Goal: Task Accomplishment & Management: Manage account settings

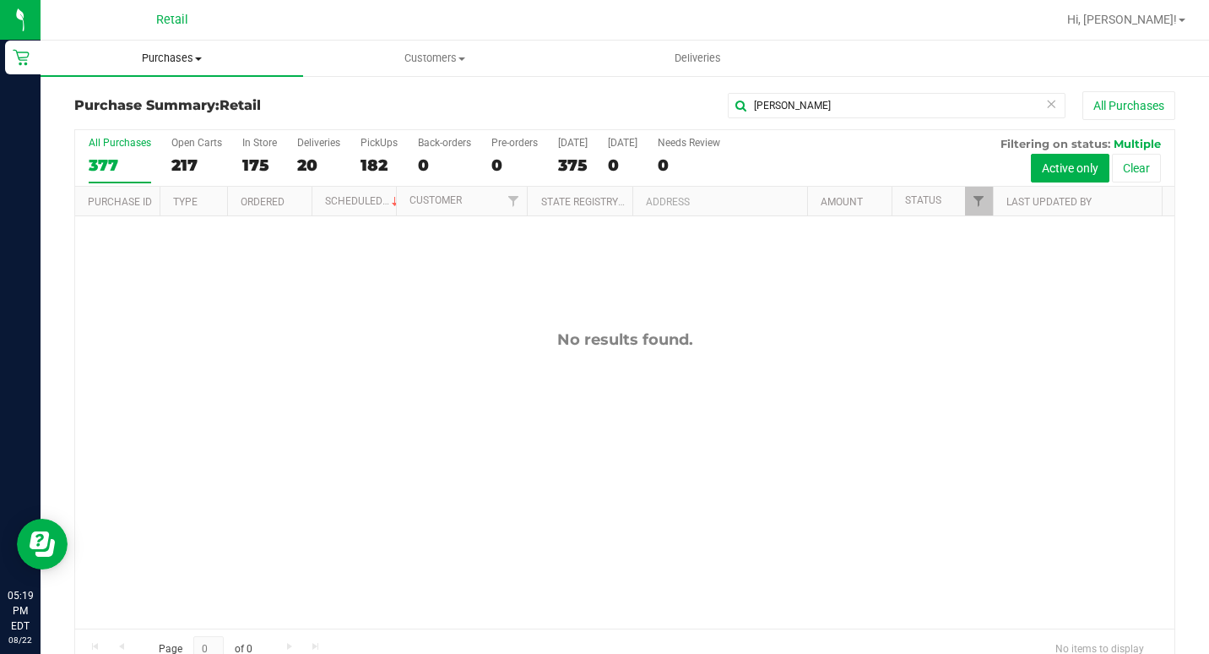
click at [191, 65] on span "Purchases" at bounding box center [172, 58] width 263 height 15
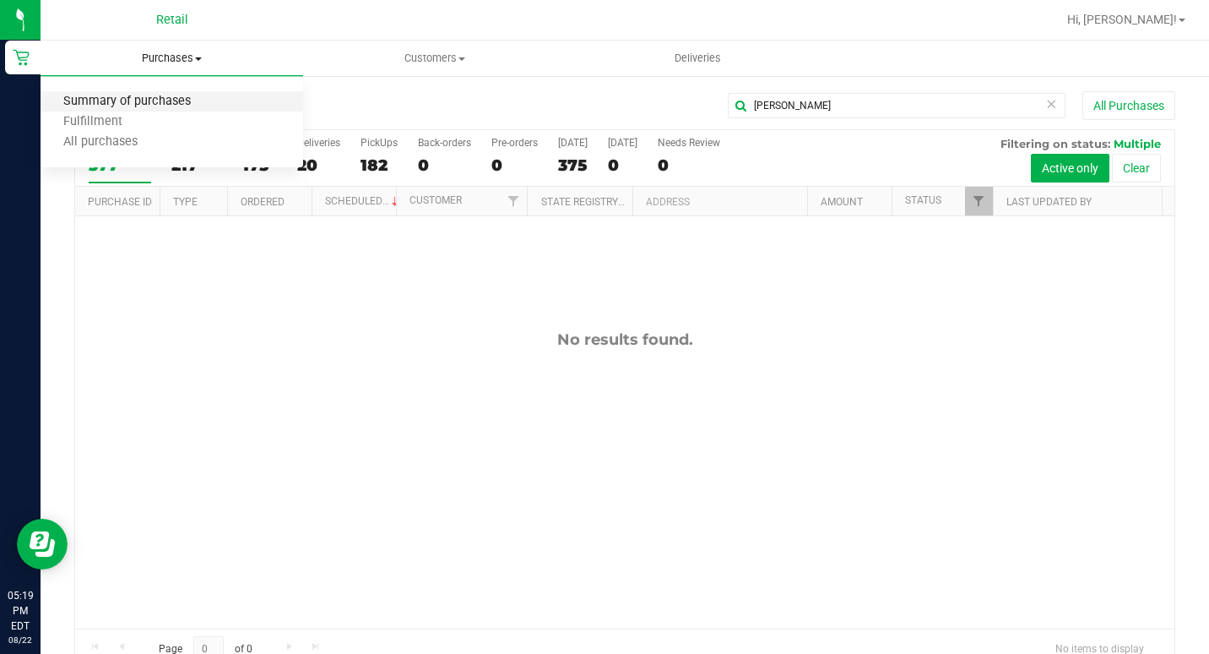
click at [179, 105] on span "Summary of purchases" at bounding box center [127, 102] width 173 height 14
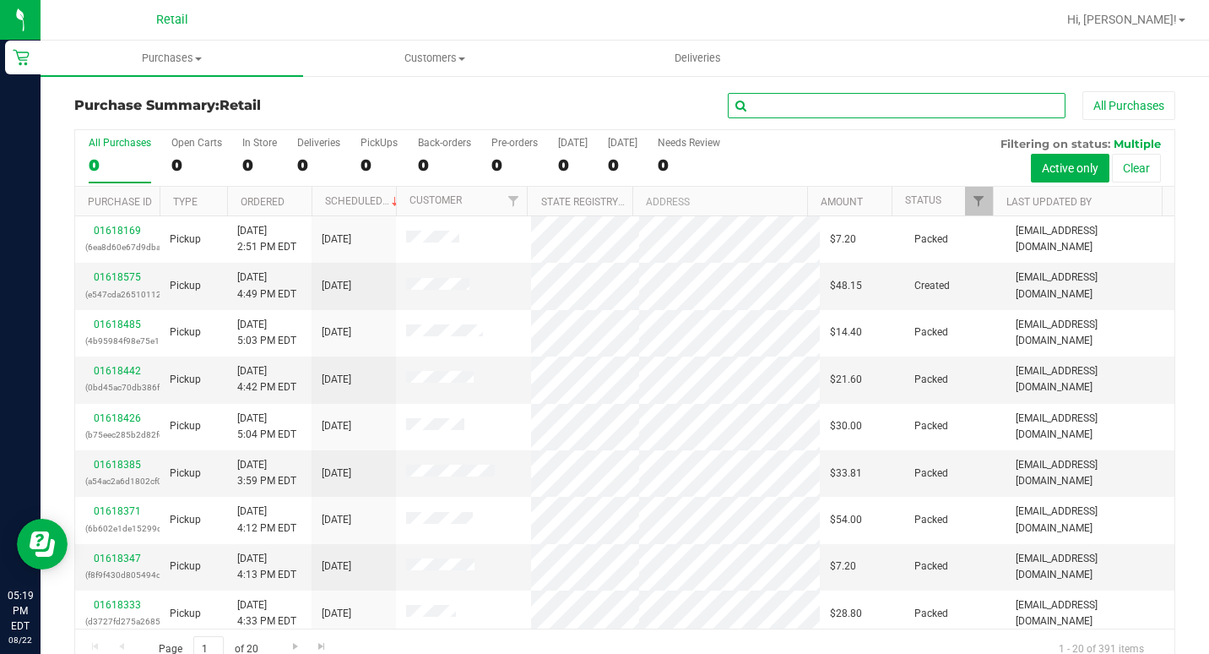
click at [779, 106] on input "text" at bounding box center [897, 105] width 338 height 25
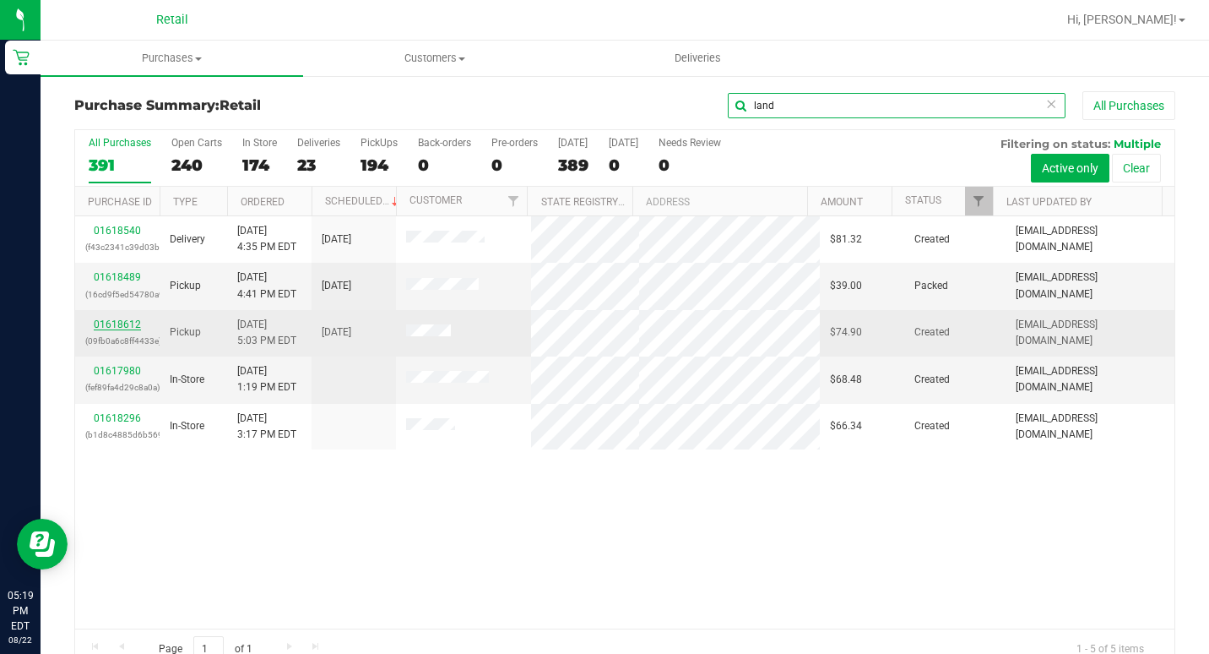
type input "land"
click at [127, 324] on link "01618612" at bounding box center [117, 324] width 47 height 12
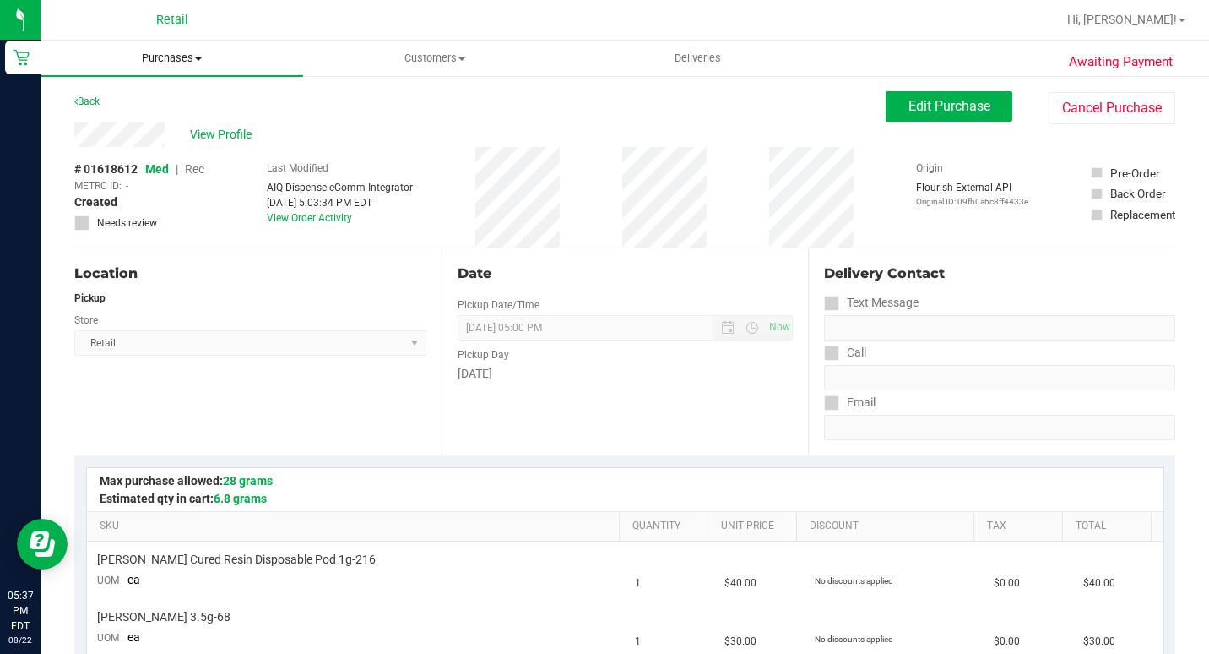
click at [177, 54] on span "Purchases" at bounding box center [172, 58] width 263 height 15
click at [166, 100] on span "Summary of purchases" at bounding box center [127, 102] width 173 height 14
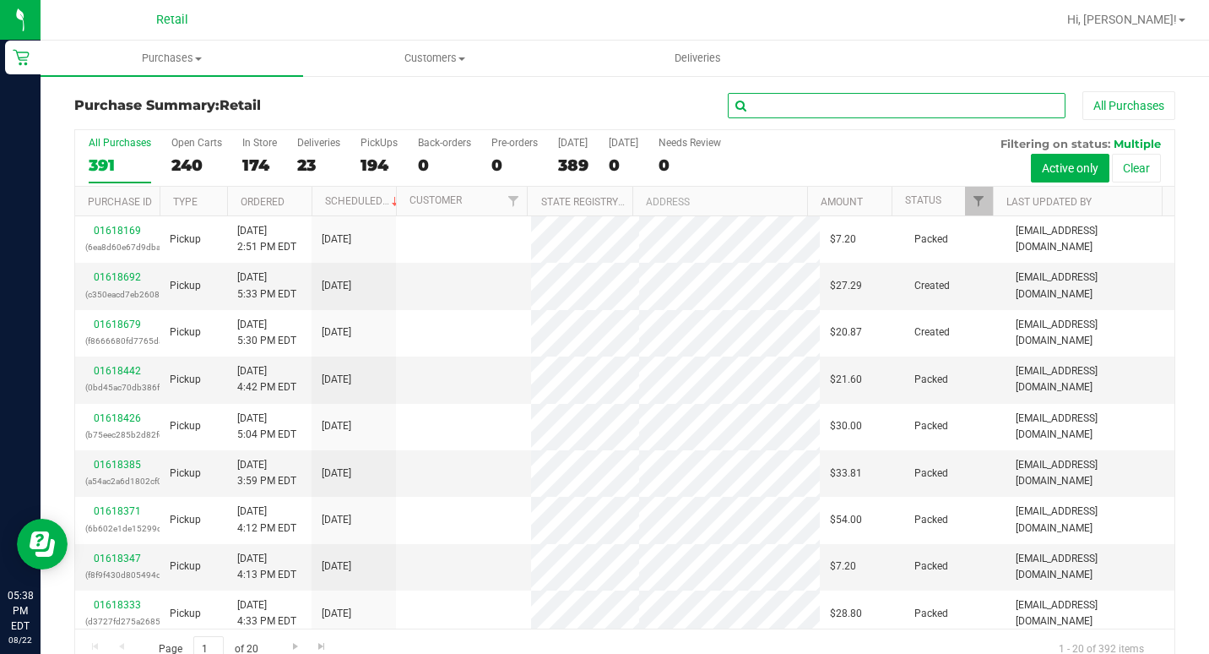
click at [758, 114] on input "text" at bounding box center [897, 105] width 338 height 25
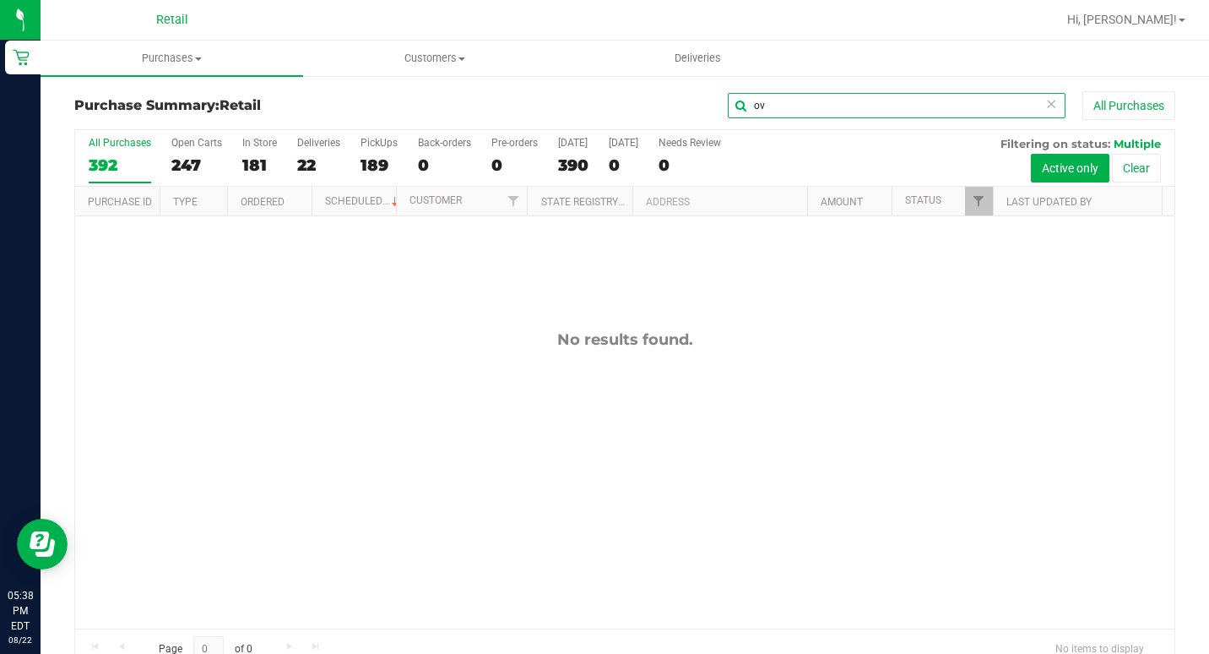
type input "o"
type input "[PERSON_NAME]"
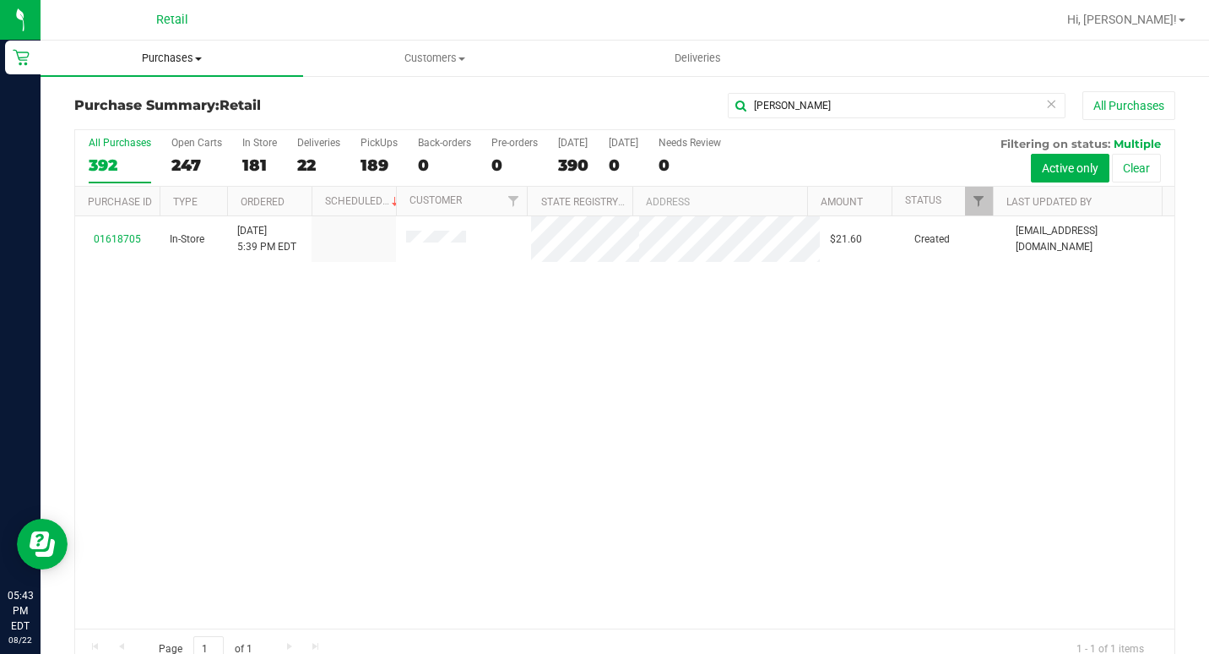
click at [150, 58] on span "Purchases" at bounding box center [172, 58] width 263 height 15
click at [176, 95] on span "Summary of purchases" at bounding box center [127, 102] width 173 height 14
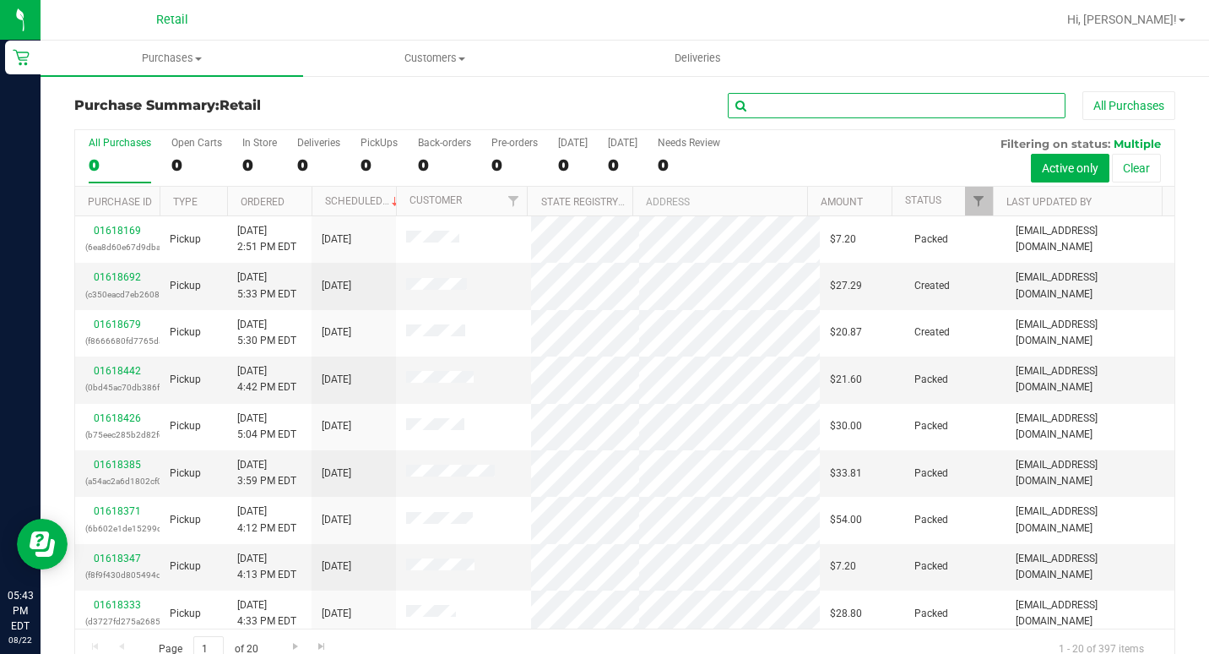
click at [811, 114] on input "text" at bounding box center [897, 105] width 338 height 25
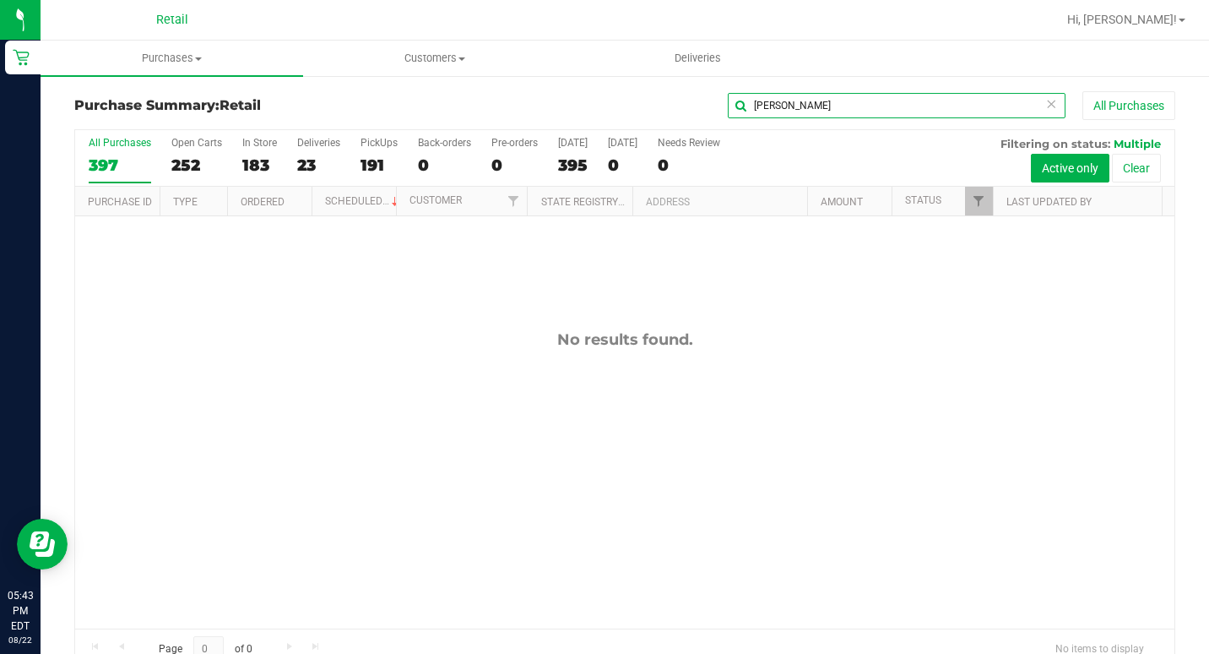
type input "[PERSON_NAME]"
drag, startPoint x: 184, startPoint y: 54, endPoint x: 188, endPoint y: 73, distance: 19.0
click at [185, 54] on span "Purchases" at bounding box center [172, 58] width 263 height 15
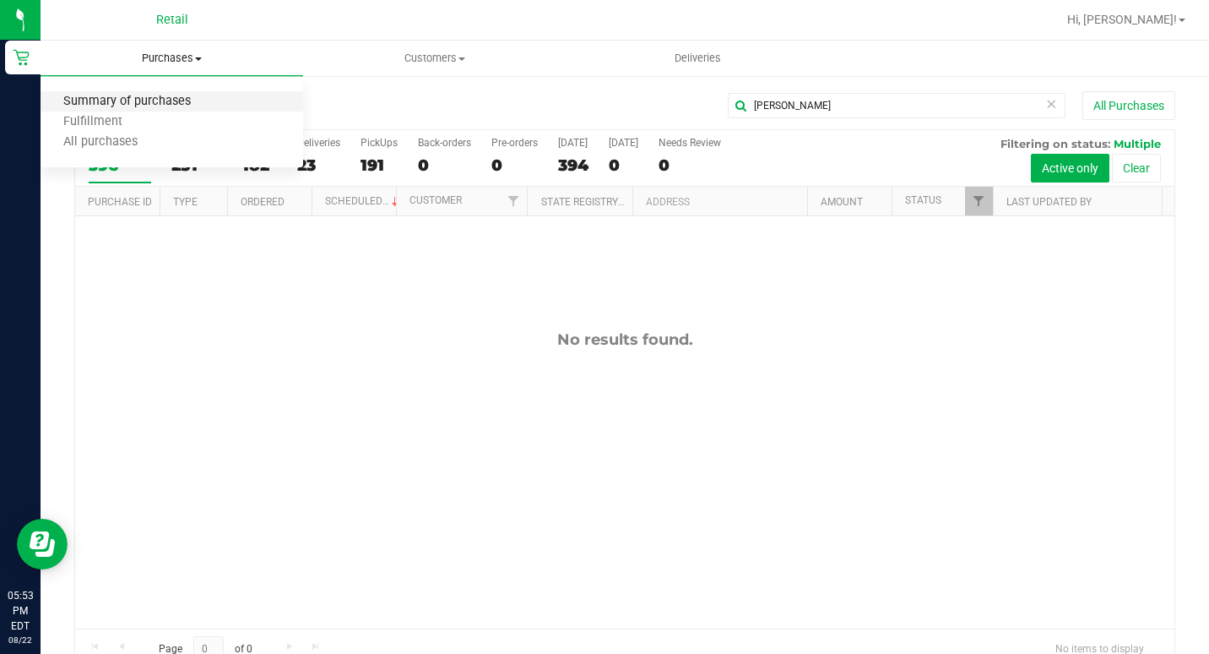
click at [137, 107] on span "Summary of purchases" at bounding box center [127, 102] width 173 height 14
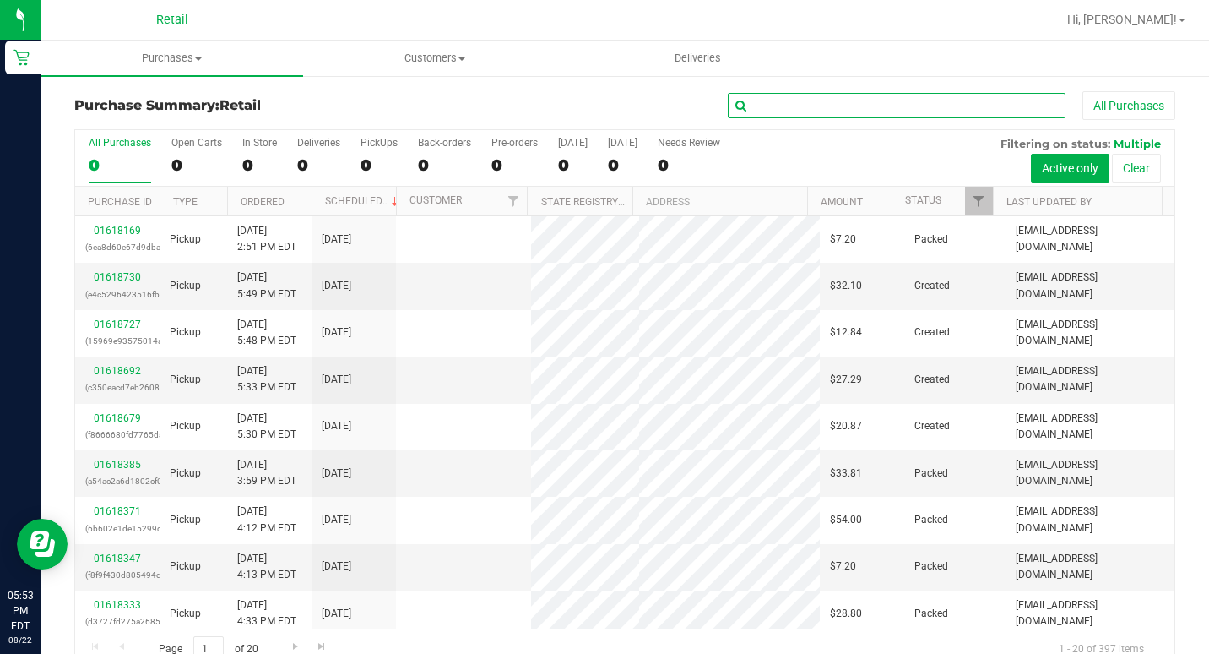
click at [771, 108] on input "text" at bounding box center [897, 105] width 338 height 25
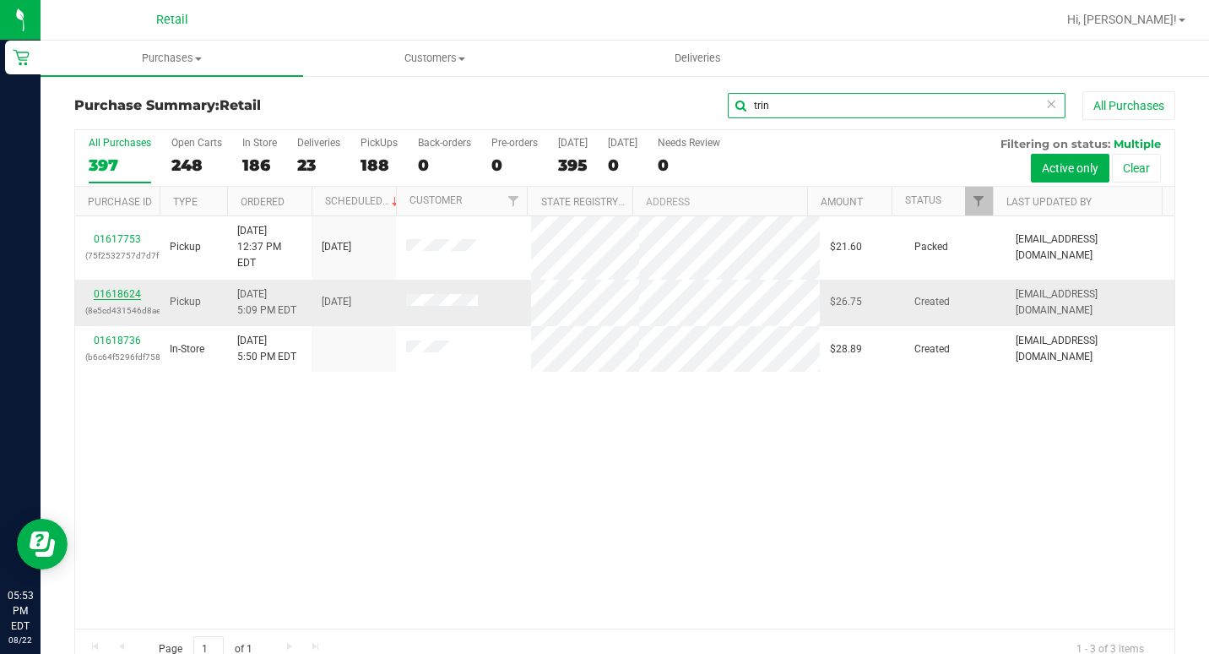
type input "trin"
click at [107, 288] on link "01618624" at bounding box center [117, 294] width 47 height 12
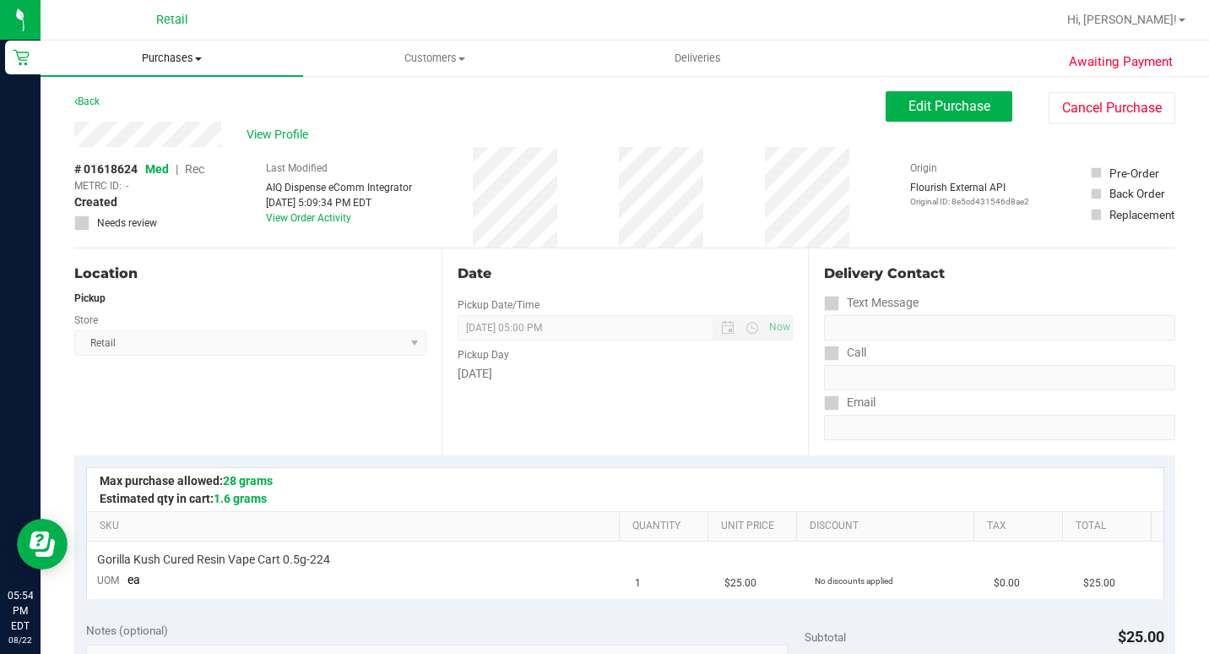
click at [175, 65] on span "Purchases" at bounding box center [172, 58] width 263 height 15
click at [183, 55] on span "Purchases" at bounding box center [172, 58] width 263 height 15
click at [159, 62] on span "Purchases" at bounding box center [172, 58] width 263 height 15
click at [165, 99] on span "Summary of purchases" at bounding box center [127, 102] width 173 height 14
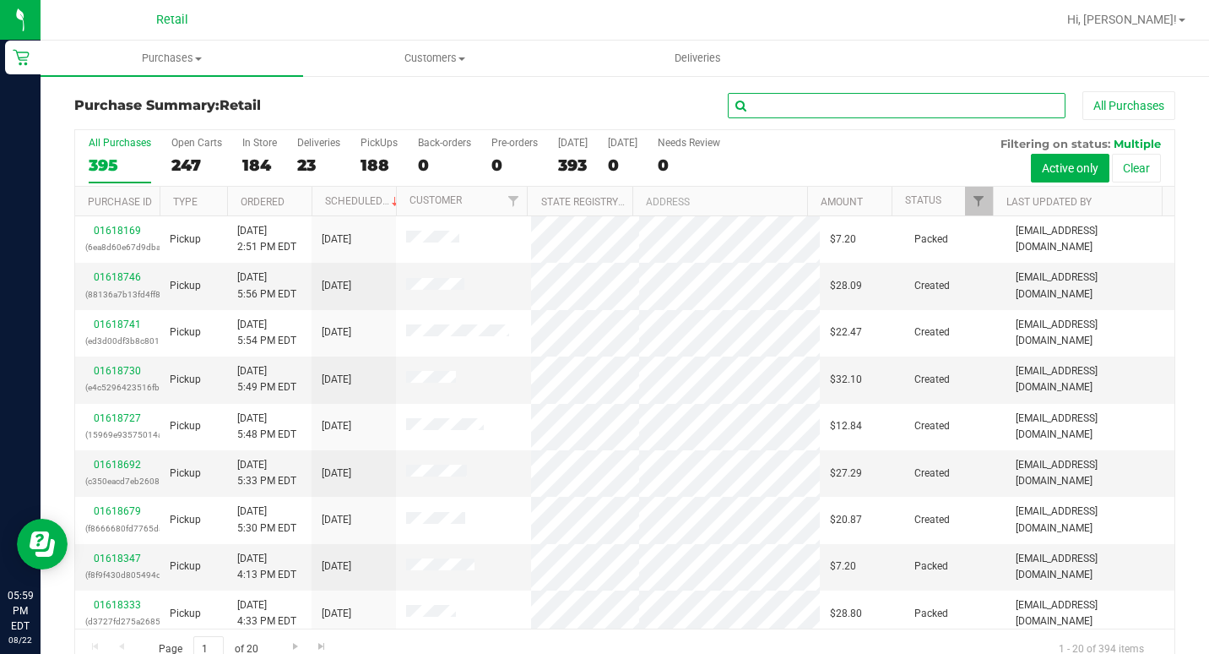
click at [911, 100] on input "text" at bounding box center [897, 105] width 338 height 25
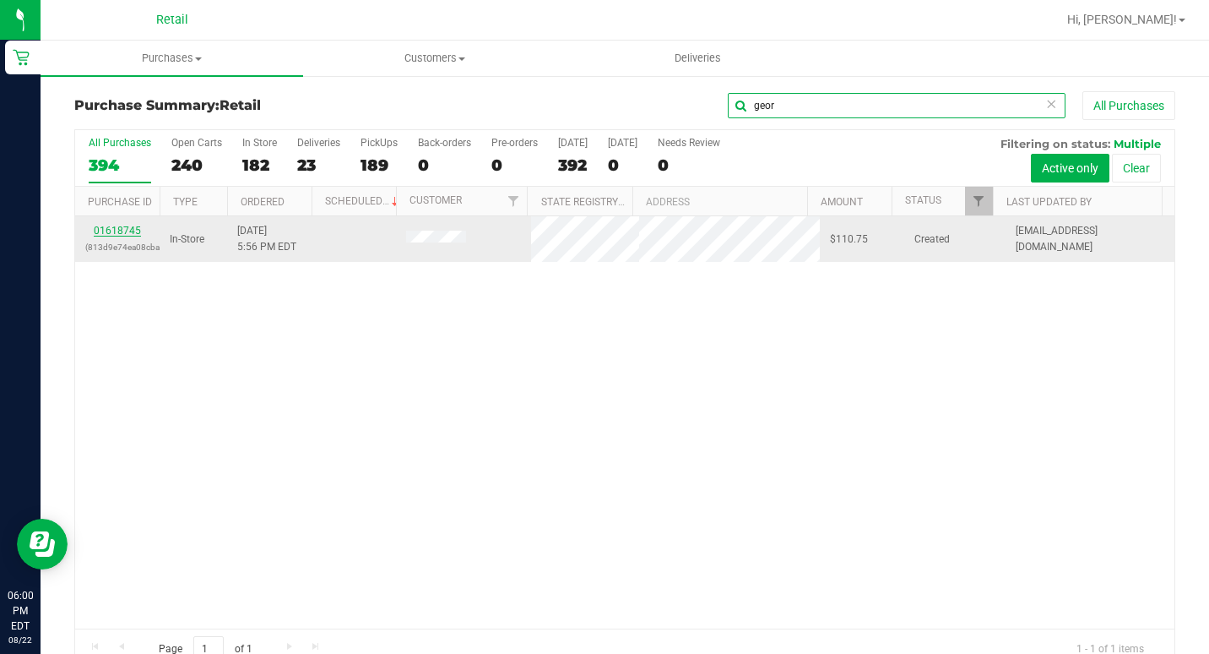
type input "geor"
click at [117, 226] on link "01618745" at bounding box center [117, 231] width 47 height 12
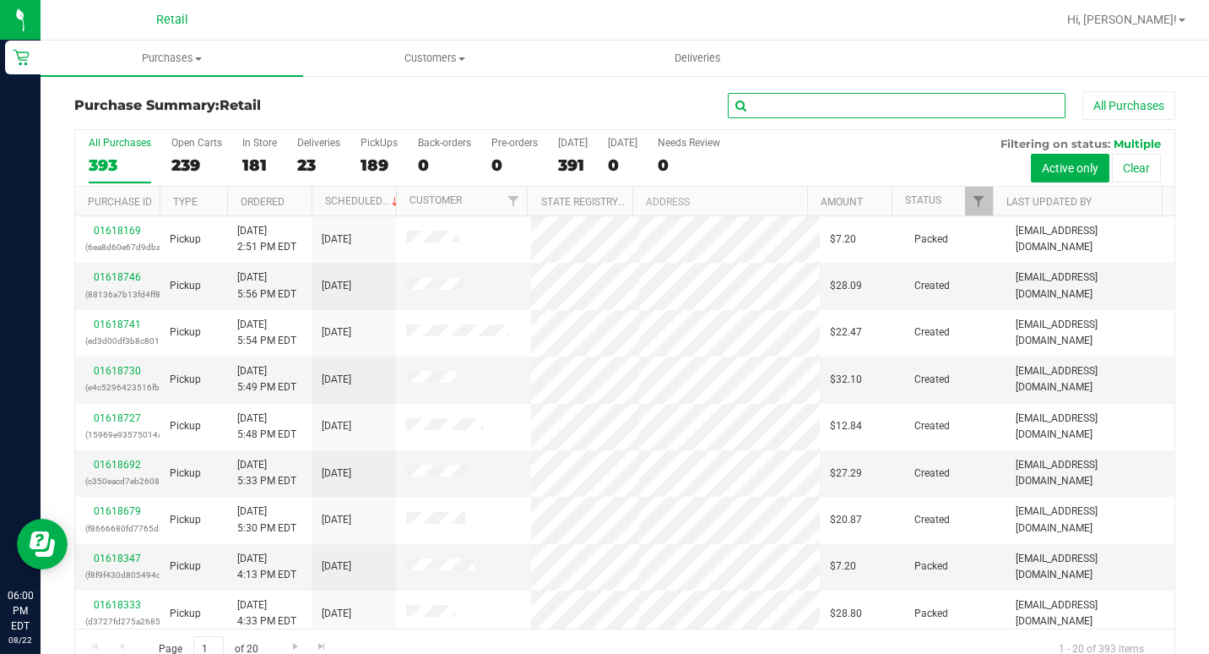
click at [781, 106] on input "text" at bounding box center [897, 105] width 338 height 25
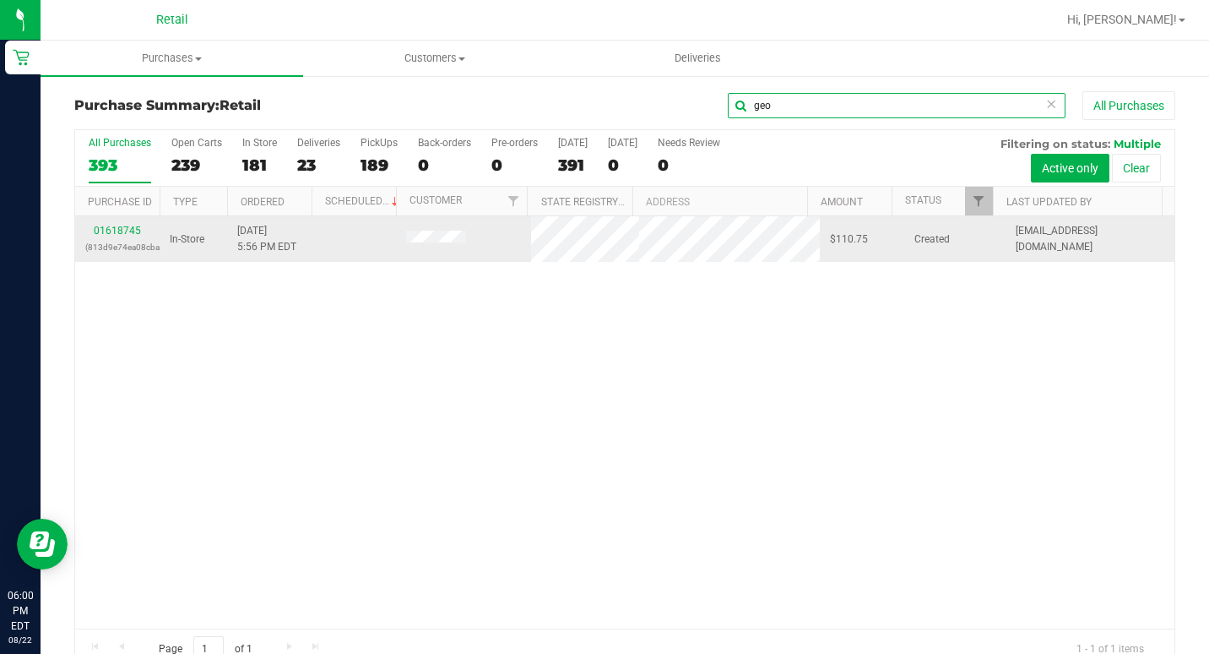
type input "geo"
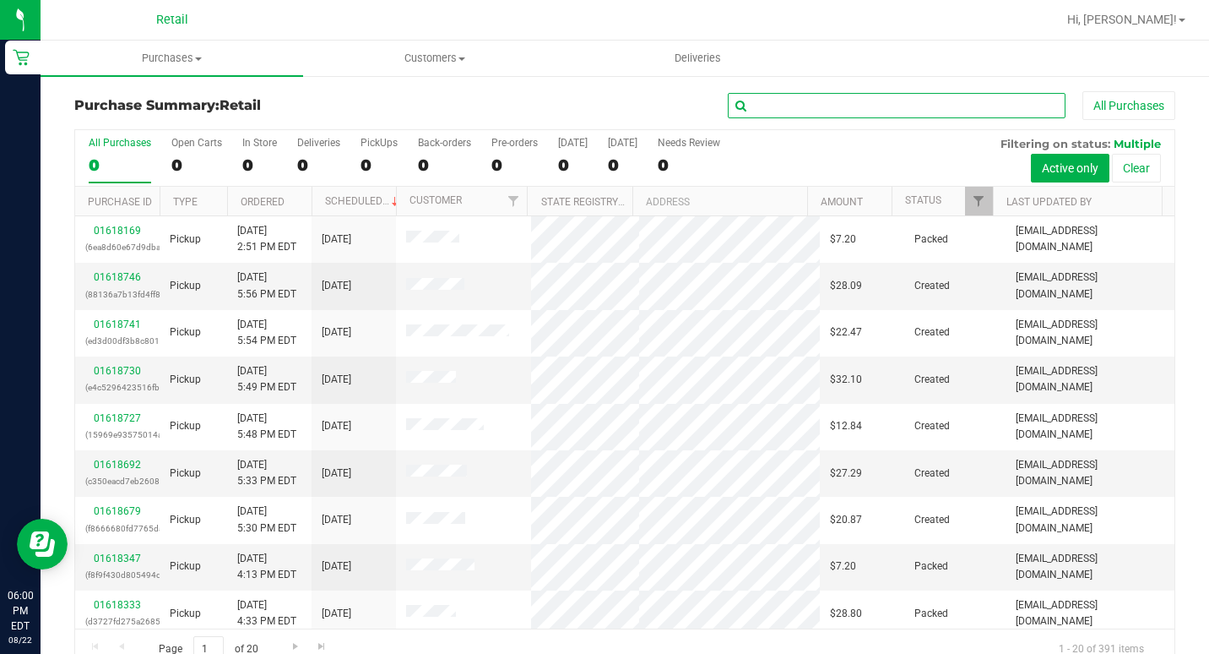
click at [816, 111] on input "text" at bounding box center [897, 105] width 338 height 25
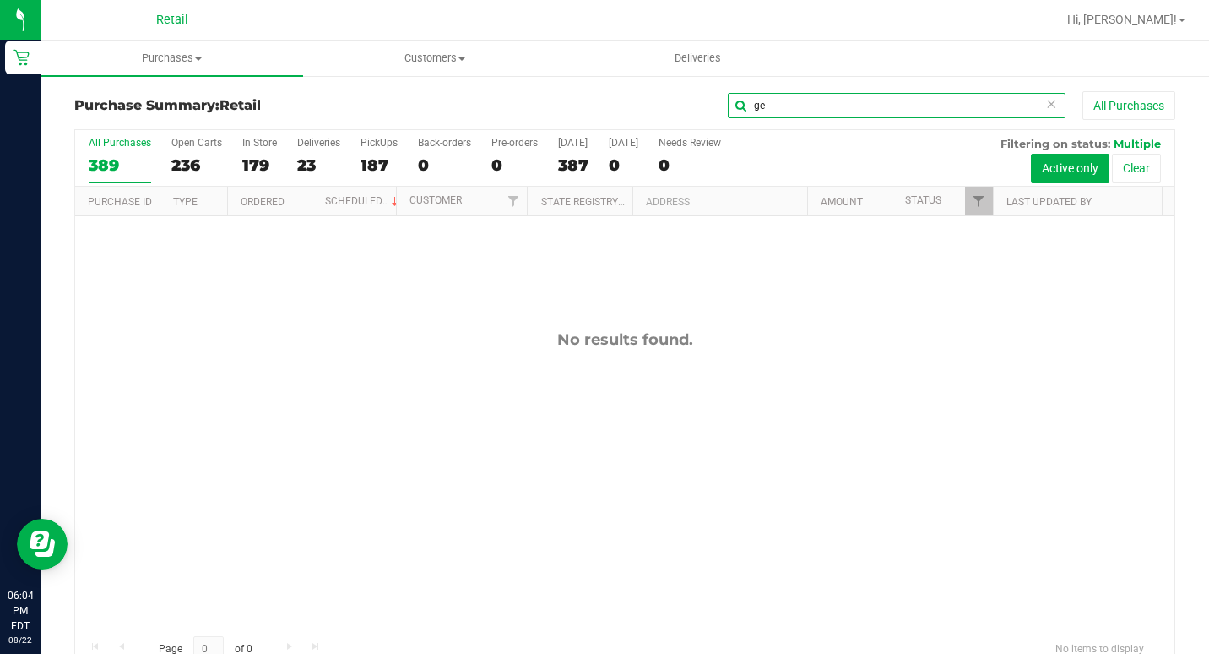
type input "g"
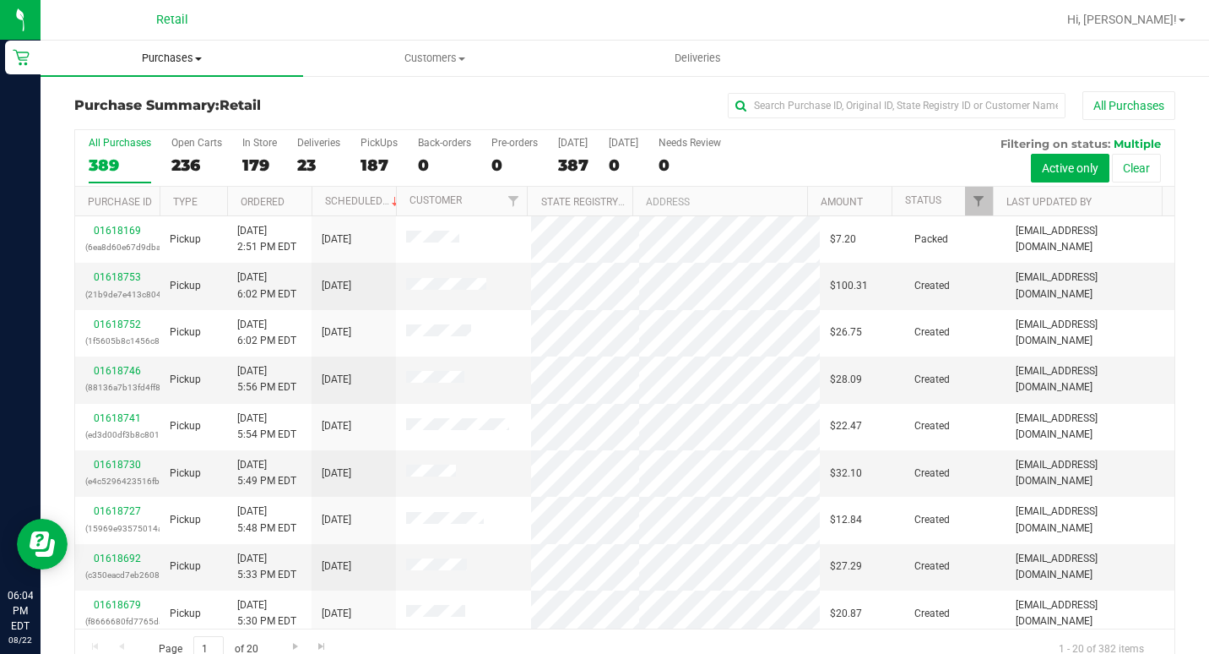
click at [190, 59] on span "Purchases" at bounding box center [172, 58] width 263 height 15
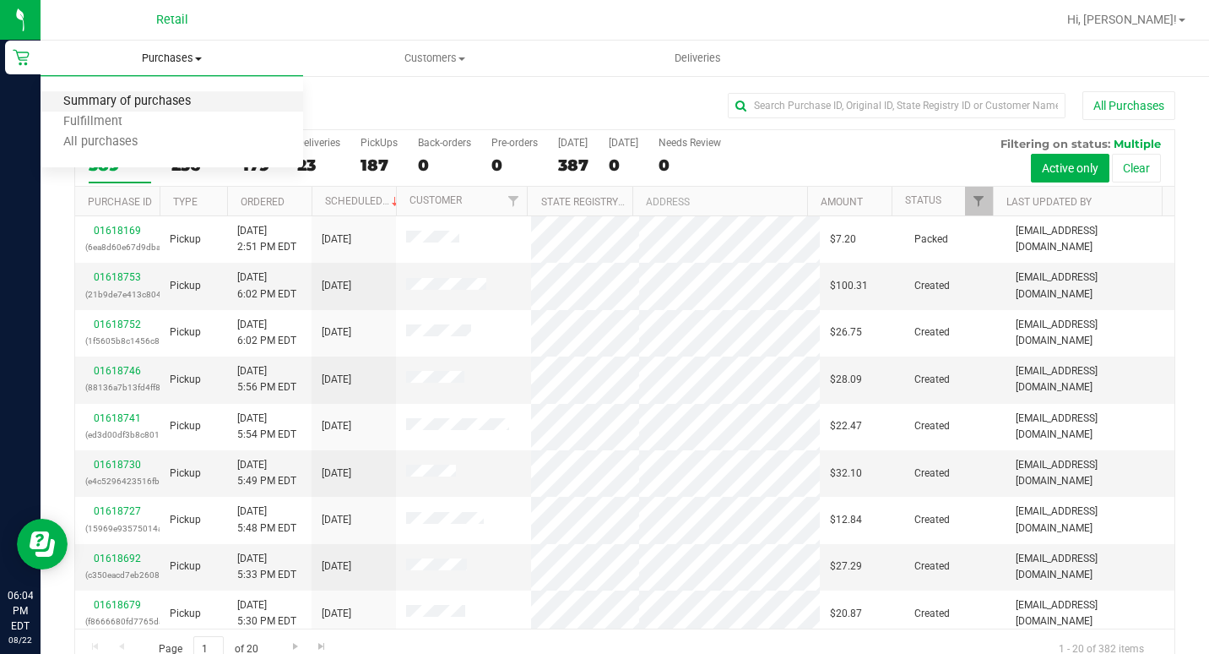
click at [168, 99] on span "Summary of purchases" at bounding box center [127, 102] width 173 height 14
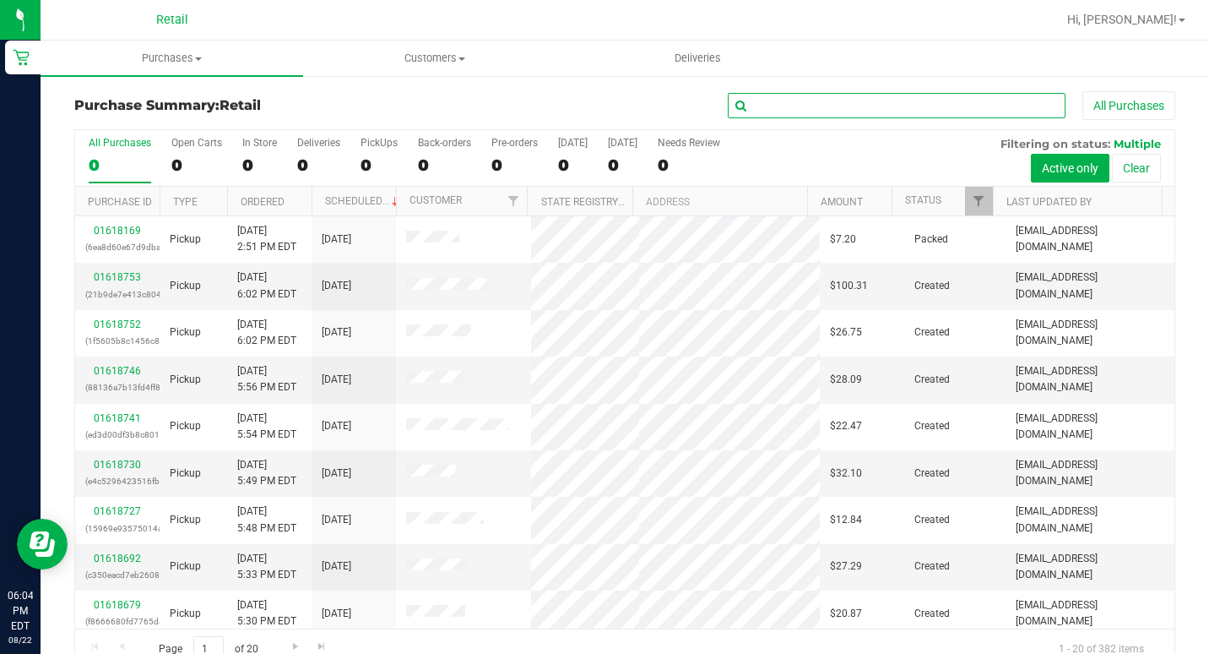
click at [838, 107] on input "text" at bounding box center [897, 105] width 338 height 25
click at [811, 102] on input "text" at bounding box center [897, 105] width 338 height 25
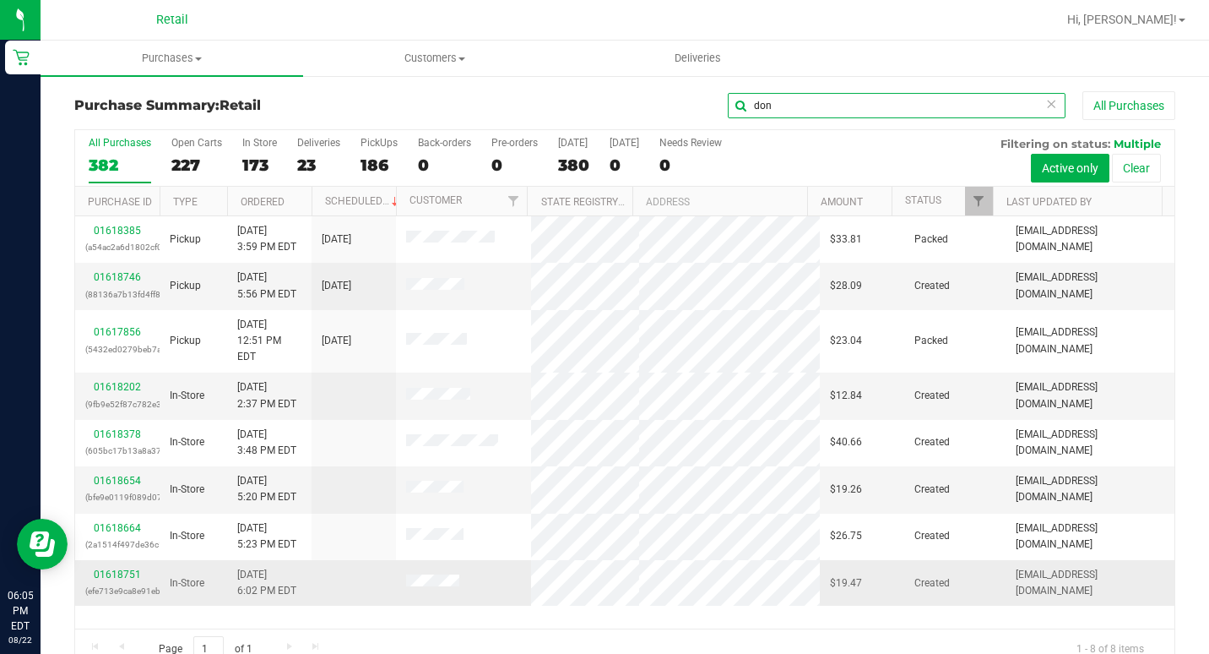
type input "don"
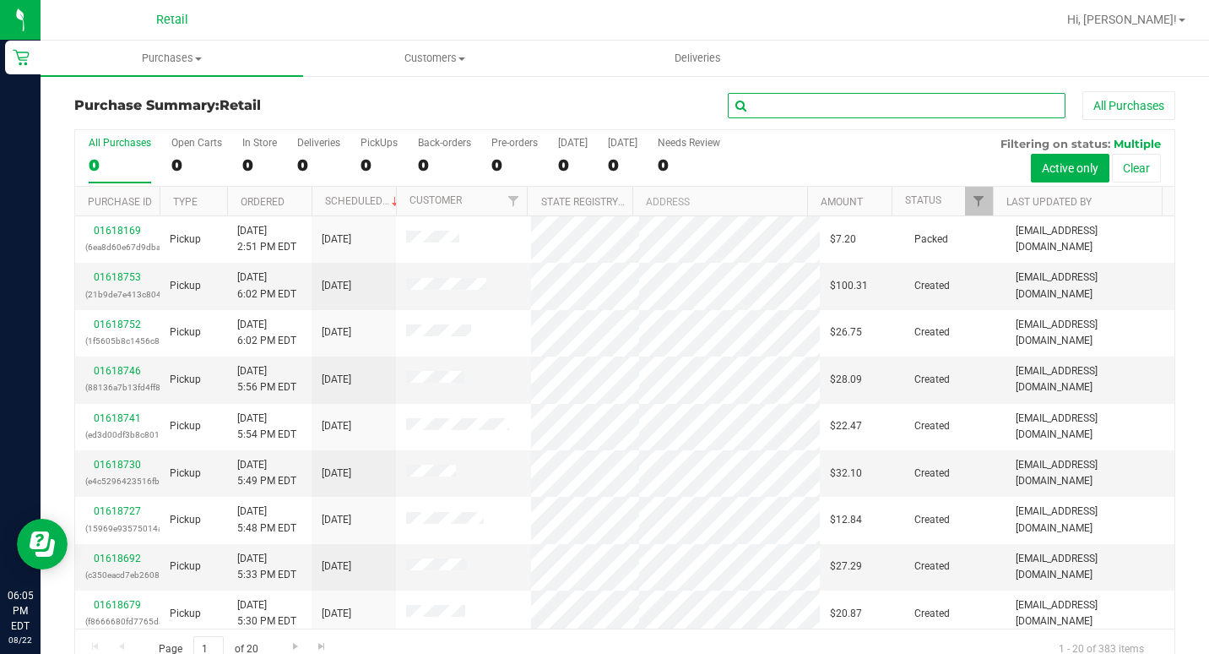
drag, startPoint x: 758, startPoint y: 105, endPoint x: 751, endPoint y: 97, distance: 10.2
click at [758, 104] on input "text" at bounding box center [897, 105] width 338 height 25
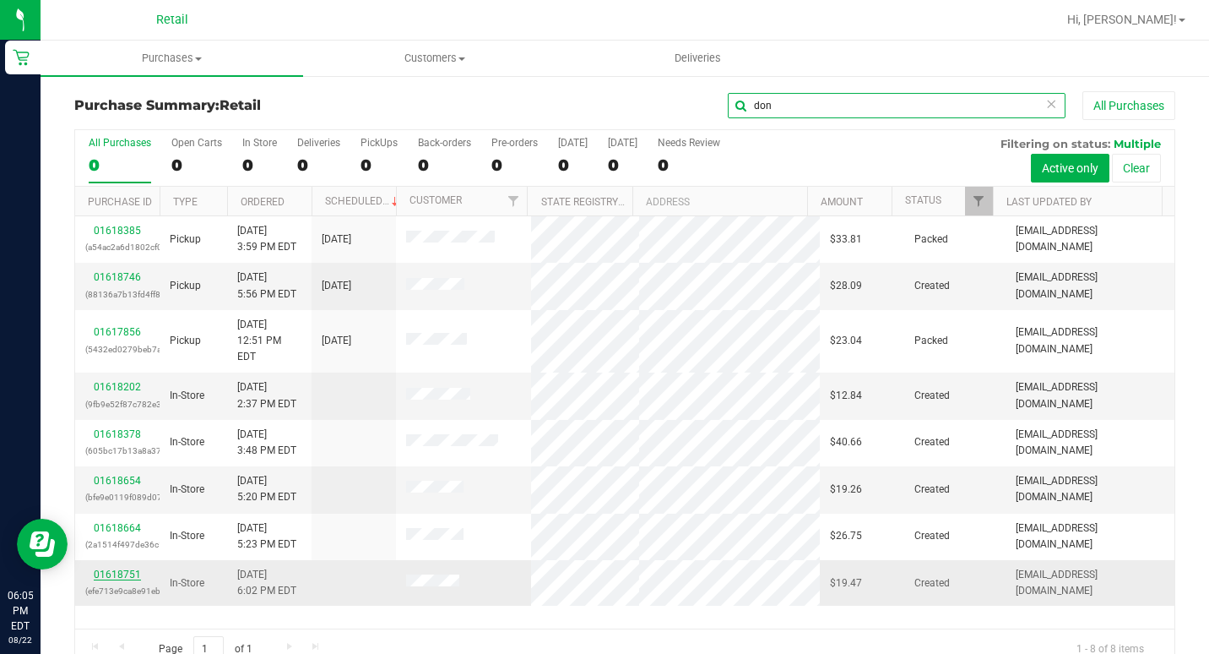
type input "don"
click at [126, 568] on link "01618751" at bounding box center [117, 574] width 47 height 12
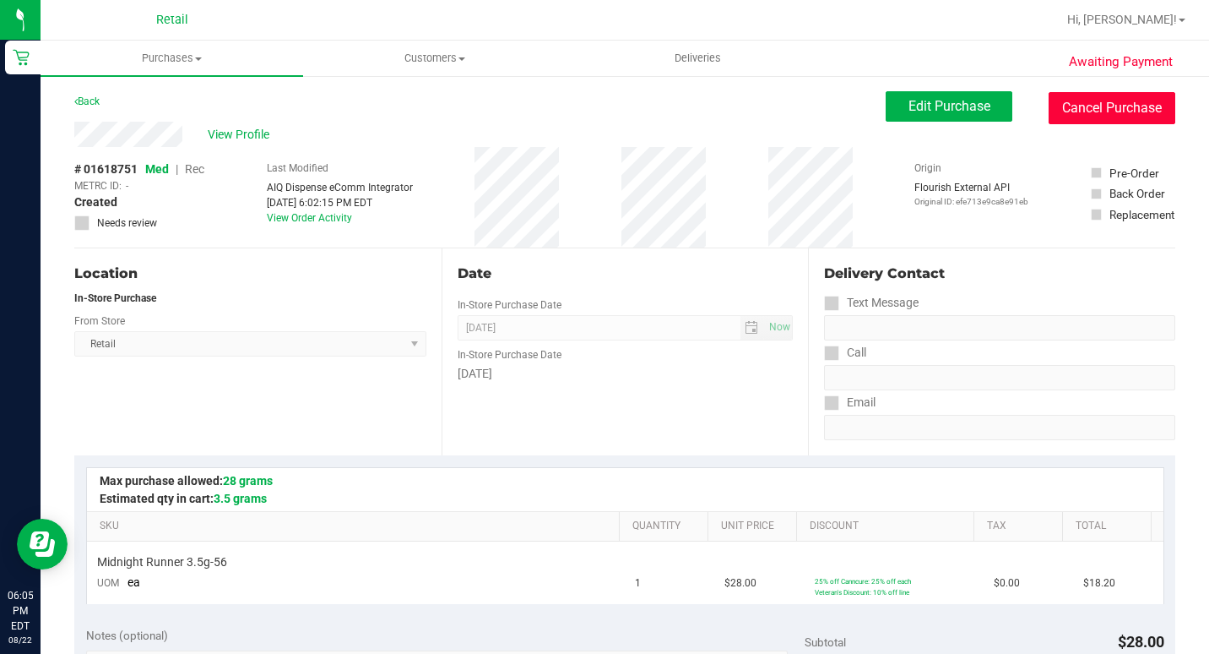
click at [1102, 110] on button "Cancel Purchase" at bounding box center [1112, 108] width 127 height 32
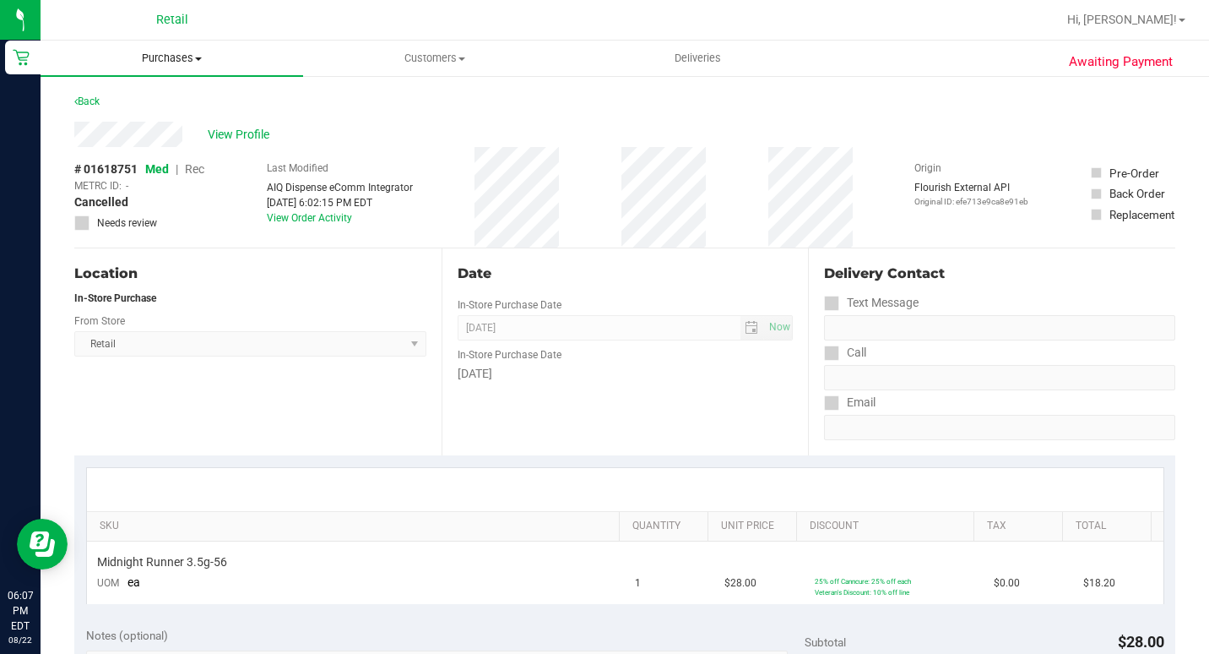
click at [157, 57] on span "Purchases" at bounding box center [172, 58] width 263 height 15
click at [158, 100] on span "Summary of purchases" at bounding box center [127, 102] width 173 height 14
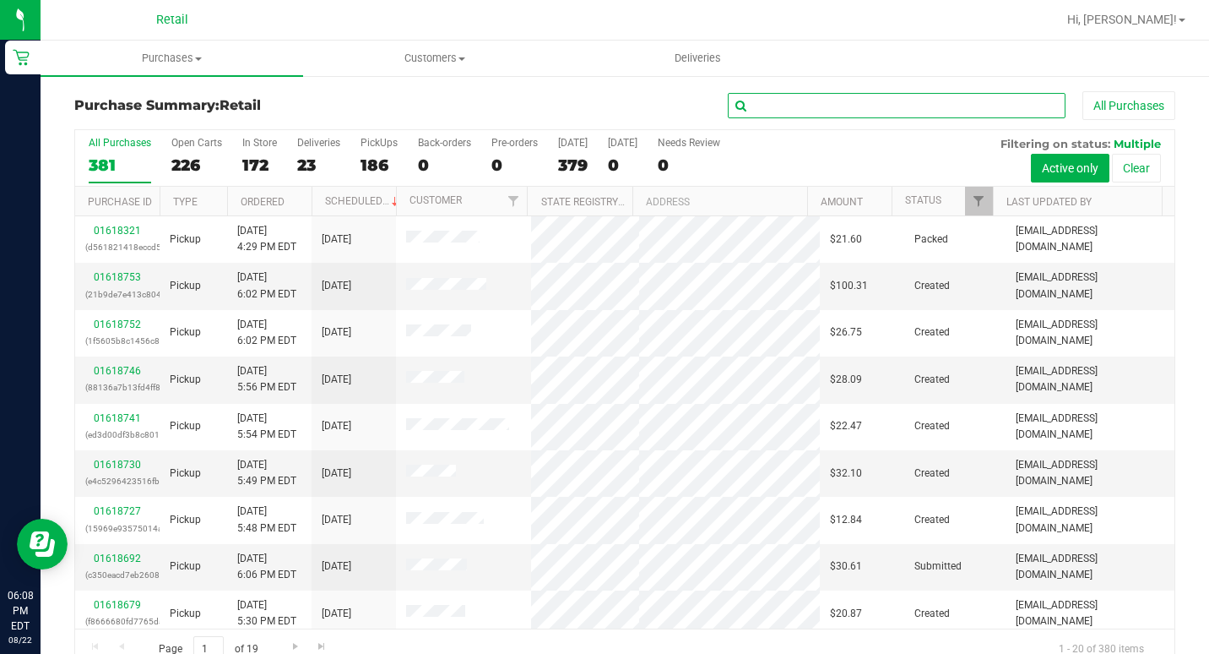
click at [789, 104] on input "text" at bounding box center [897, 105] width 338 height 25
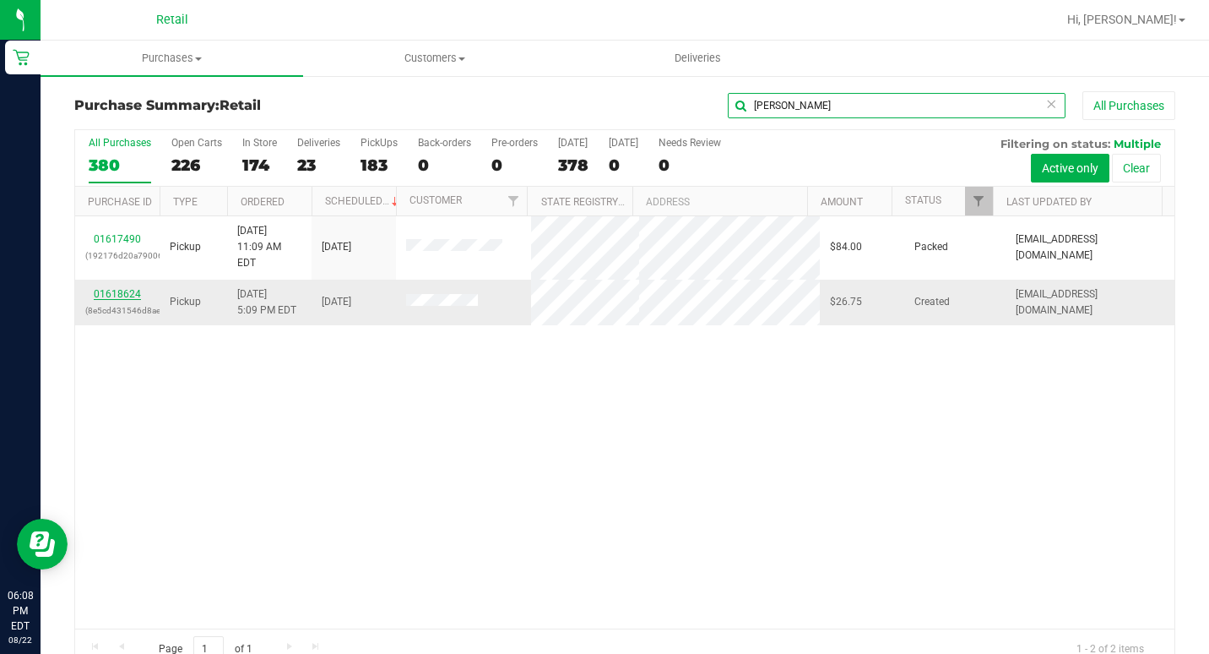
type input "[PERSON_NAME]"
click at [128, 288] on link "01618624" at bounding box center [117, 294] width 47 height 12
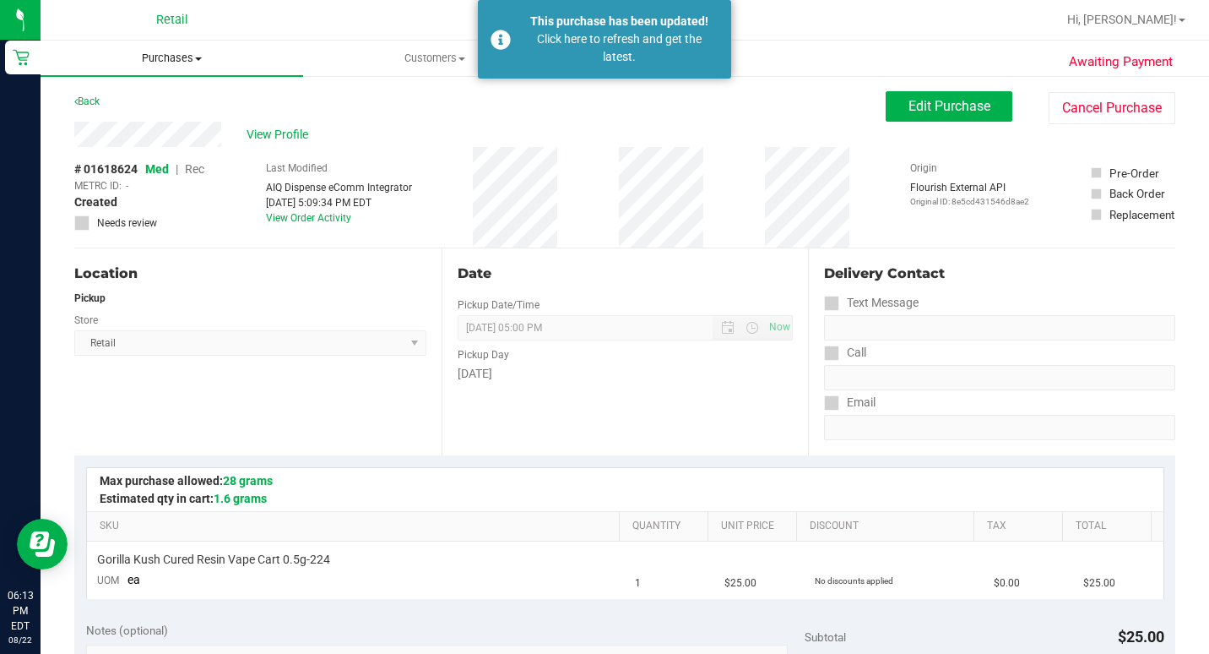
click at [178, 54] on span "Purchases" at bounding box center [172, 58] width 263 height 15
click at [157, 90] on ul "Summary of purchases Fulfillment All purchases" at bounding box center [172, 122] width 263 height 91
click at [184, 64] on span "Purchases" at bounding box center [172, 58] width 263 height 15
click at [193, 62] on span "Purchases" at bounding box center [172, 58] width 263 height 15
click at [194, 52] on span "Purchases" at bounding box center [172, 58] width 263 height 15
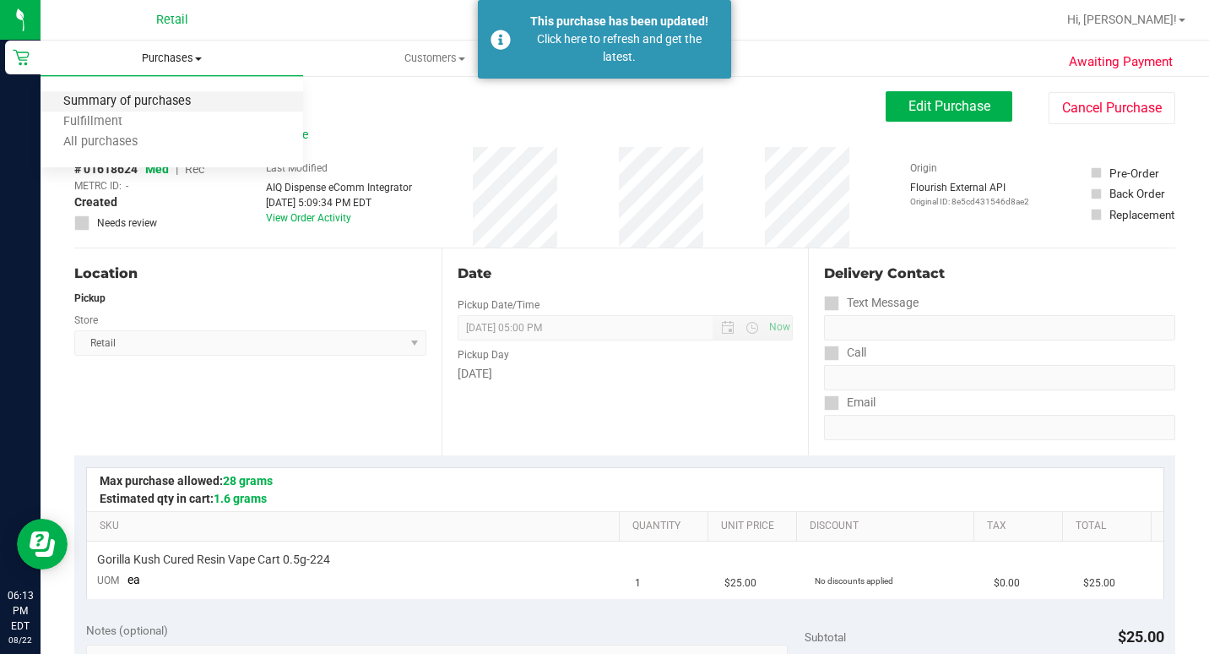
click at [174, 97] on span "Summary of purchases" at bounding box center [127, 102] width 173 height 14
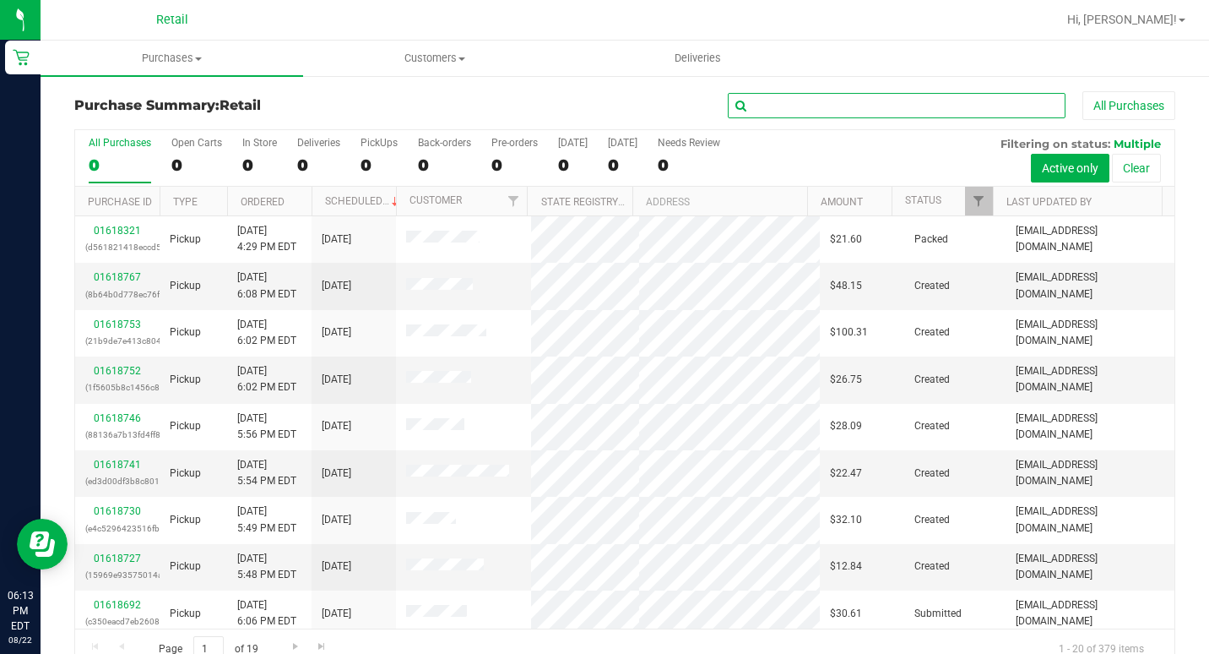
click at [779, 107] on input "text" at bounding box center [897, 105] width 338 height 25
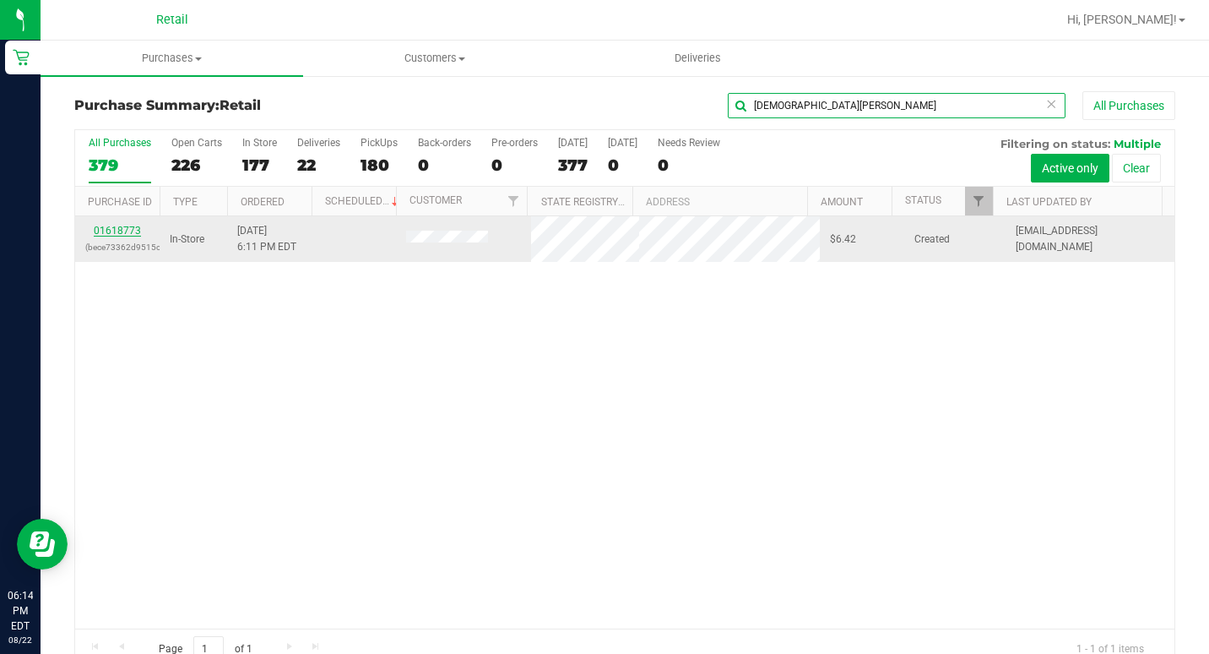
type input "[DEMOGRAPHIC_DATA][PERSON_NAME]"
click at [114, 230] on link "01618773" at bounding box center [117, 231] width 47 height 12
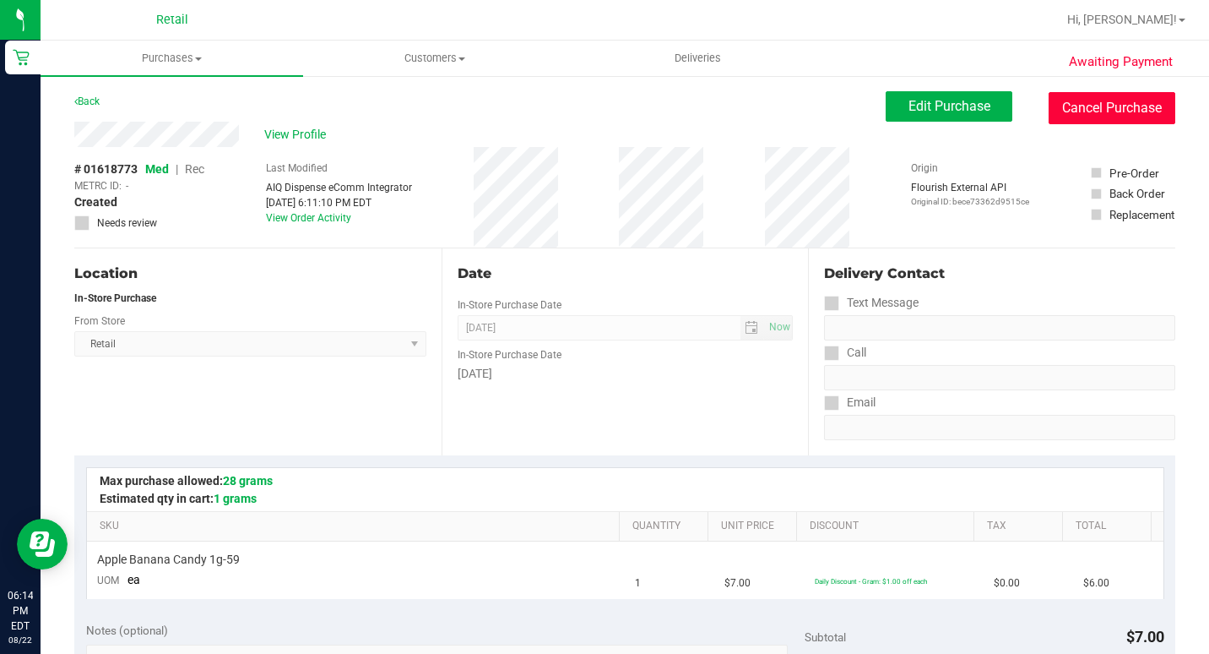
click at [1092, 110] on button "Cancel Purchase" at bounding box center [1112, 108] width 127 height 32
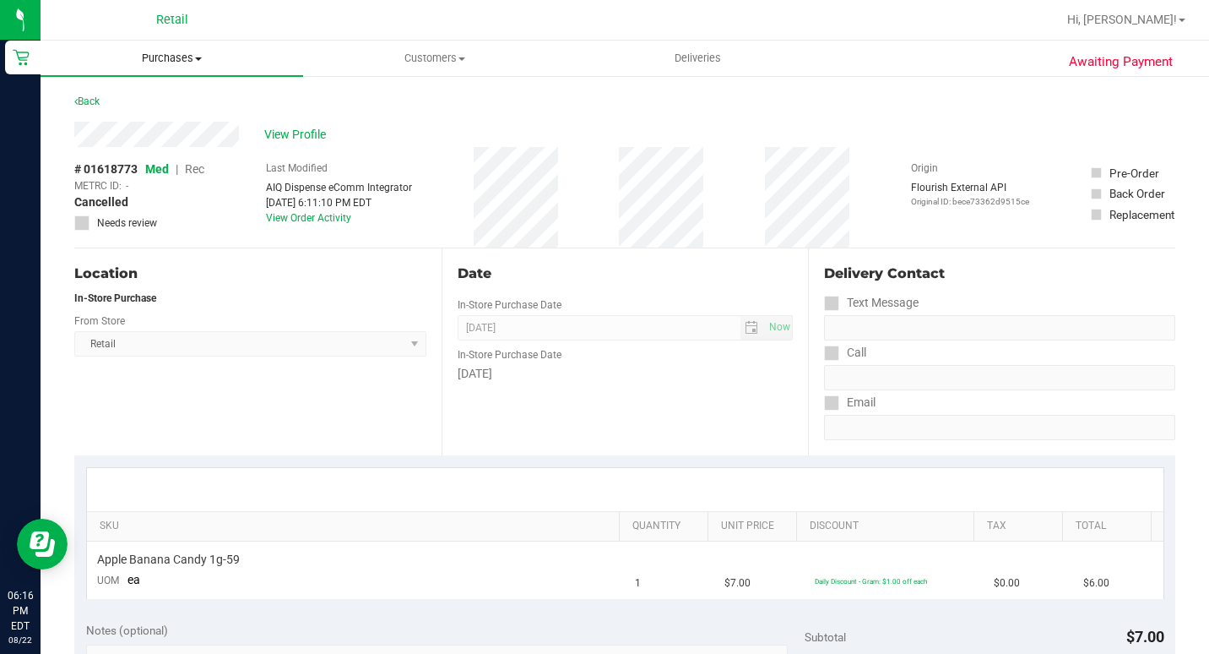
click at [169, 56] on span "Purchases" at bounding box center [172, 58] width 263 height 15
click at [171, 96] on span "Summary of purchases" at bounding box center [127, 102] width 173 height 14
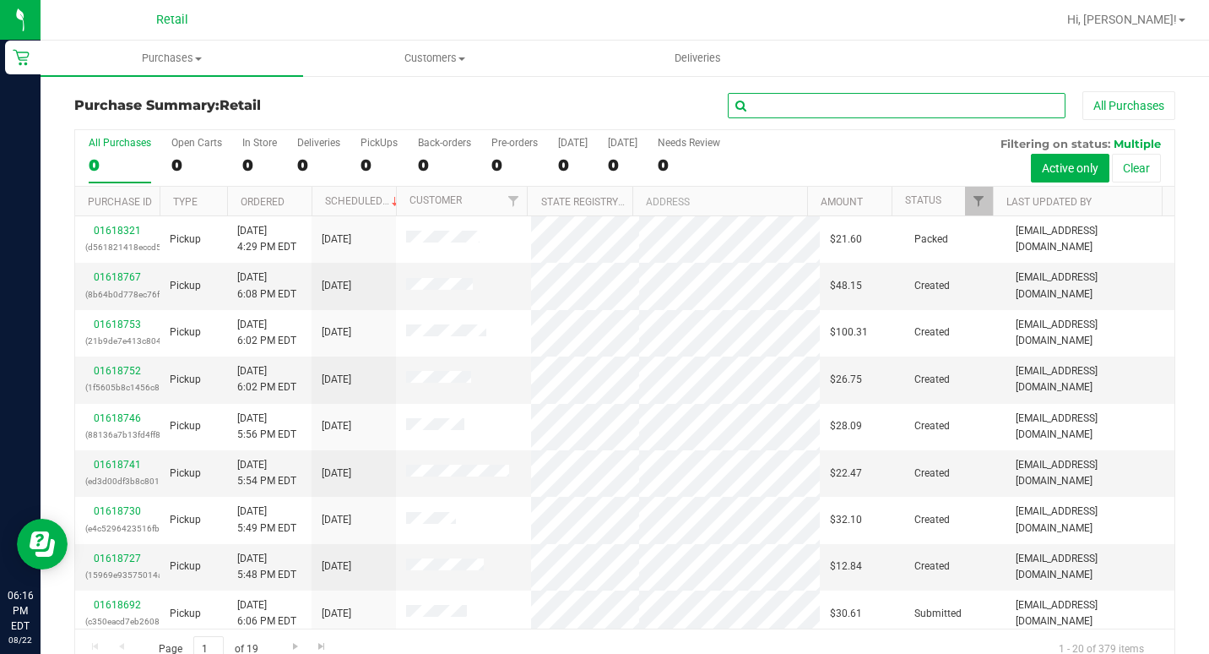
click at [854, 108] on input "text" at bounding box center [897, 105] width 338 height 25
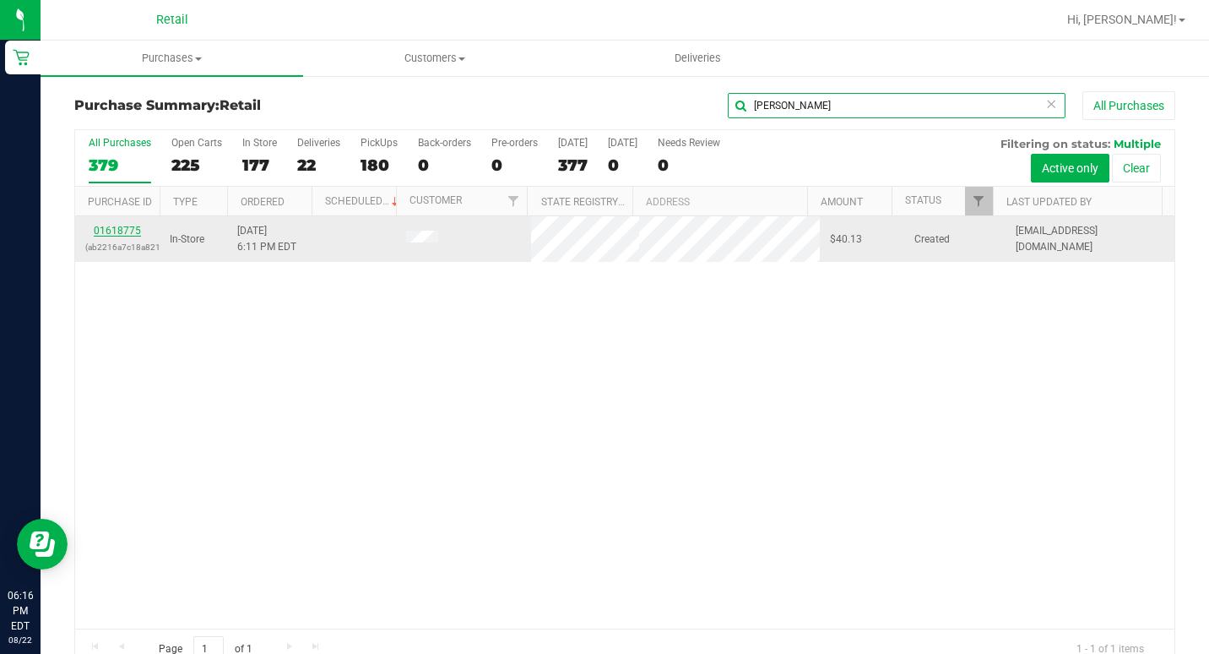
type input "[PERSON_NAME]"
click at [131, 234] on link "01618775" at bounding box center [117, 231] width 47 height 12
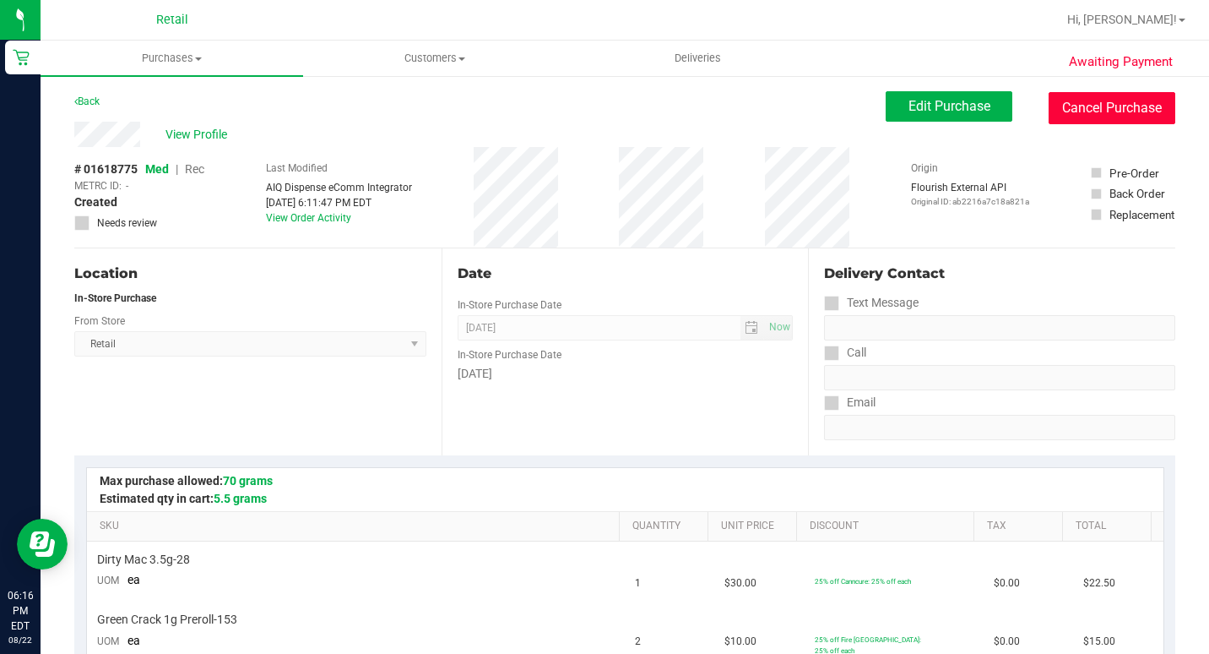
click at [1085, 108] on button "Cancel Purchase" at bounding box center [1112, 108] width 127 height 32
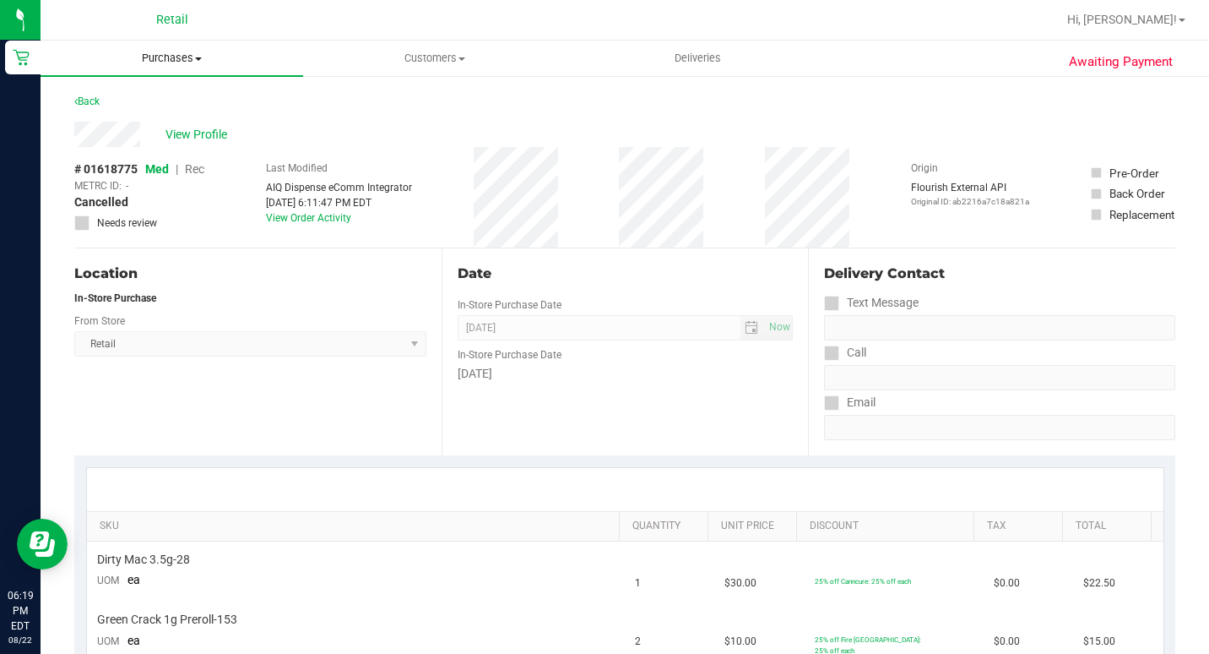
click at [165, 47] on uib-tab-heading "Purchases Summary of purchases Fulfillment All purchases" at bounding box center [172, 58] width 263 height 35
click at [142, 101] on span "Summary of purchases" at bounding box center [127, 102] width 173 height 14
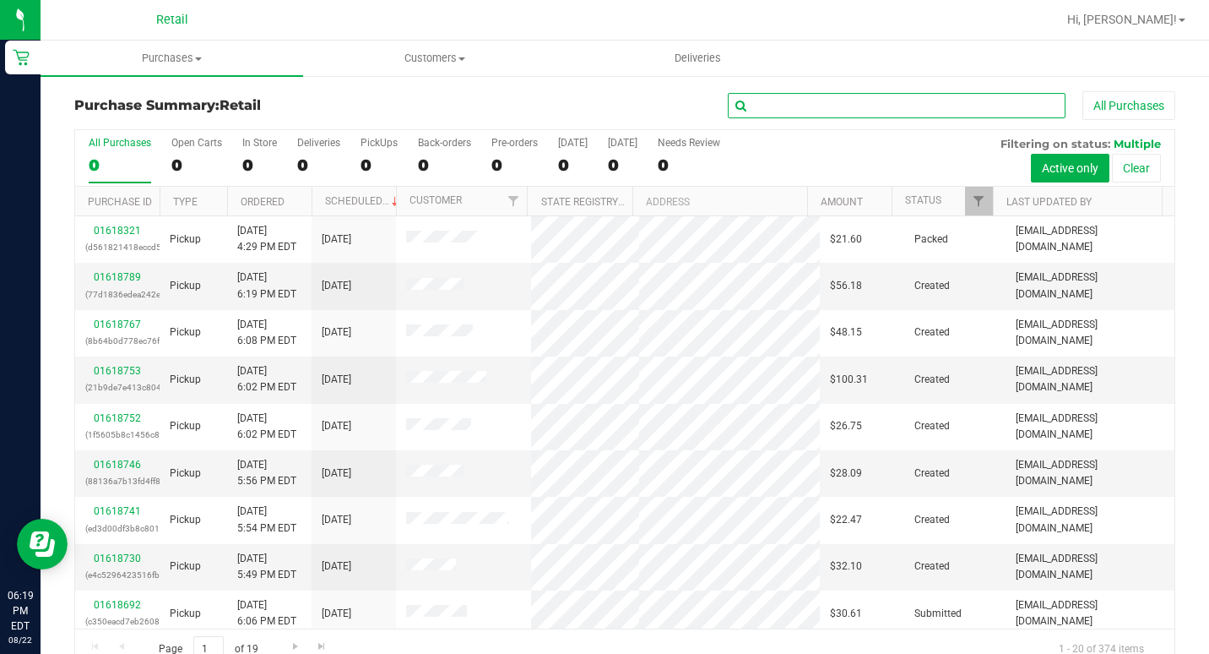
click at [799, 109] on input "text" at bounding box center [897, 105] width 338 height 25
type input "m"
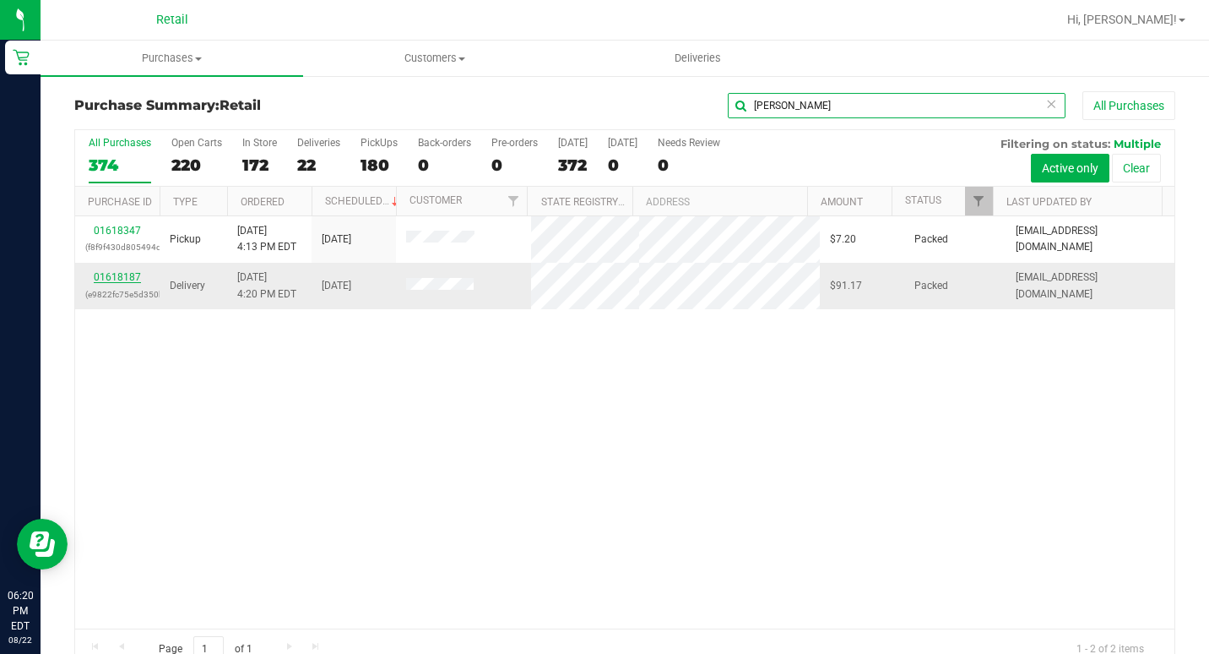
type input "[PERSON_NAME]"
click at [124, 274] on link "01618187" at bounding box center [117, 277] width 47 height 12
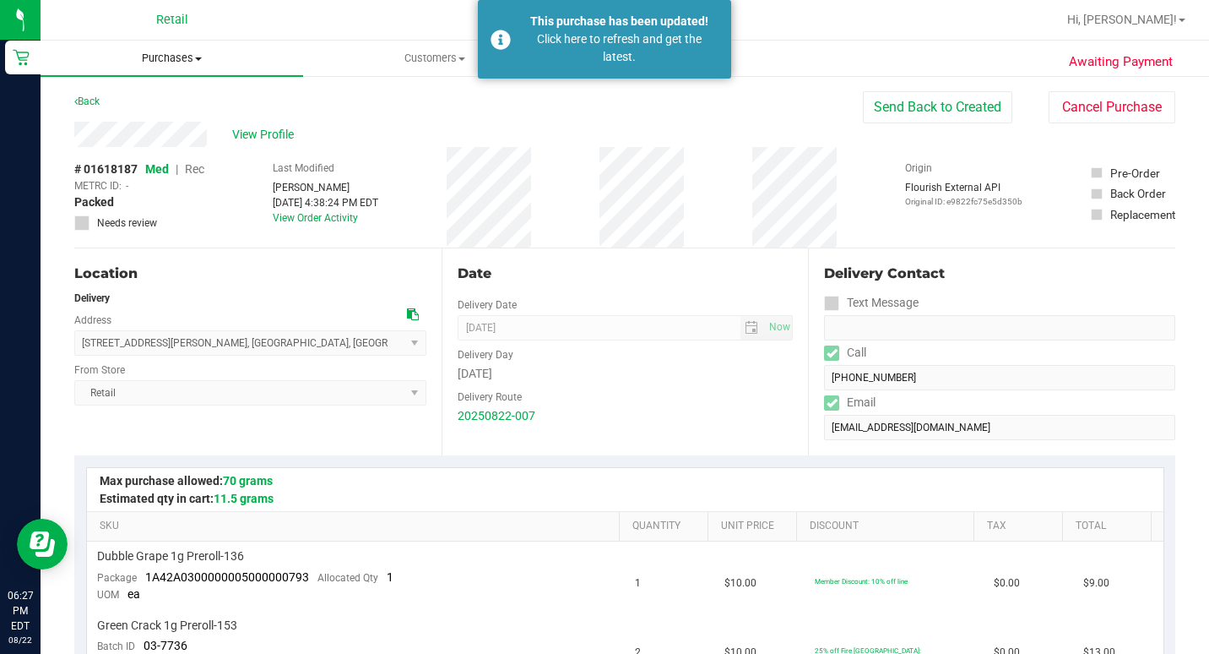
click at [175, 66] on uib-tab-heading "Purchases Summary of purchases Fulfillment All purchases" at bounding box center [172, 58] width 263 height 35
click at [171, 101] on span "Summary of purchases" at bounding box center [127, 102] width 173 height 14
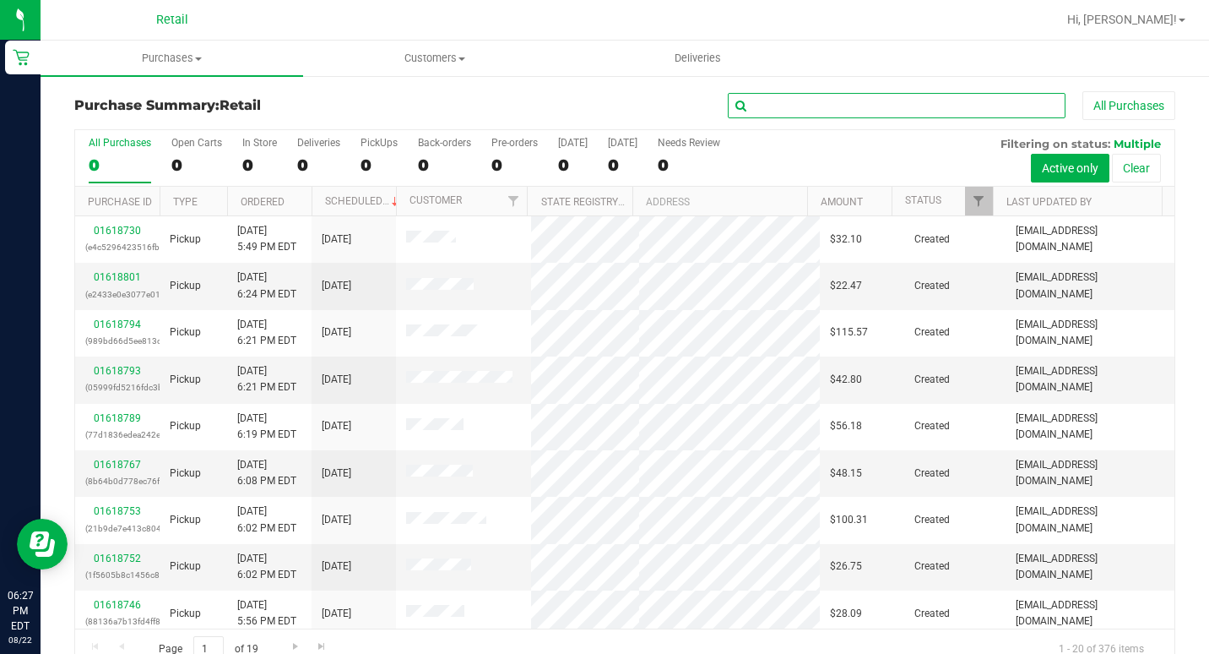
click at [741, 106] on input "text" at bounding box center [897, 105] width 338 height 25
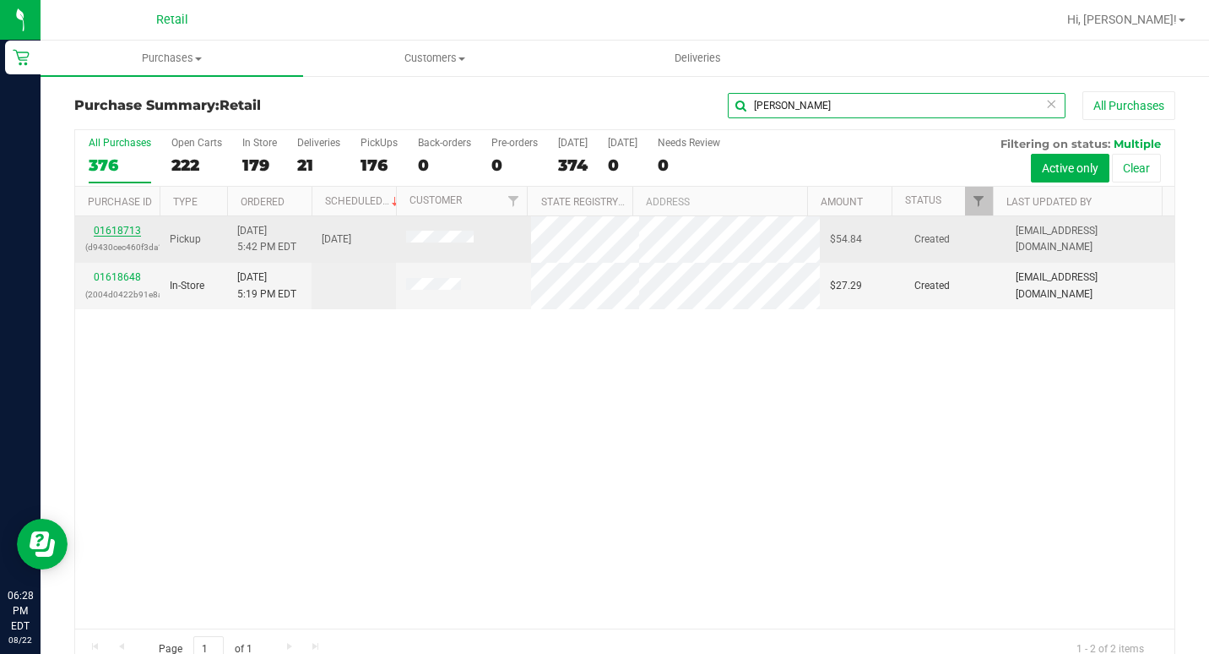
type input "[PERSON_NAME]"
click at [122, 229] on link "01618713" at bounding box center [117, 231] width 47 height 12
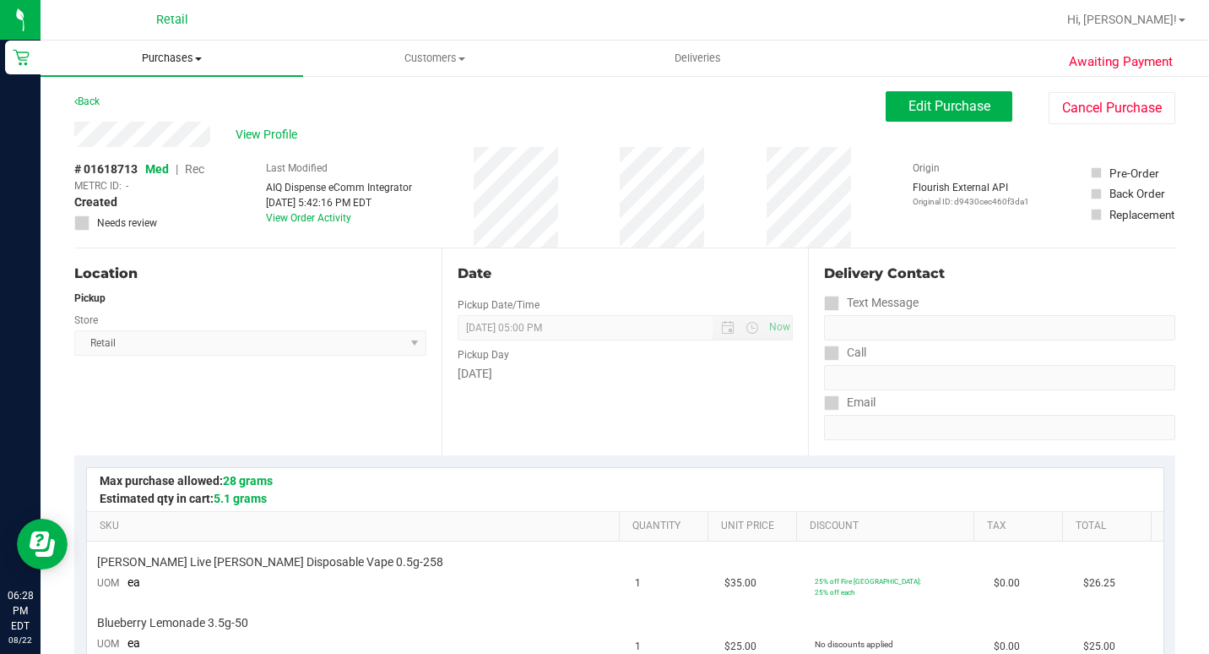
click at [192, 56] on span "Purchases" at bounding box center [172, 58] width 263 height 15
click at [146, 92] on li "Summary of purchases" at bounding box center [172, 102] width 263 height 20
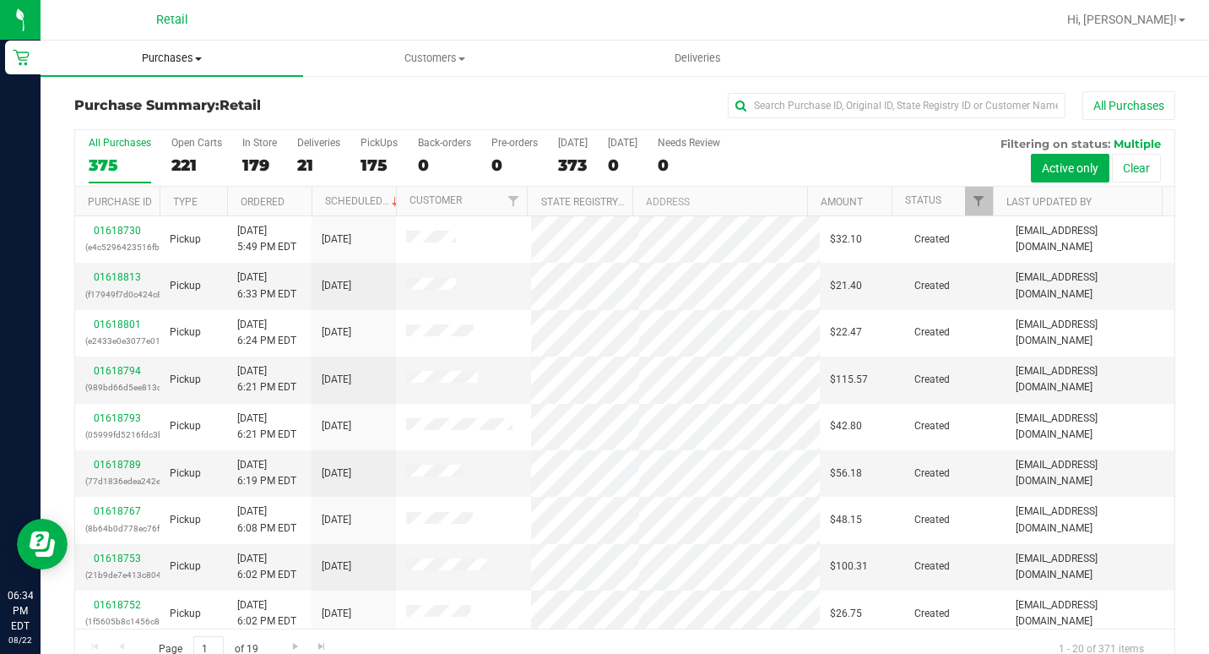
click at [189, 47] on uib-tab-heading "Purchases Summary of purchases Fulfillment All purchases" at bounding box center [172, 58] width 263 height 35
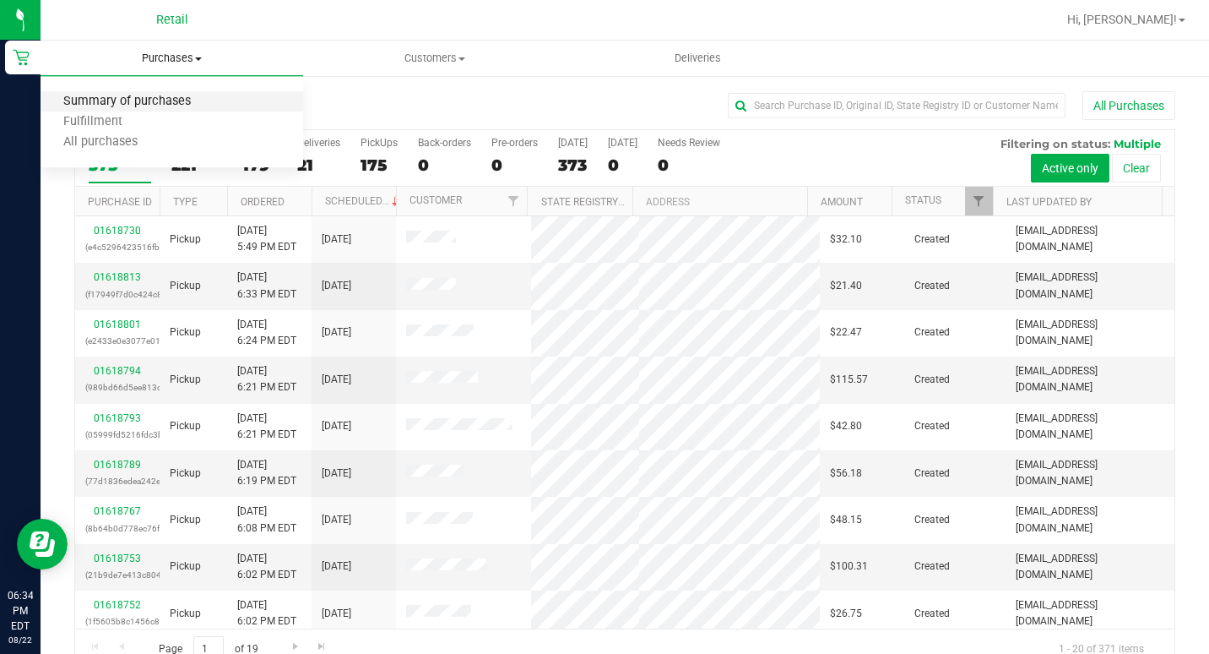
click at [152, 106] on span "Summary of purchases" at bounding box center [127, 102] width 173 height 14
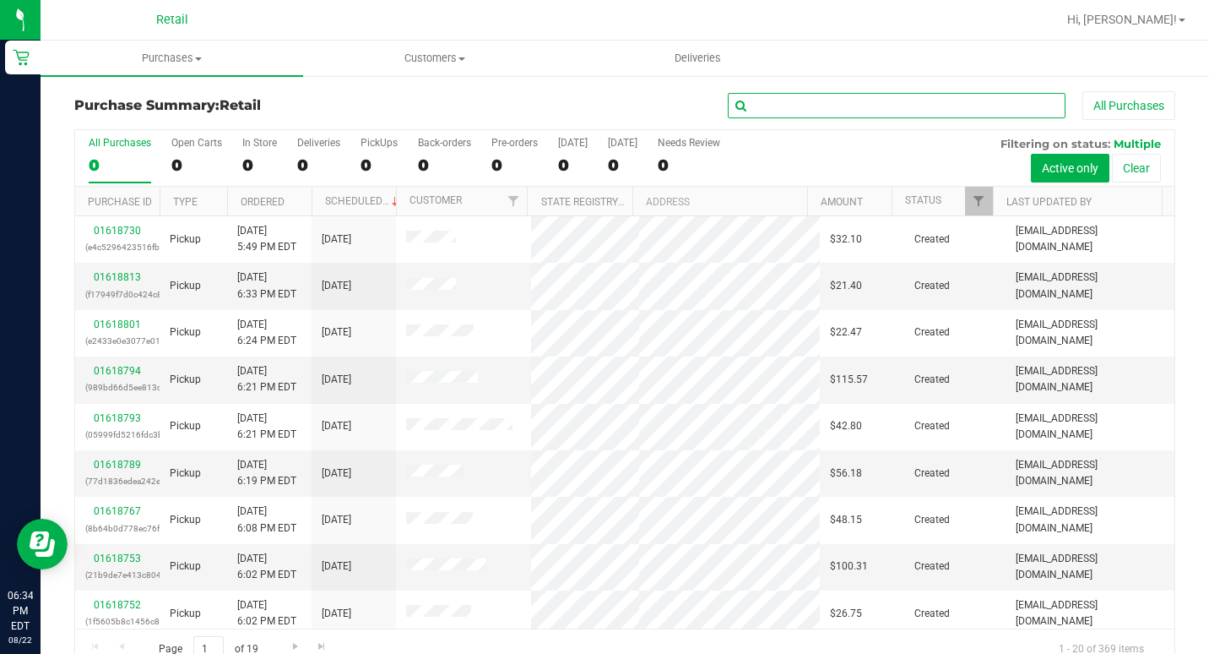
click at [824, 102] on input "text" at bounding box center [897, 105] width 338 height 25
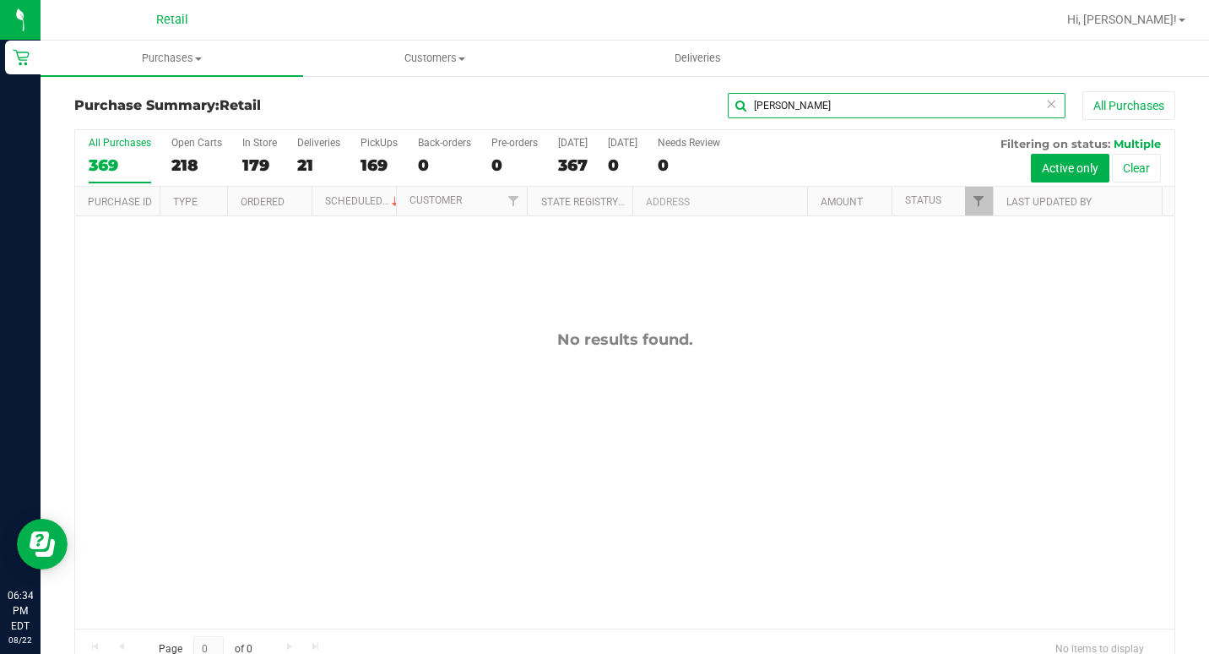
type input "[PERSON_NAME]"
click at [165, 49] on uib-tab-heading "Purchases Summary of purchases Fulfillment All purchases" at bounding box center [172, 58] width 263 height 35
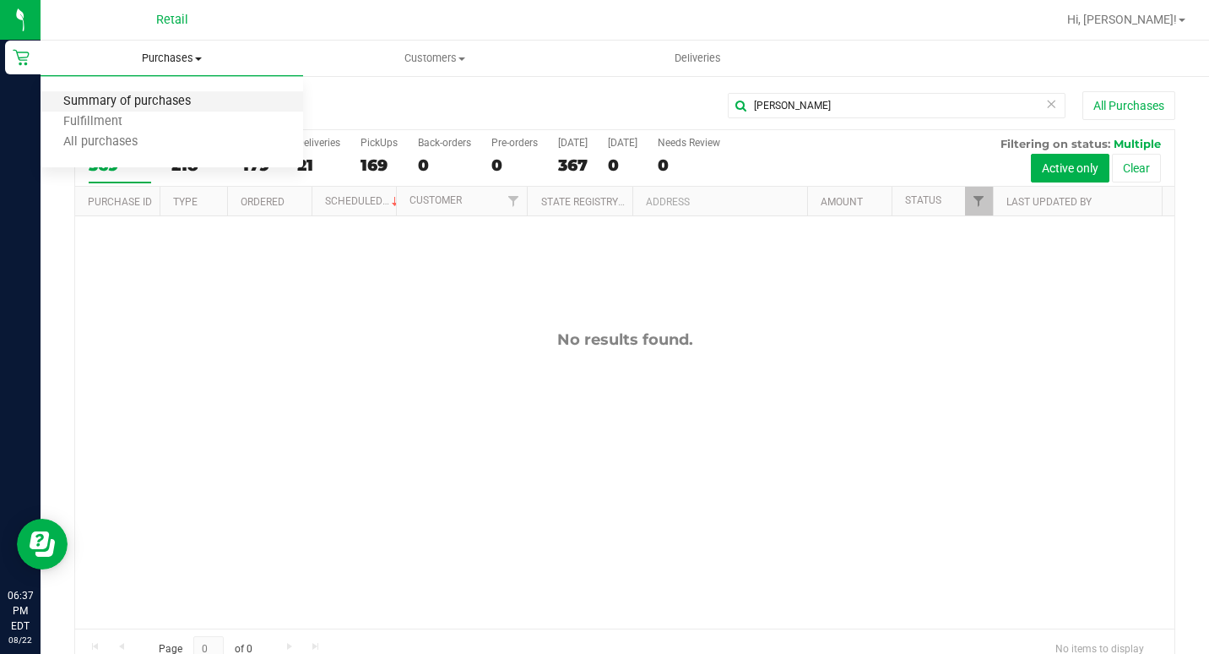
click at [171, 96] on span "Summary of purchases" at bounding box center [127, 102] width 173 height 14
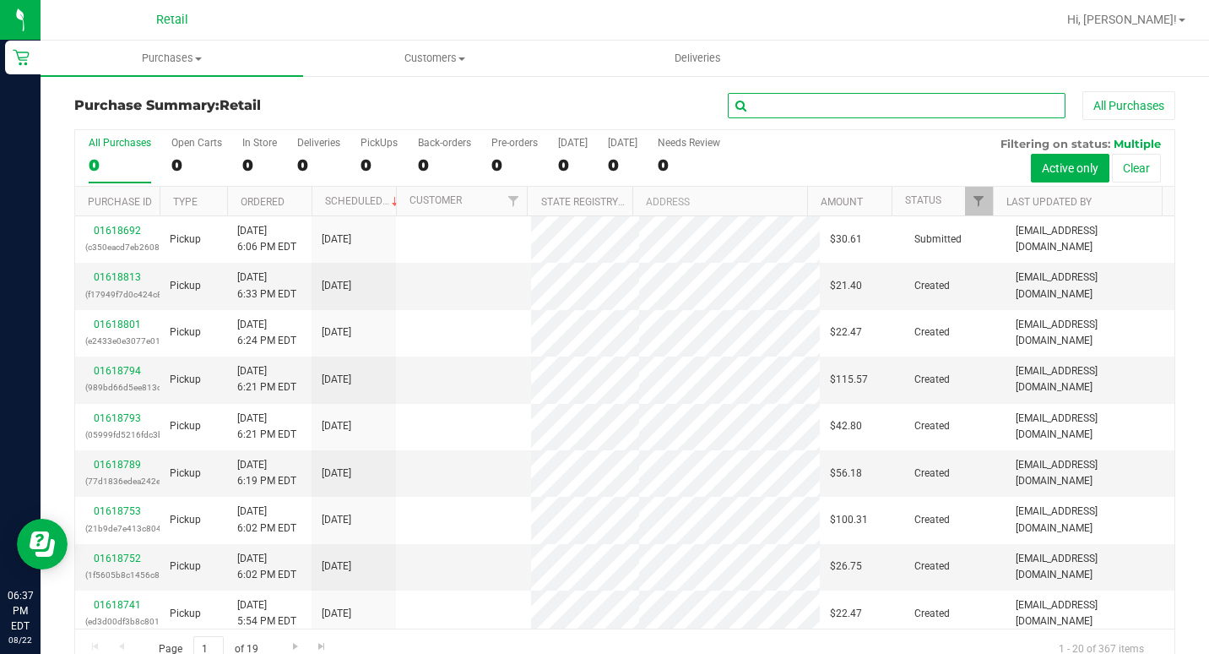
click at [802, 101] on input "text" at bounding box center [897, 105] width 338 height 25
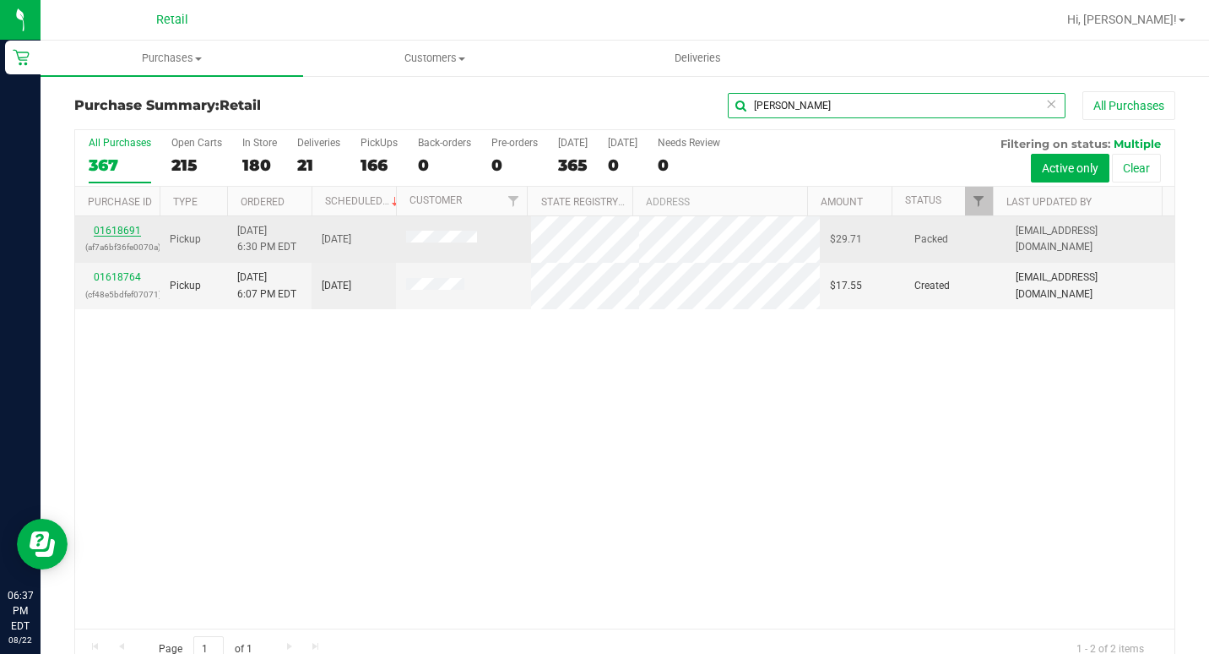
type input "[PERSON_NAME]"
click at [117, 227] on link "01618691" at bounding box center [117, 231] width 47 height 12
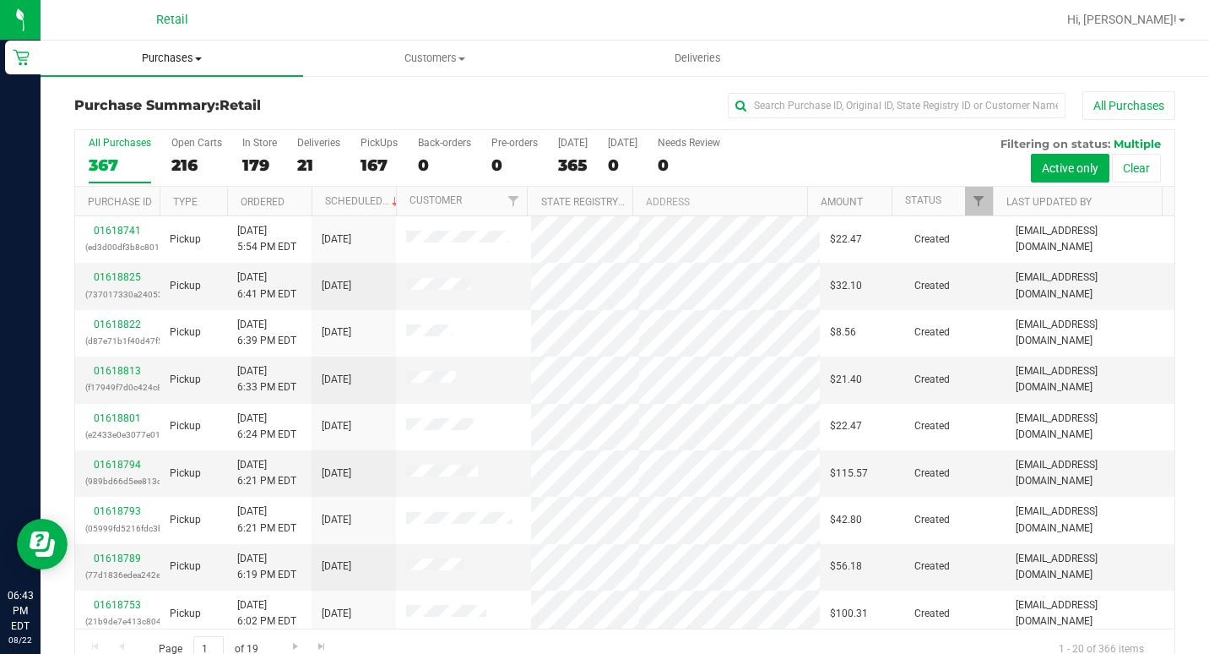
click at [184, 59] on span "Purchases" at bounding box center [172, 58] width 263 height 15
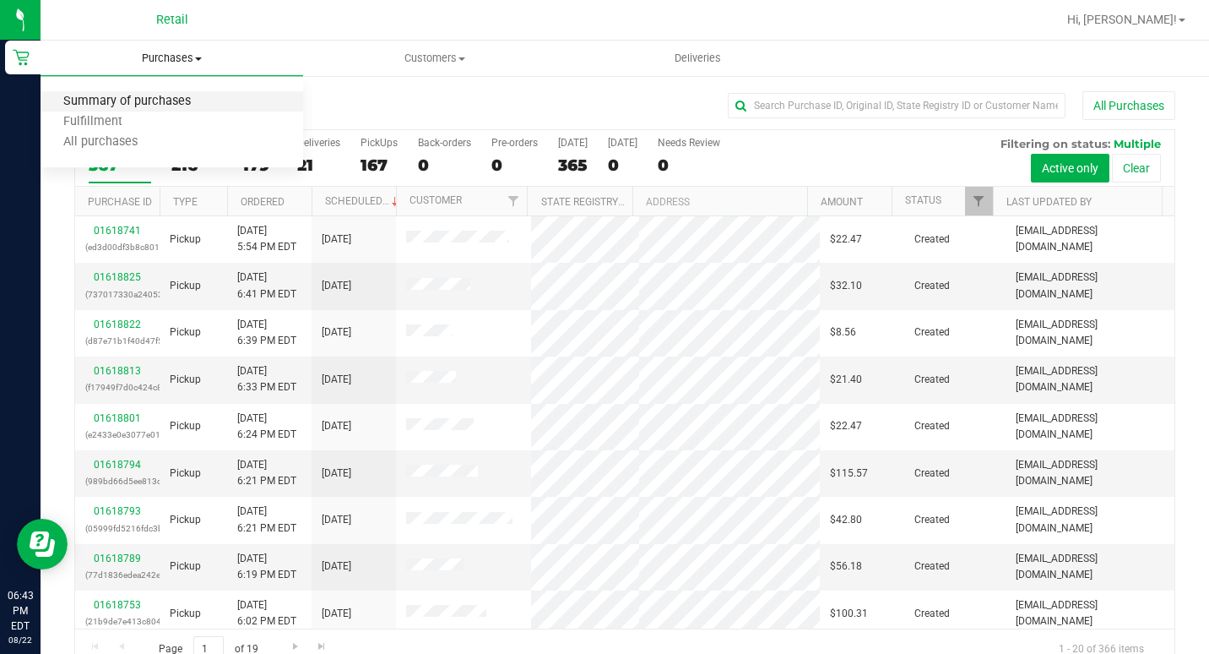
click at [176, 95] on span "Summary of purchases" at bounding box center [127, 102] width 173 height 14
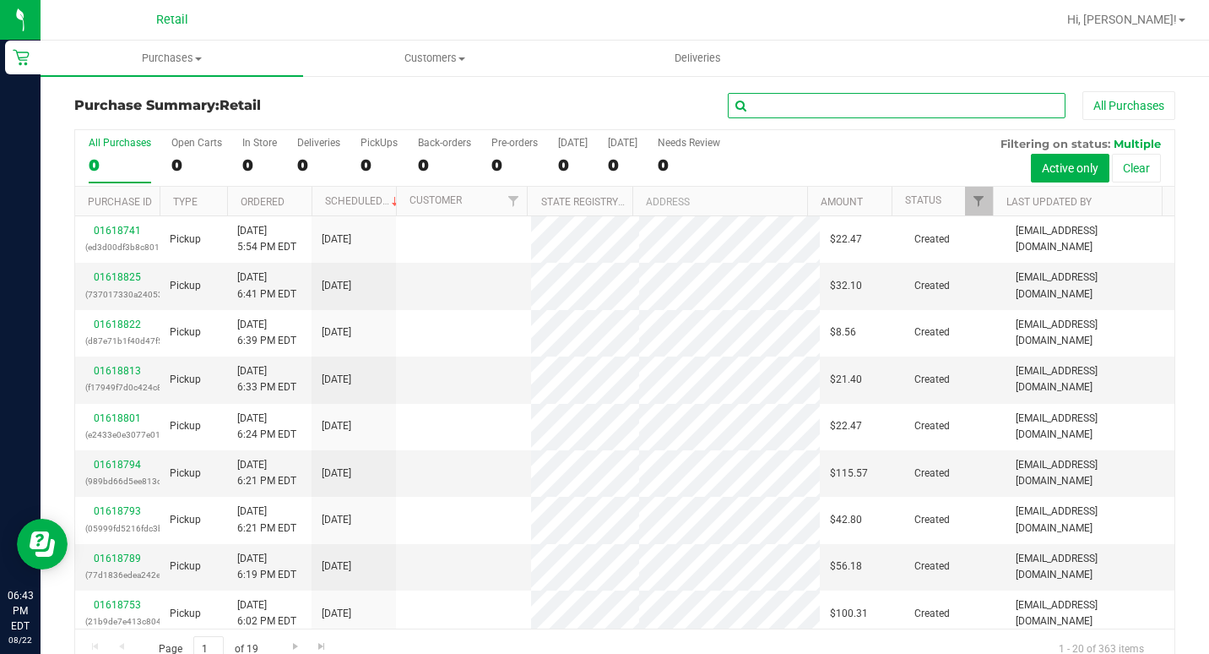
click at [868, 105] on input "text" at bounding box center [897, 105] width 338 height 25
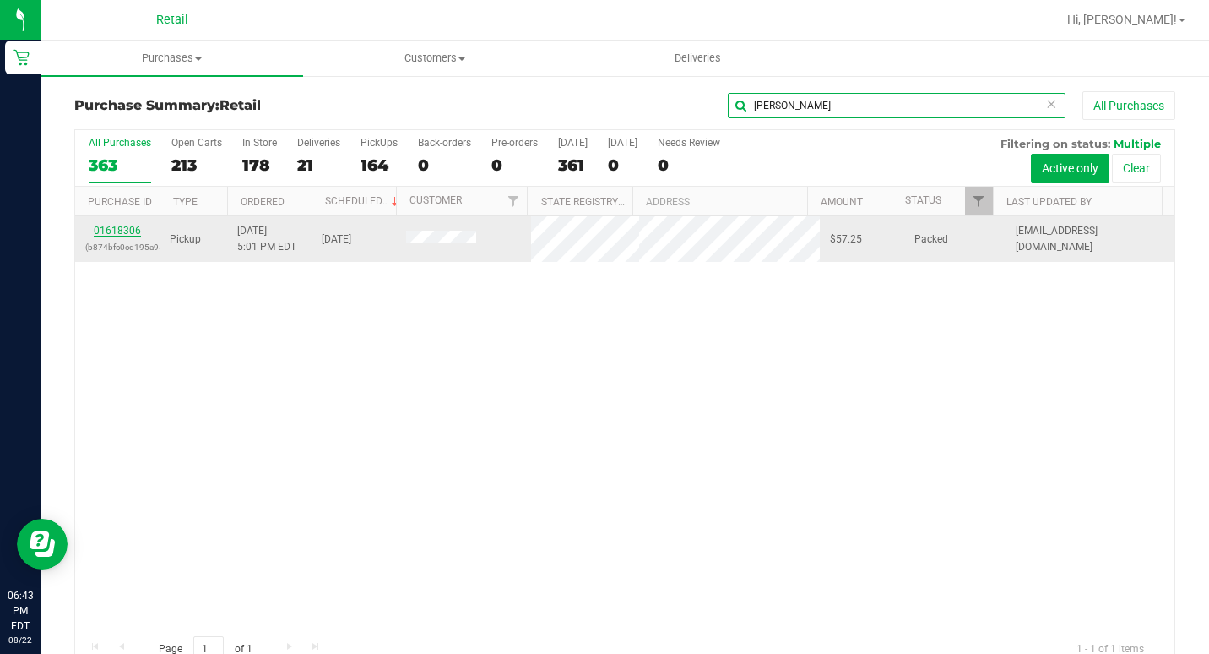
type input "[PERSON_NAME]"
click at [118, 229] on link "01618306" at bounding box center [117, 231] width 47 height 12
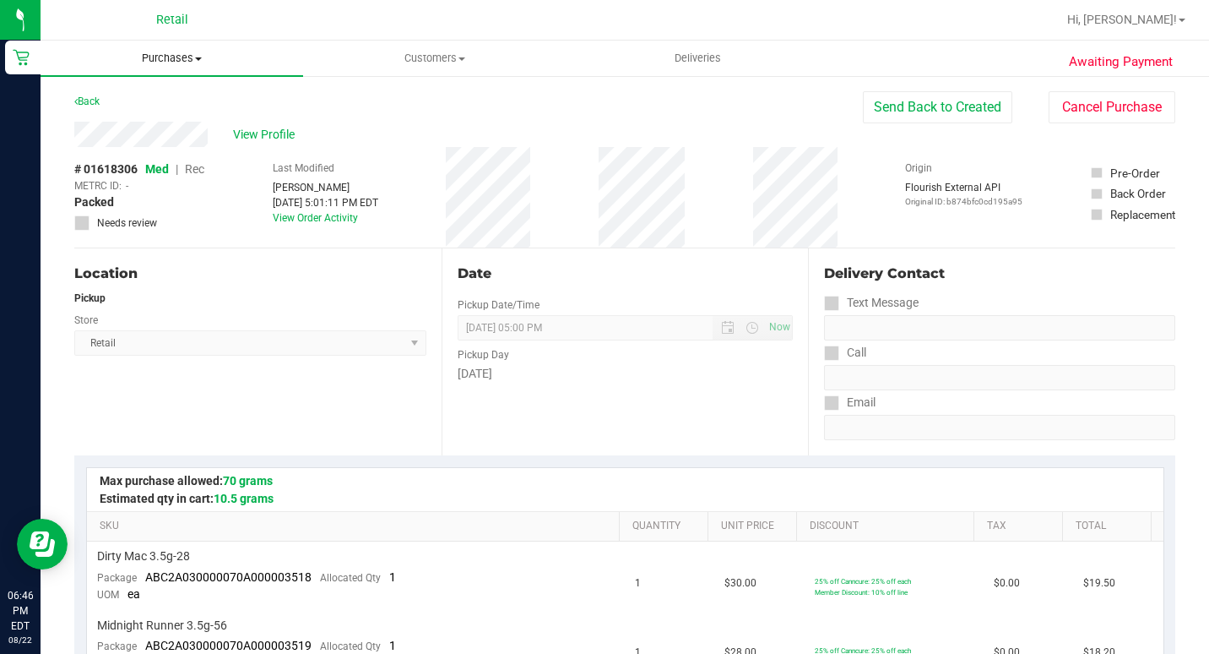
click at [158, 56] on span "Purchases" at bounding box center [172, 58] width 263 height 15
click at [153, 95] on span "Summary of purchases" at bounding box center [127, 102] width 173 height 14
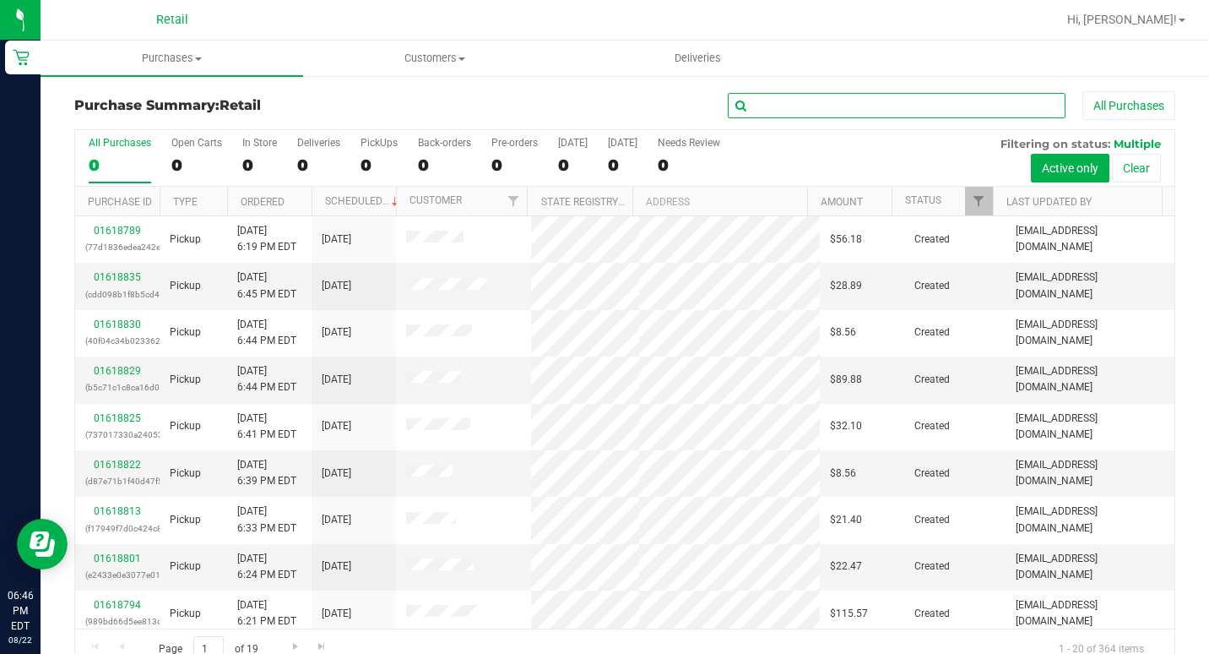
click at [869, 97] on input "text" at bounding box center [897, 105] width 338 height 25
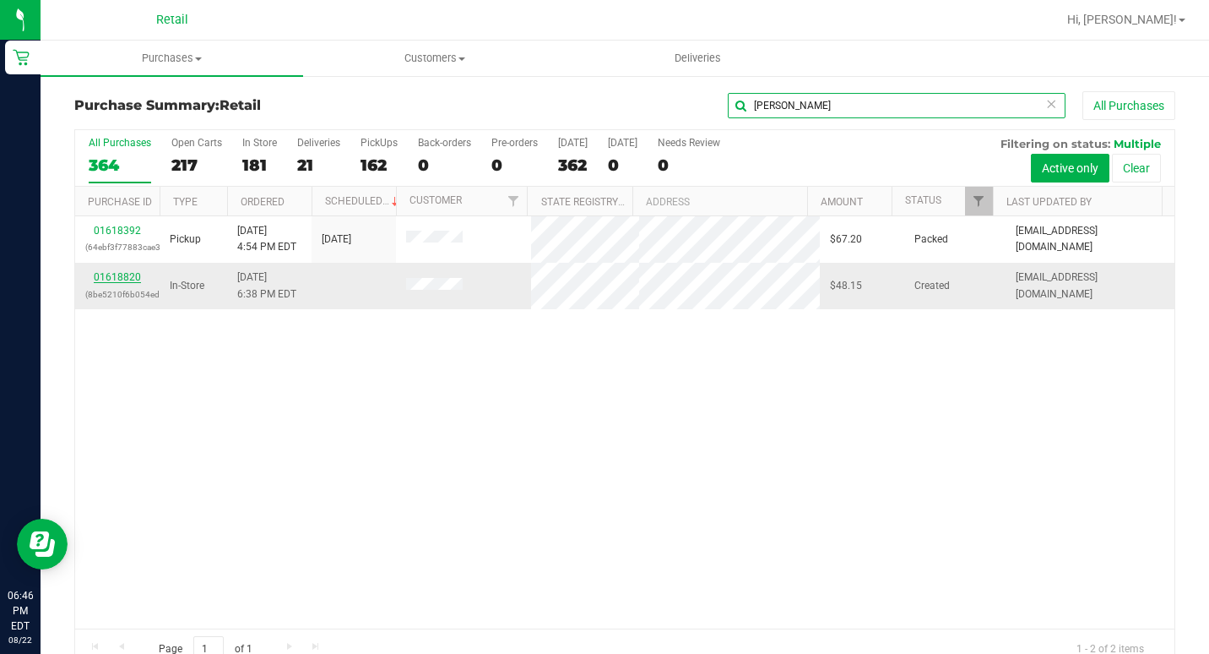
type input "[PERSON_NAME]"
click at [101, 276] on link "01618820" at bounding box center [117, 277] width 47 height 12
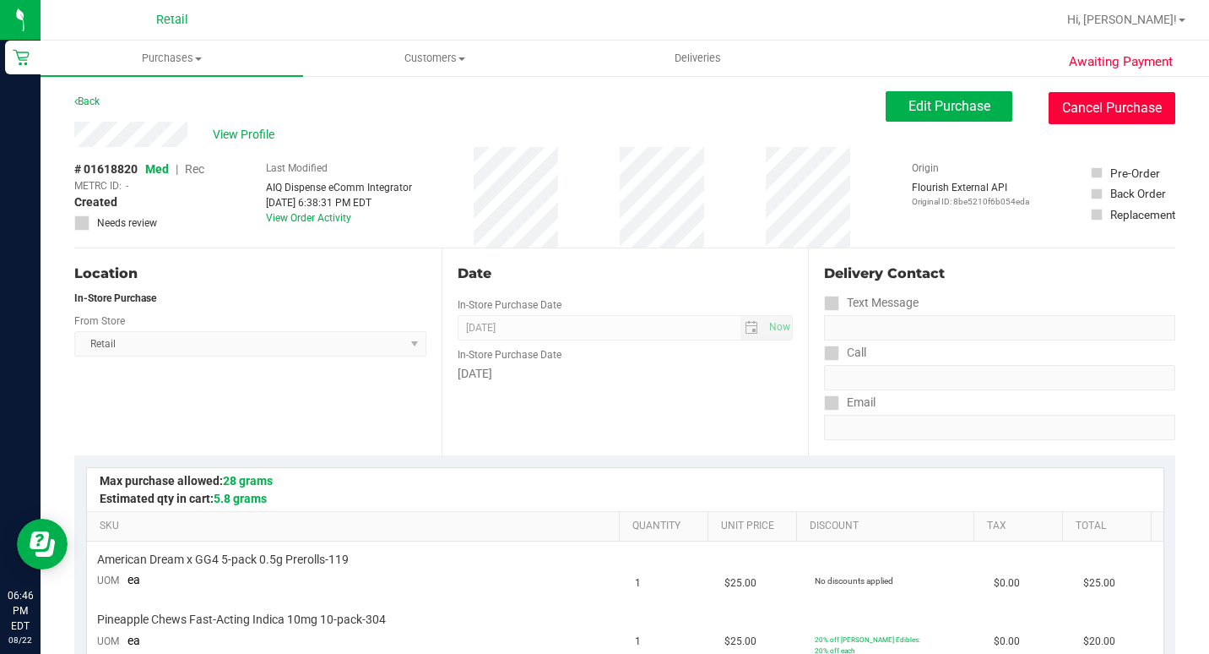
click at [1081, 114] on button "Cancel Purchase" at bounding box center [1112, 108] width 127 height 32
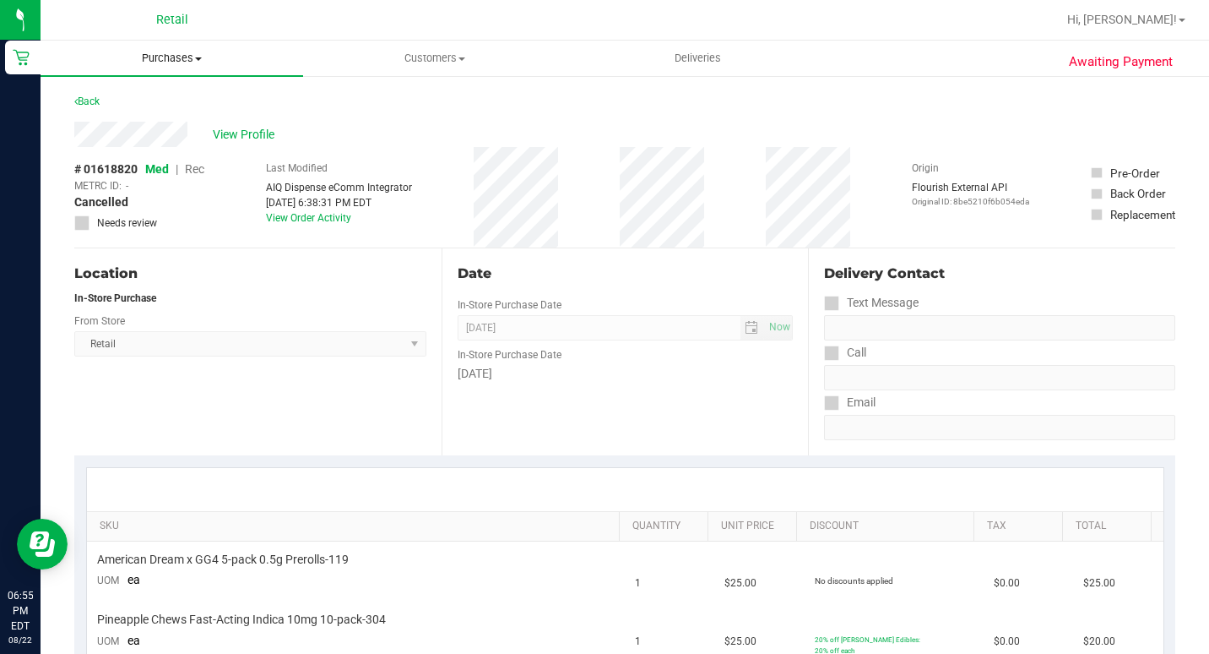
click at [194, 54] on span "Purchases" at bounding box center [172, 58] width 263 height 15
click at [165, 105] on span "Summary of purchases" at bounding box center [127, 102] width 173 height 14
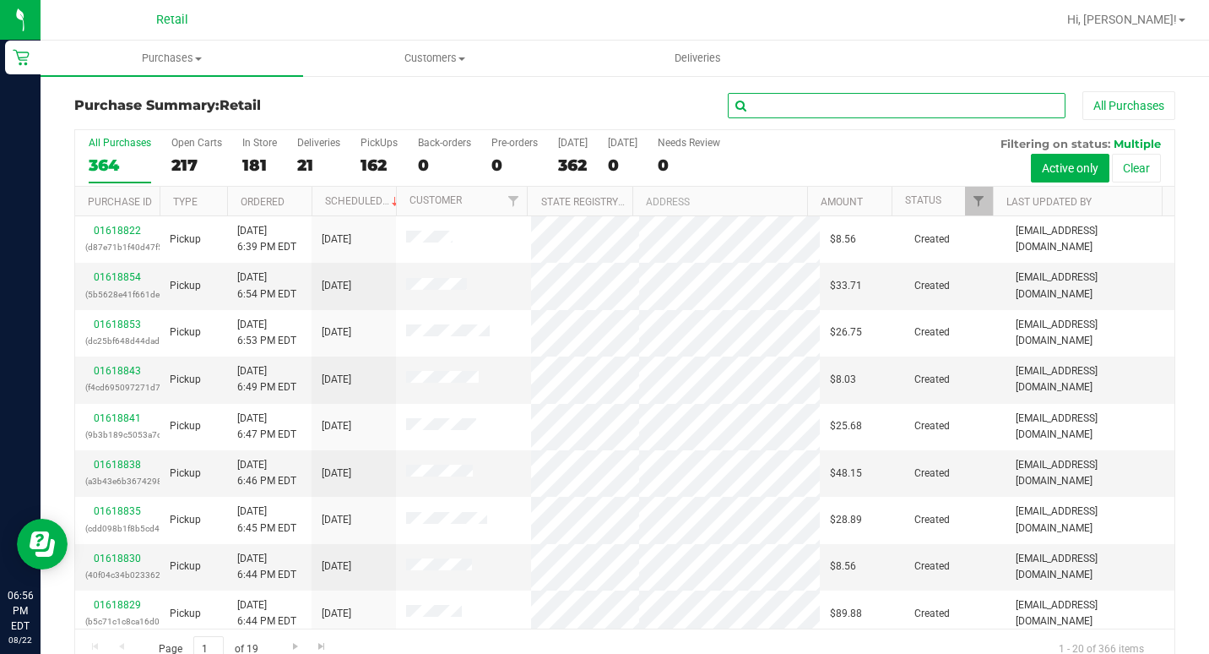
click at [878, 106] on input "text" at bounding box center [897, 105] width 338 height 25
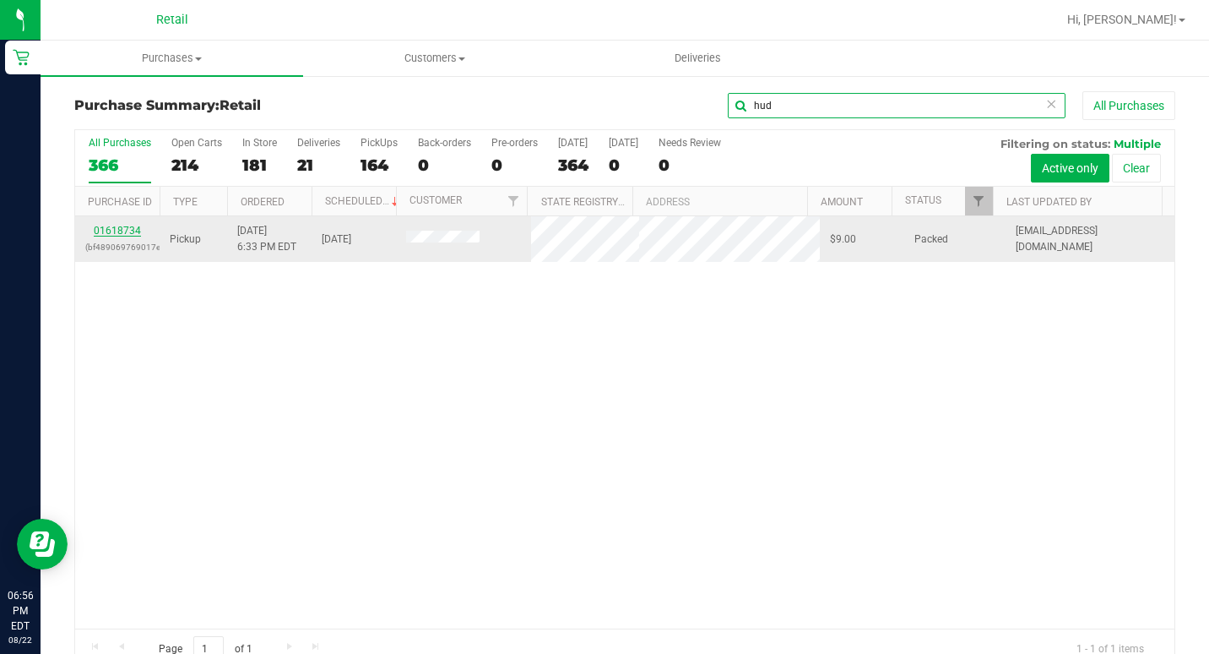
type input "hud"
click at [113, 231] on link "01618734" at bounding box center [117, 231] width 47 height 12
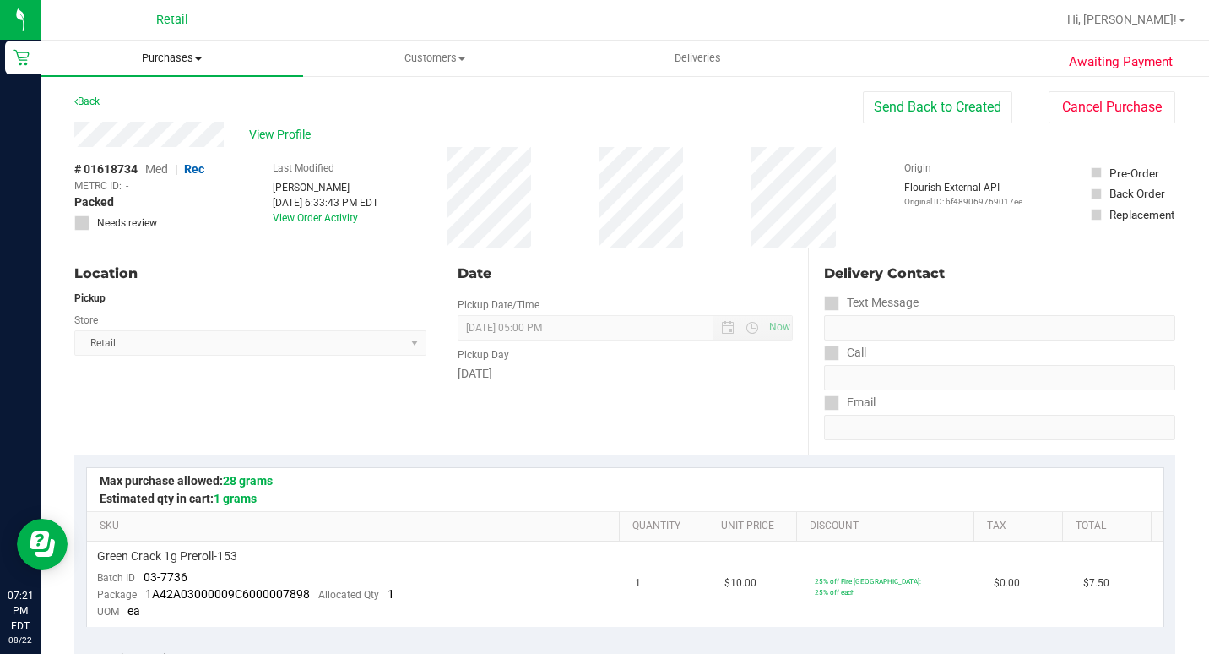
click at [171, 52] on span "Purchases" at bounding box center [172, 58] width 263 height 15
click at [150, 96] on span "Summary of purchases" at bounding box center [127, 102] width 173 height 14
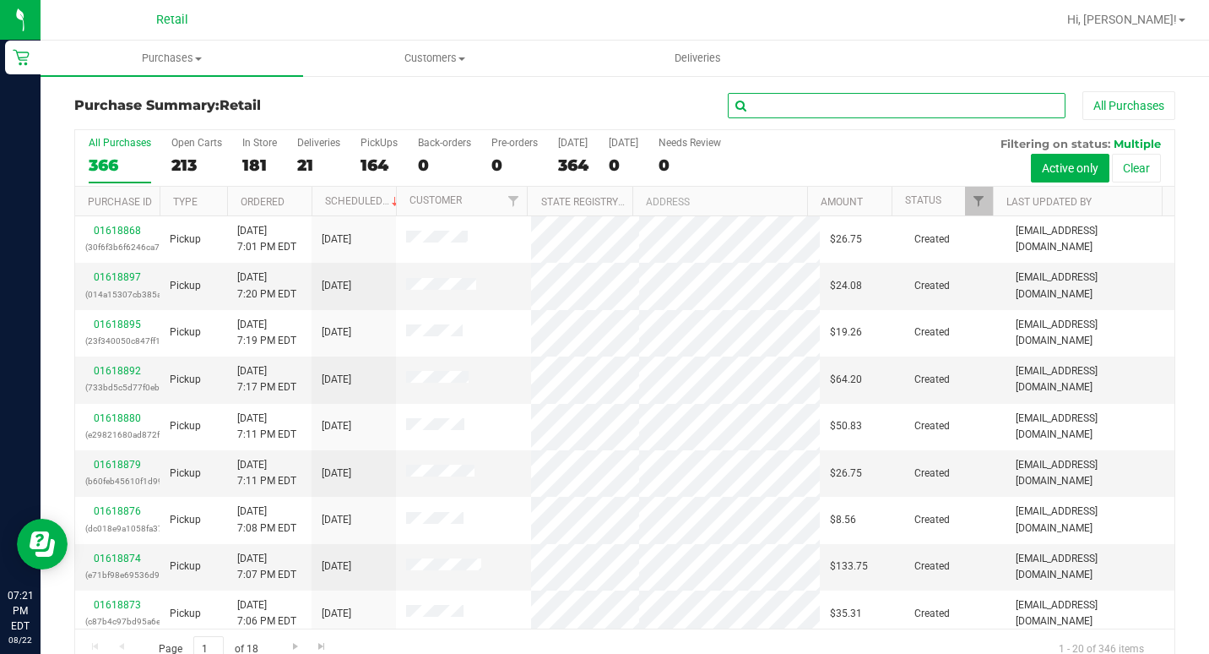
click at [920, 113] on input "text" at bounding box center [897, 105] width 338 height 25
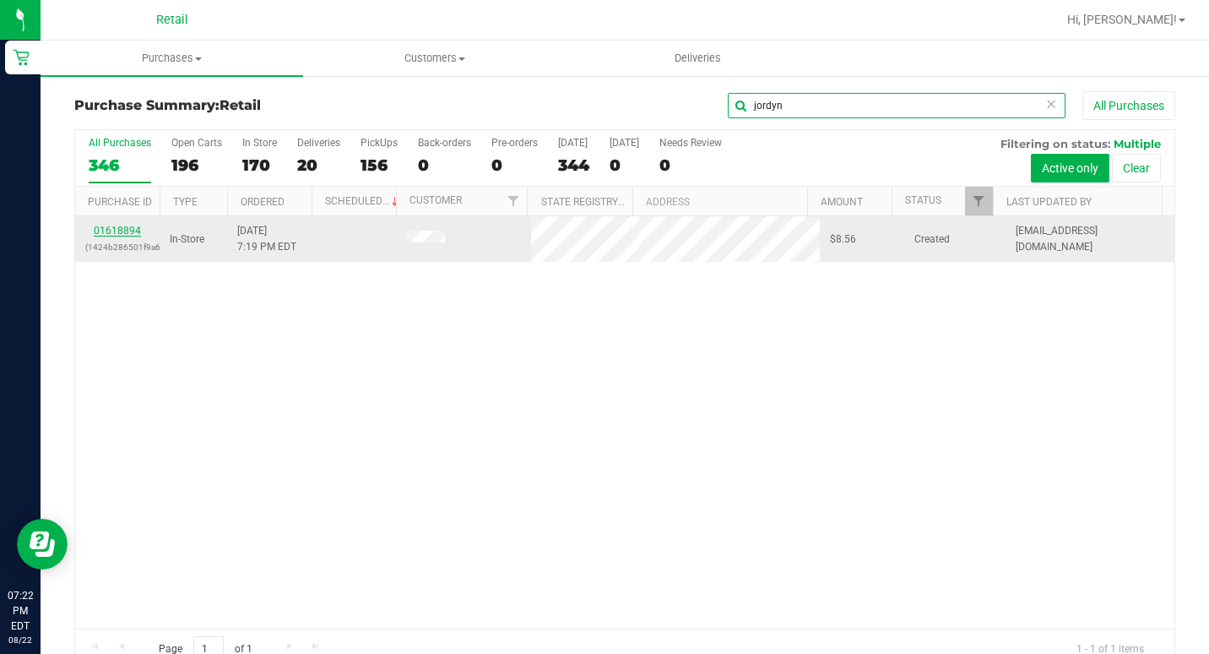
type input "jordyn"
click at [113, 228] on link "01618894" at bounding box center [117, 231] width 47 height 12
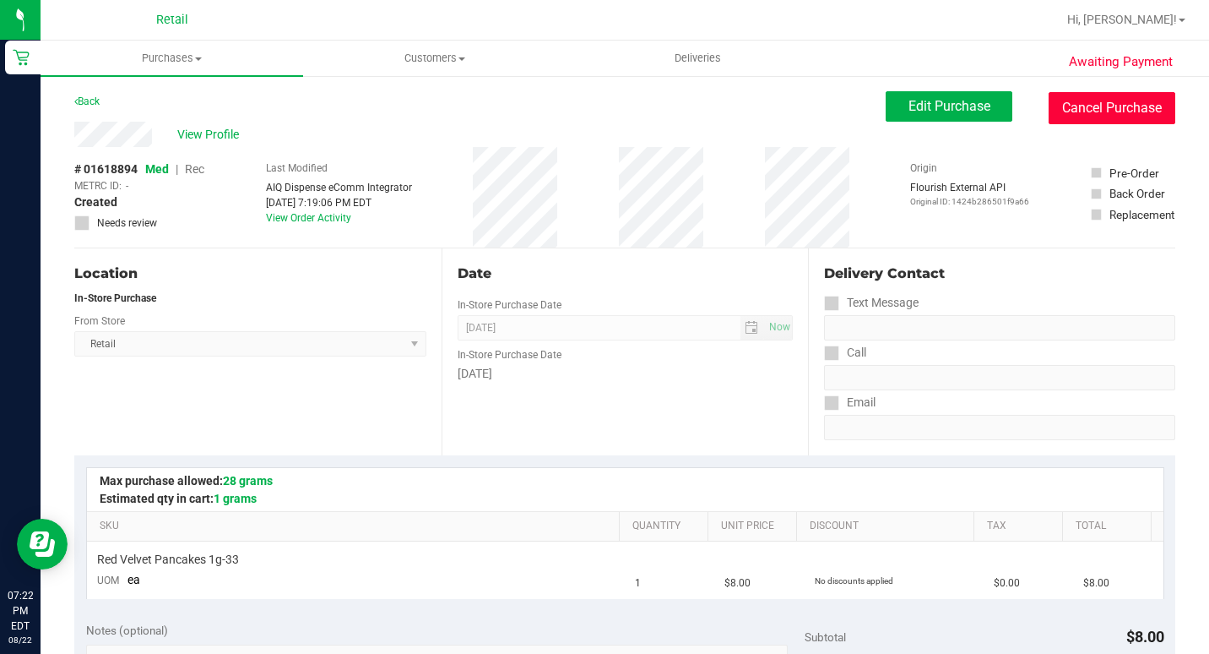
drag, startPoint x: 1070, startPoint y: 111, endPoint x: 669, endPoint y: 107, distance: 401.1
click at [1071, 111] on button "Cancel Purchase" at bounding box center [1112, 108] width 127 height 32
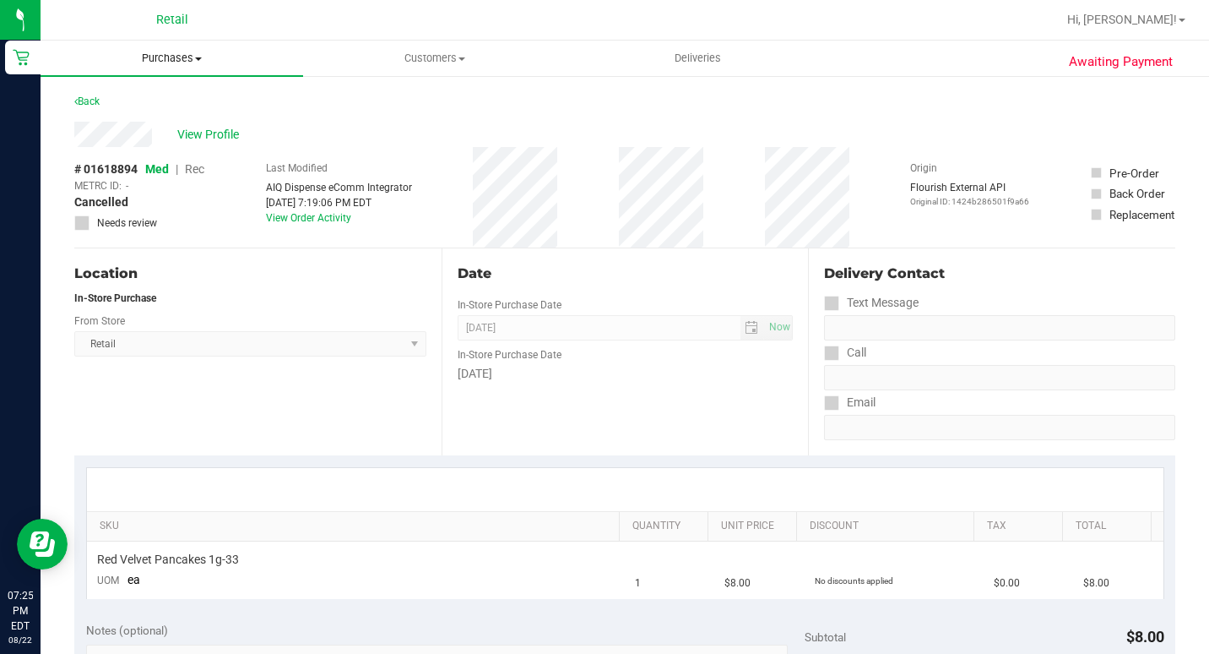
click at [171, 53] on span "Purchases" at bounding box center [172, 58] width 263 height 15
click at [167, 110] on li "Summary of purchases" at bounding box center [172, 102] width 263 height 20
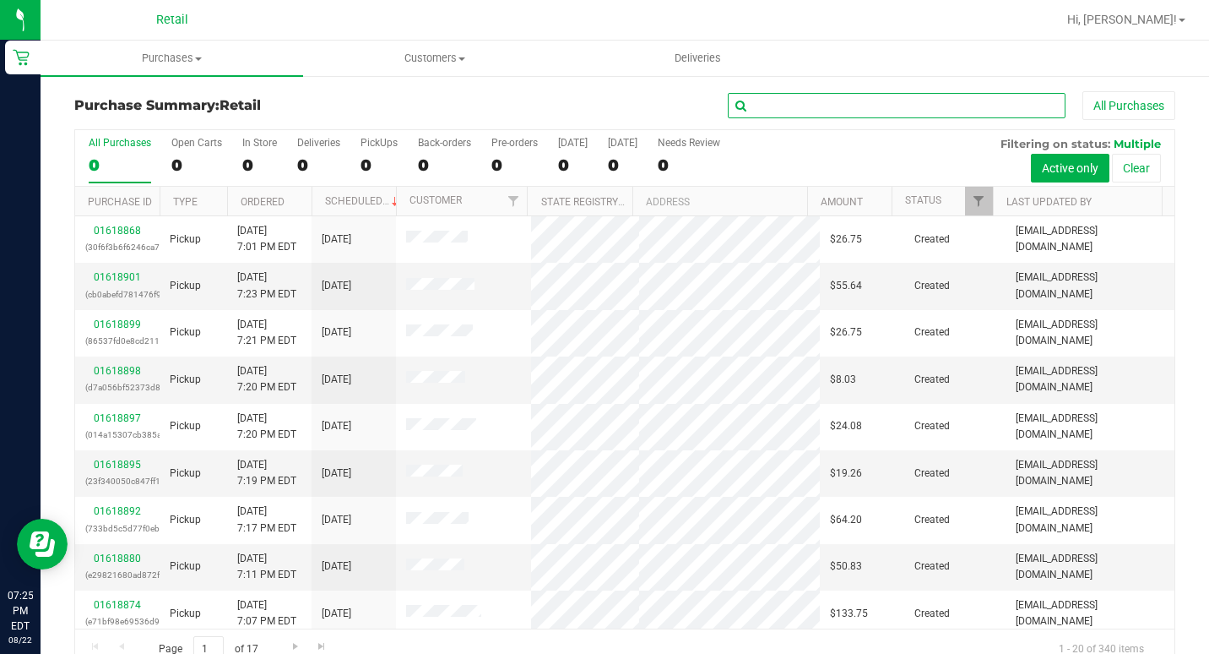
click at [766, 103] on input "text" at bounding box center [897, 105] width 338 height 25
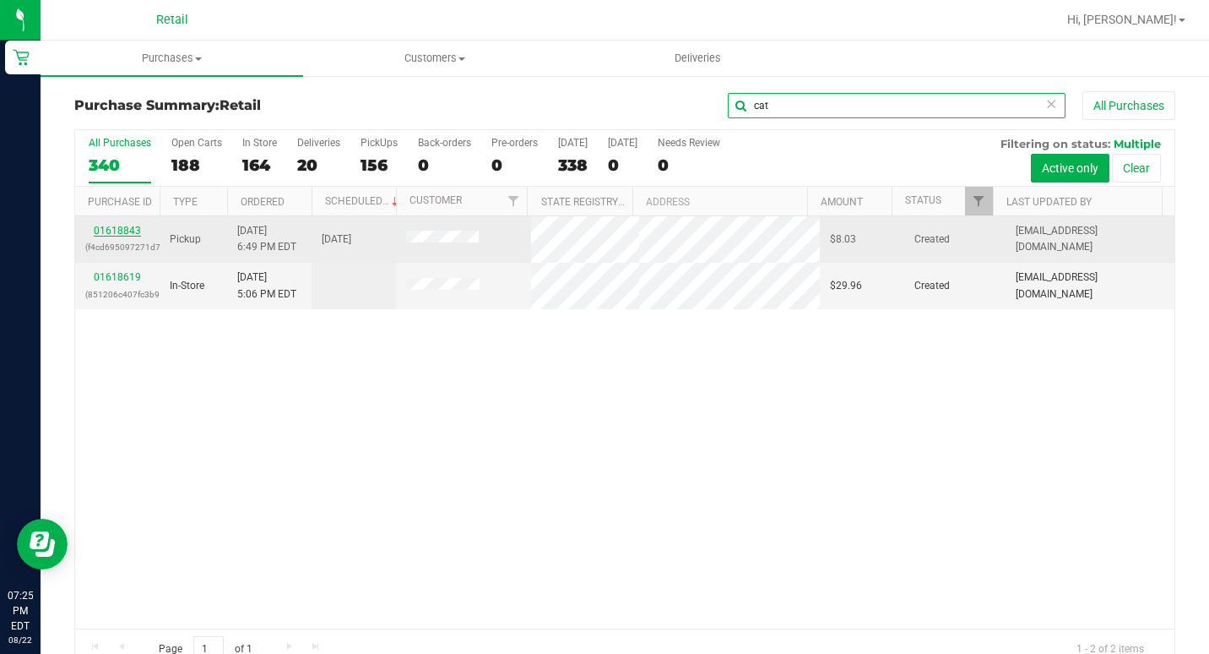
type input "cat"
click at [122, 229] on link "01618843" at bounding box center [117, 231] width 47 height 12
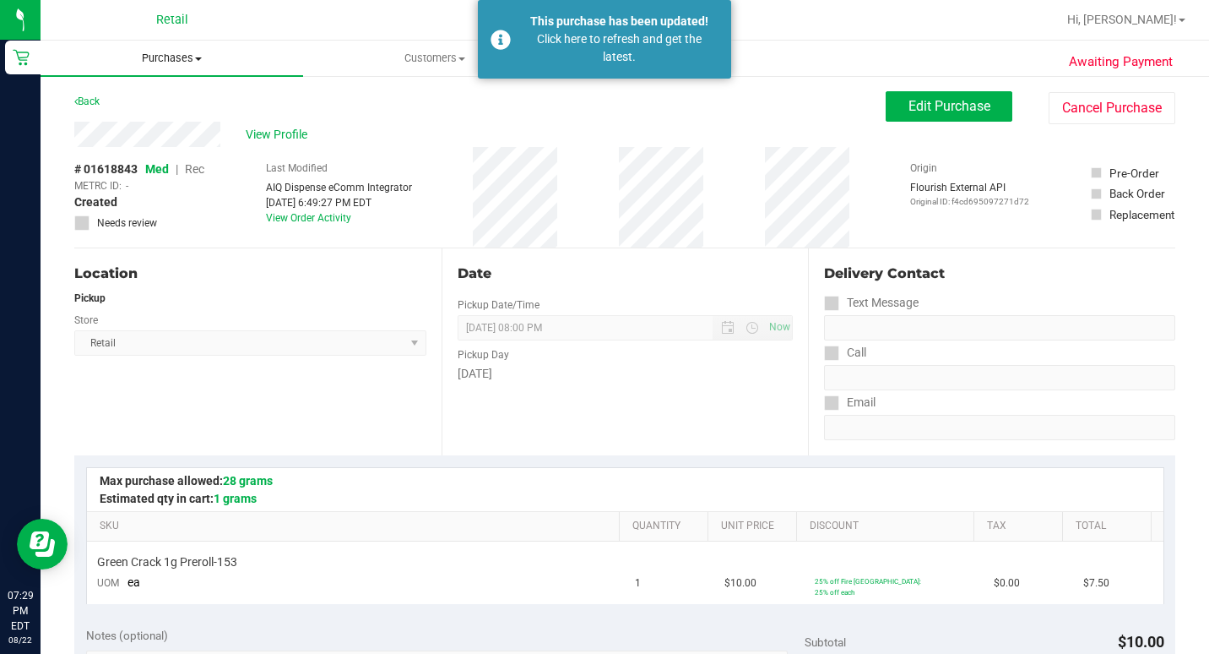
click at [165, 52] on span "Purchases" at bounding box center [172, 58] width 263 height 15
click at [175, 95] on span "Summary of purchases" at bounding box center [127, 102] width 173 height 14
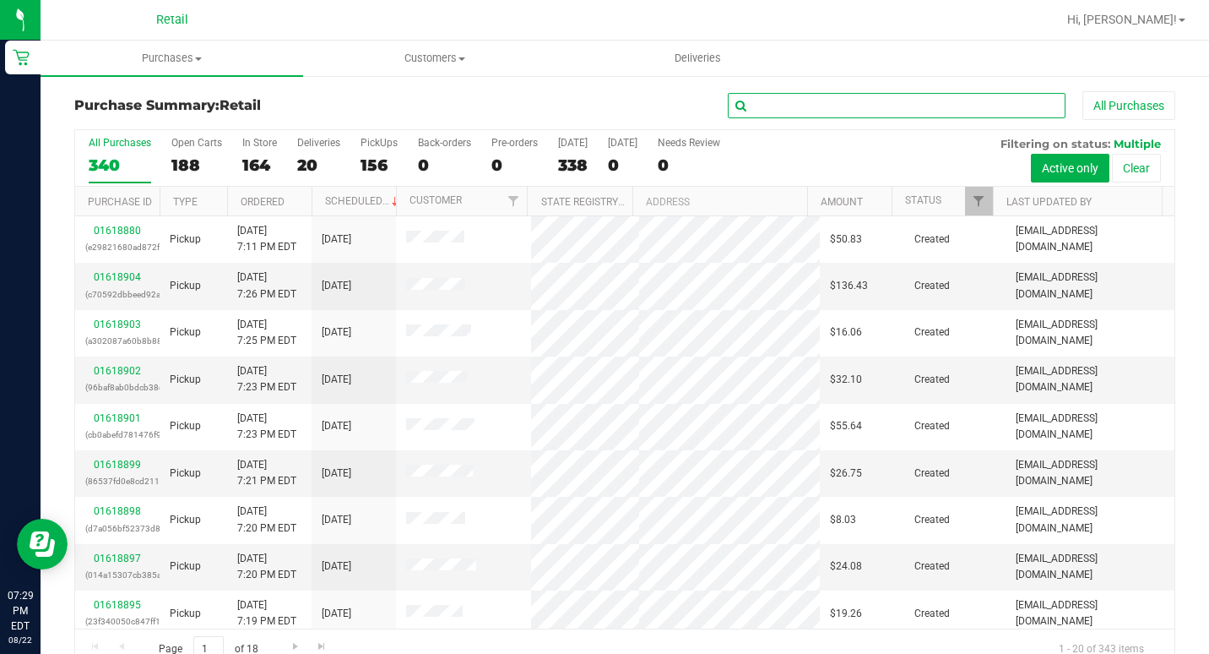
click at [808, 108] on input "text" at bounding box center [897, 105] width 338 height 25
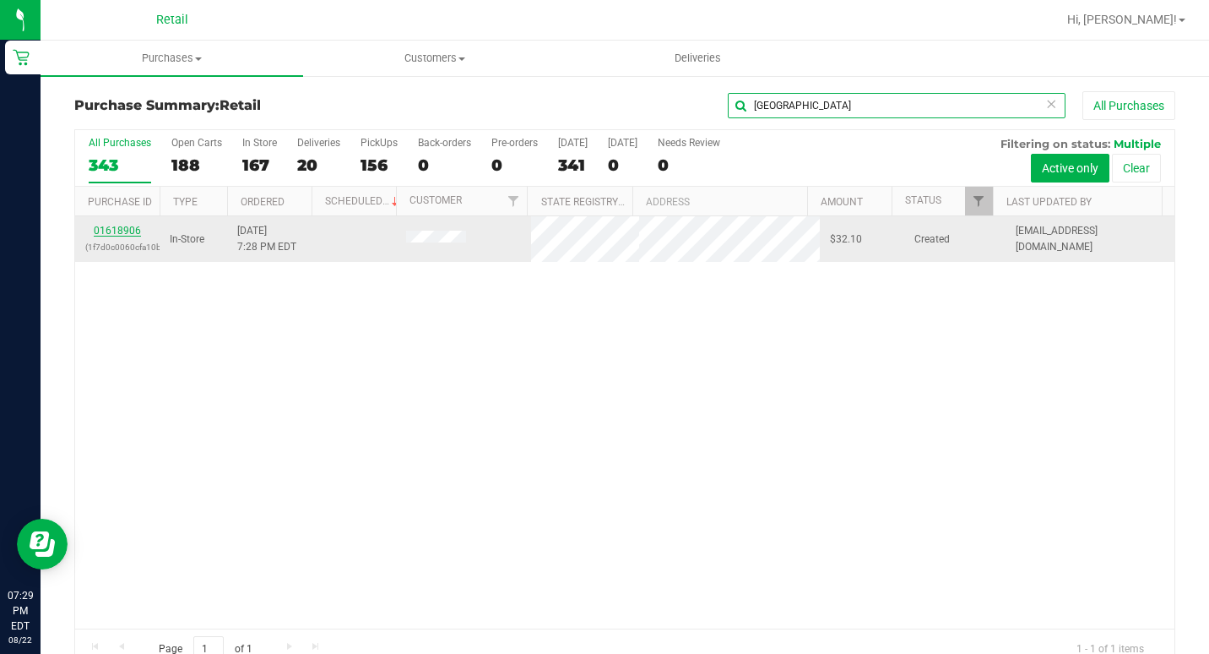
type input "[GEOGRAPHIC_DATA]"
click at [117, 235] on link "01618906" at bounding box center [117, 231] width 47 height 12
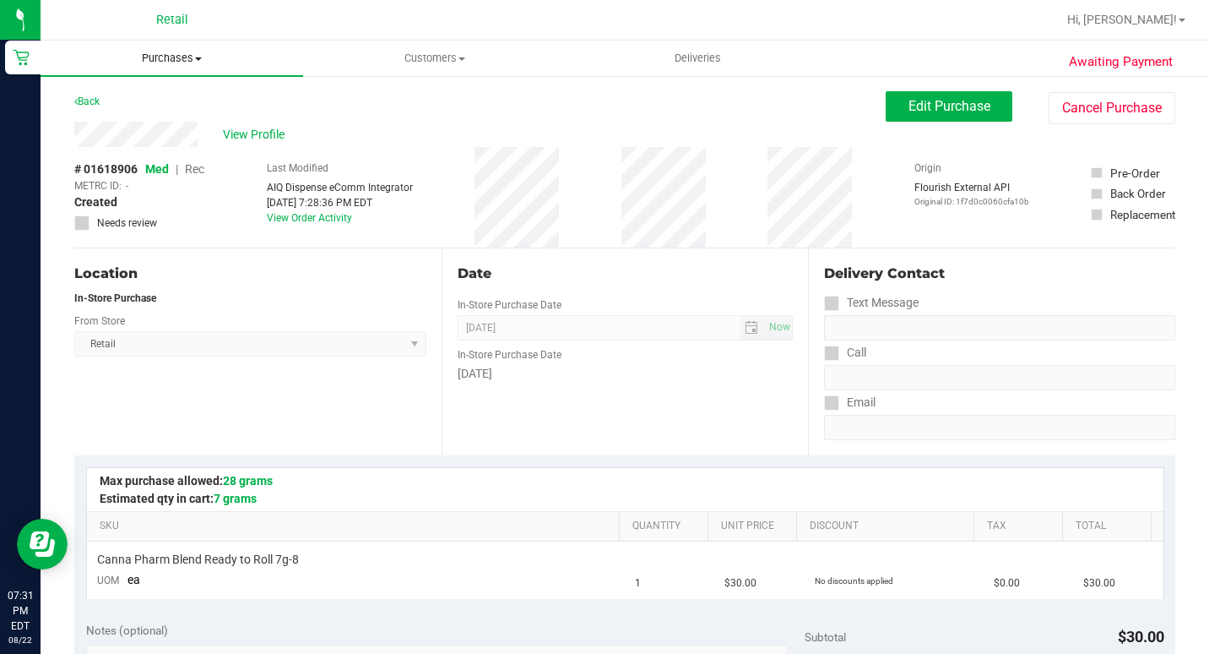
drag, startPoint x: 174, startPoint y: 41, endPoint x: 175, endPoint y: 69, distance: 28.7
click at [174, 43] on uib-tab-heading "Purchases Summary of purchases Fulfillment All purchases" at bounding box center [172, 58] width 263 height 35
click at [176, 65] on span "Purchases" at bounding box center [172, 58] width 263 height 15
click at [188, 57] on span "Purchases" at bounding box center [172, 58] width 263 height 15
click at [145, 97] on span "Summary of purchases" at bounding box center [127, 102] width 173 height 14
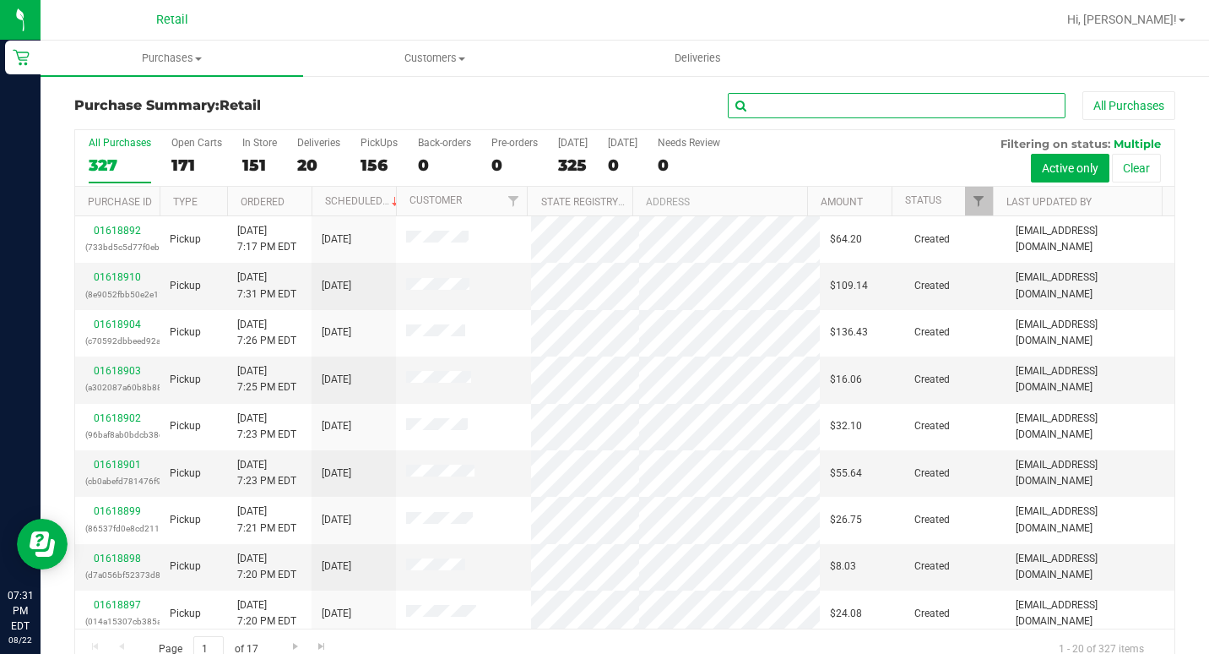
click at [777, 104] on input "text" at bounding box center [897, 105] width 338 height 25
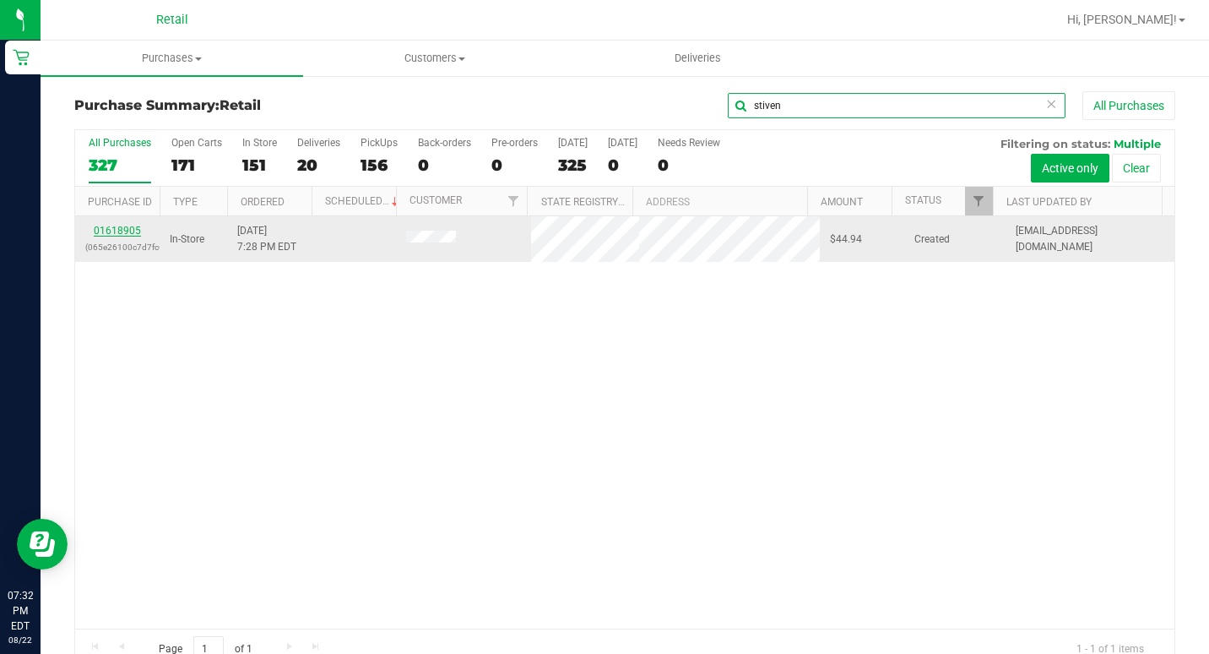
type input "stiven"
click at [110, 227] on link "01618905" at bounding box center [117, 231] width 47 height 12
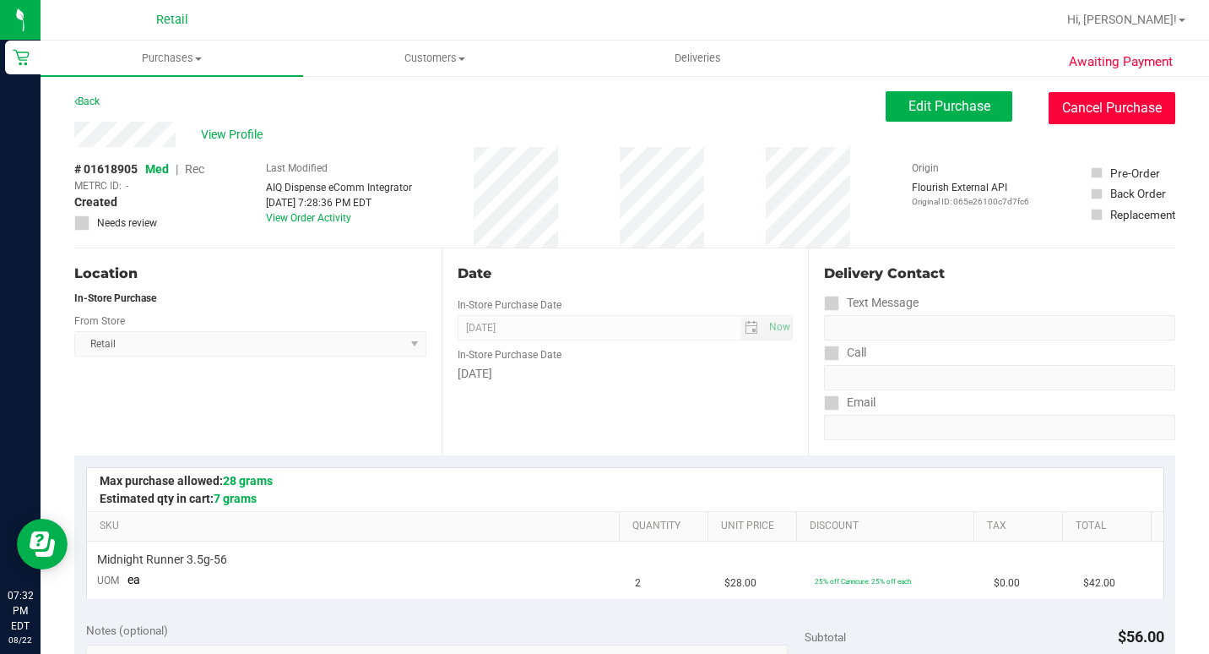
click at [1089, 115] on button "Cancel Purchase" at bounding box center [1112, 108] width 127 height 32
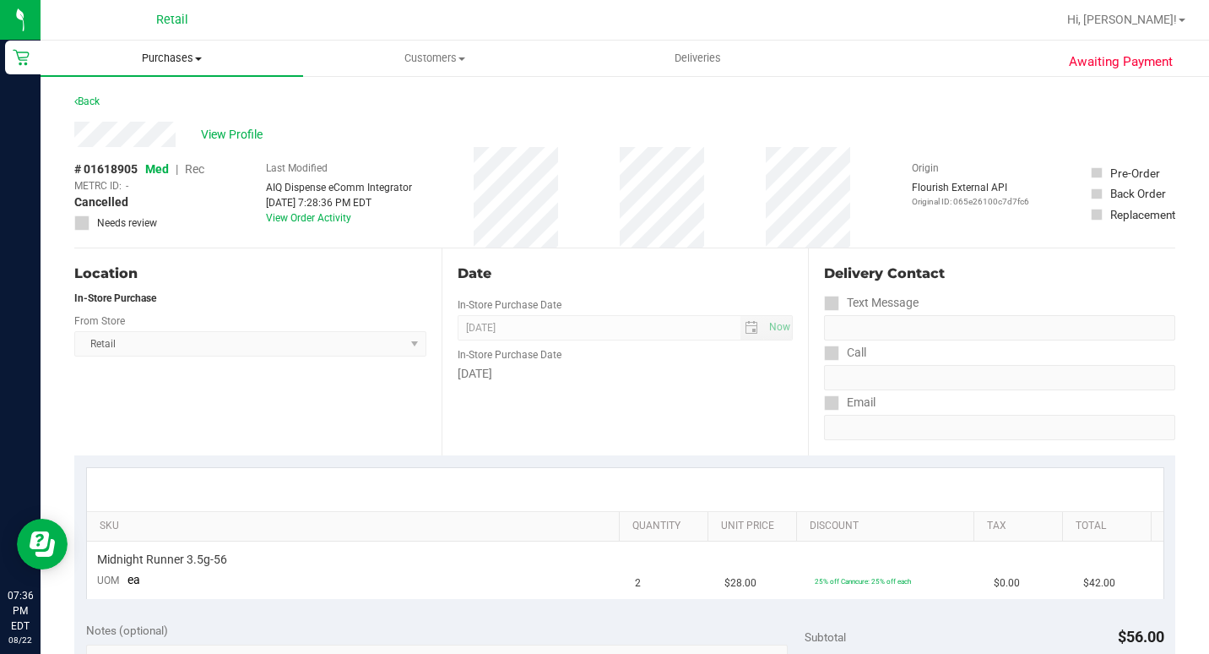
click at [176, 57] on span "Purchases" at bounding box center [172, 58] width 263 height 15
click at [163, 92] on li "Summary of purchases" at bounding box center [172, 102] width 263 height 20
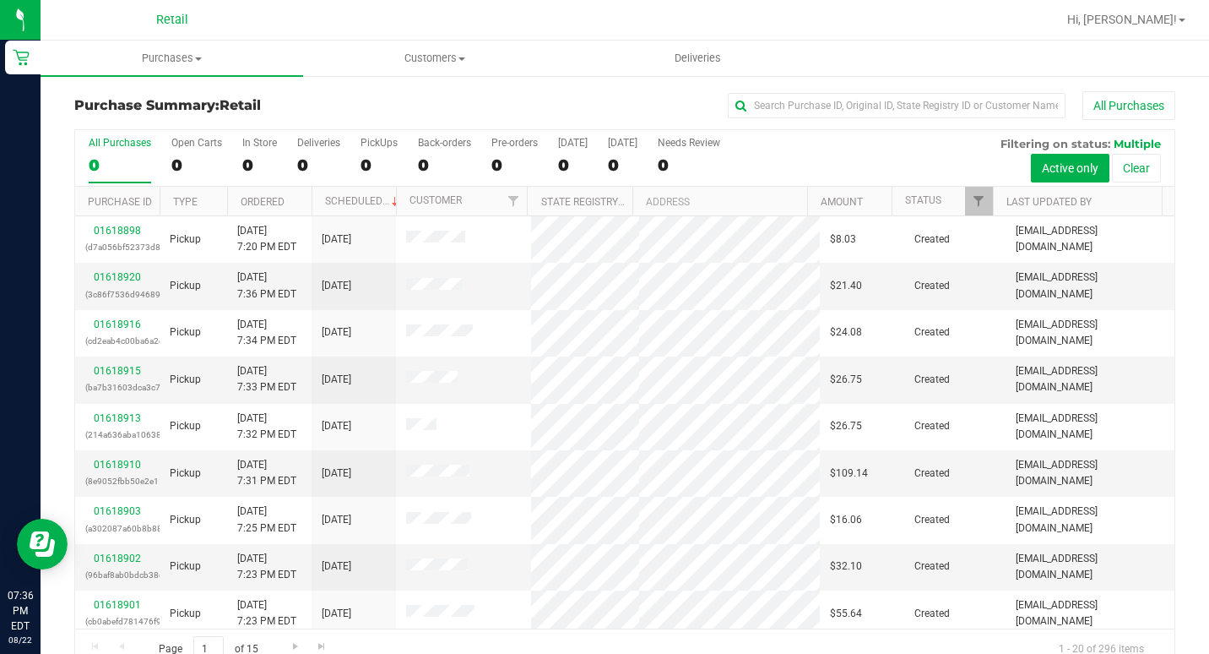
click at [888, 90] on div "Purchase Summary: Retail All Purchases All Purchases 0 Open Carts 0 In Store 0 …" at bounding box center [625, 379] width 1169 height 611
click at [891, 90] on div "Purchase Summary: Retail All Purchases All Purchases 0 Open Carts 0 In Store 0 …" at bounding box center [625, 379] width 1169 height 611
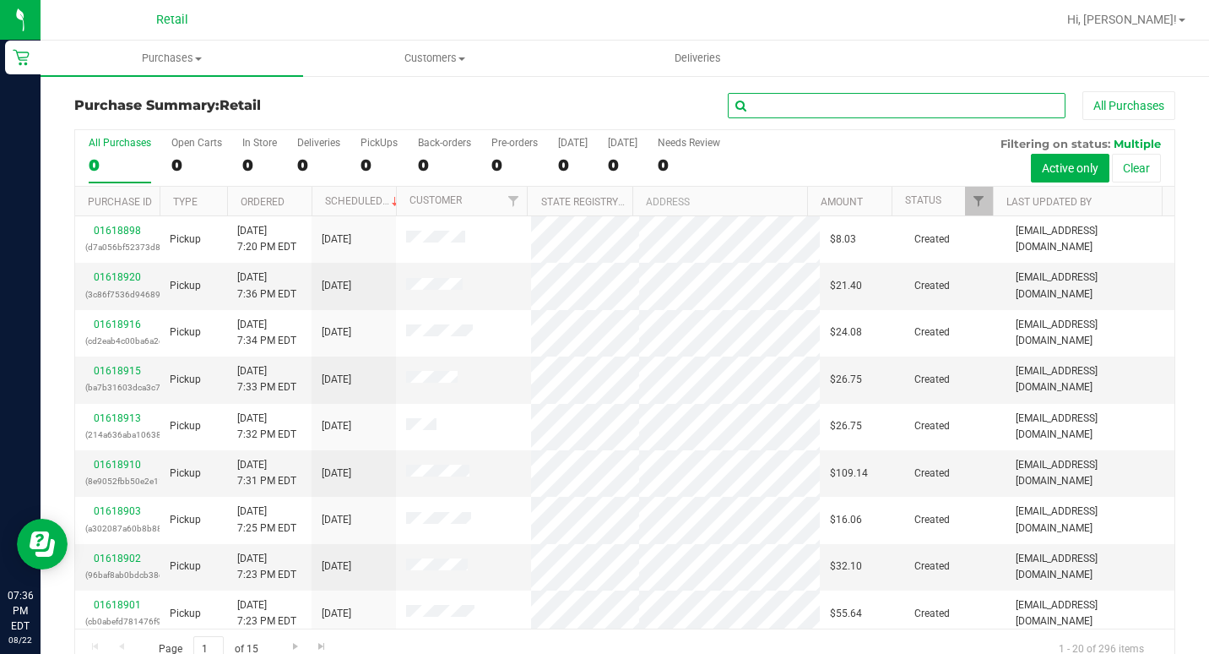
click at [908, 107] on input "text" at bounding box center [897, 105] width 338 height 25
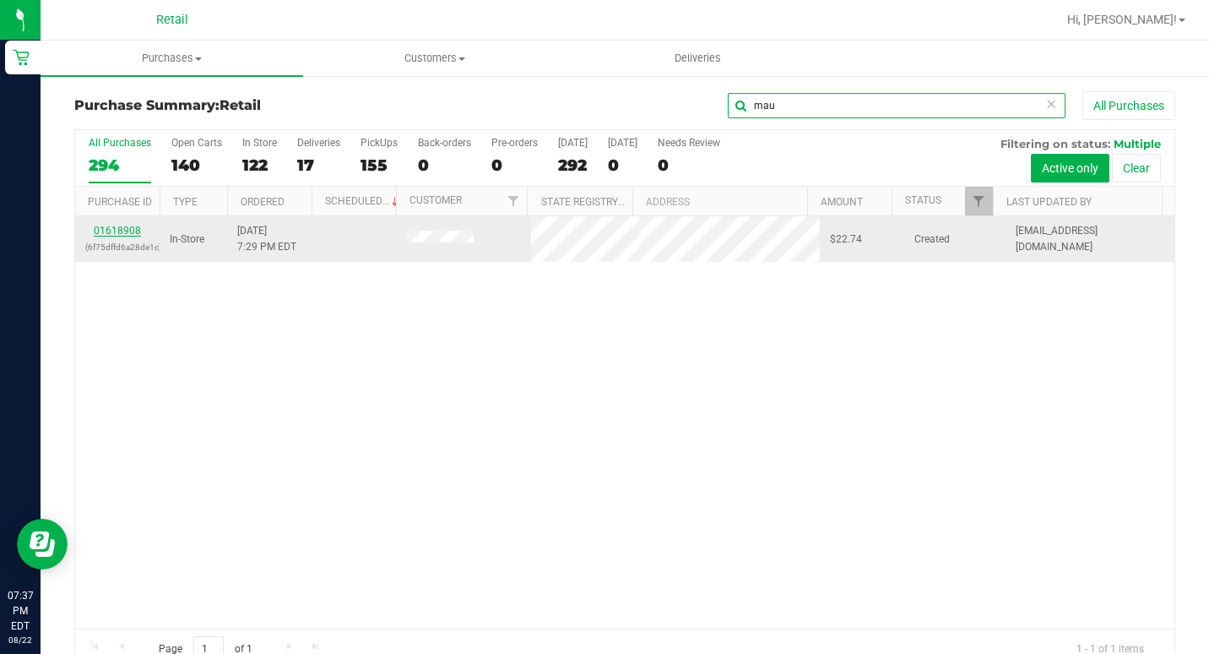
type input "mau"
click at [100, 231] on link "01618908" at bounding box center [117, 231] width 47 height 12
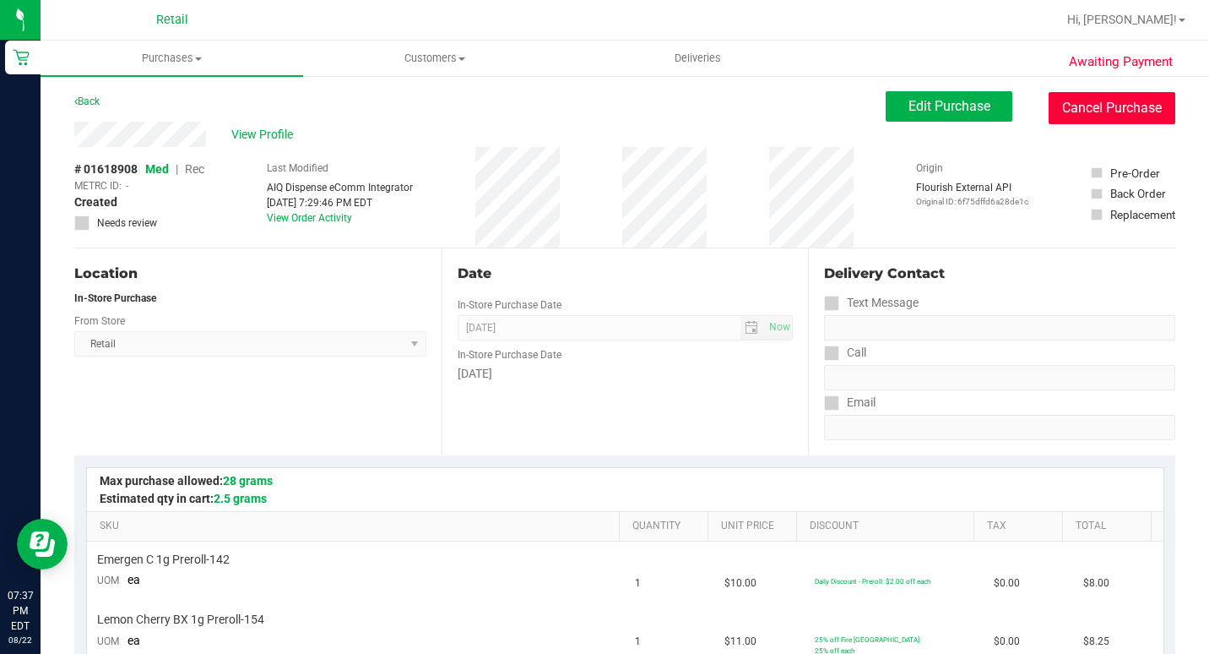
click at [1103, 98] on button "Cancel Purchase" at bounding box center [1112, 108] width 127 height 32
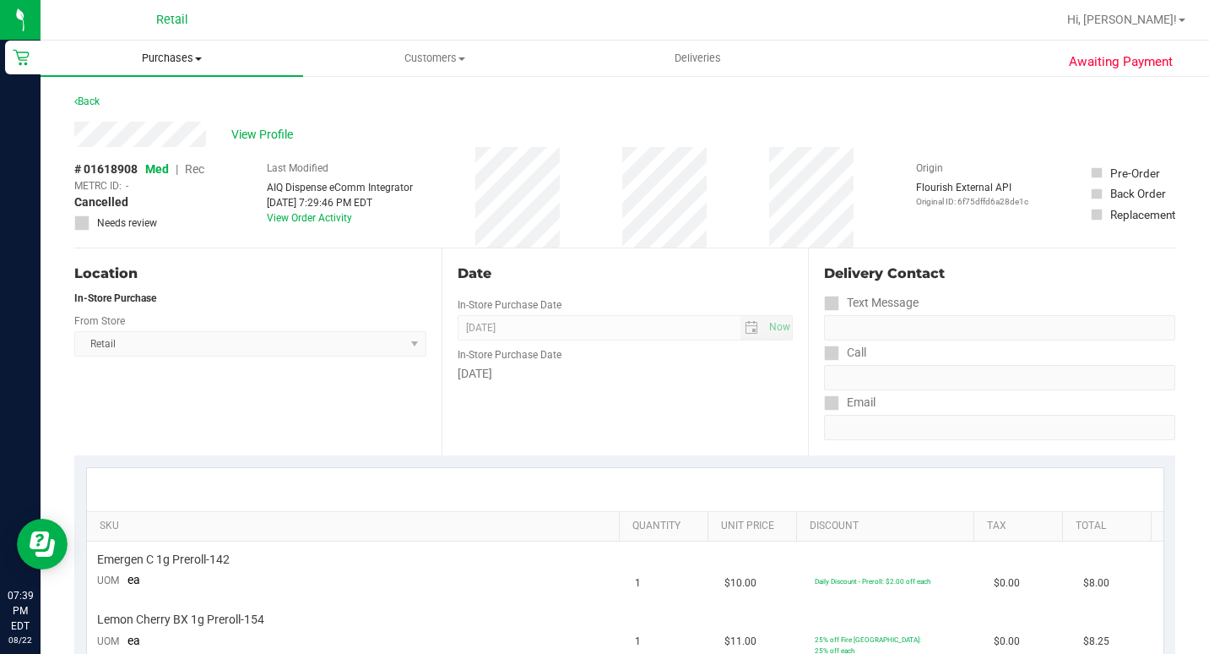
click at [169, 63] on span "Purchases" at bounding box center [172, 58] width 263 height 15
click at [154, 97] on span "Summary of purchases" at bounding box center [127, 102] width 173 height 14
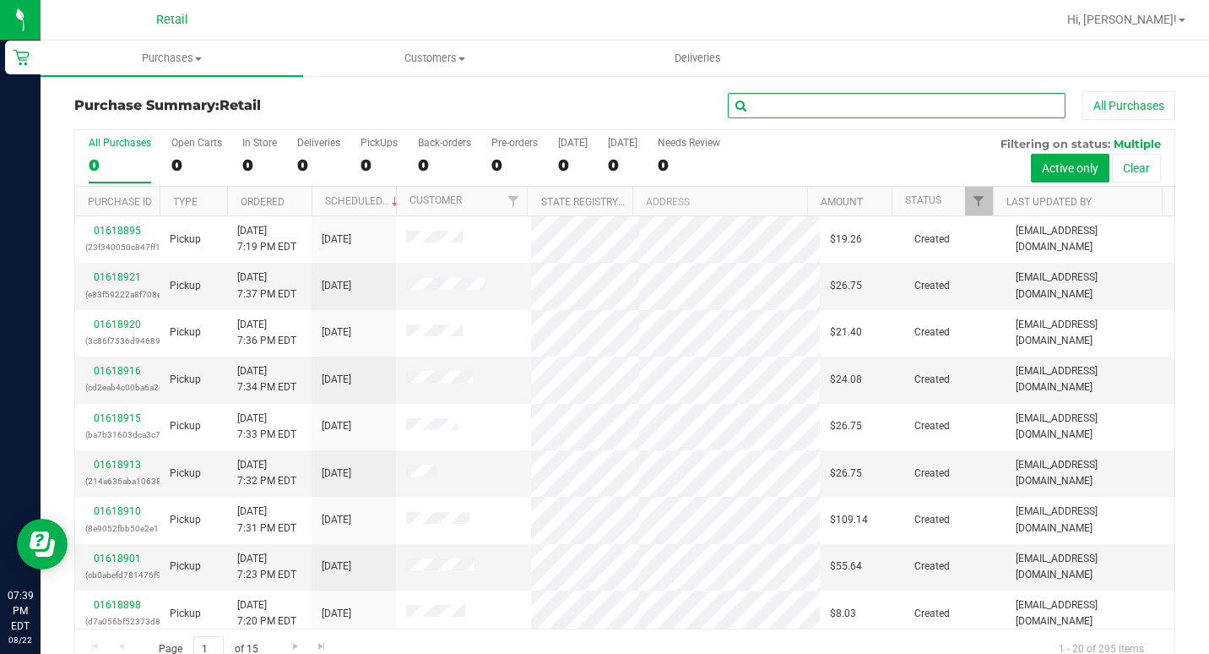
click at [849, 99] on input "text" at bounding box center [897, 105] width 338 height 25
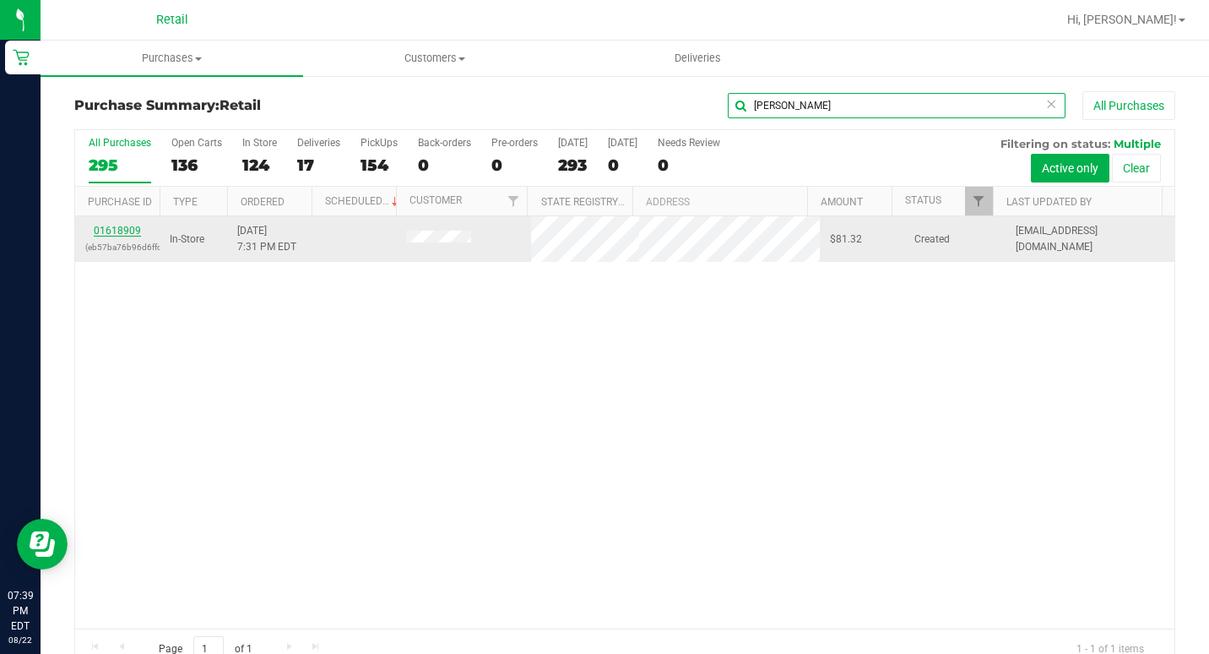
type input "[PERSON_NAME]"
click at [127, 227] on link "01618909" at bounding box center [117, 231] width 47 height 12
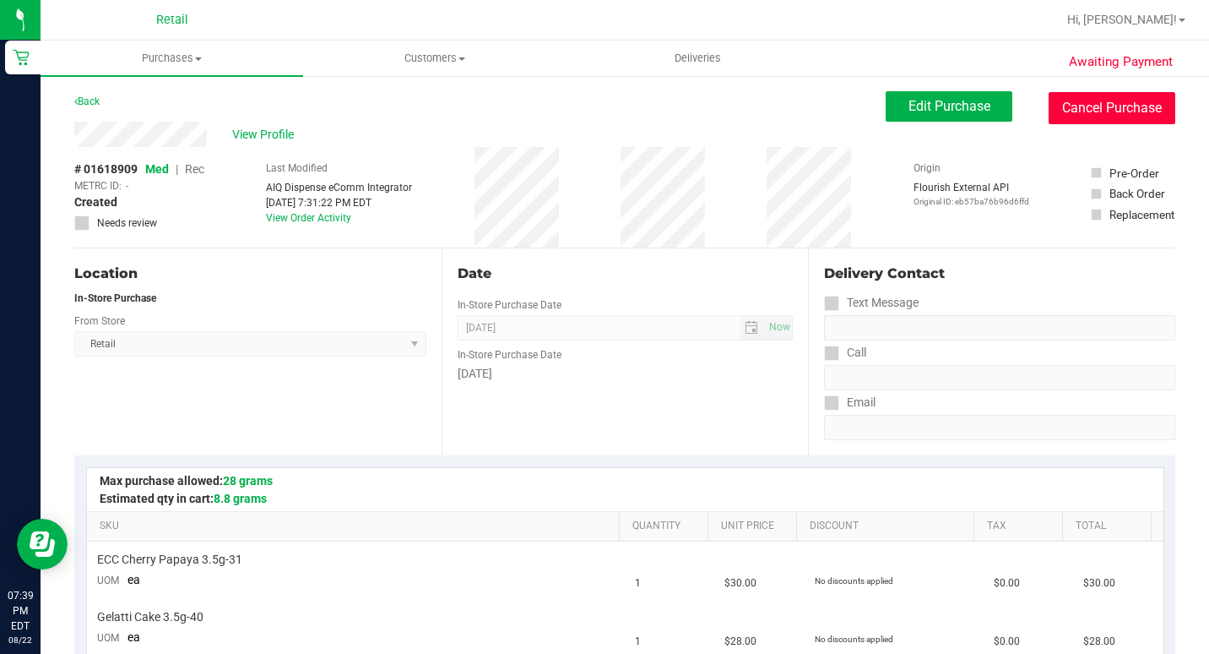
click at [1058, 111] on button "Cancel Purchase" at bounding box center [1112, 108] width 127 height 32
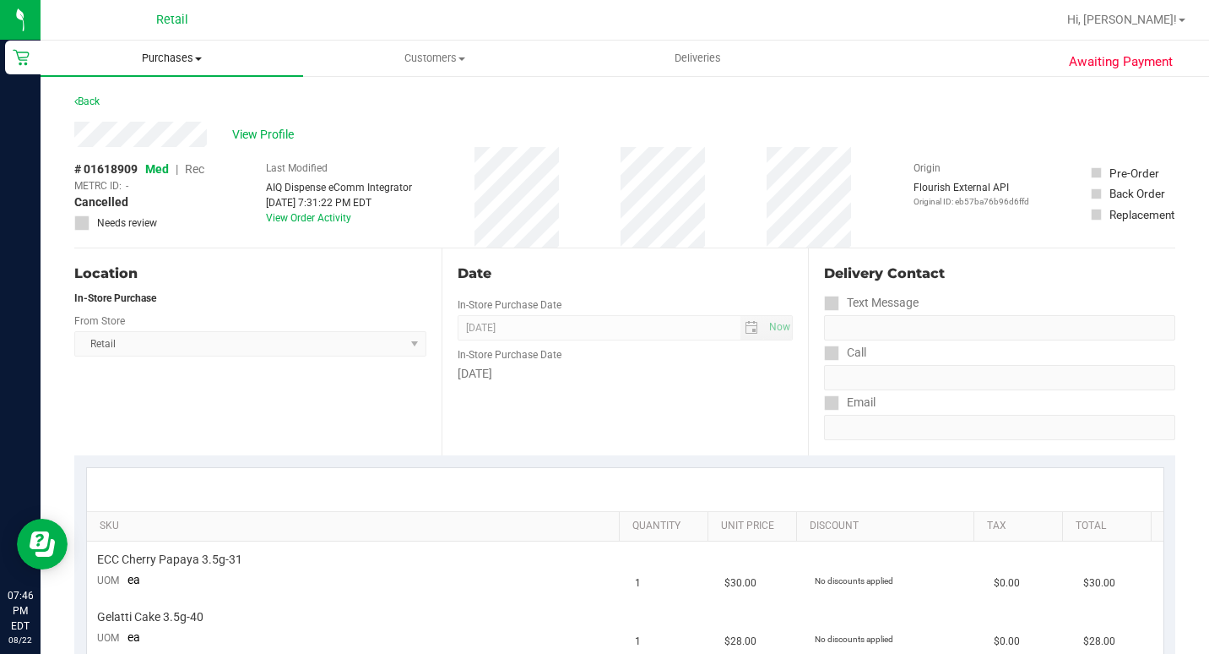
click at [192, 61] on span "Purchases" at bounding box center [172, 58] width 263 height 15
click at [197, 95] on span "Summary of purchases" at bounding box center [127, 102] width 173 height 14
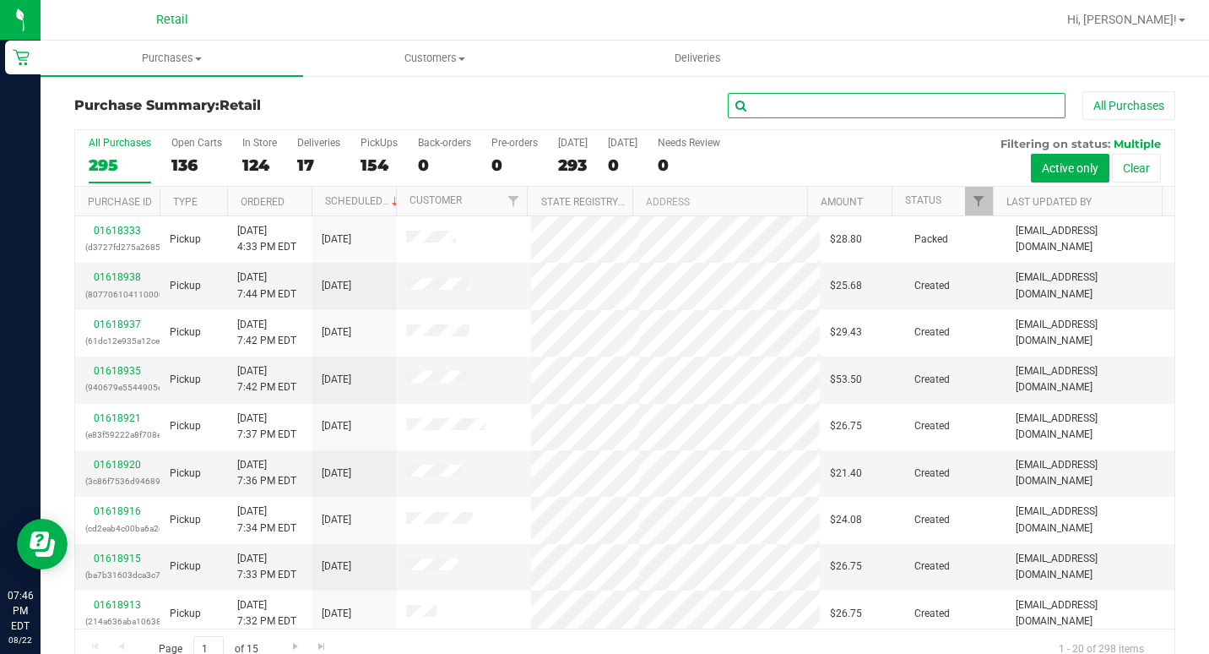
click at [795, 106] on input "text" at bounding box center [897, 105] width 338 height 25
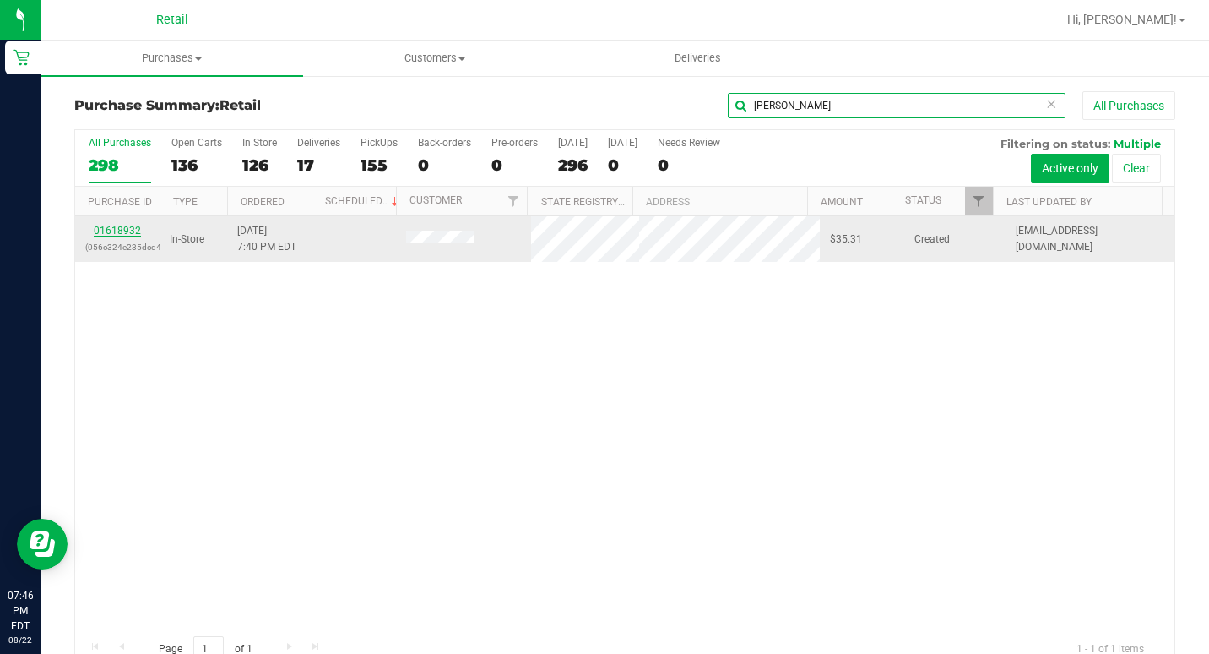
type input "[PERSON_NAME]"
click at [131, 228] on link "01618932" at bounding box center [117, 231] width 47 height 12
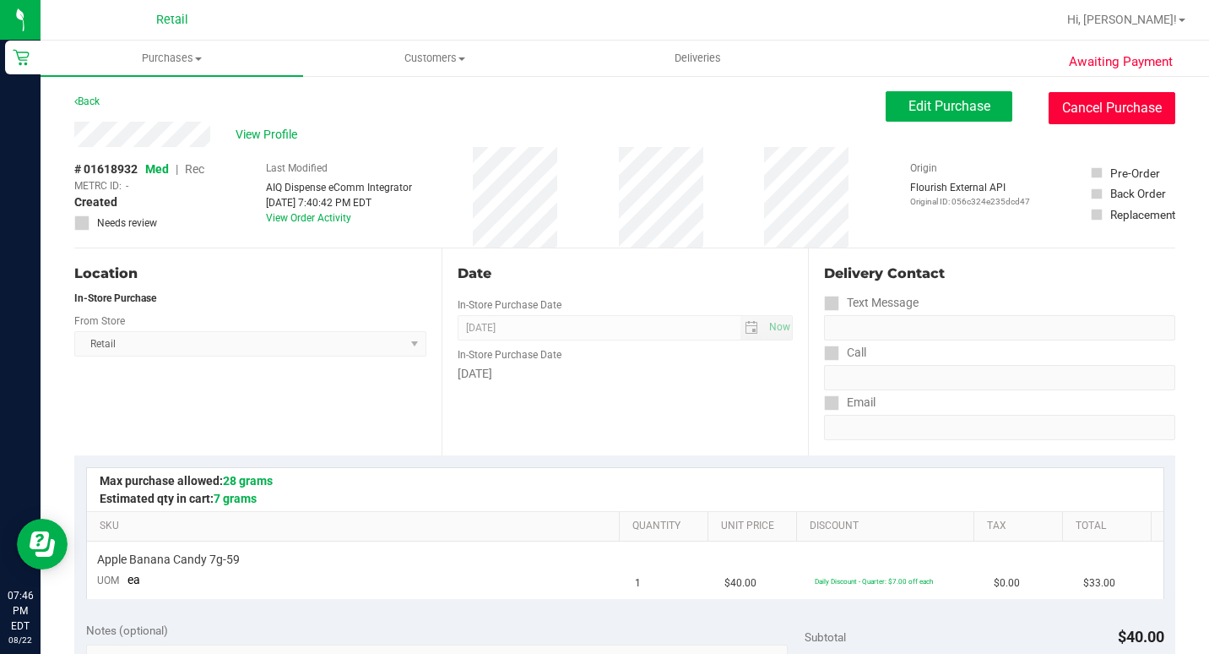
click at [1081, 106] on button "Cancel Purchase" at bounding box center [1112, 108] width 127 height 32
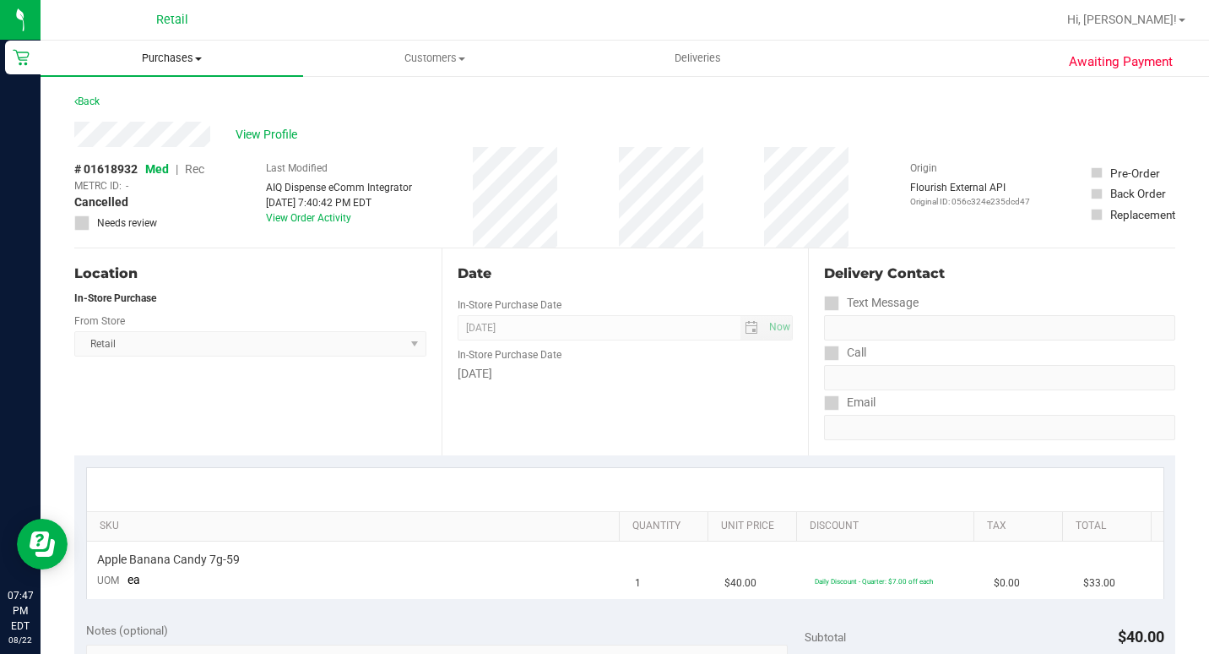
click at [163, 53] on span "Purchases" at bounding box center [172, 58] width 263 height 15
click at [172, 111] on li "Summary of purchases" at bounding box center [172, 102] width 263 height 20
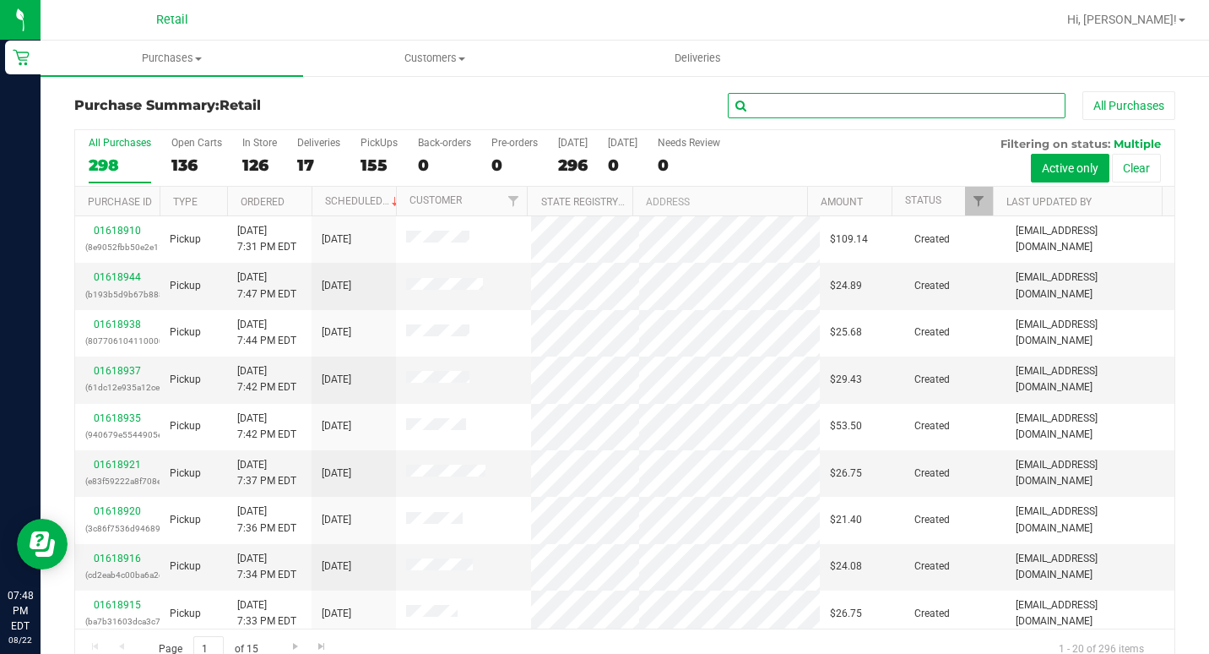
click at [821, 109] on input "text" at bounding box center [897, 105] width 338 height 25
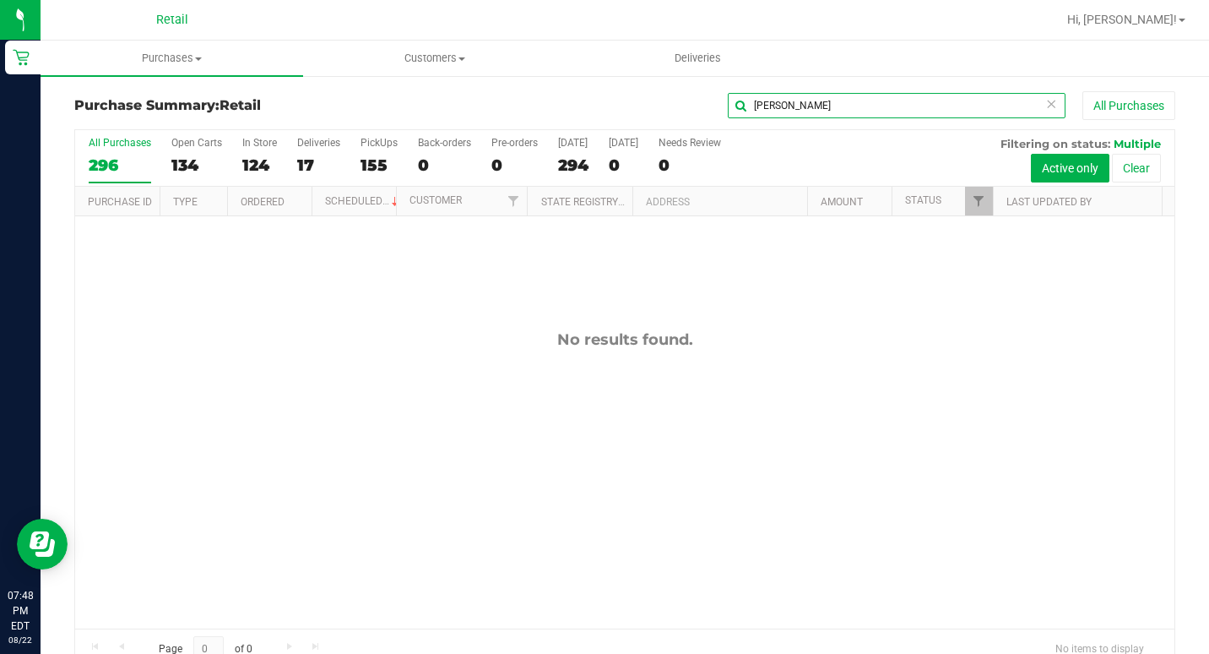
type input "[PERSON_NAME]"
click at [192, 60] on span "Purchases" at bounding box center [172, 58] width 263 height 15
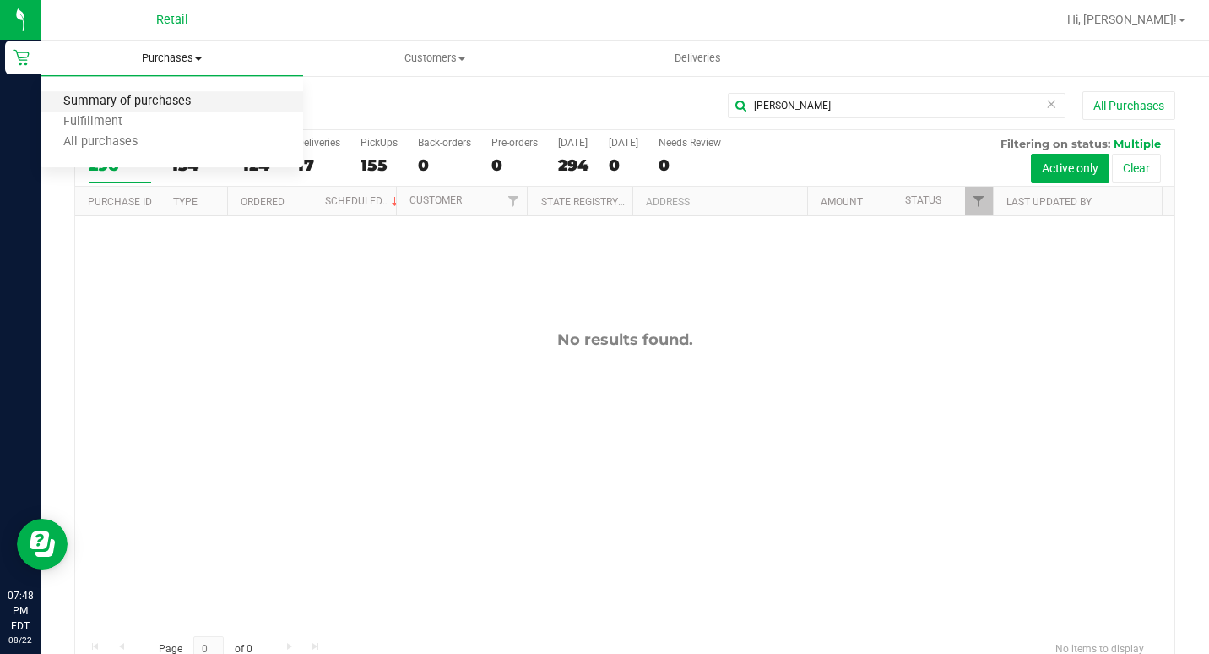
click at [167, 100] on span "Summary of purchases" at bounding box center [127, 102] width 173 height 14
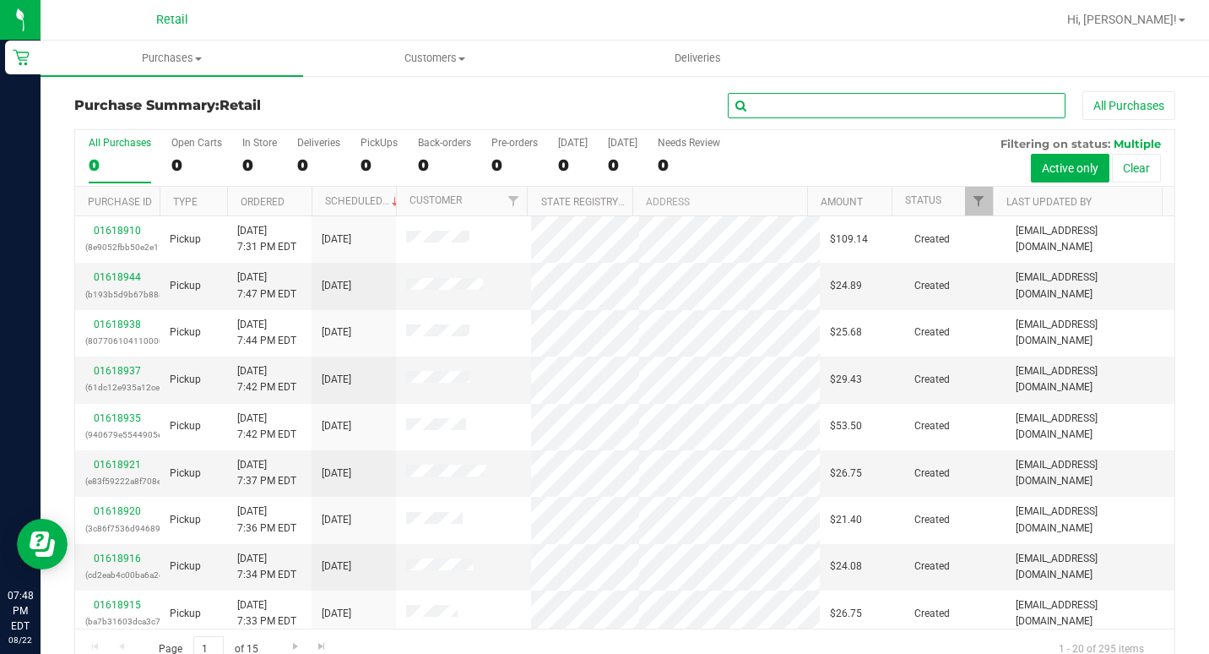
click at [773, 107] on input "text" at bounding box center [897, 105] width 338 height 25
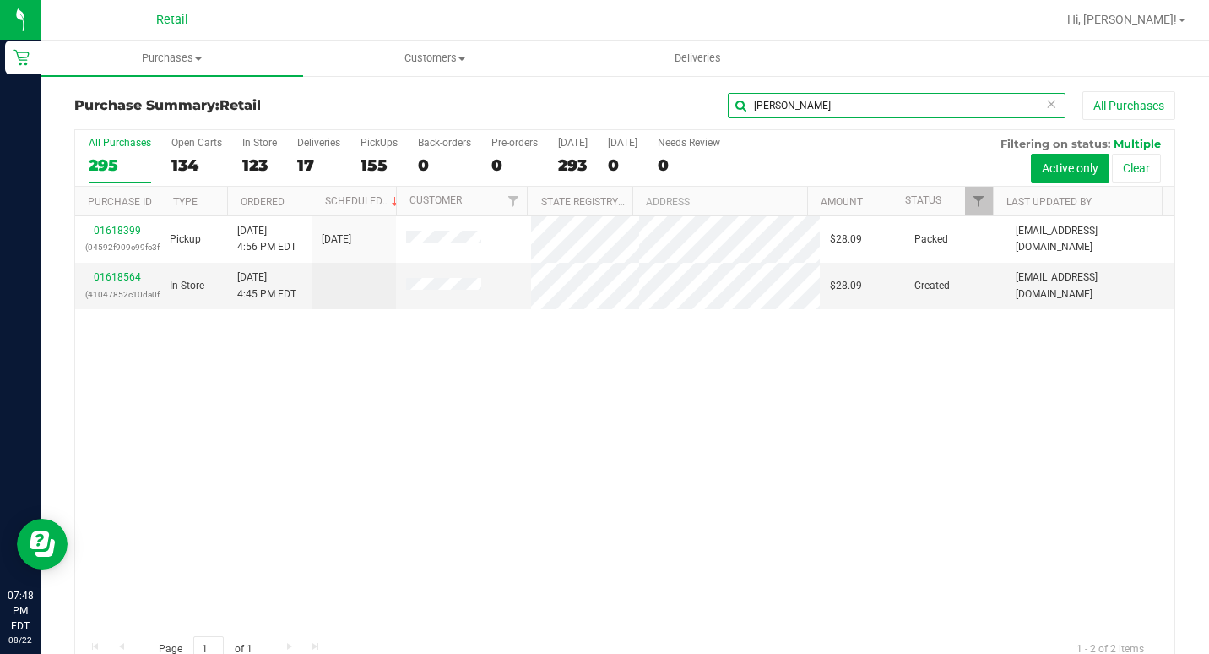
type input "[PERSON_NAME]"
drag, startPoint x: 195, startPoint y: 56, endPoint x: 190, endPoint y: 65, distance: 10.6
click at [194, 57] on span "Purchases" at bounding box center [172, 58] width 263 height 15
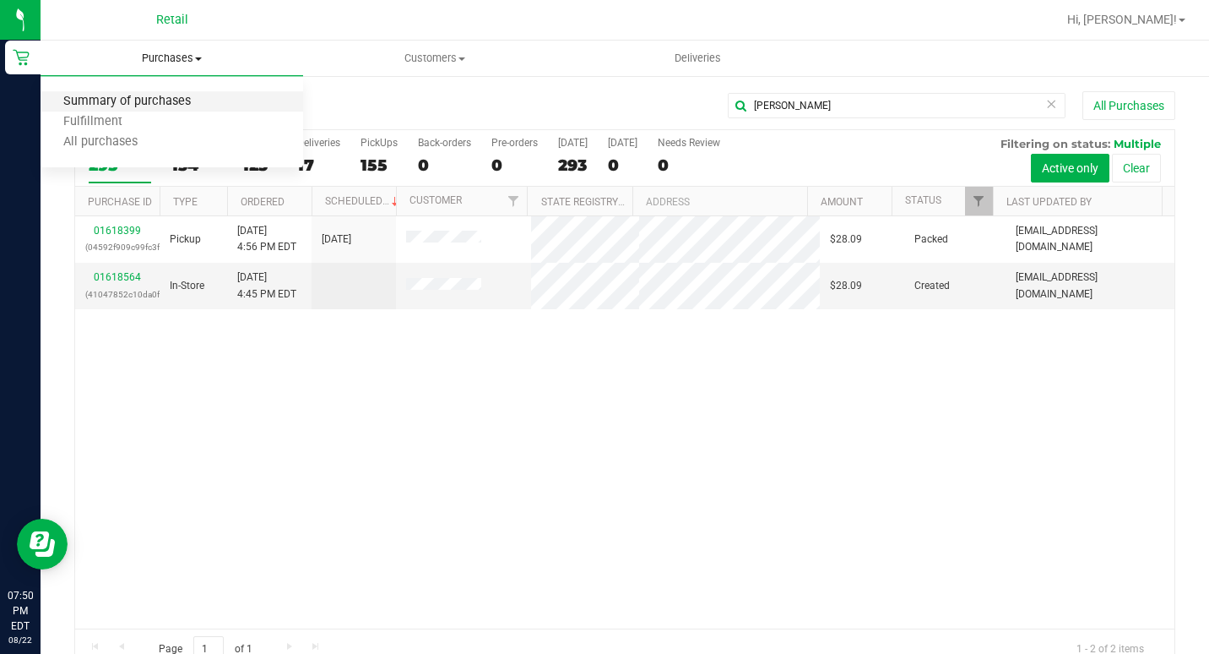
click at [131, 109] on span "Summary of purchases" at bounding box center [127, 102] width 173 height 14
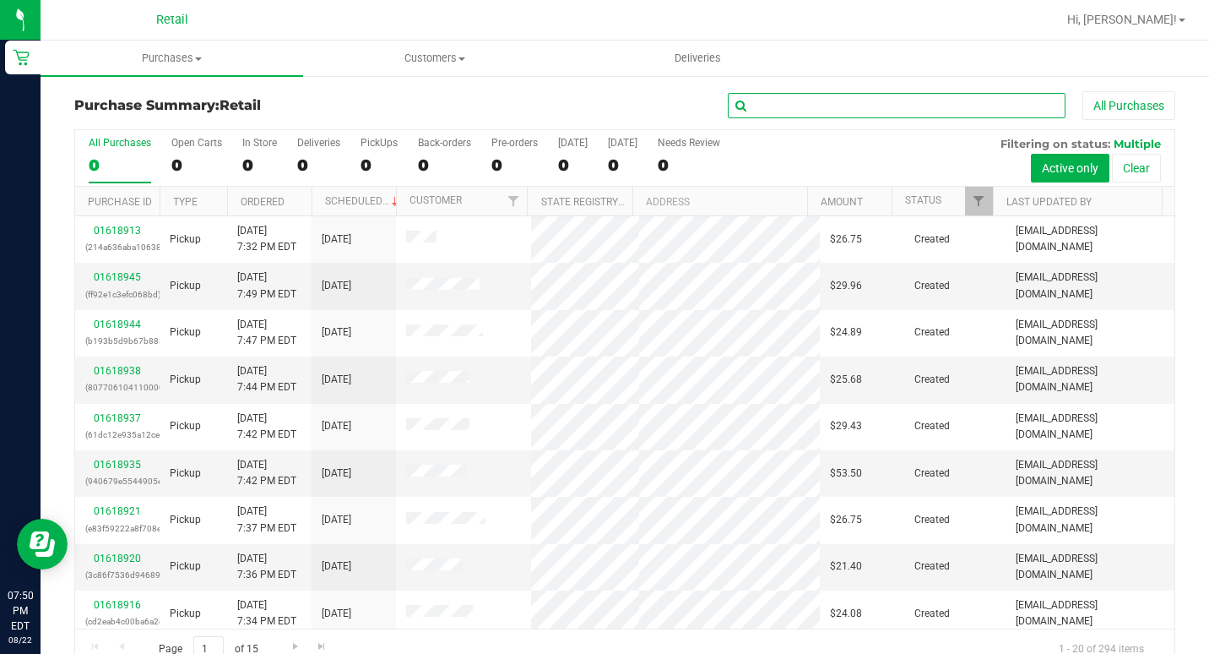
click at [817, 98] on input "text" at bounding box center [897, 105] width 338 height 25
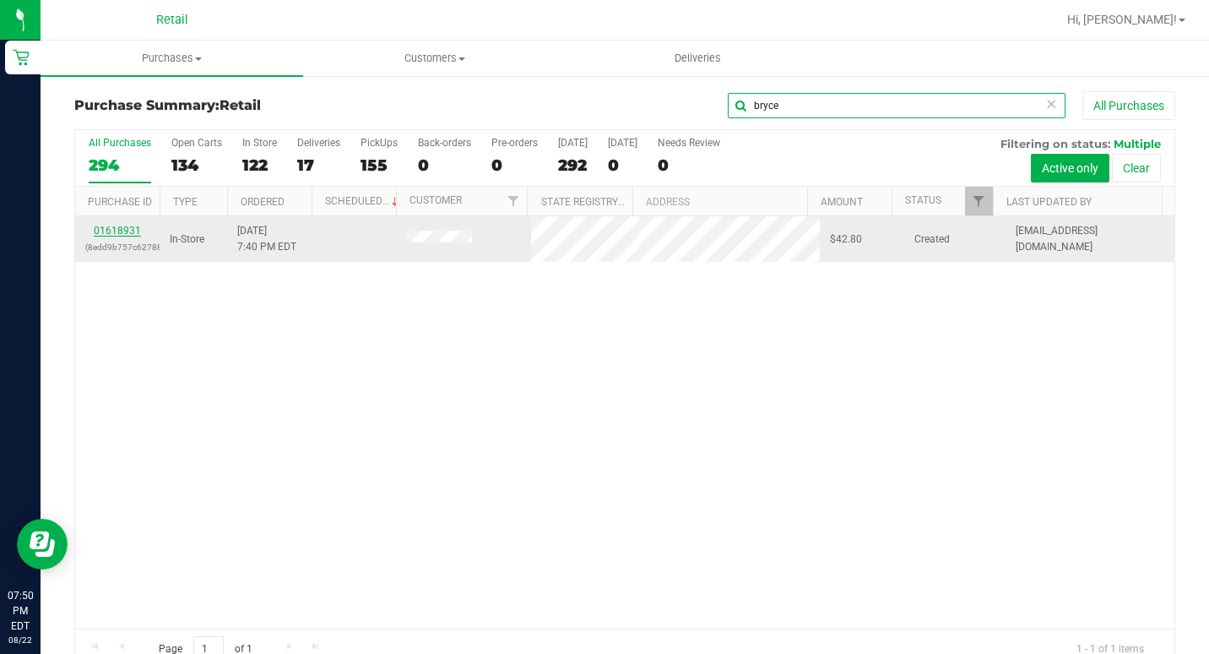
type input "bryce"
click at [113, 233] on link "01618931" at bounding box center [117, 231] width 47 height 12
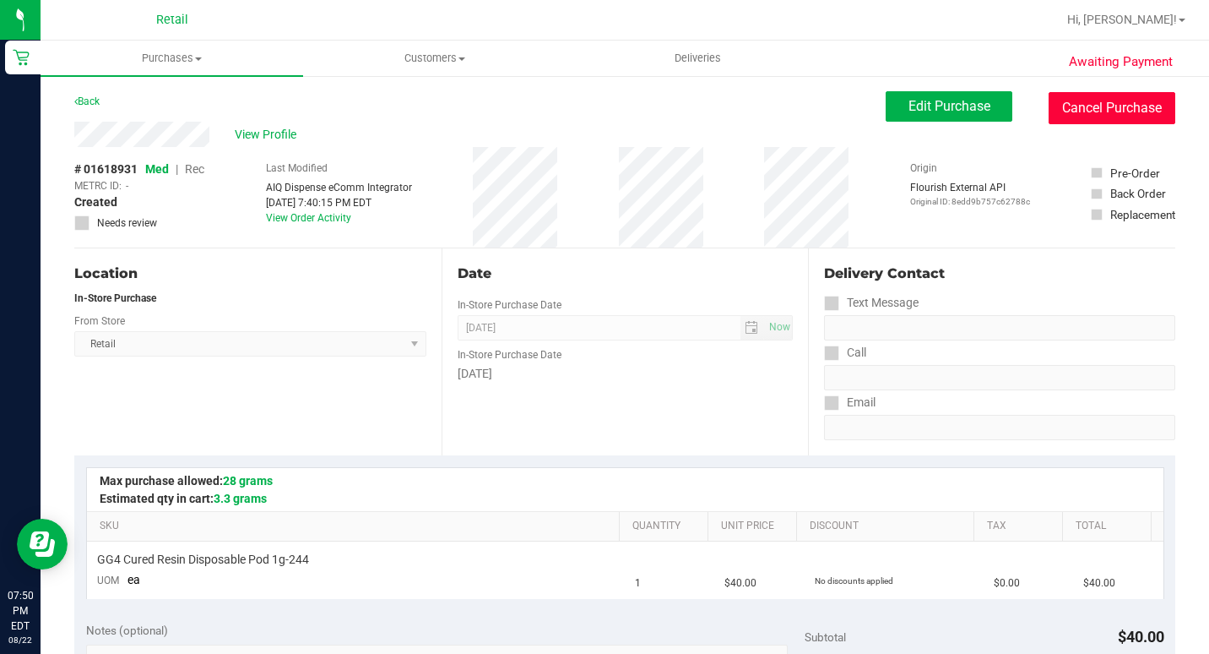
click at [1085, 102] on button "Cancel Purchase" at bounding box center [1112, 108] width 127 height 32
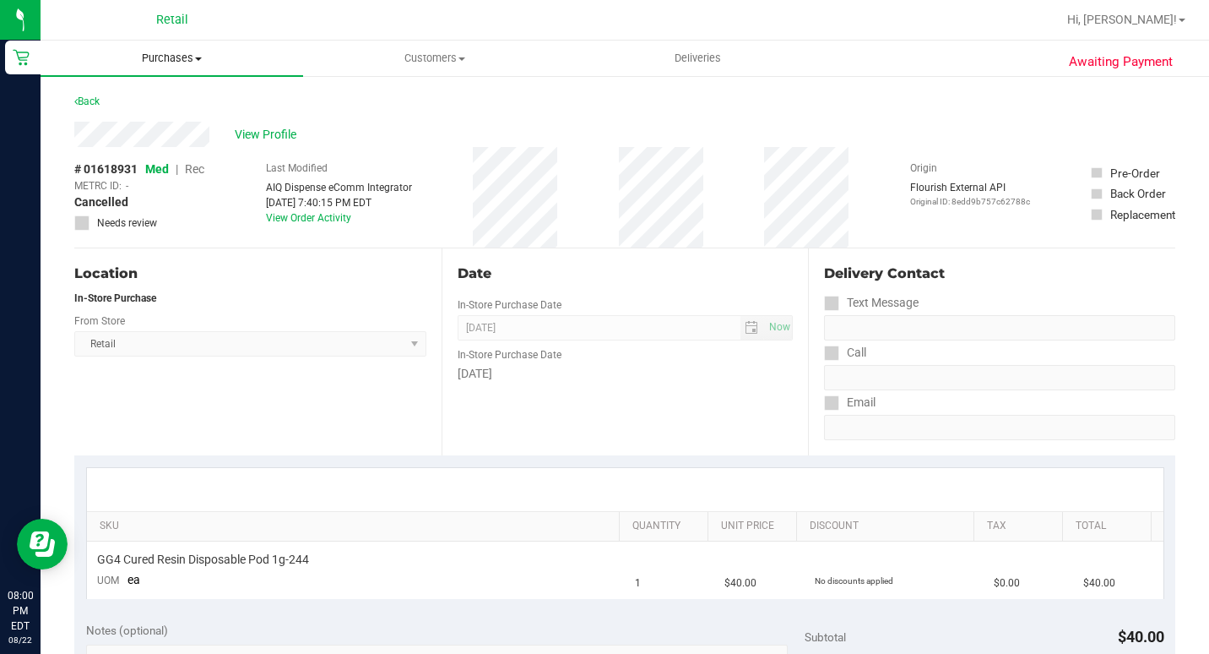
drag, startPoint x: 159, startPoint y: 55, endPoint x: 180, endPoint y: 61, distance: 21.9
click at [160, 55] on span "Purchases" at bounding box center [172, 58] width 263 height 15
click at [184, 92] on li "Summary of purchases" at bounding box center [172, 102] width 263 height 20
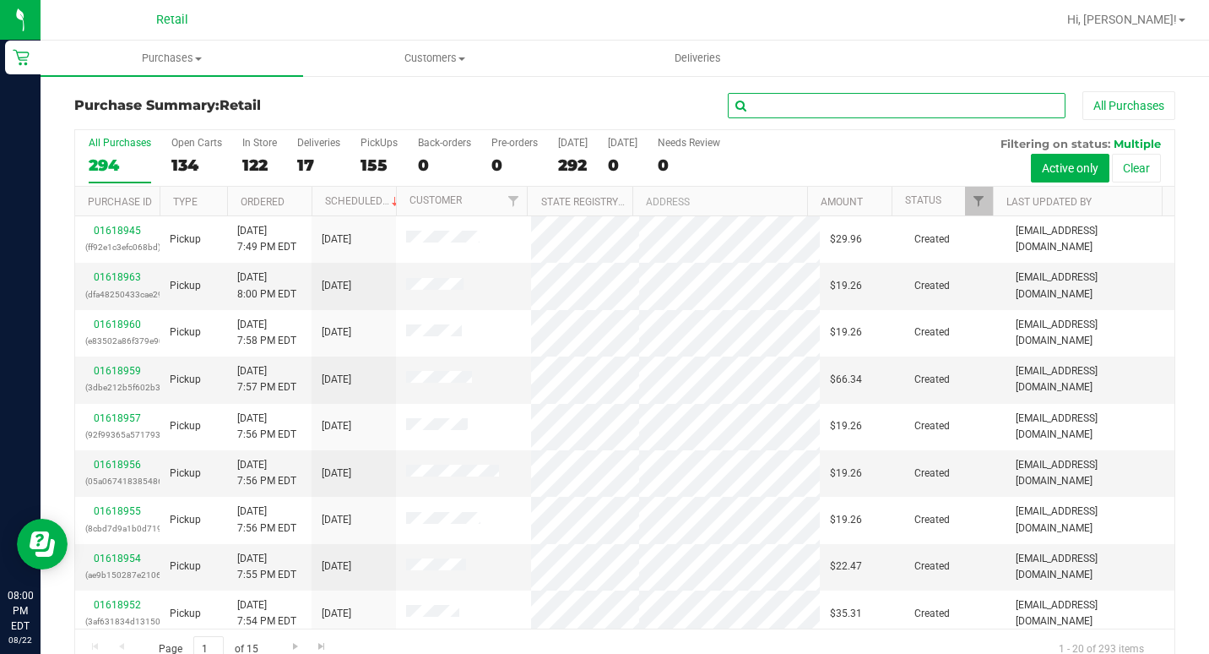
click at [844, 100] on input "text" at bounding box center [897, 105] width 338 height 25
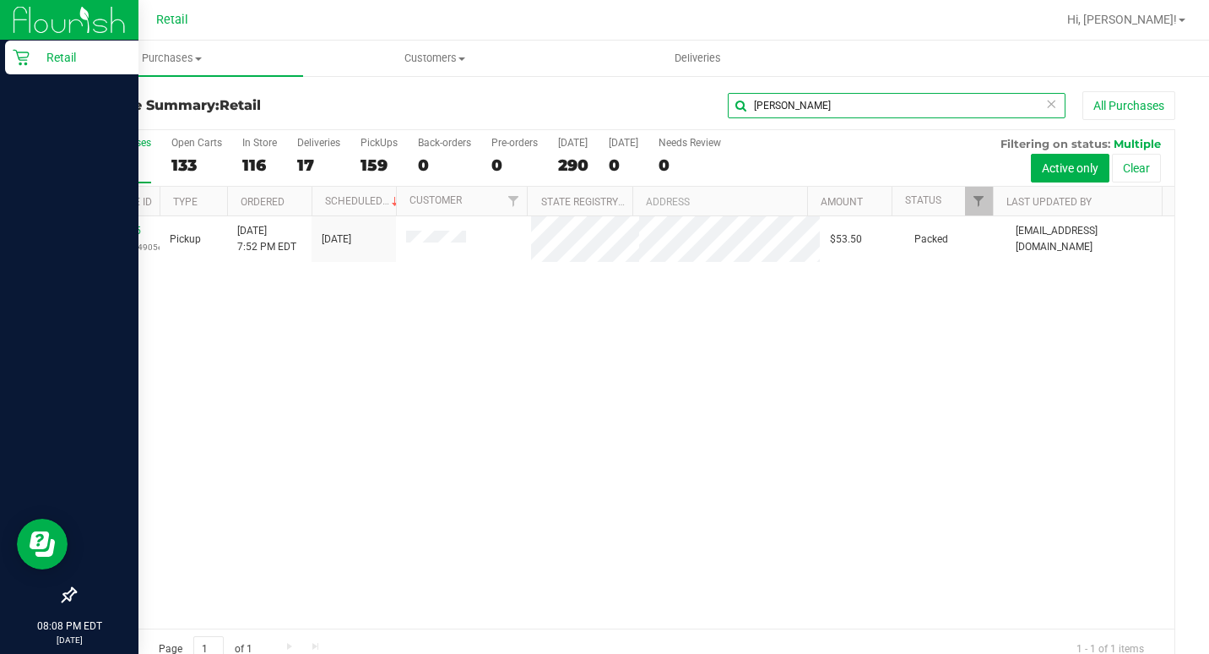
type input "[PERSON_NAME]"
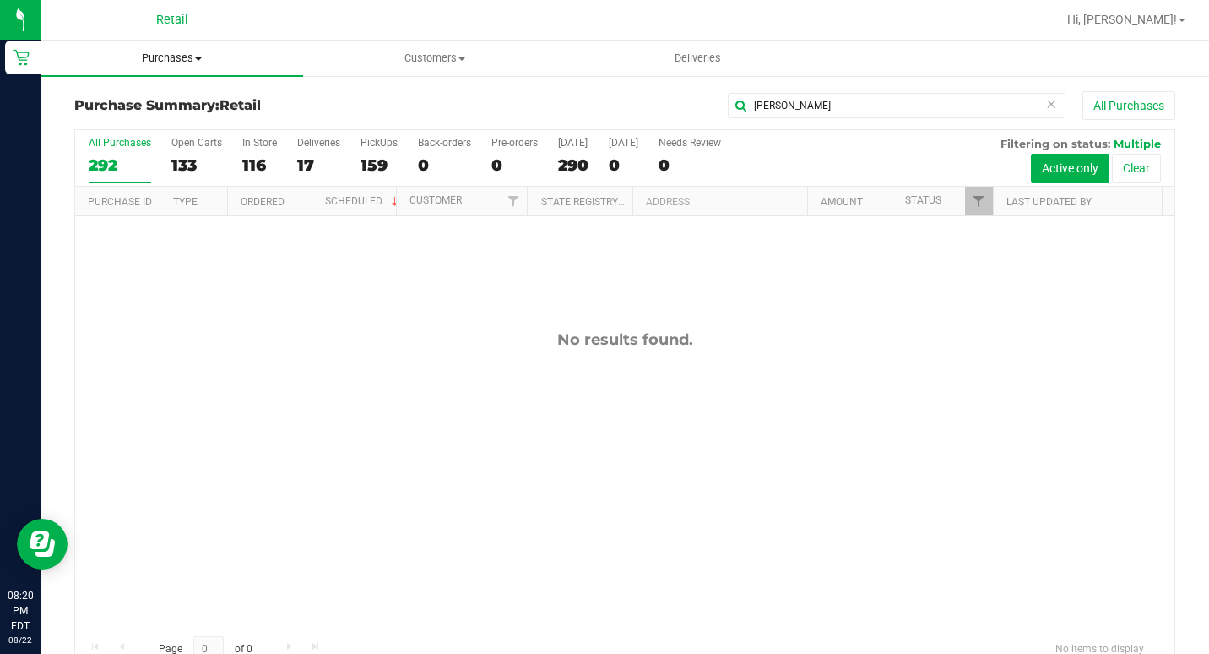
click at [160, 57] on span "Purchases" at bounding box center [172, 58] width 263 height 15
click at [152, 109] on span "Summary of purchases" at bounding box center [127, 102] width 173 height 14
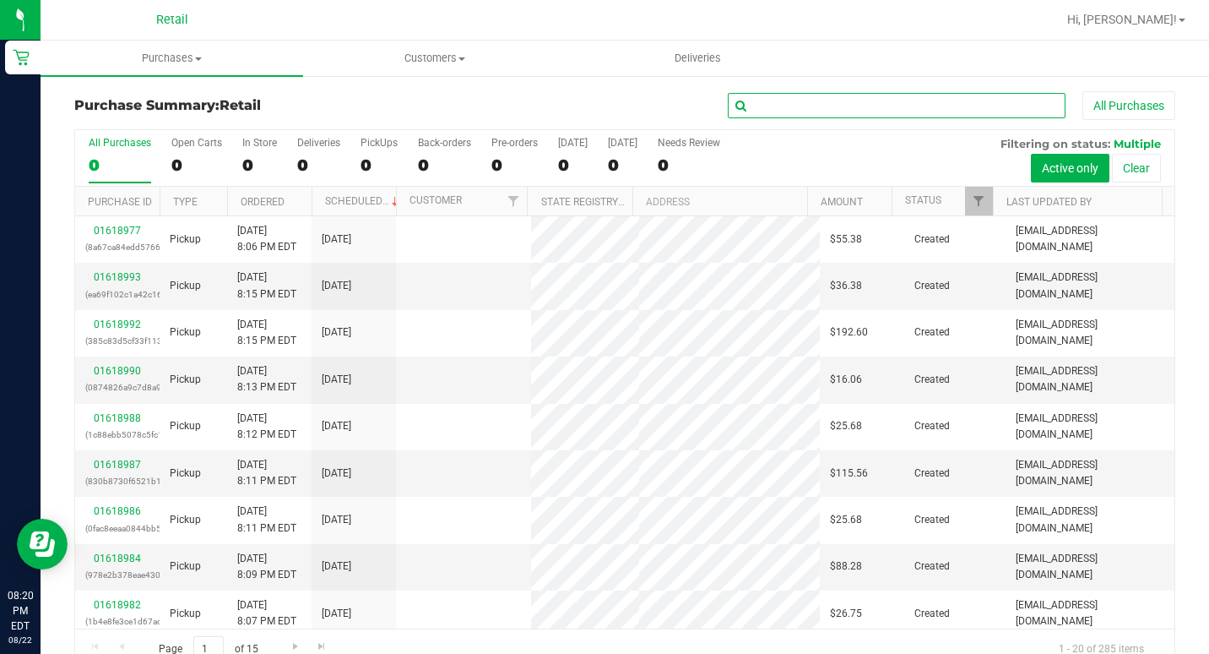
click at [762, 106] on input "text" at bounding box center [897, 105] width 338 height 25
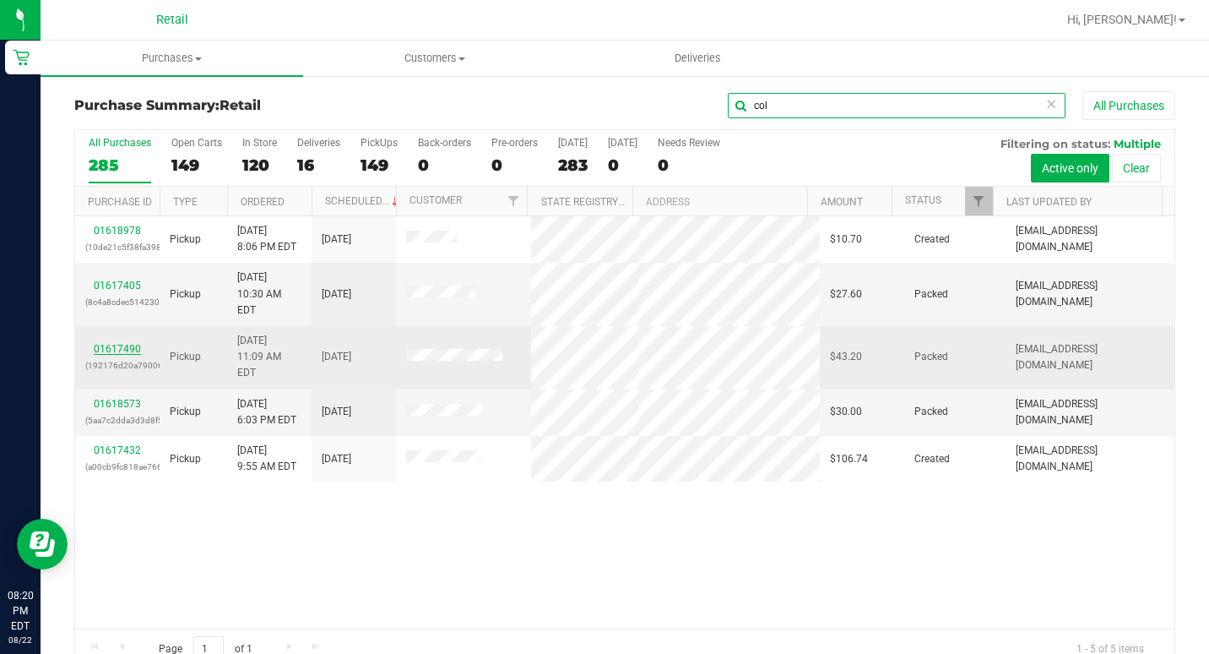
type input "col"
click at [125, 343] on link "01617490" at bounding box center [117, 349] width 47 height 12
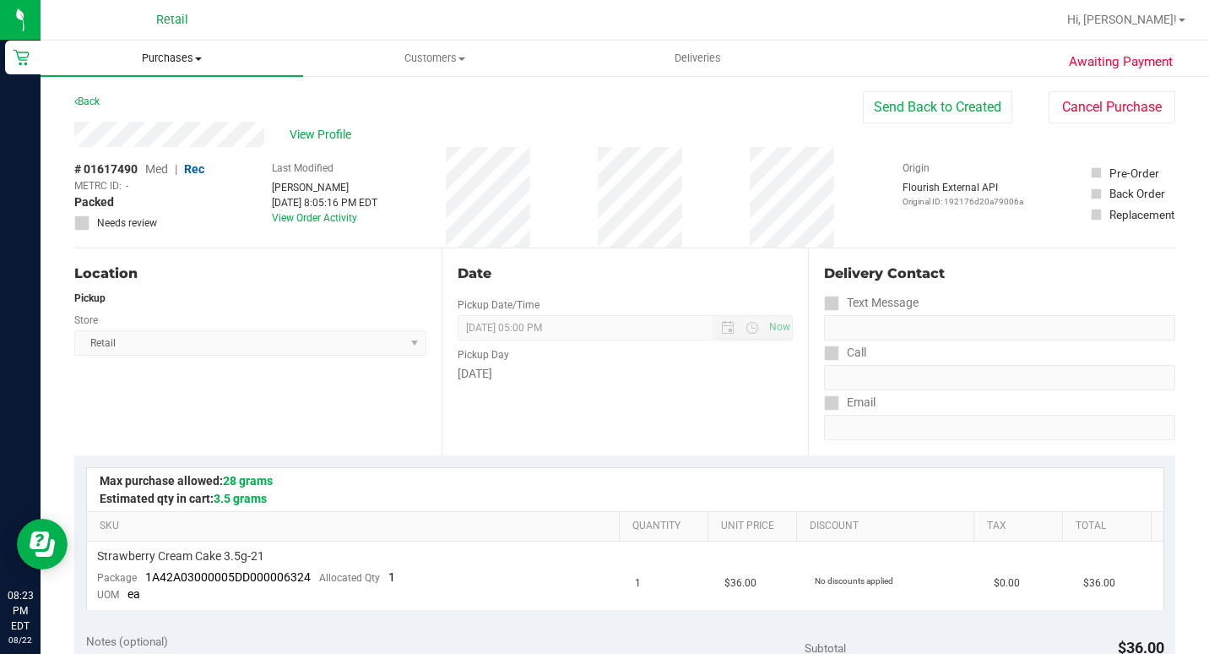
click at [180, 61] on span "Purchases" at bounding box center [172, 58] width 263 height 15
click at [194, 98] on span "Summary of purchases" at bounding box center [127, 102] width 173 height 14
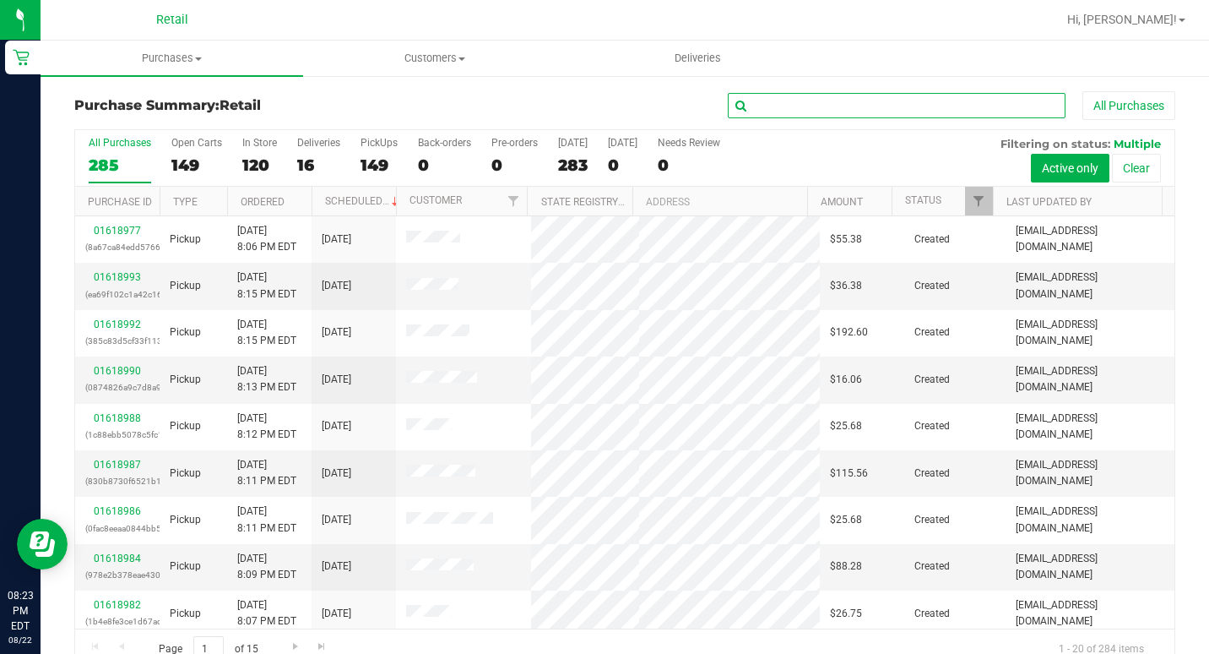
click at [895, 102] on input "text" at bounding box center [897, 105] width 338 height 25
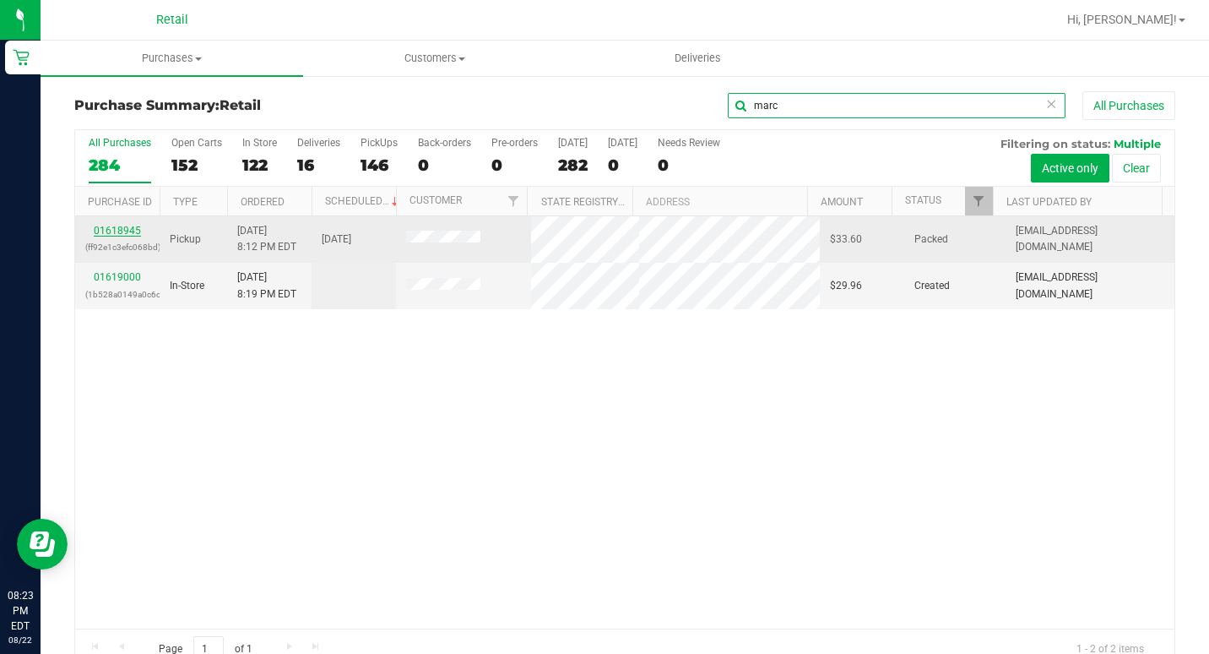
type input "marc"
click at [126, 225] on link "01618945" at bounding box center [117, 231] width 47 height 12
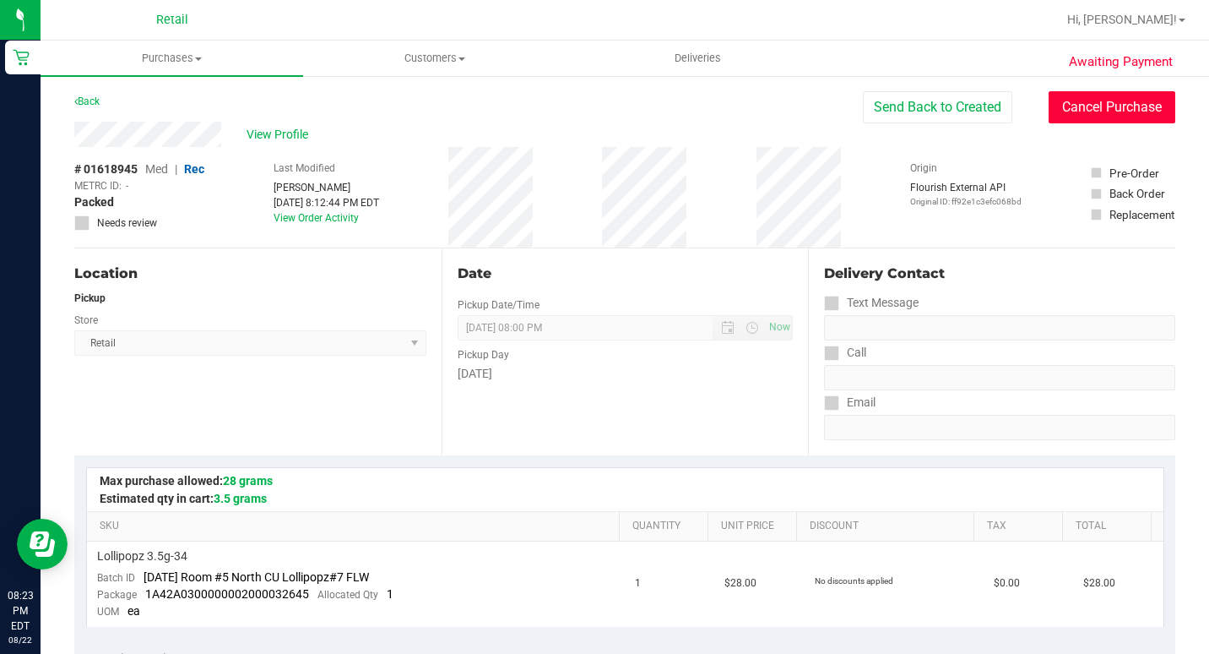
click at [1130, 103] on button "Cancel Purchase" at bounding box center [1112, 107] width 127 height 32
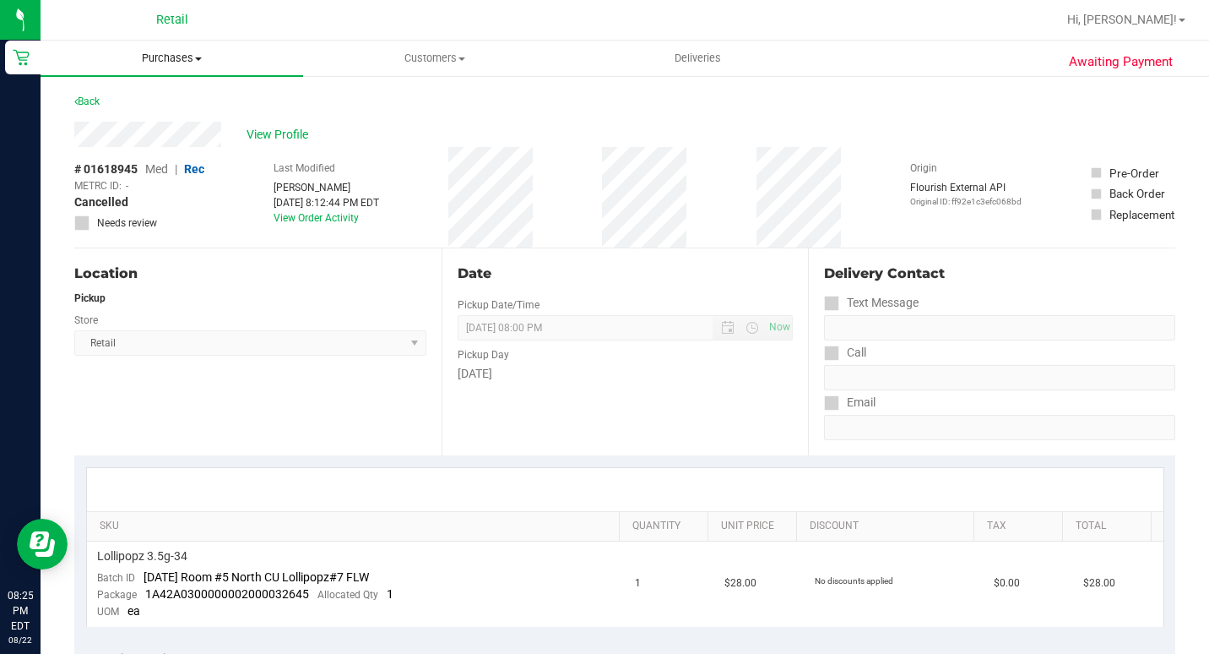
click at [174, 59] on span "Purchases" at bounding box center [172, 58] width 263 height 15
click at [162, 102] on span "Summary of purchases" at bounding box center [127, 102] width 173 height 14
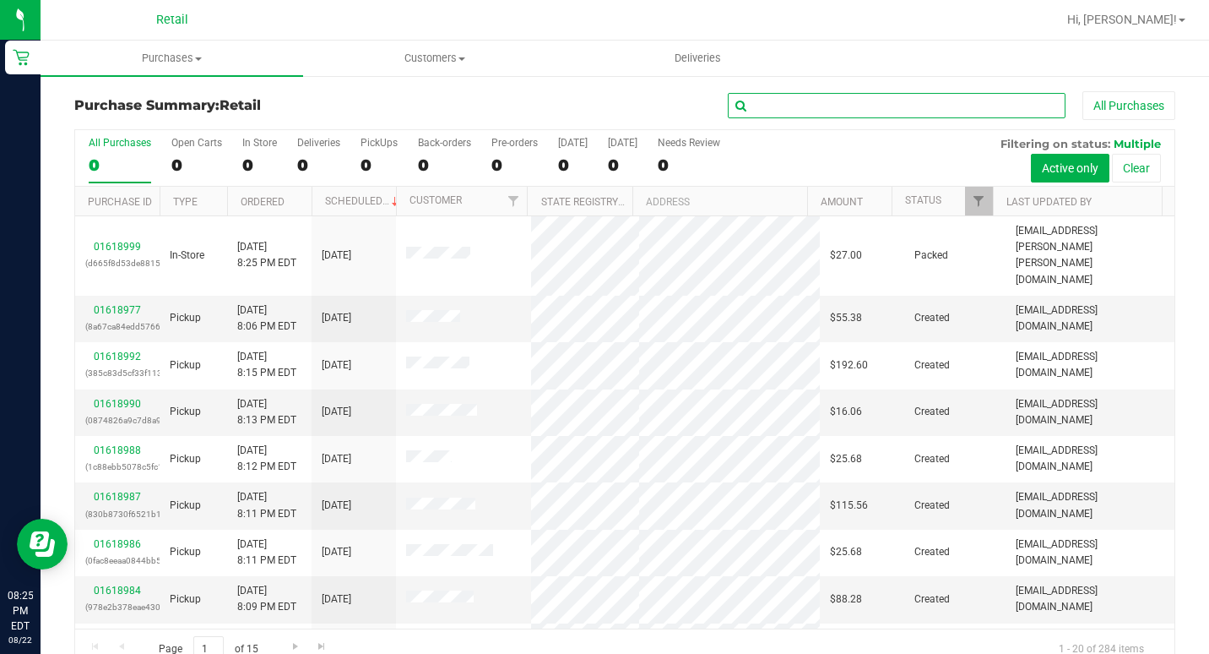
click at [781, 110] on input "text" at bounding box center [897, 105] width 338 height 25
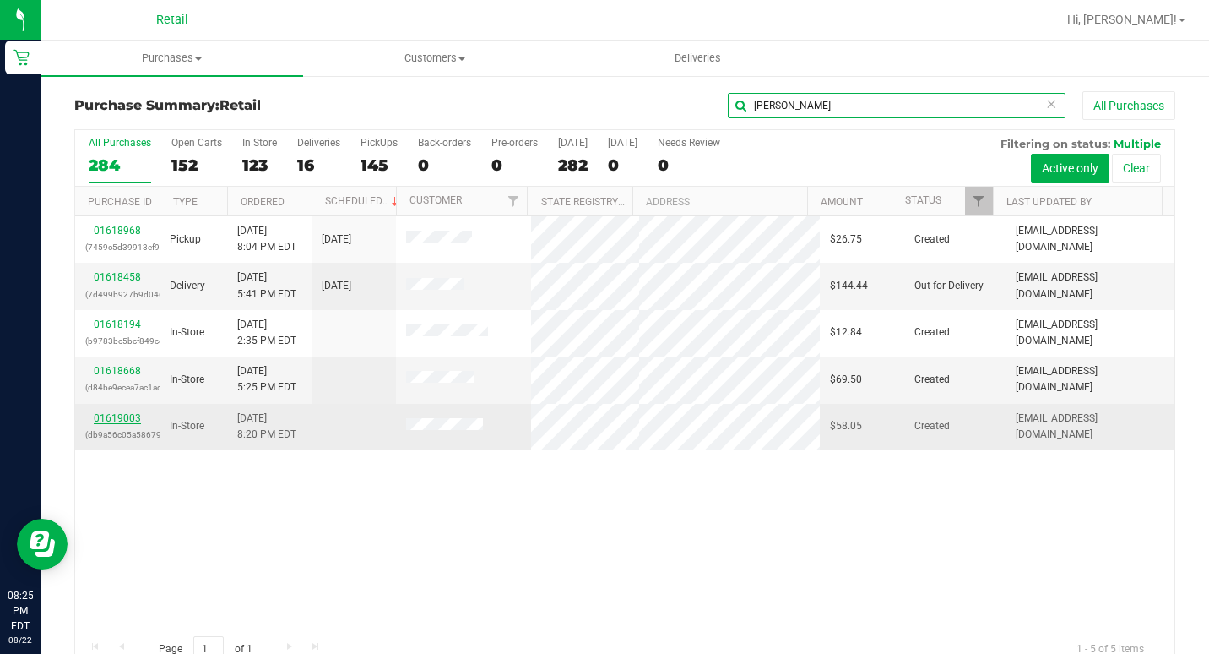
type input "[PERSON_NAME]"
click at [130, 420] on link "01619003" at bounding box center [117, 418] width 47 height 12
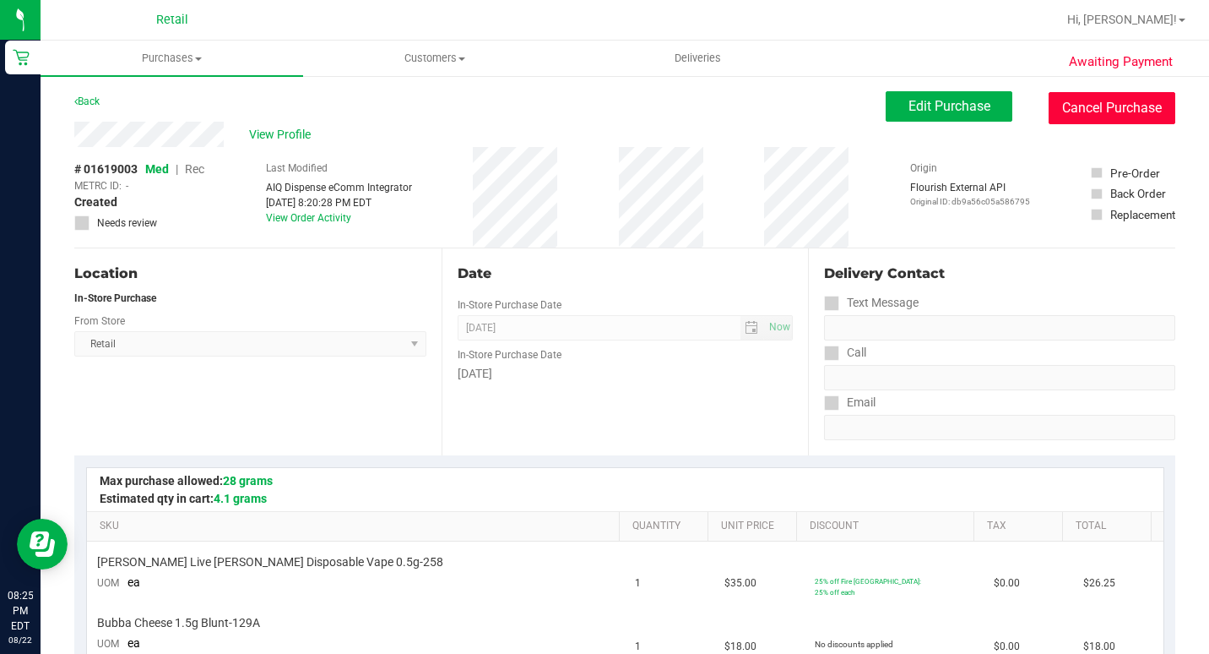
click at [1091, 106] on button "Cancel Purchase" at bounding box center [1112, 108] width 127 height 32
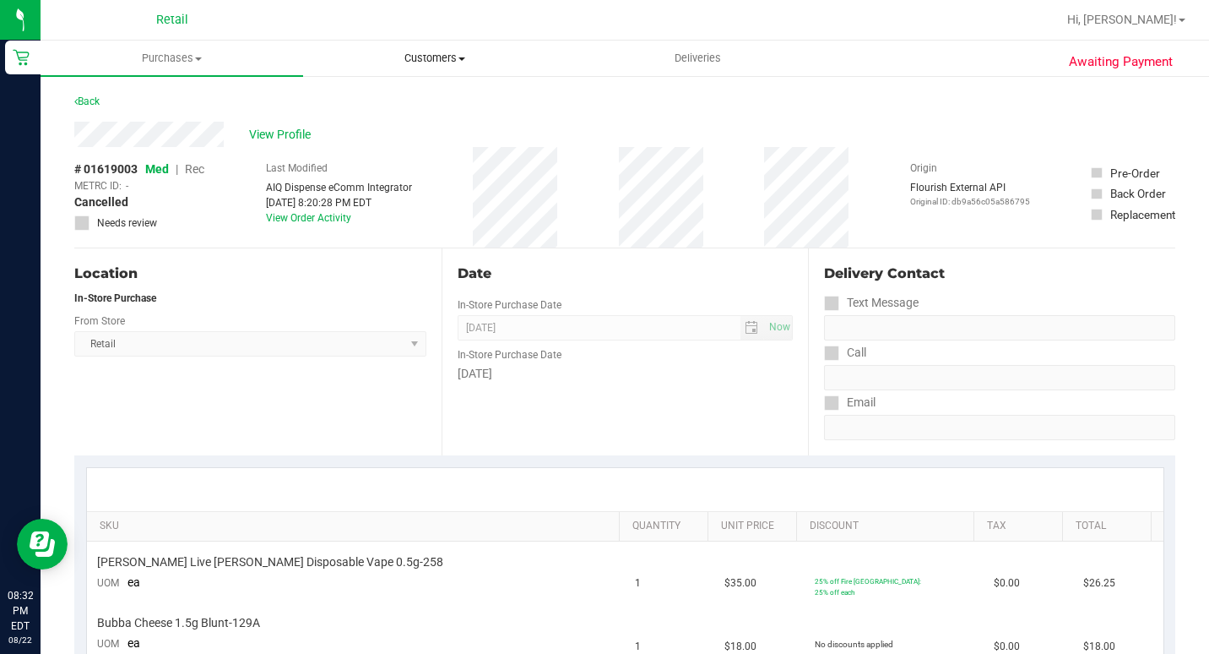
click at [420, 56] on span "Customers" at bounding box center [434, 58] width 261 height 15
click at [359, 98] on span "All customers" at bounding box center [364, 102] width 122 height 14
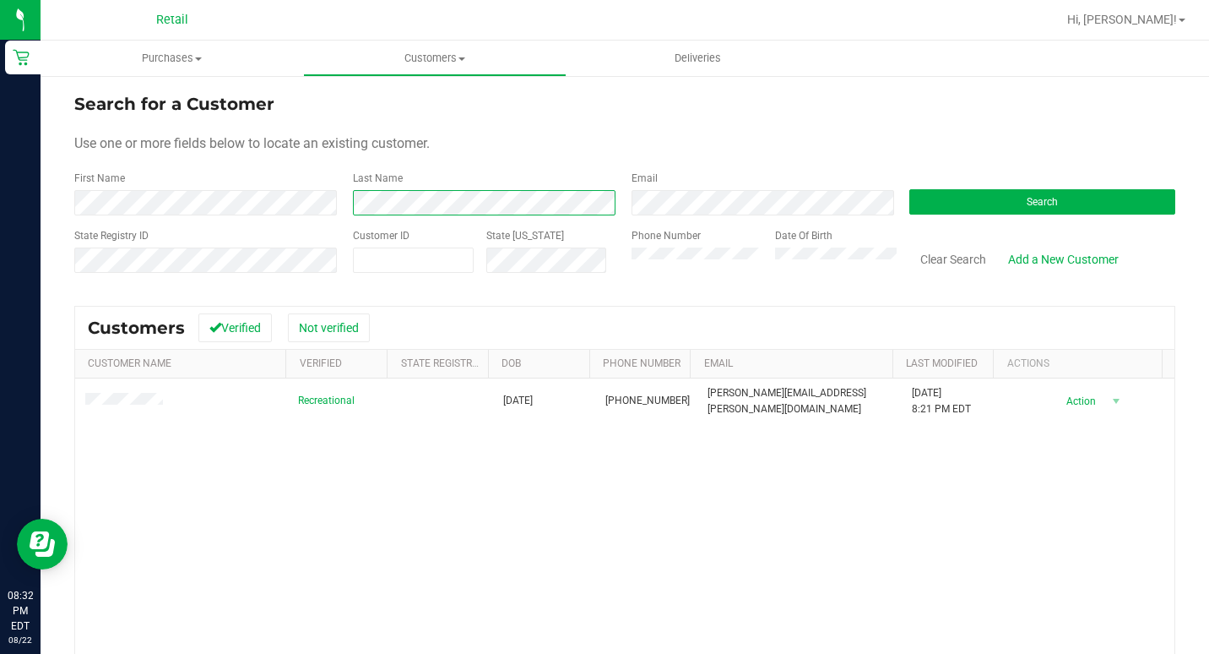
click at [264, 195] on div "First Name Last Name Email Search" at bounding box center [624, 193] width 1101 height 45
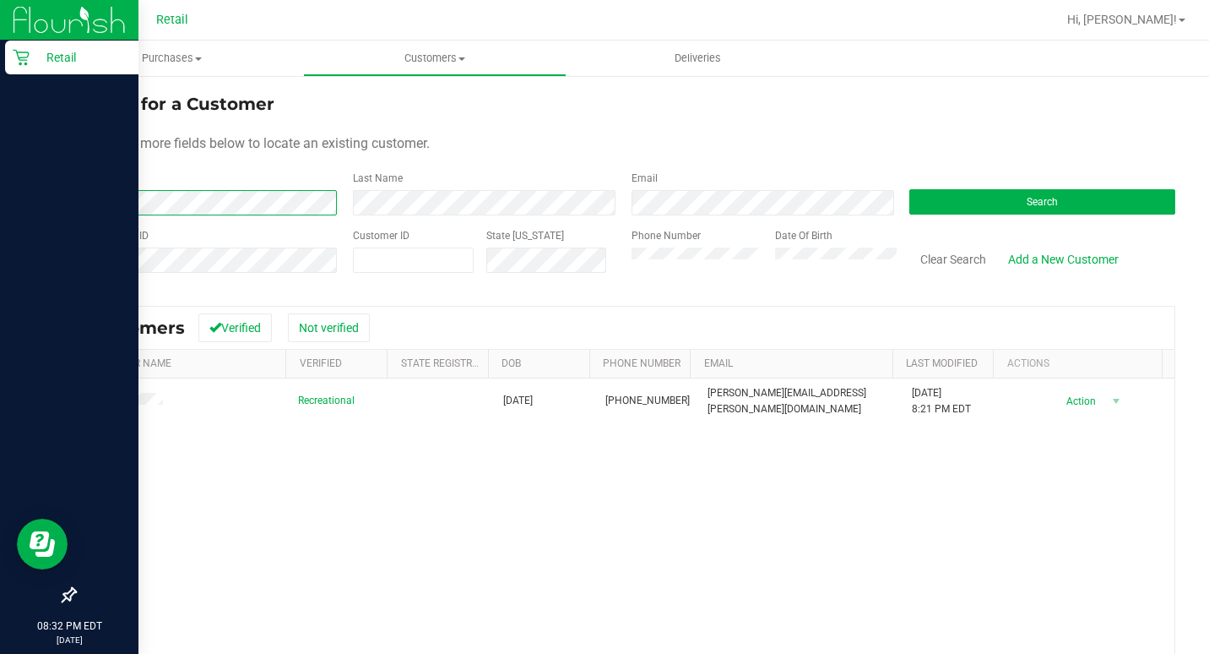
click at [0, 187] on html "Retail 08:32 PM EDT [DATE] 08/22 Retail Hi, [PERSON_NAME]! Purchases Summary of…" at bounding box center [604, 327] width 1209 height 654
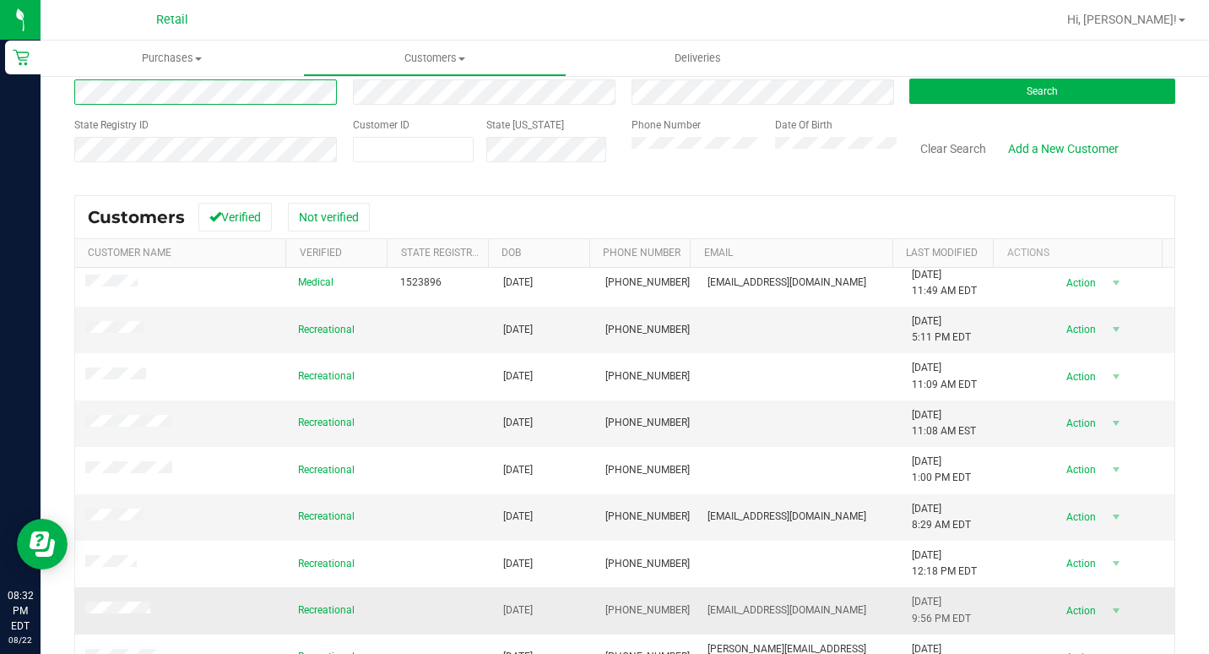
scroll to position [194, 0]
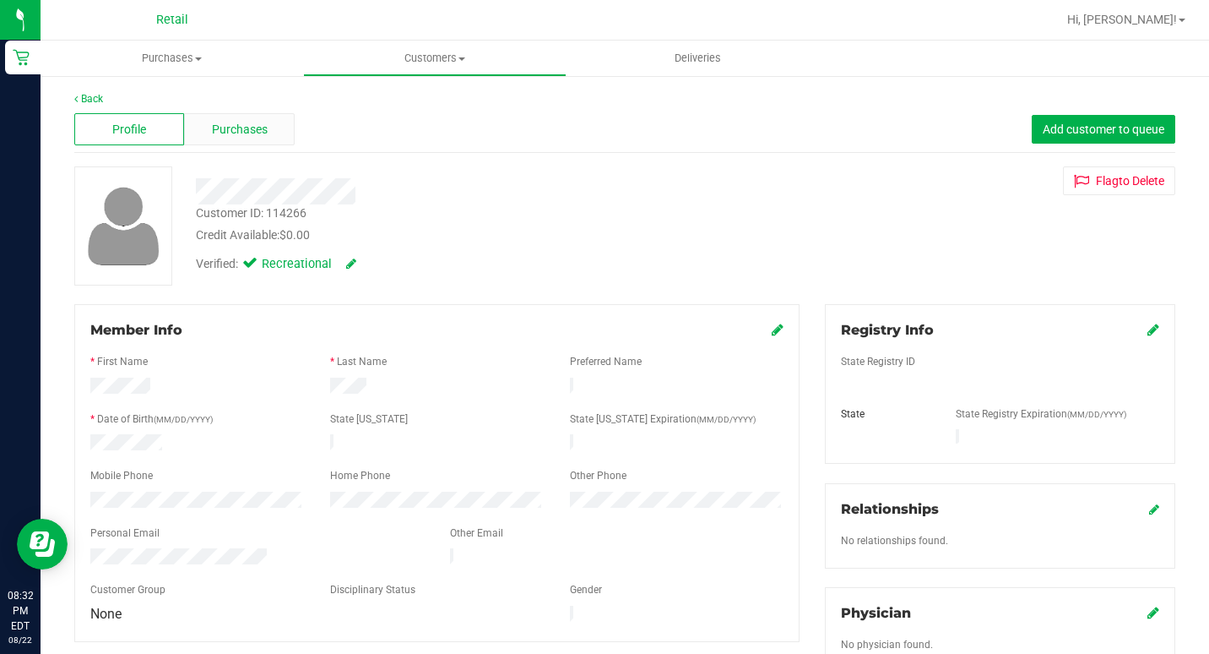
click at [243, 133] on span "Purchases" at bounding box center [240, 130] width 56 height 18
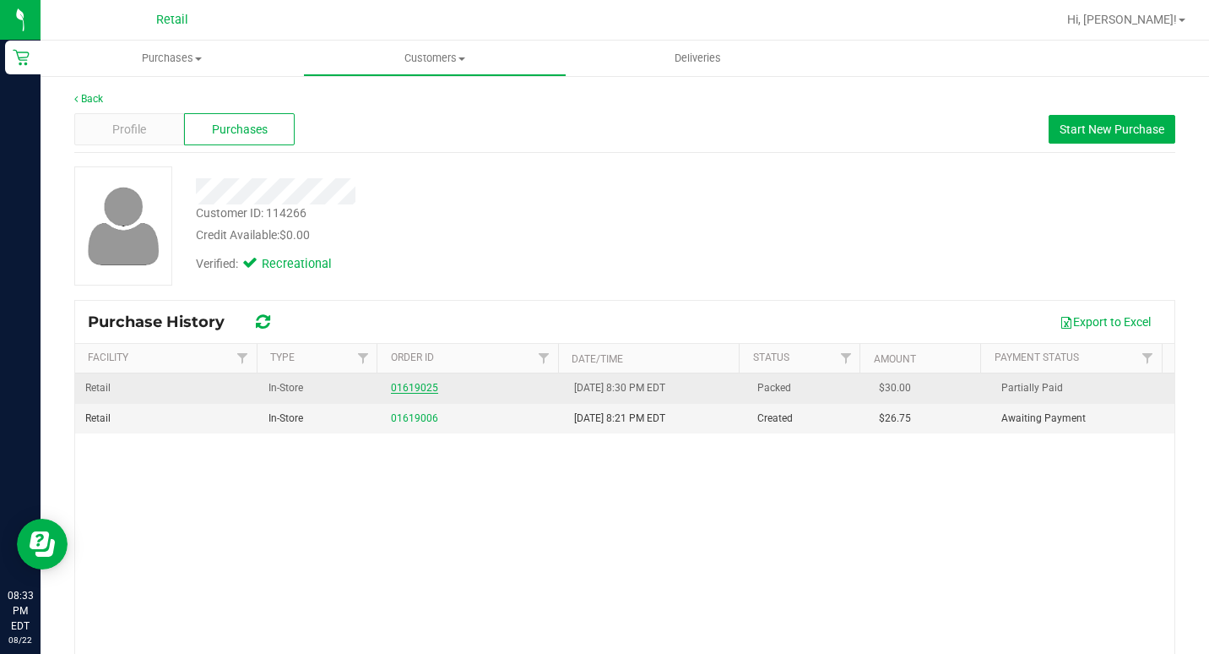
click at [395, 383] on link "01619025" at bounding box center [414, 388] width 47 height 12
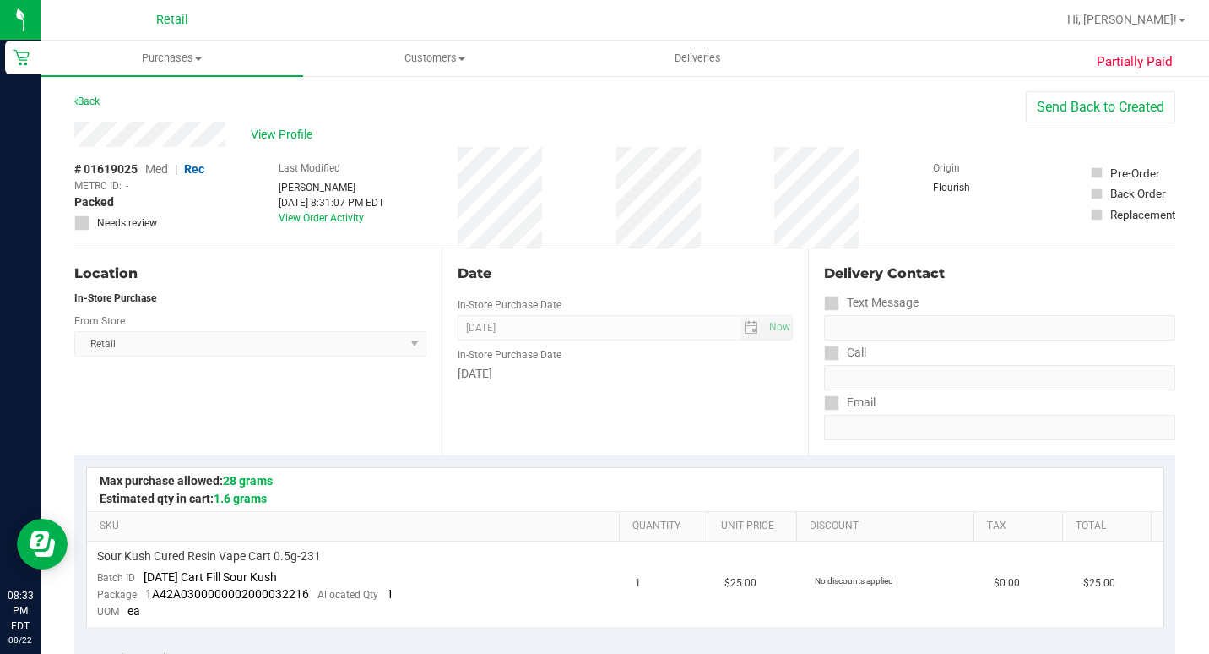
click at [277, 123] on div "View Profile" at bounding box center [550, 134] width 952 height 25
click at [276, 143] on span "View Profile" at bounding box center [285, 135] width 68 height 18
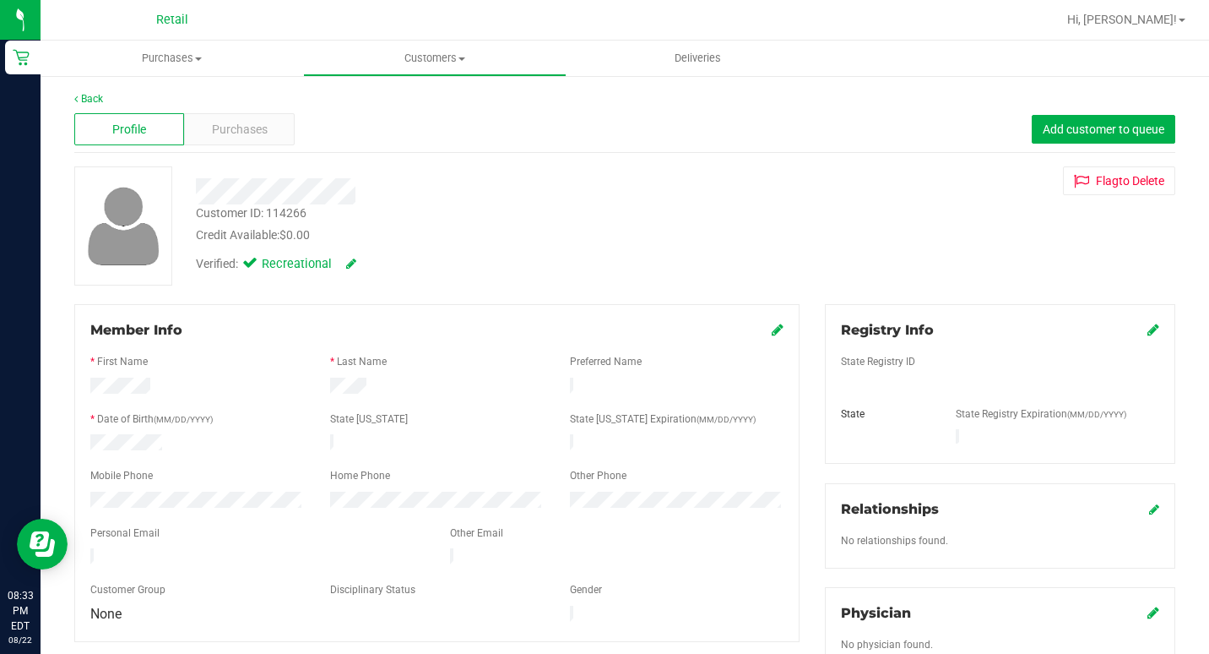
click at [80, 89] on div "Back Profile Purchases Add customer to queue Customer ID: 114266 Credit Availab…" at bounding box center [625, 645] width 1169 height 1142
click at [80, 91] on div "Back" at bounding box center [624, 98] width 1101 height 15
click at [82, 96] on link "Back" at bounding box center [88, 99] width 29 height 12
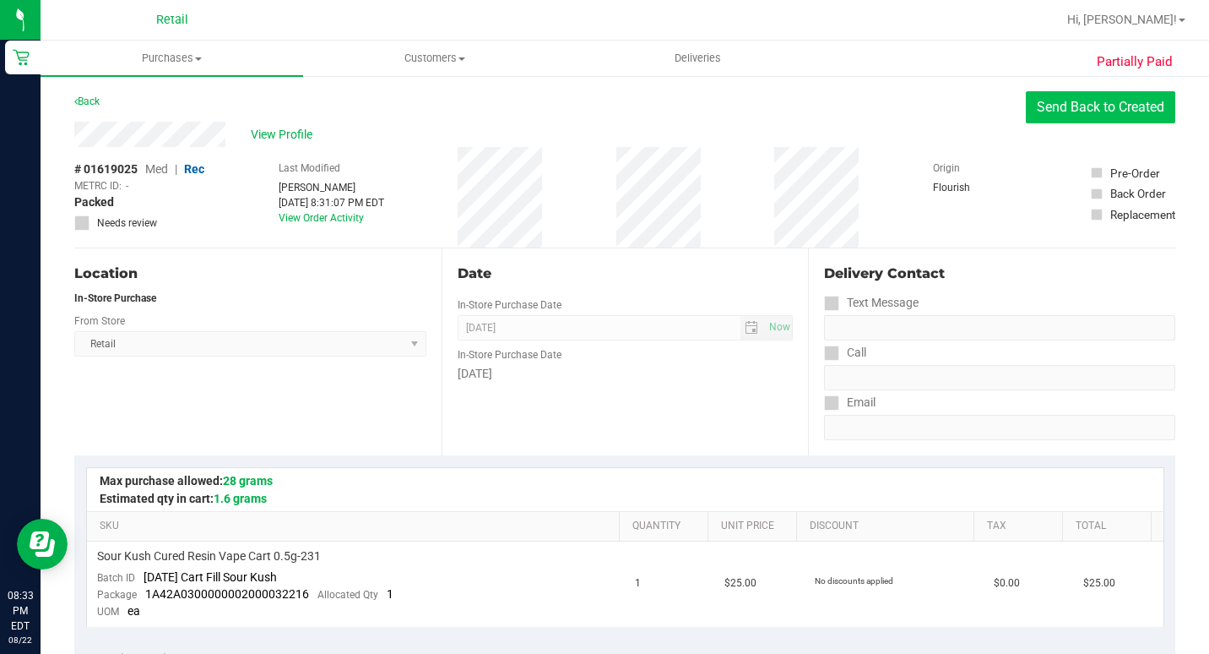
click at [1120, 108] on button "Send Back to Created" at bounding box center [1100, 107] width 149 height 32
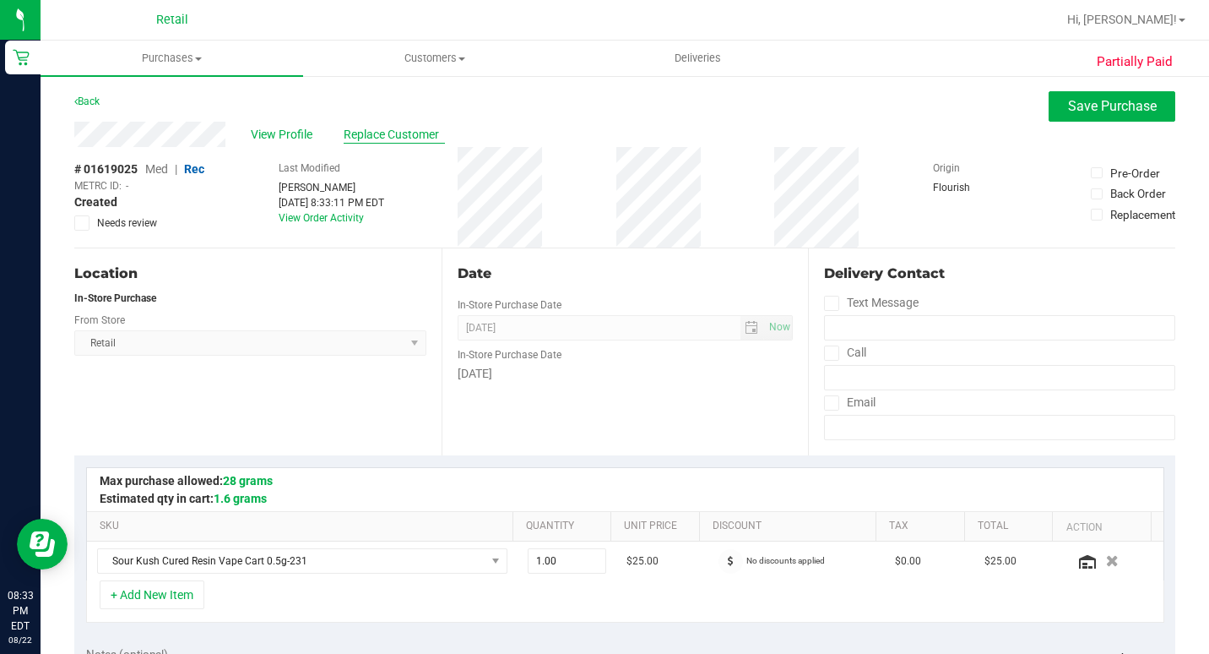
click at [409, 138] on span "Replace Customer" at bounding box center [394, 135] width 101 height 18
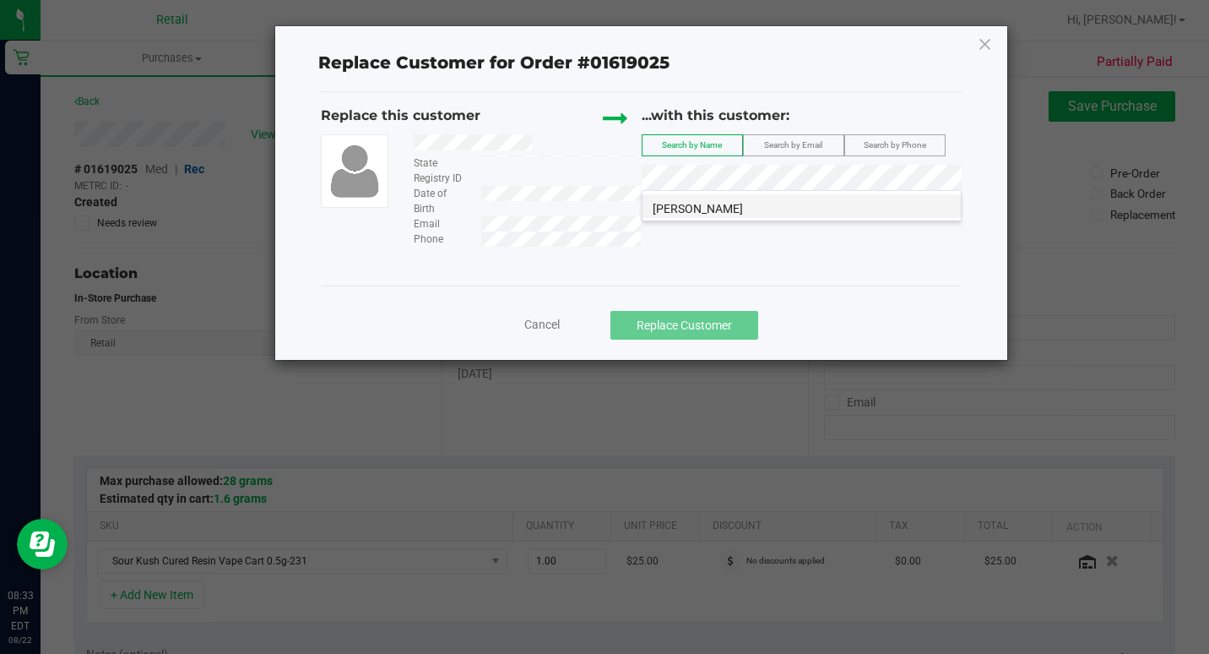
click at [693, 207] on span "[PERSON_NAME]" at bounding box center [698, 209] width 90 height 14
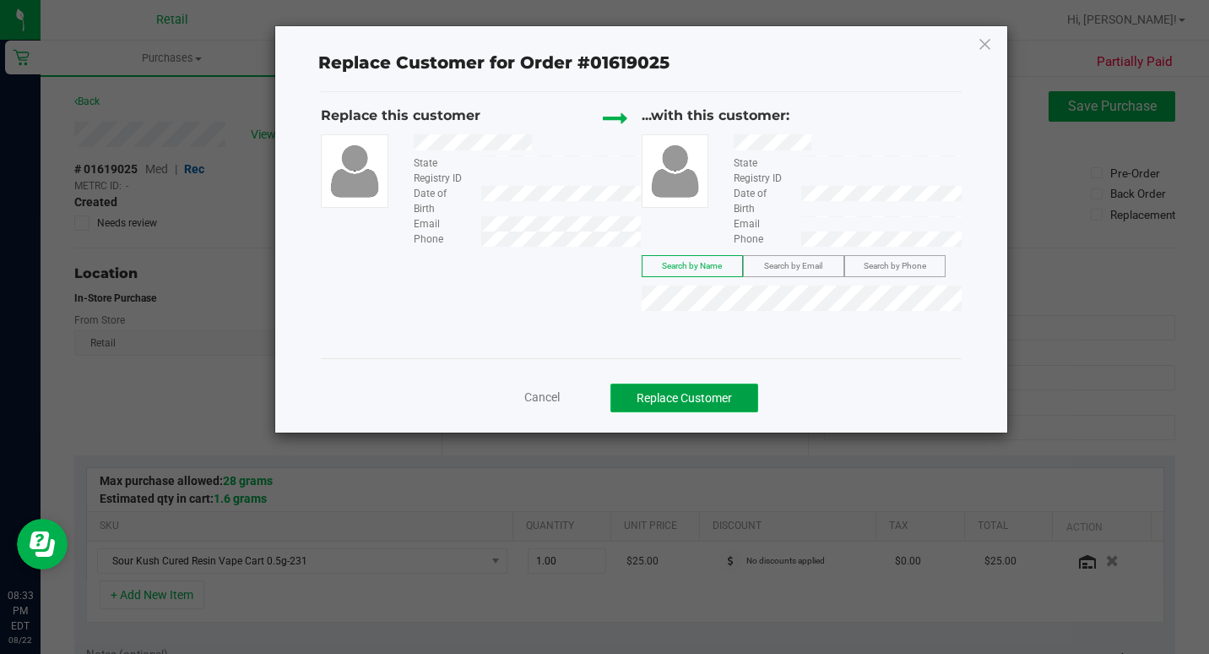
click at [690, 401] on button "Replace Customer" at bounding box center [684, 397] width 148 height 29
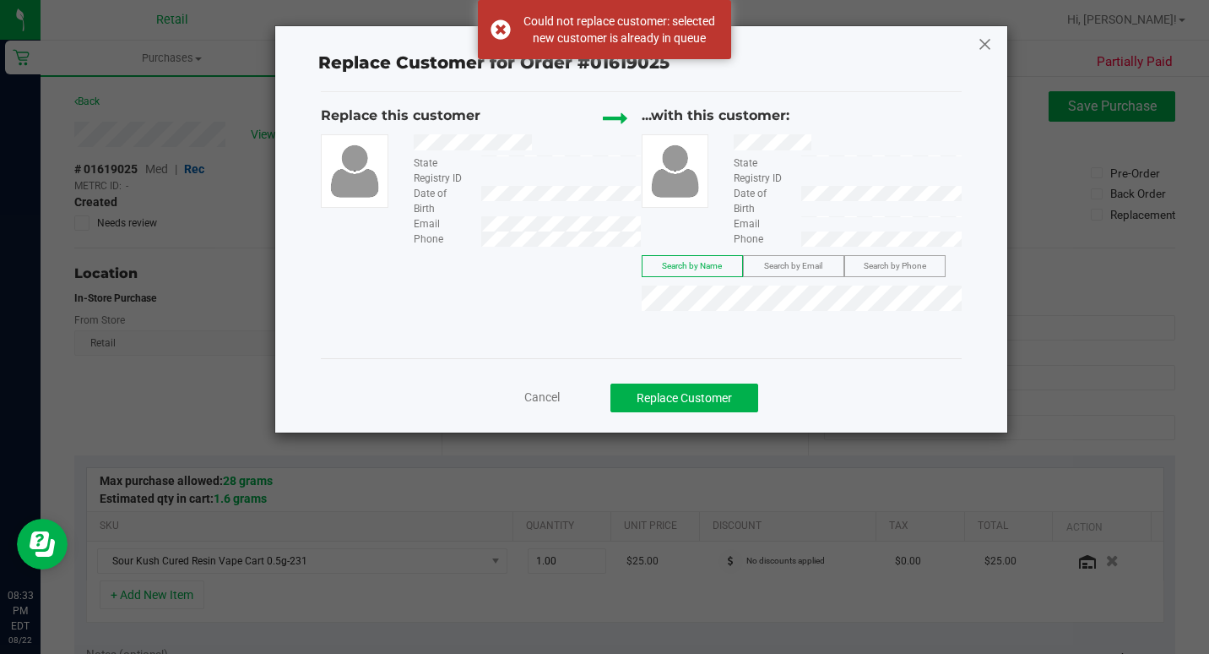
click at [990, 40] on icon at bounding box center [985, 43] width 15 height 27
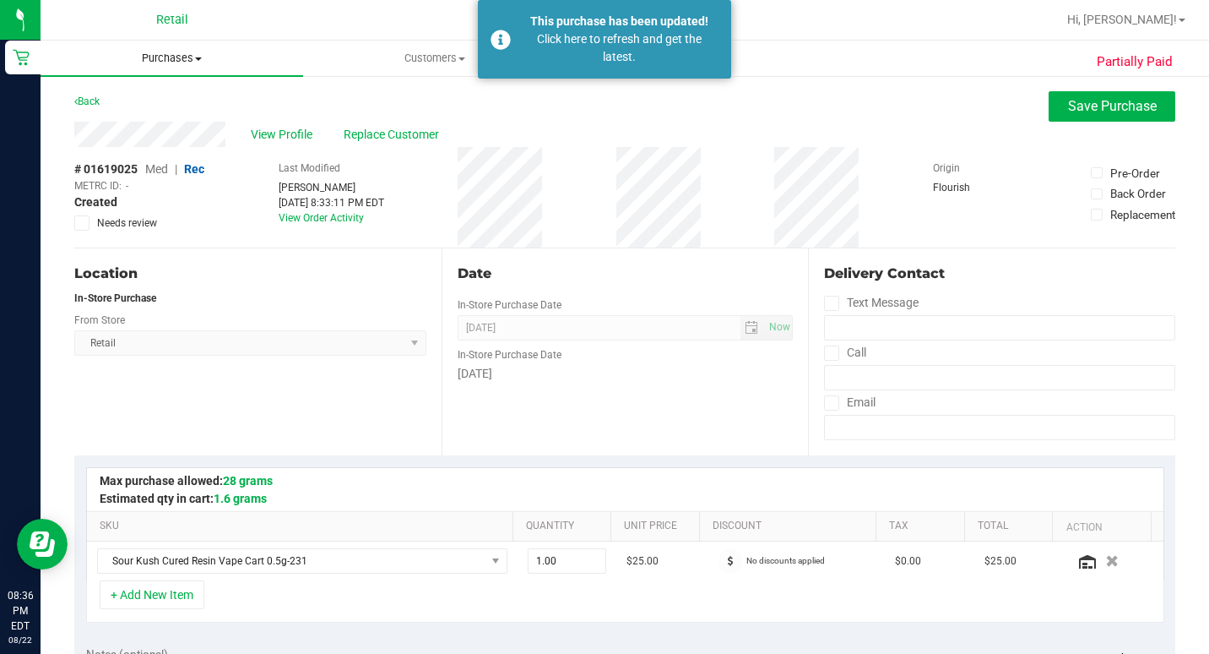
click at [176, 62] on span "Purchases" at bounding box center [172, 58] width 263 height 15
click at [144, 96] on span "Summary of purchases" at bounding box center [127, 102] width 173 height 14
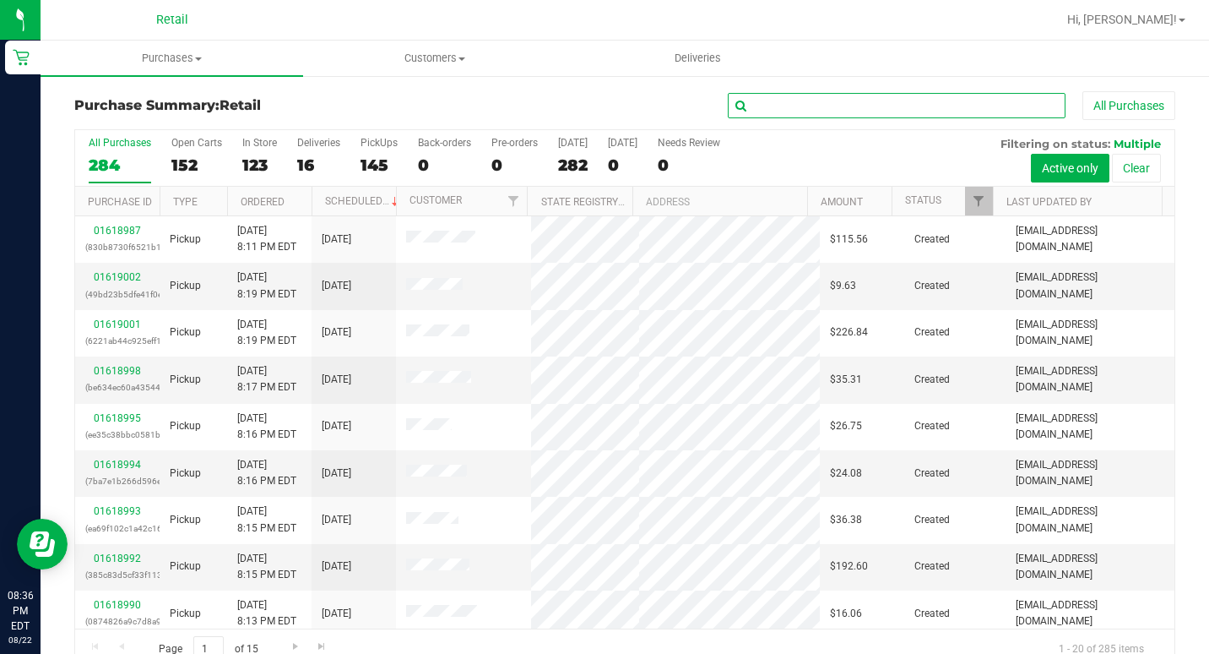
click at [864, 100] on input "text" at bounding box center [897, 105] width 338 height 25
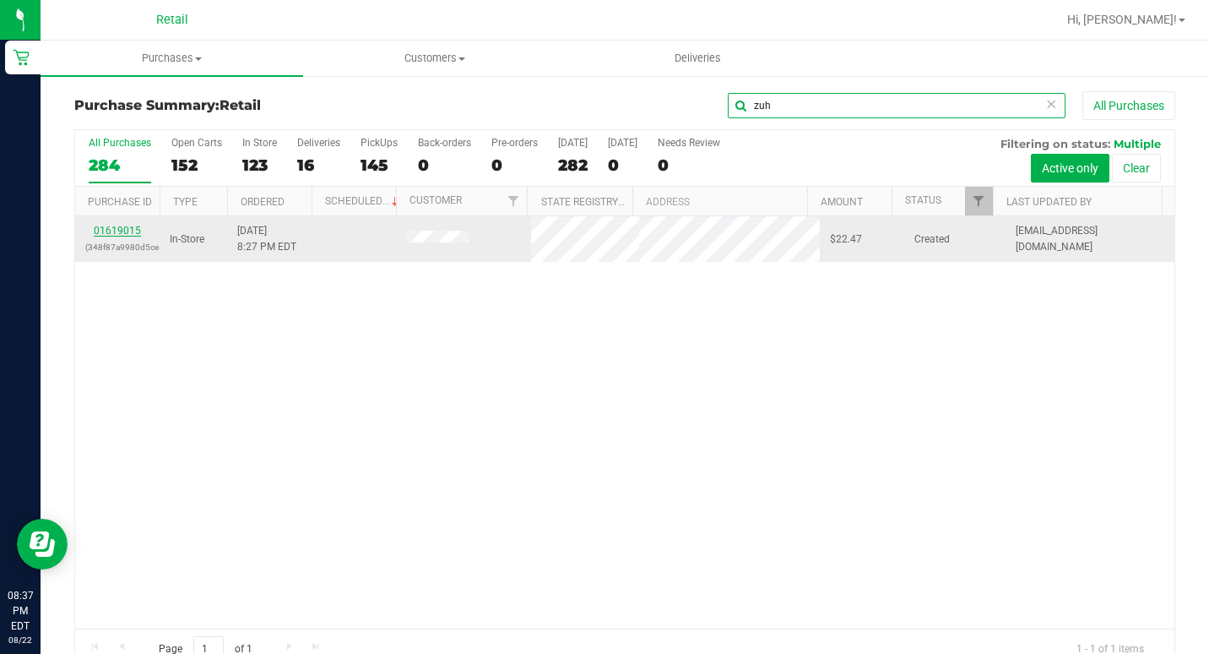
type input "zuh"
click at [117, 231] on link "01619015" at bounding box center [117, 231] width 47 height 12
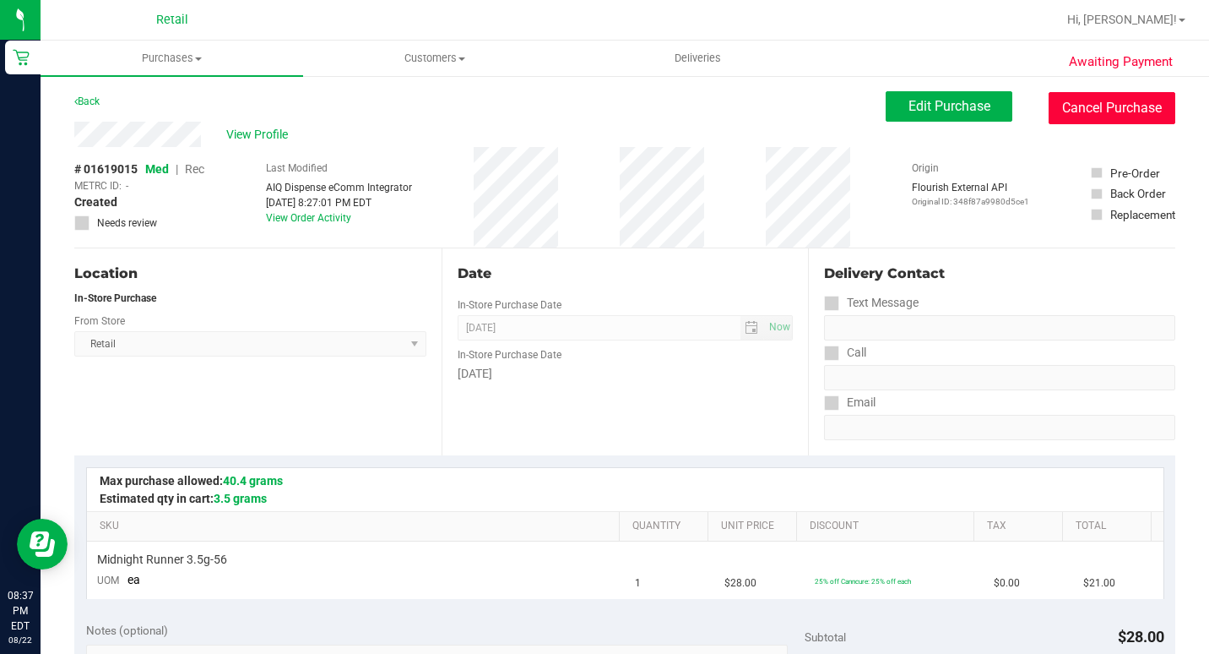
click at [1060, 107] on button "Cancel Purchase" at bounding box center [1112, 108] width 127 height 32
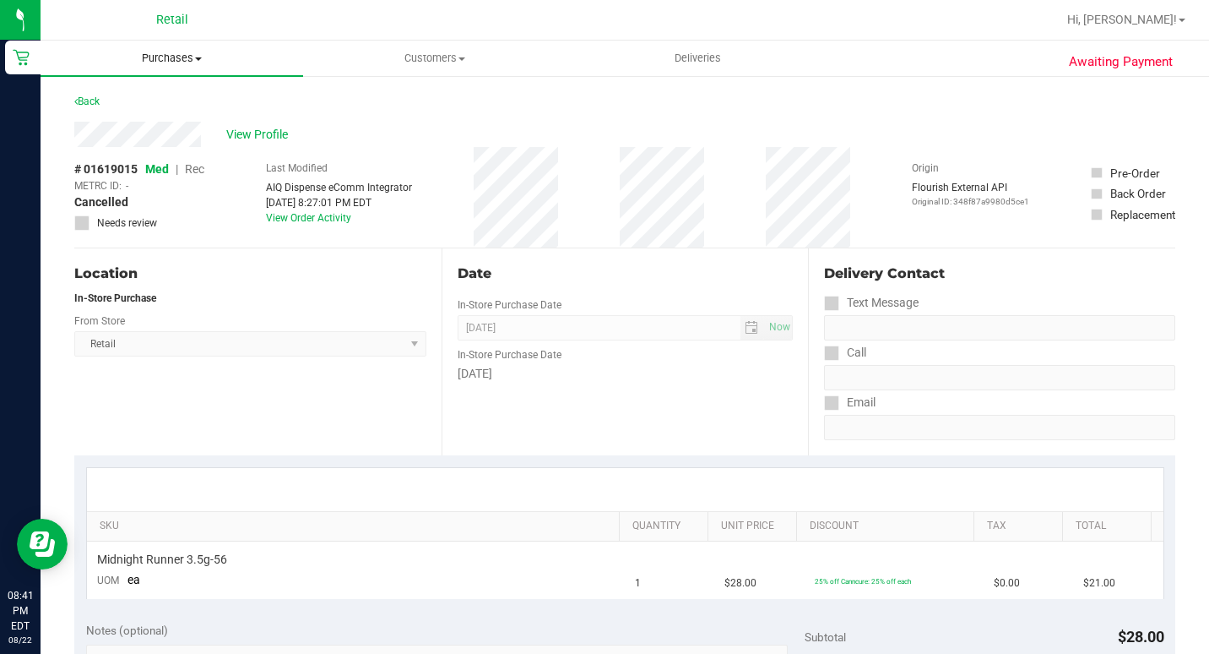
click at [183, 53] on span "Purchases" at bounding box center [172, 58] width 263 height 15
click at [151, 100] on span "Summary of purchases" at bounding box center [127, 102] width 173 height 14
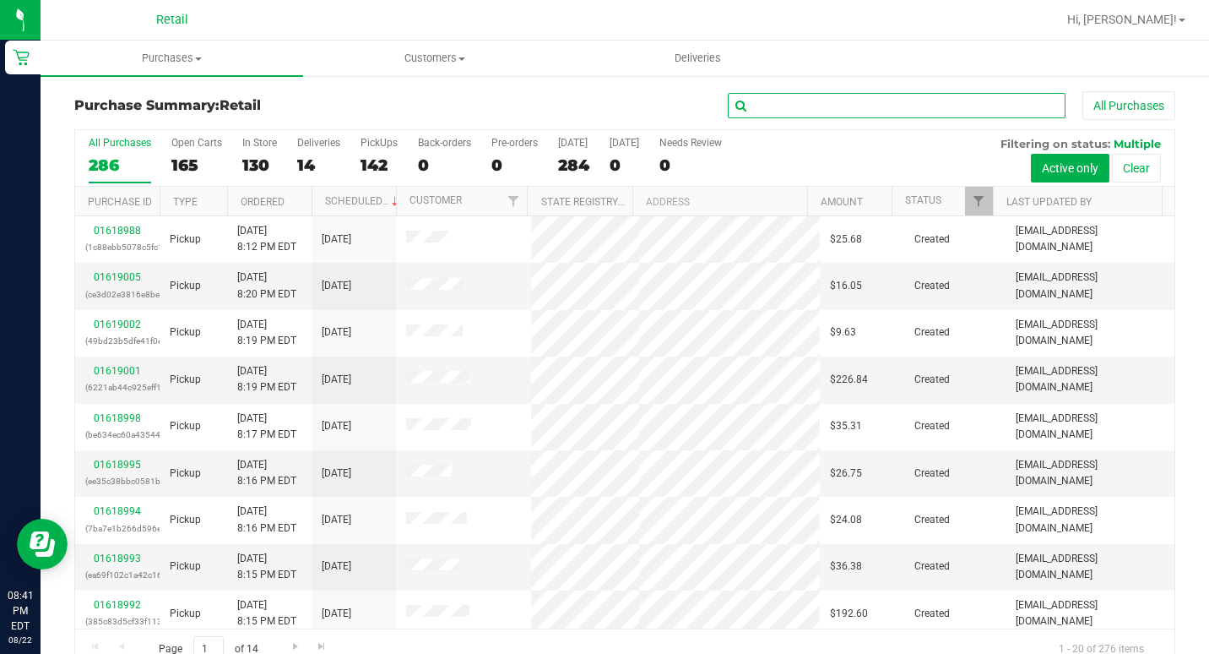
click at [827, 105] on input "text" at bounding box center [897, 105] width 338 height 25
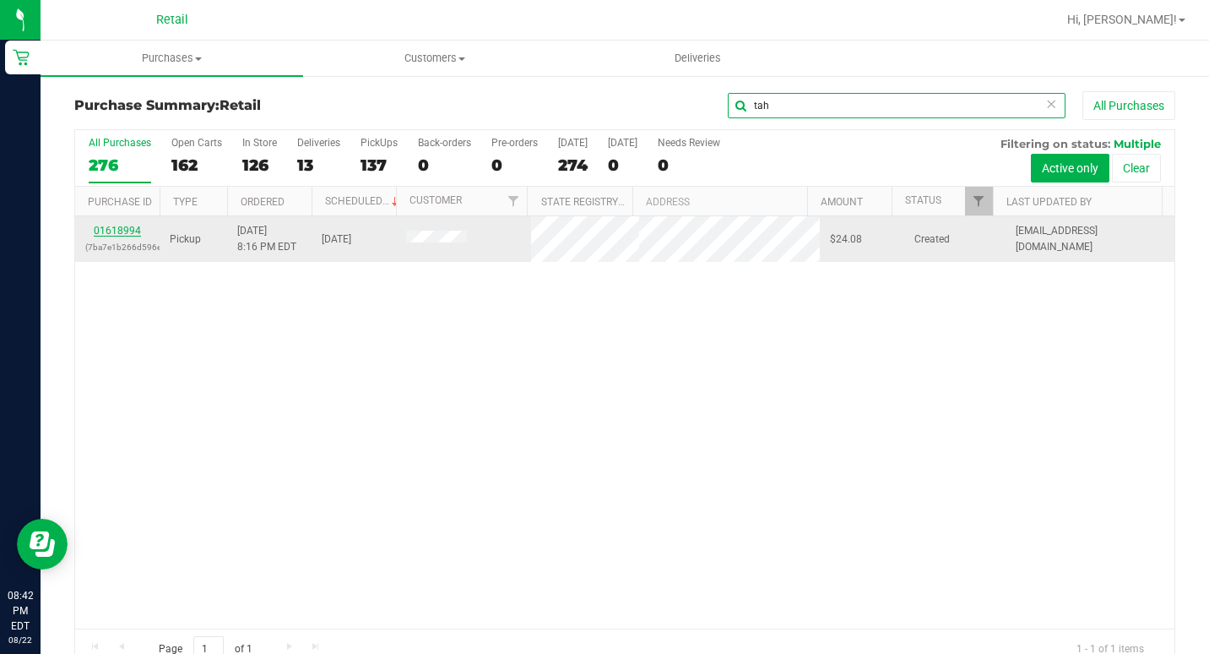
type input "tah"
click at [131, 235] on link "01618994" at bounding box center [117, 231] width 47 height 12
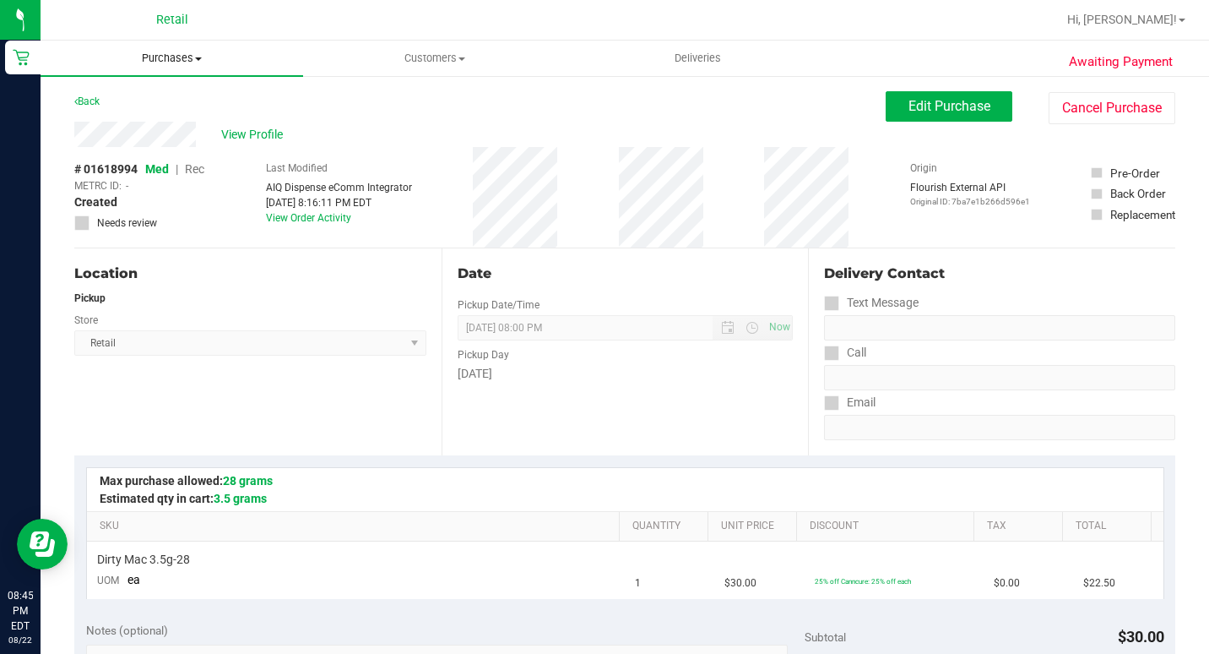
click at [206, 55] on span "Purchases" at bounding box center [172, 58] width 263 height 15
click at [160, 108] on span "Summary of purchases" at bounding box center [127, 102] width 173 height 14
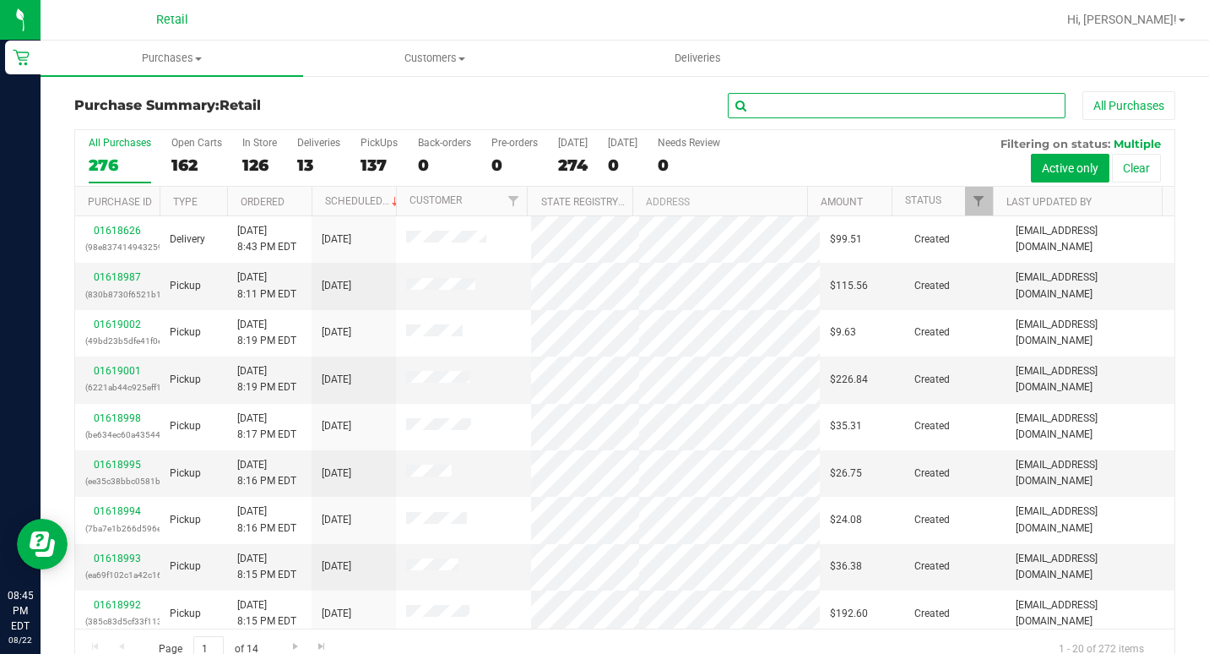
click at [780, 116] on input "text" at bounding box center [897, 105] width 338 height 25
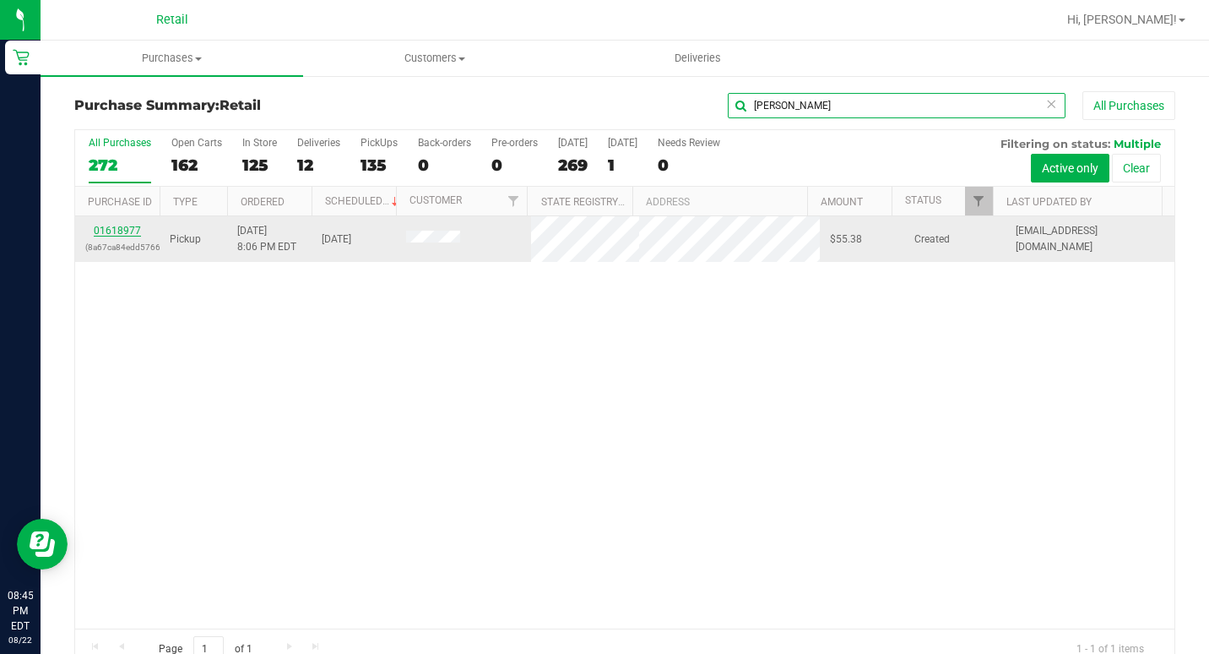
type input "[PERSON_NAME]"
click at [121, 234] on link "01618977" at bounding box center [117, 231] width 47 height 12
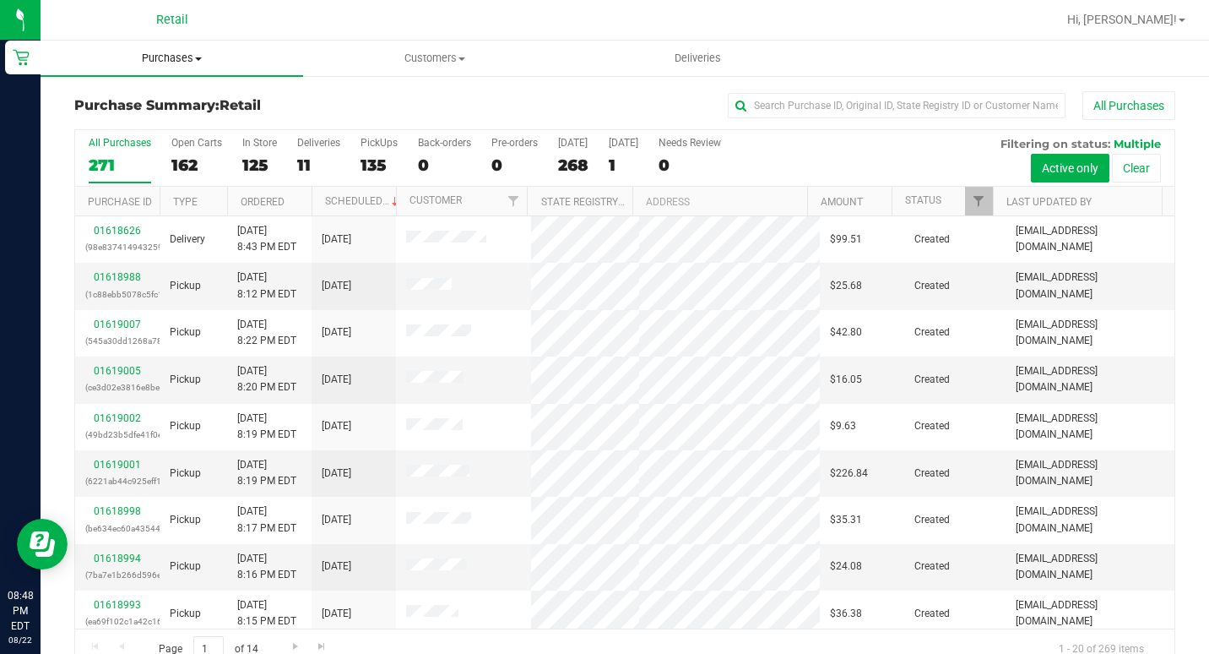
click at [205, 62] on span "Purchases" at bounding box center [172, 58] width 263 height 15
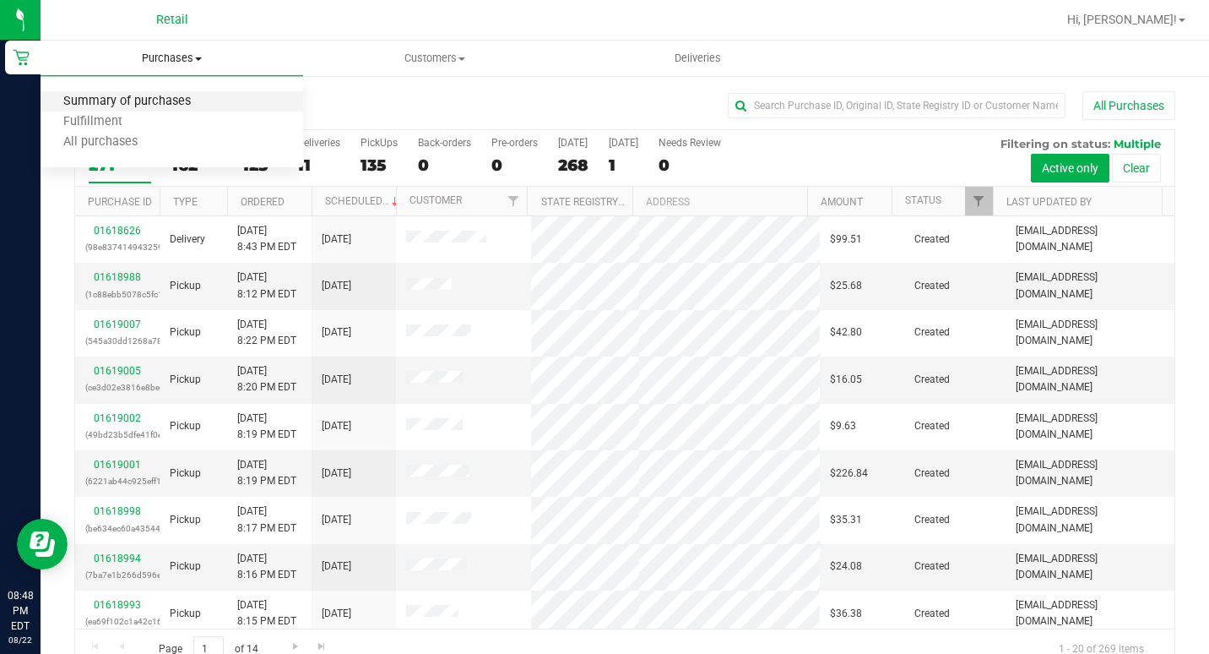
click at [165, 100] on span "Summary of purchases" at bounding box center [127, 102] width 173 height 14
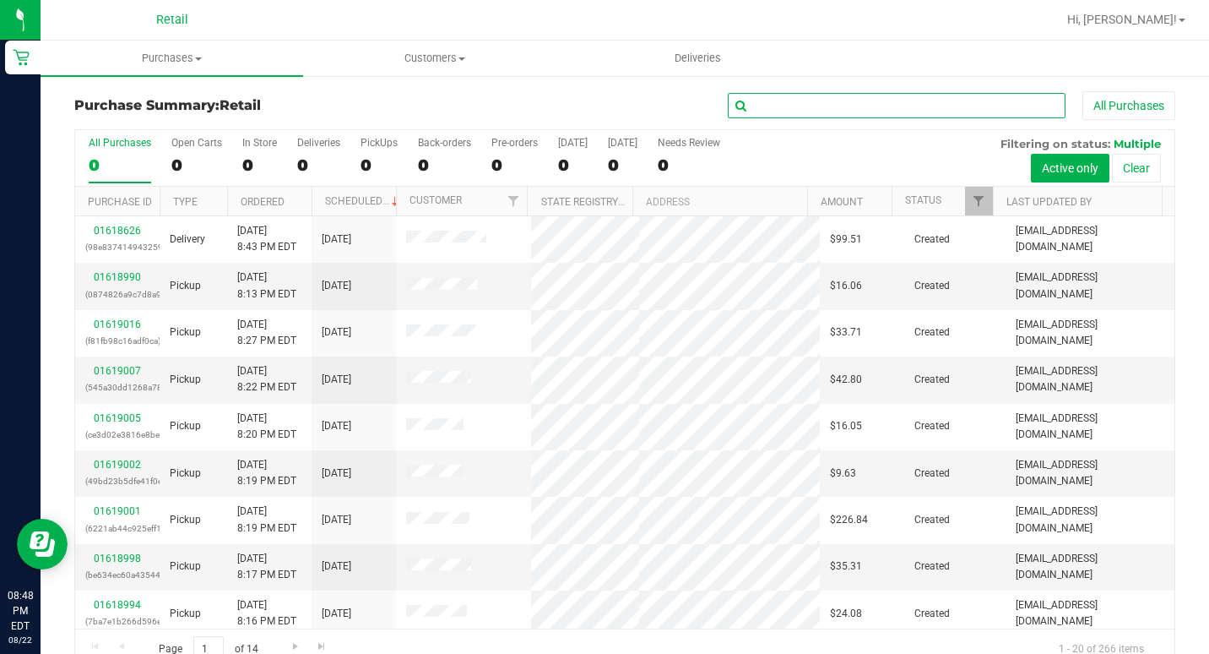
click at [817, 95] on input "text" at bounding box center [897, 105] width 338 height 25
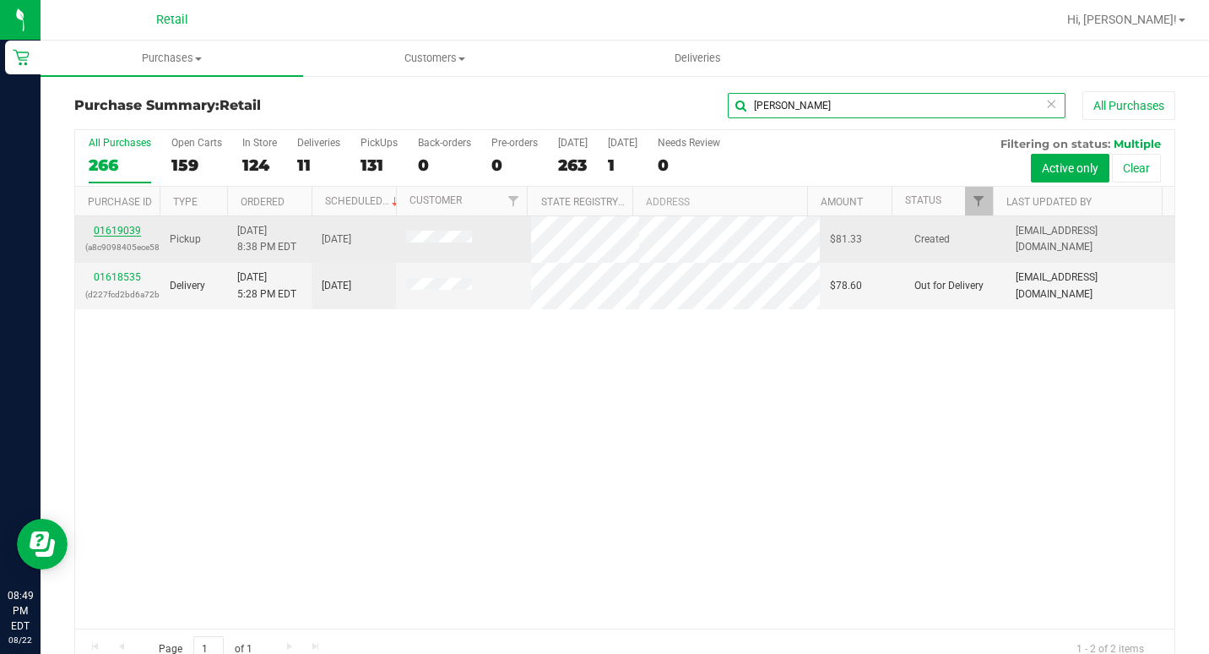
type input "[PERSON_NAME]"
click at [100, 229] on link "01619039" at bounding box center [117, 231] width 47 height 12
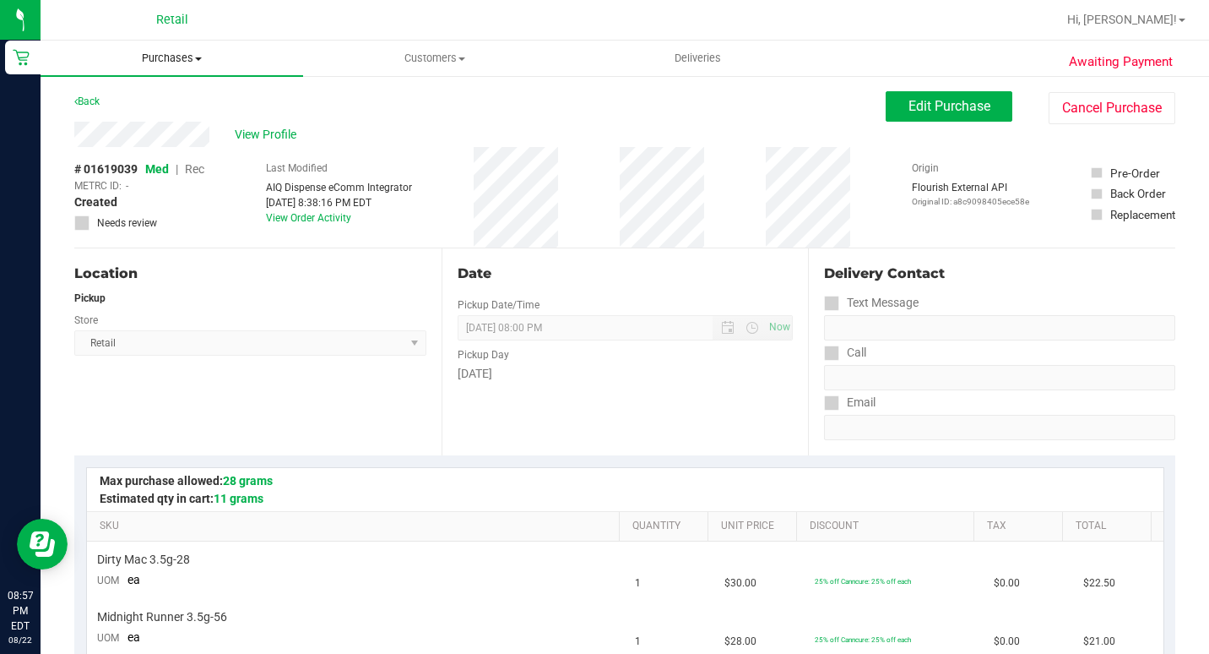
click at [158, 57] on span "Purchases" at bounding box center [172, 58] width 263 height 15
click at [156, 95] on span "Summary of purchases" at bounding box center [127, 102] width 173 height 14
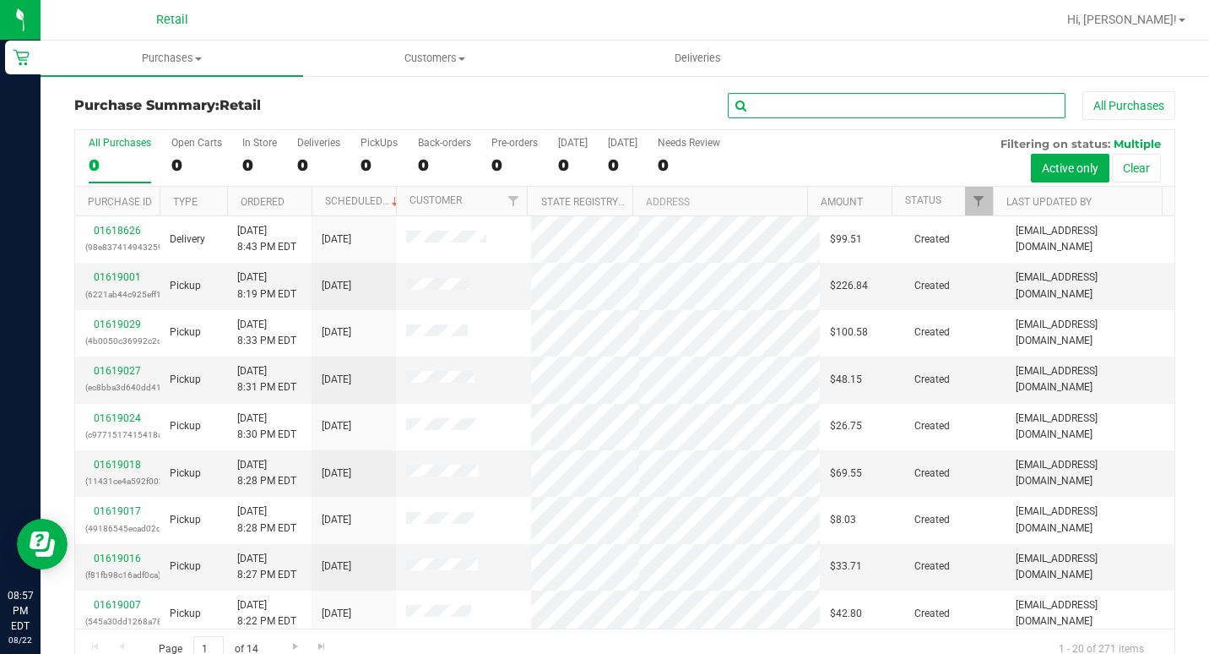
click at [928, 113] on input "text" at bounding box center [897, 105] width 338 height 25
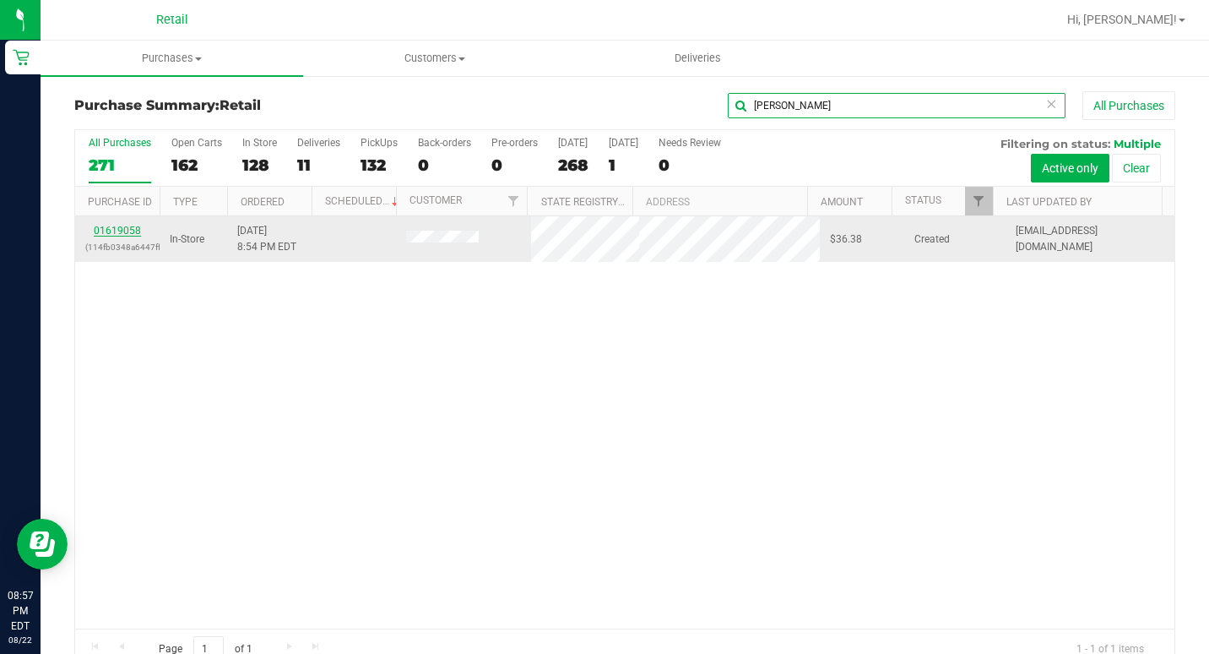
type input "[PERSON_NAME]"
click at [135, 234] on link "01619058" at bounding box center [117, 231] width 47 height 12
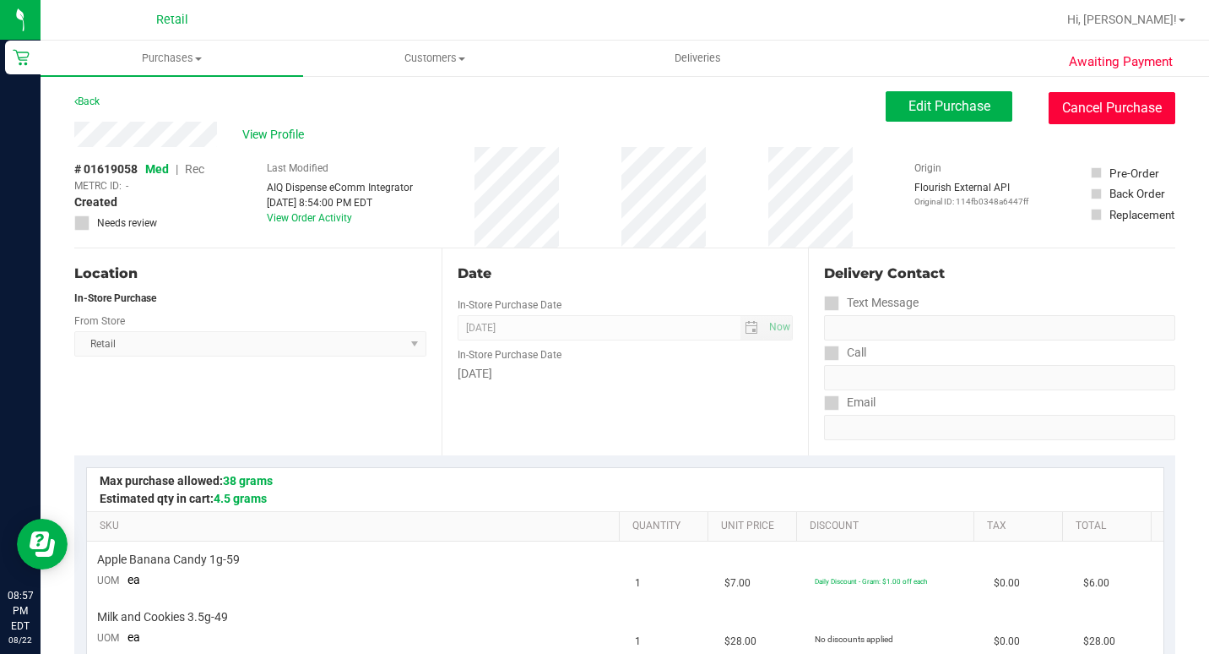
click at [1085, 121] on button "Cancel Purchase" at bounding box center [1112, 108] width 127 height 32
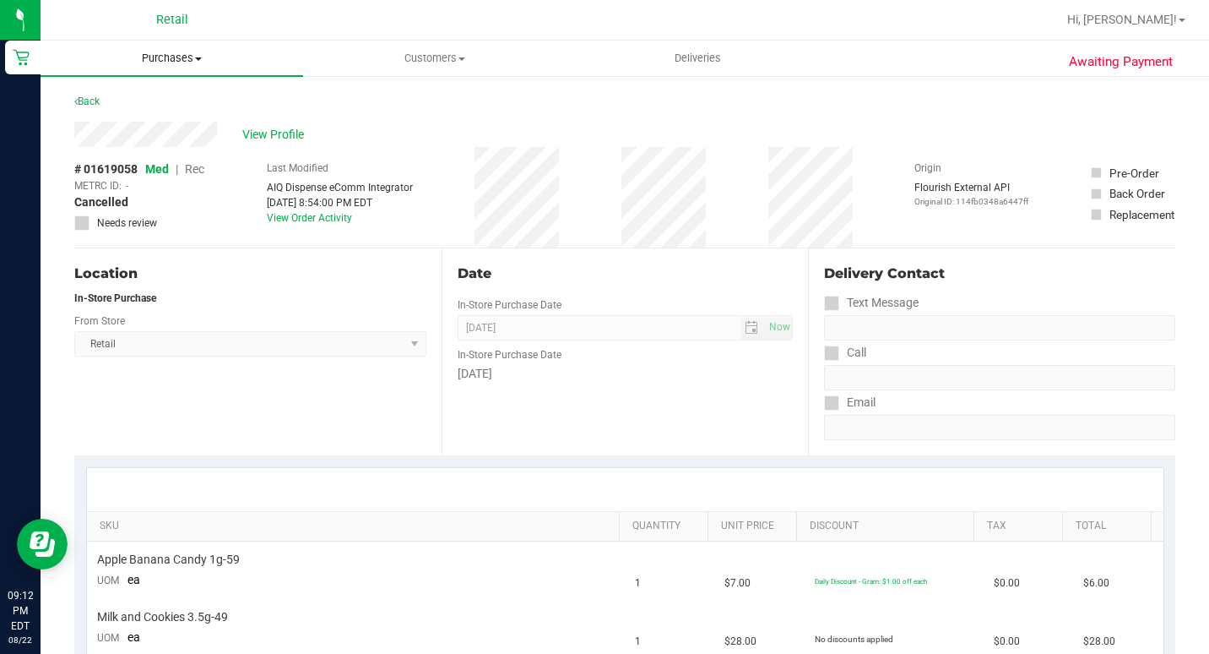
click at [203, 59] on span "Purchases" at bounding box center [172, 58] width 263 height 15
click at [160, 95] on span "Summary of purchases" at bounding box center [127, 102] width 173 height 14
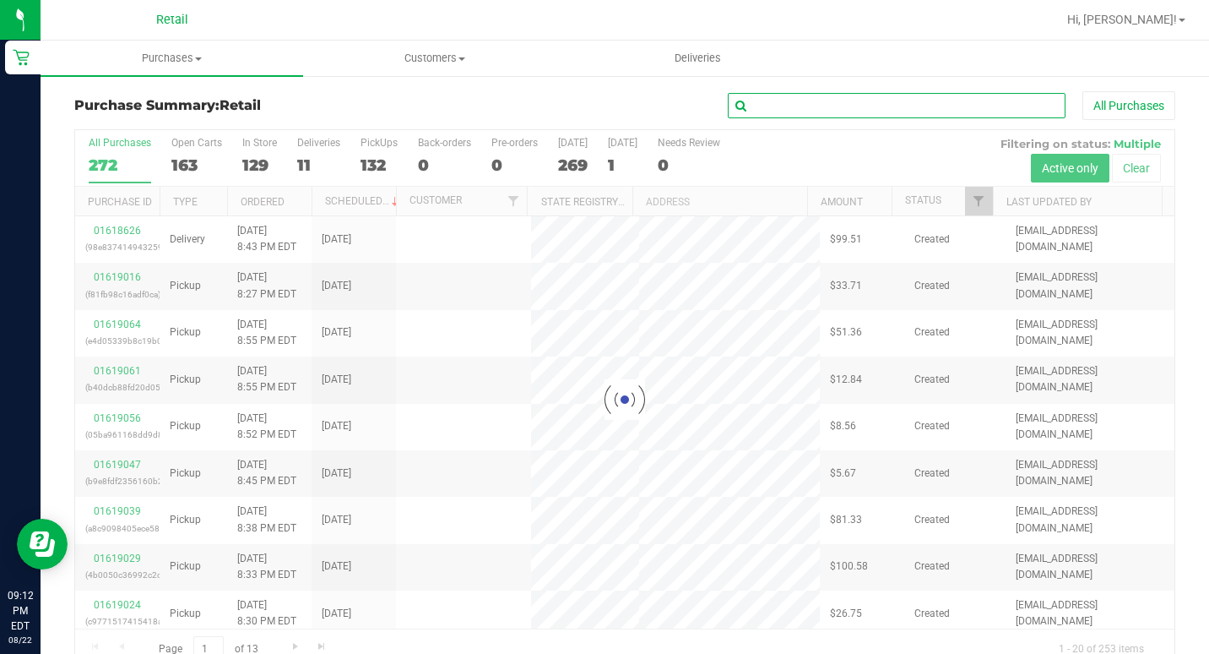
click at [783, 103] on input "text" at bounding box center [897, 105] width 338 height 25
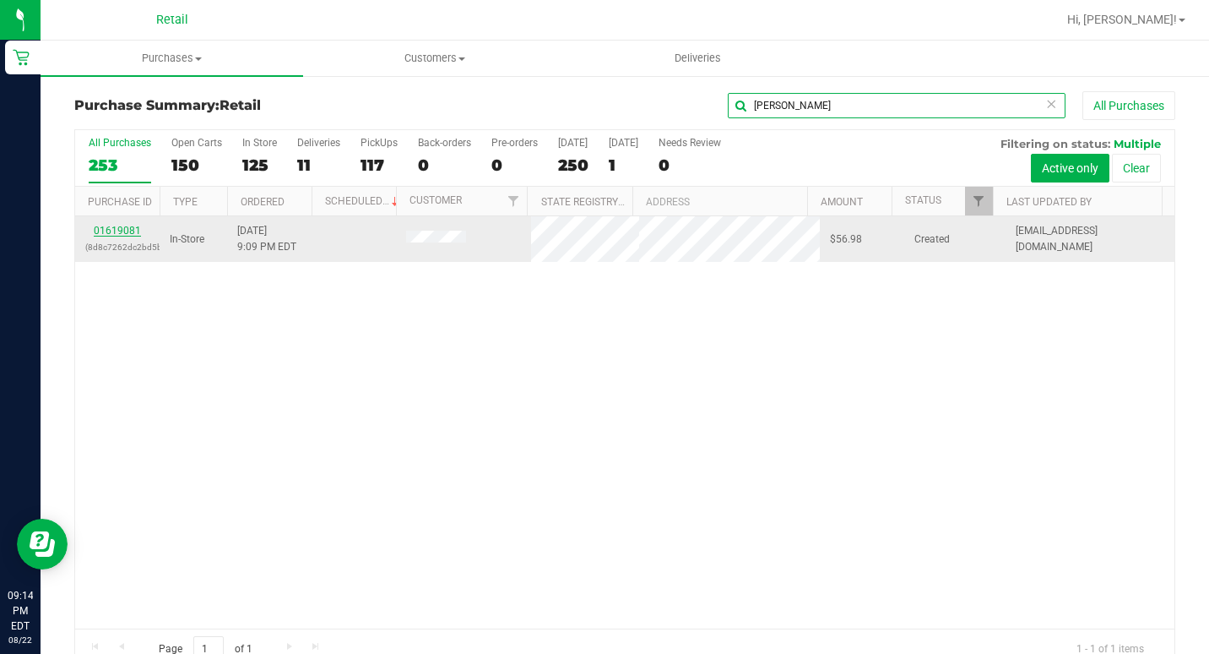
type input "[PERSON_NAME]"
click at [129, 229] on link "01619081" at bounding box center [117, 231] width 47 height 12
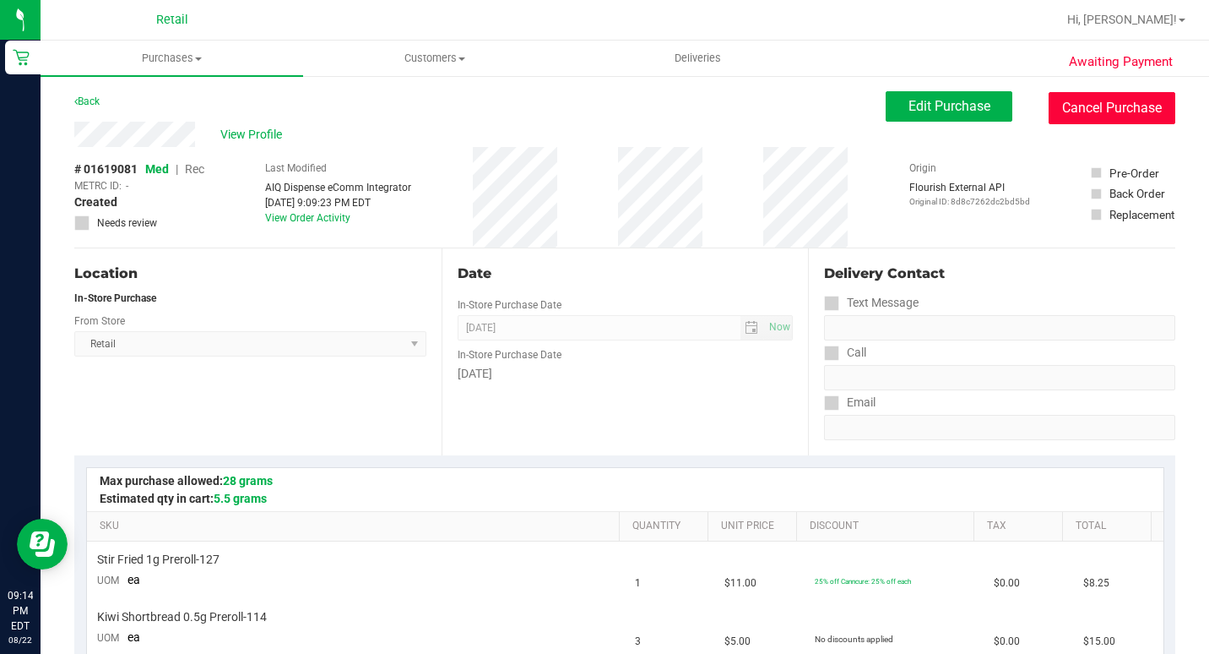
click at [1126, 106] on button "Cancel Purchase" at bounding box center [1112, 108] width 127 height 32
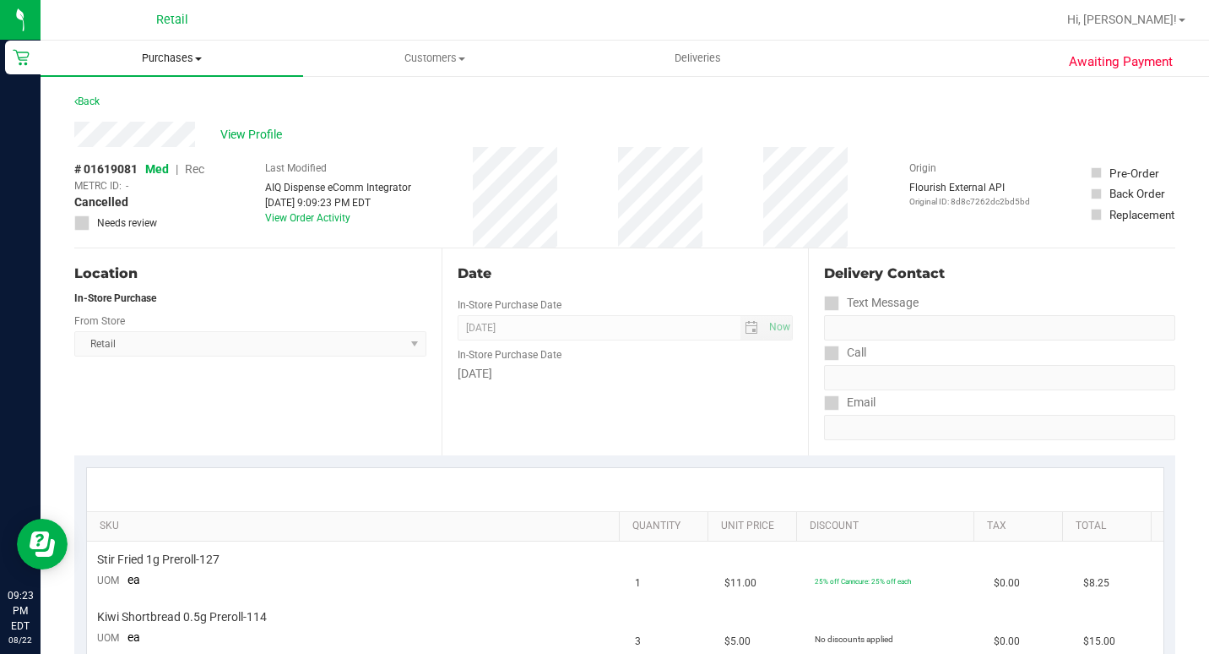
click at [165, 58] on span "Purchases" at bounding box center [172, 58] width 263 height 15
click at [168, 107] on span "Summary of purchases" at bounding box center [127, 102] width 173 height 14
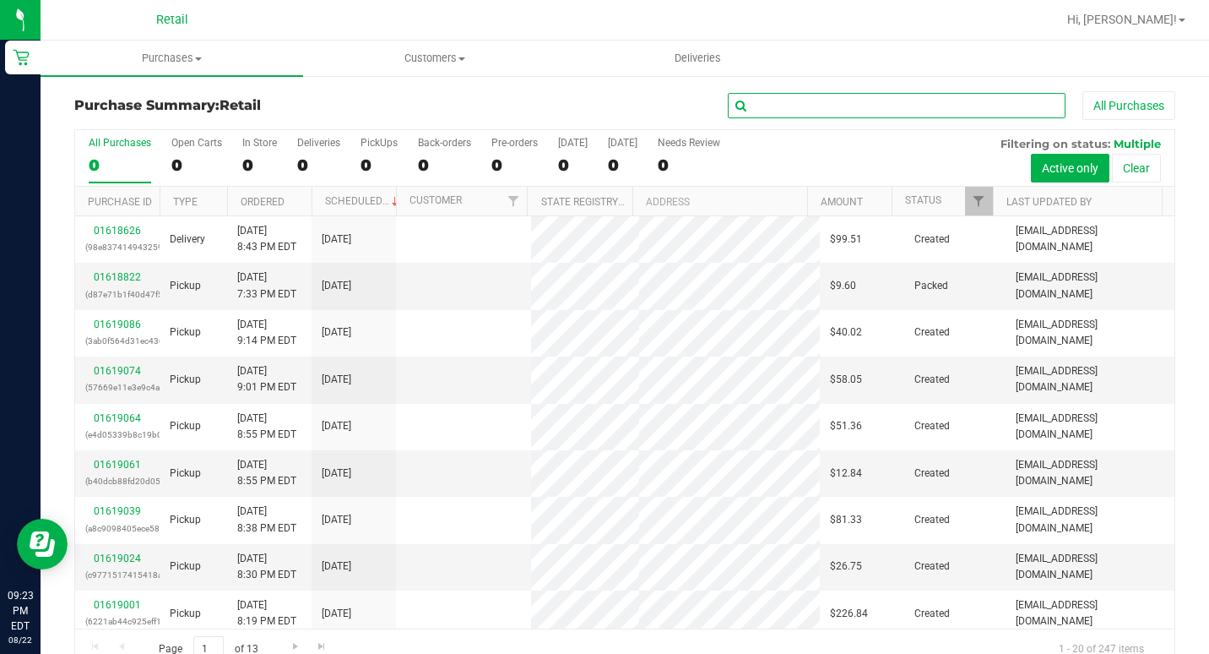
click at [823, 104] on input "text" at bounding box center [897, 105] width 338 height 25
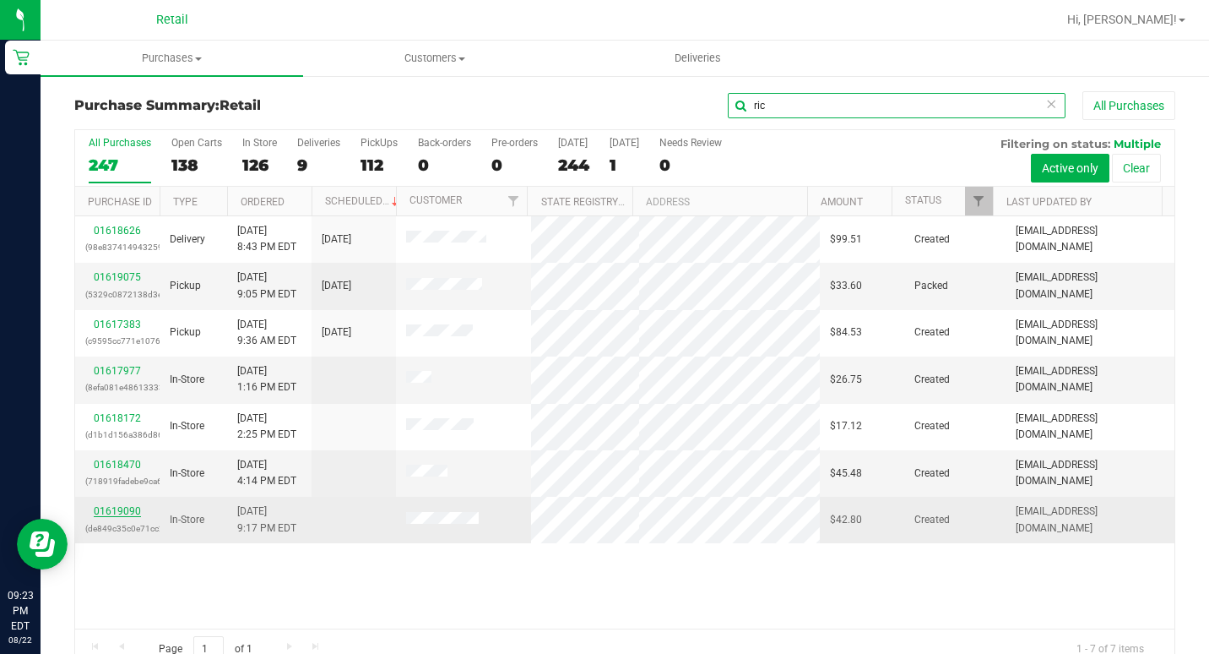
type input "ric"
click at [118, 508] on link "01619090" at bounding box center [117, 511] width 47 height 12
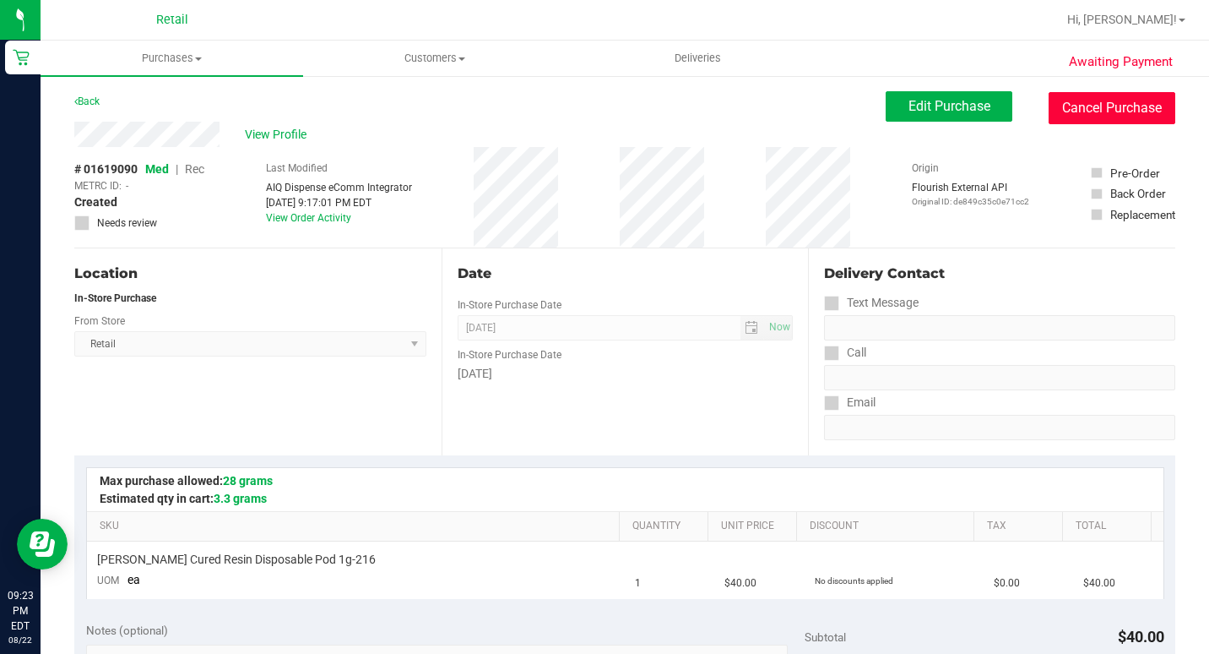
click at [1136, 107] on button "Cancel Purchase" at bounding box center [1112, 108] width 127 height 32
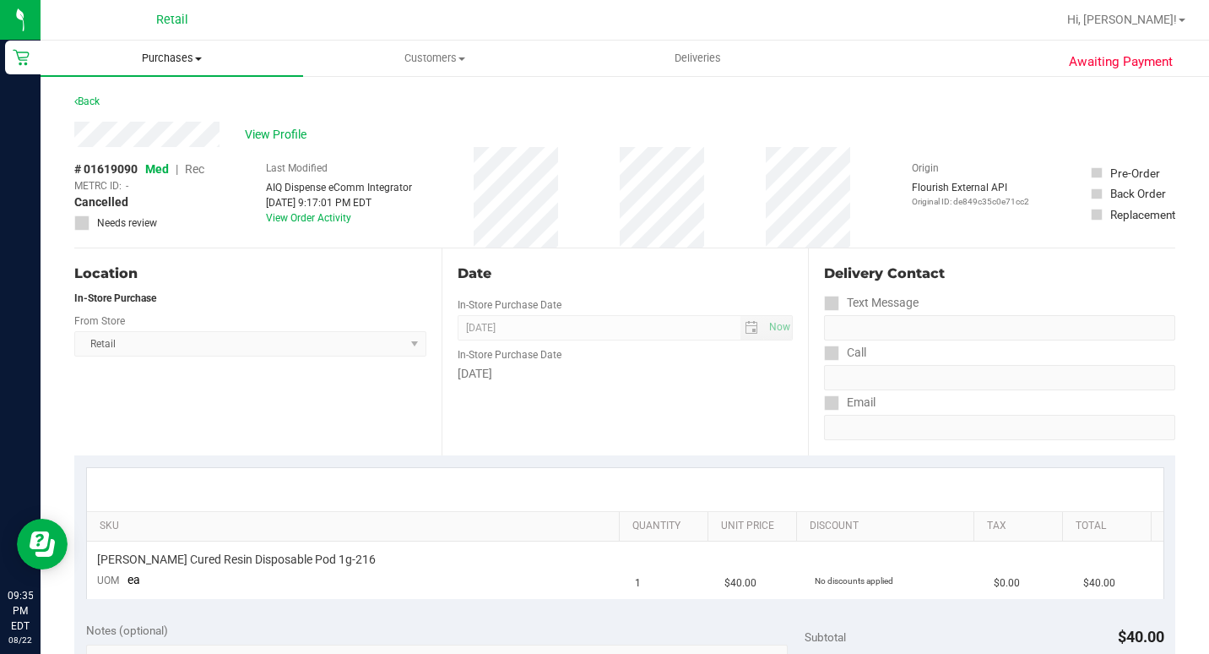
click at [159, 65] on span "Purchases" at bounding box center [172, 58] width 263 height 15
click at [159, 96] on span "Summary of purchases" at bounding box center [127, 102] width 173 height 14
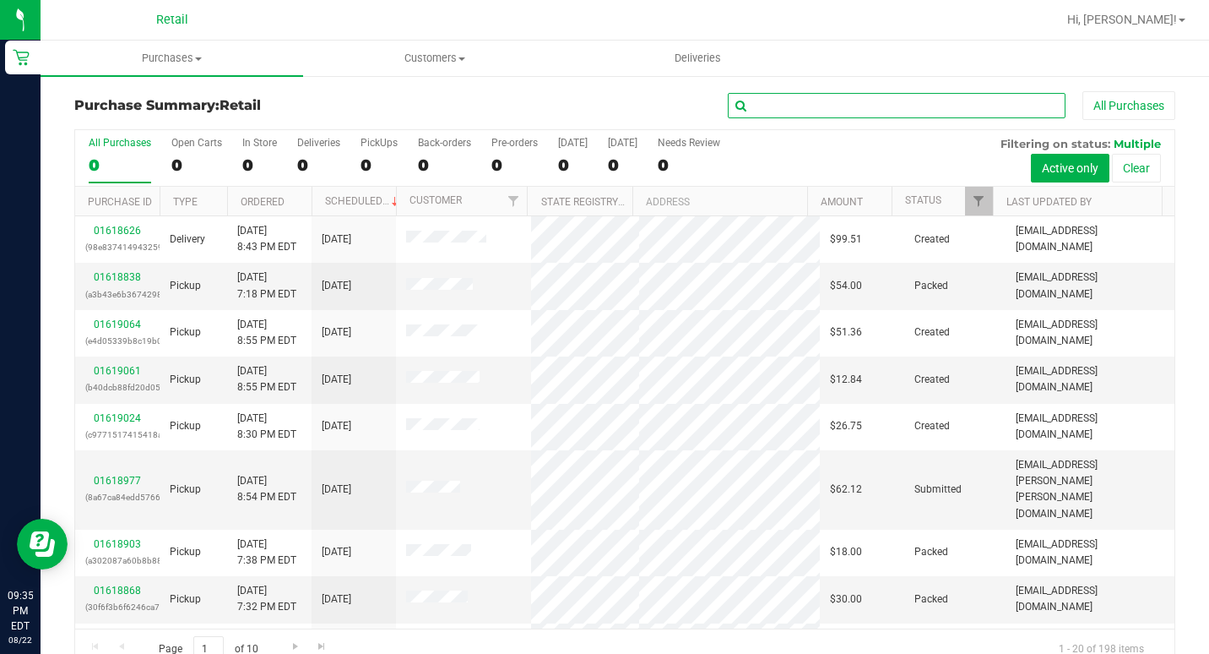
click at [744, 100] on input "text" at bounding box center [897, 105] width 338 height 25
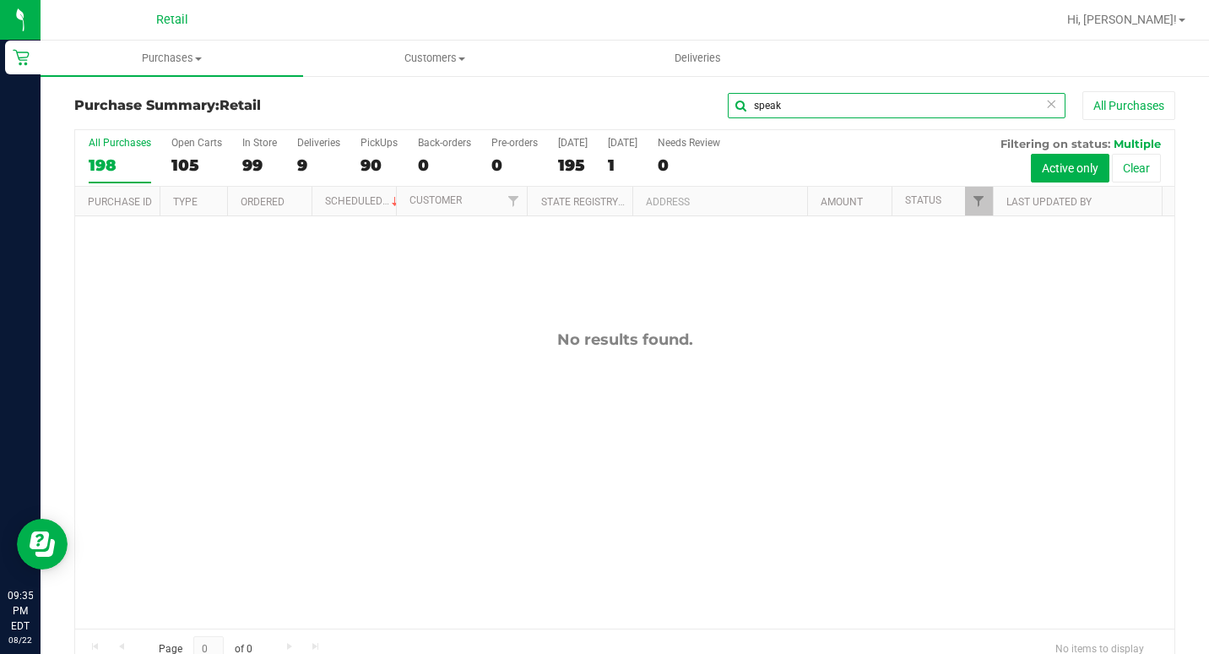
type input "speak"
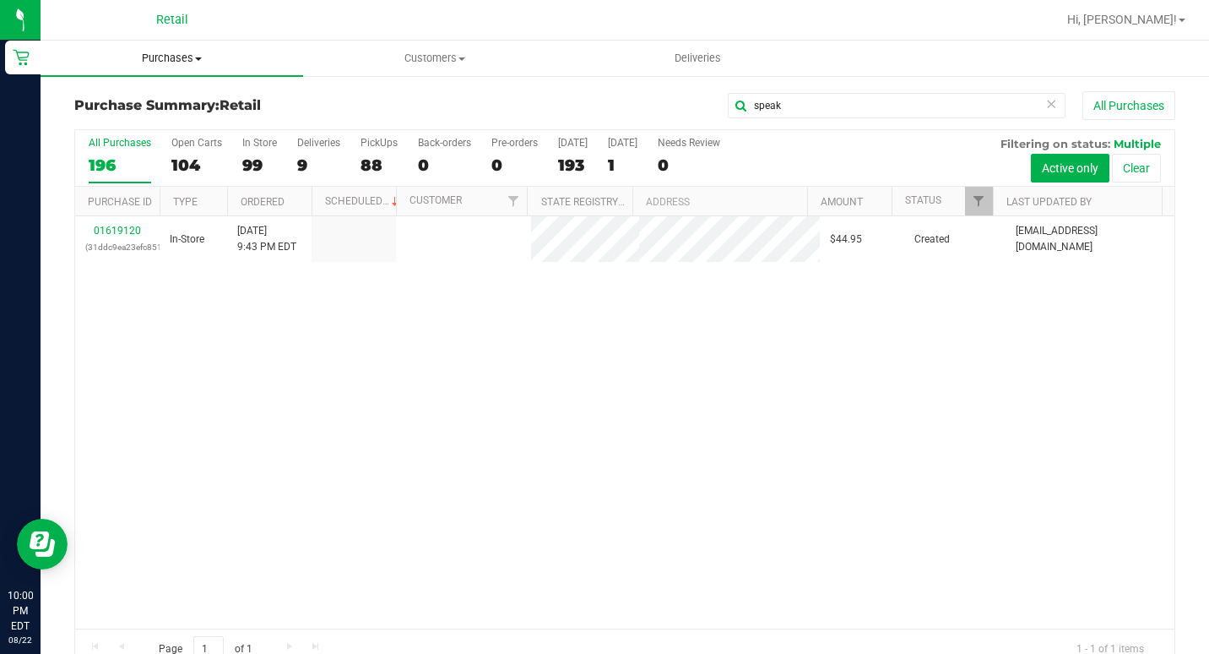
click at [142, 71] on uib-tab-heading "Purchases Summary of purchases Fulfillment All purchases" at bounding box center [172, 58] width 263 height 35
click at [167, 59] on span "Purchases" at bounding box center [172, 58] width 263 height 15
click at [187, 66] on uib-tab-heading "Purchases Summary of purchases Fulfillment All purchases" at bounding box center [172, 58] width 263 height 35
click at [167, 97] on span "Summary of purchases" at bounding box center [127, 102] width 173 height 14
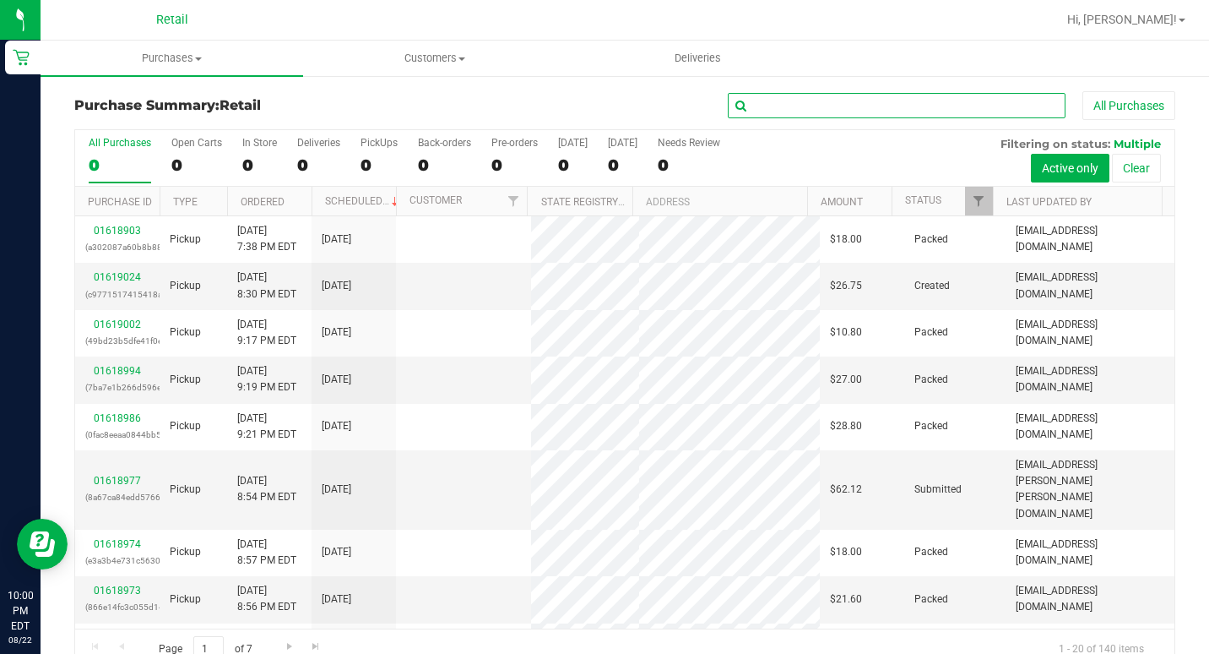
click at [936, 112] on input "text" at bounding box center [897, 105] width 338 height 25
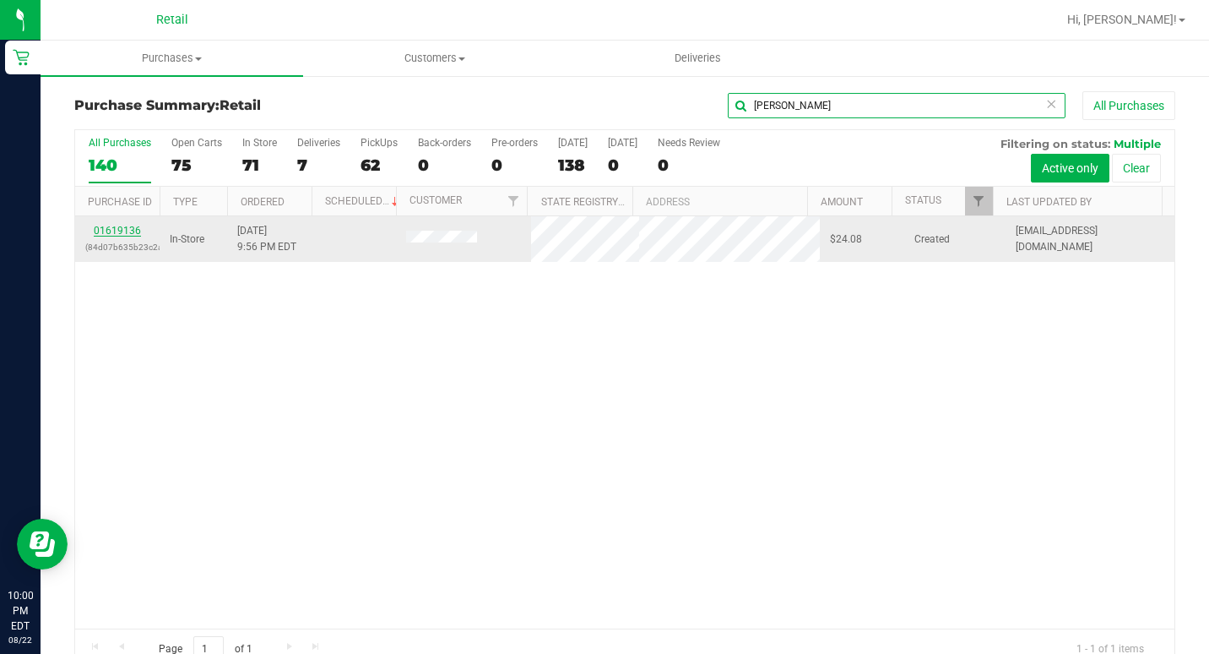
type input "[PERSON_NAME]"
click at [129, 228] on link "01619136" at bounding box center [117, 231] width 47 height 12
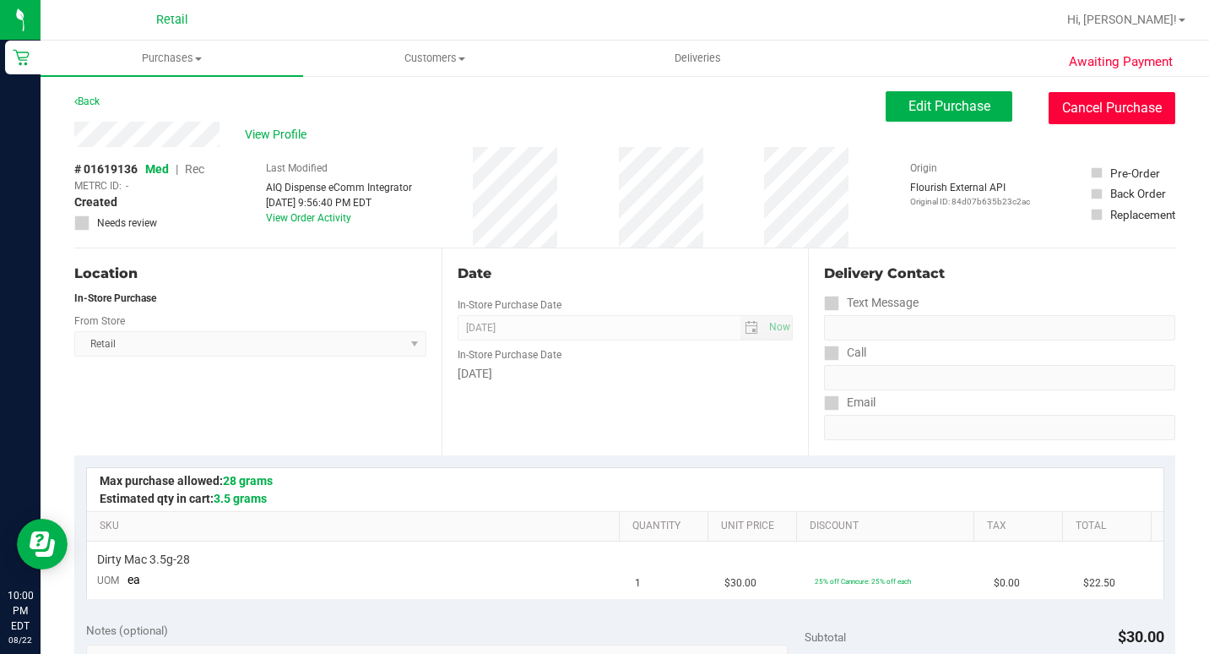
click at [1077, 106] on button "Cancel Purchase" at bounding box center [1112, 108] width 127 height 32
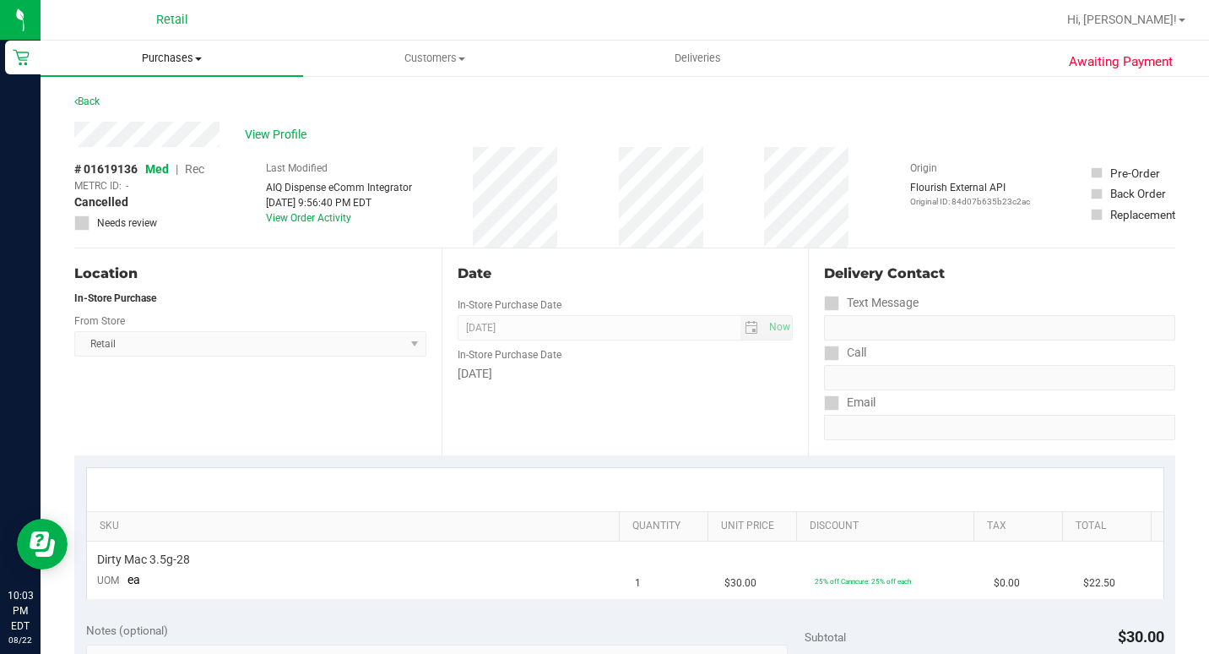
click at [182, 59] on span "Purchases" at bounding box center [172, 58] width 263 height 15
click at [163, 102] on span "Summary of purchases" at bounding box center [127, 102] width 173 height 14
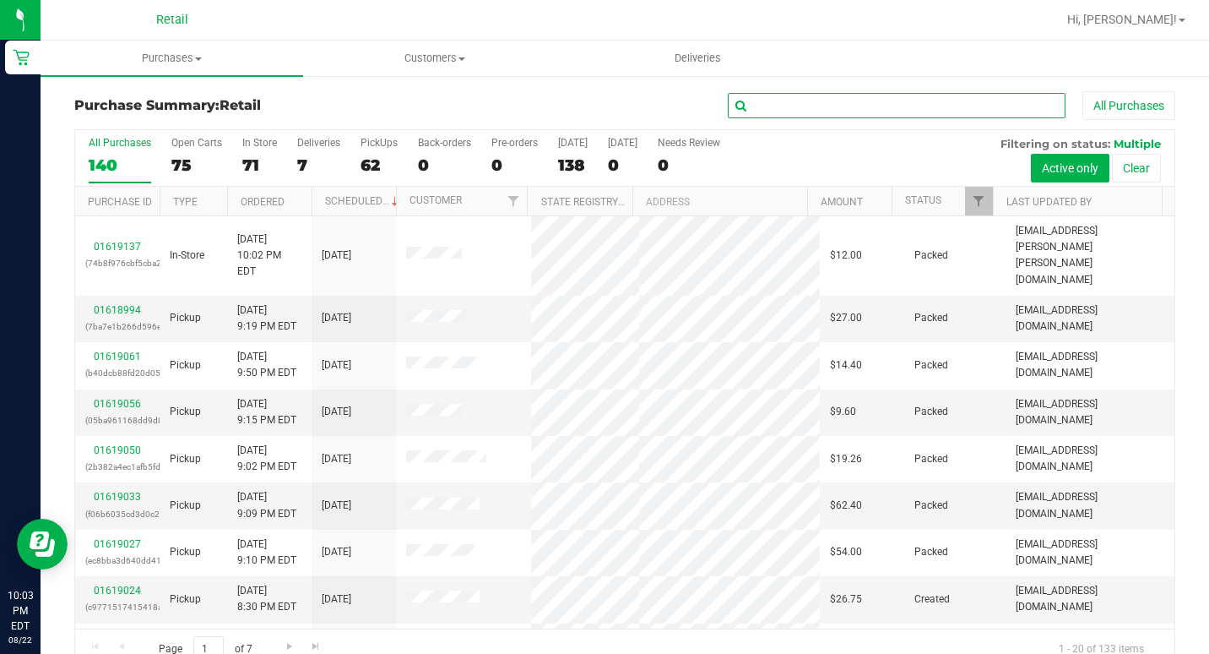
click at [780, 101] on input "text" at bounding box center [897, 105] width 338 height 25
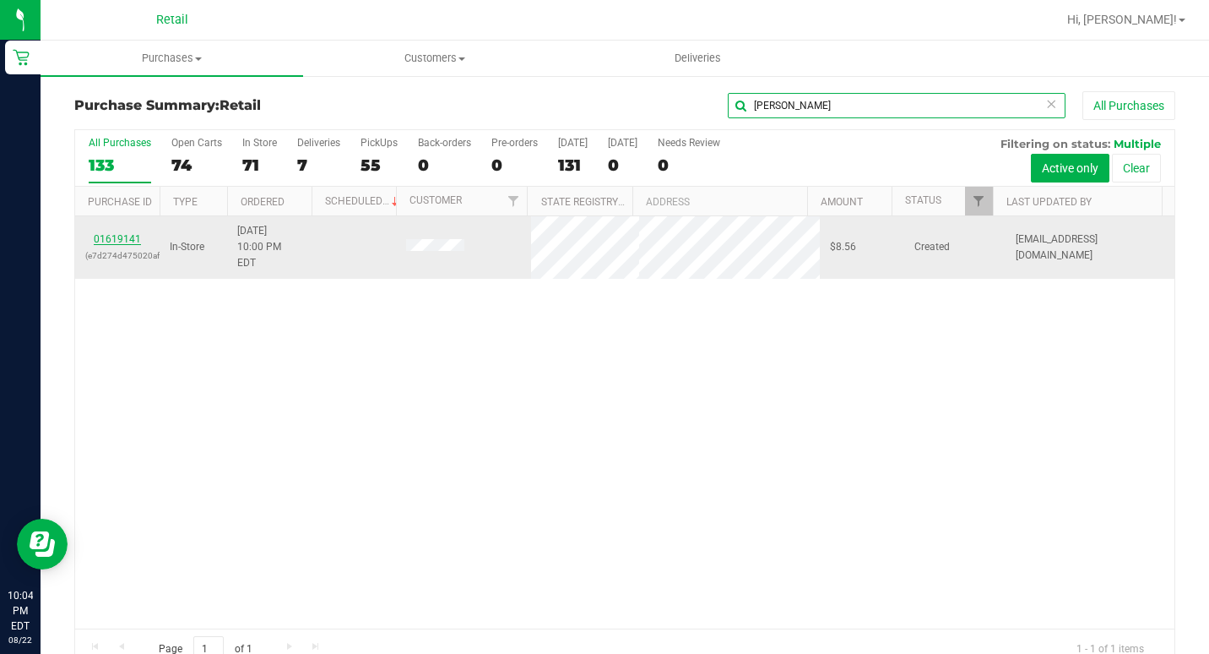
type input "[PERSON_NAME]"
click at [104, 233] on link "01619141" at bounding box center [117, 239] width 47 height 12
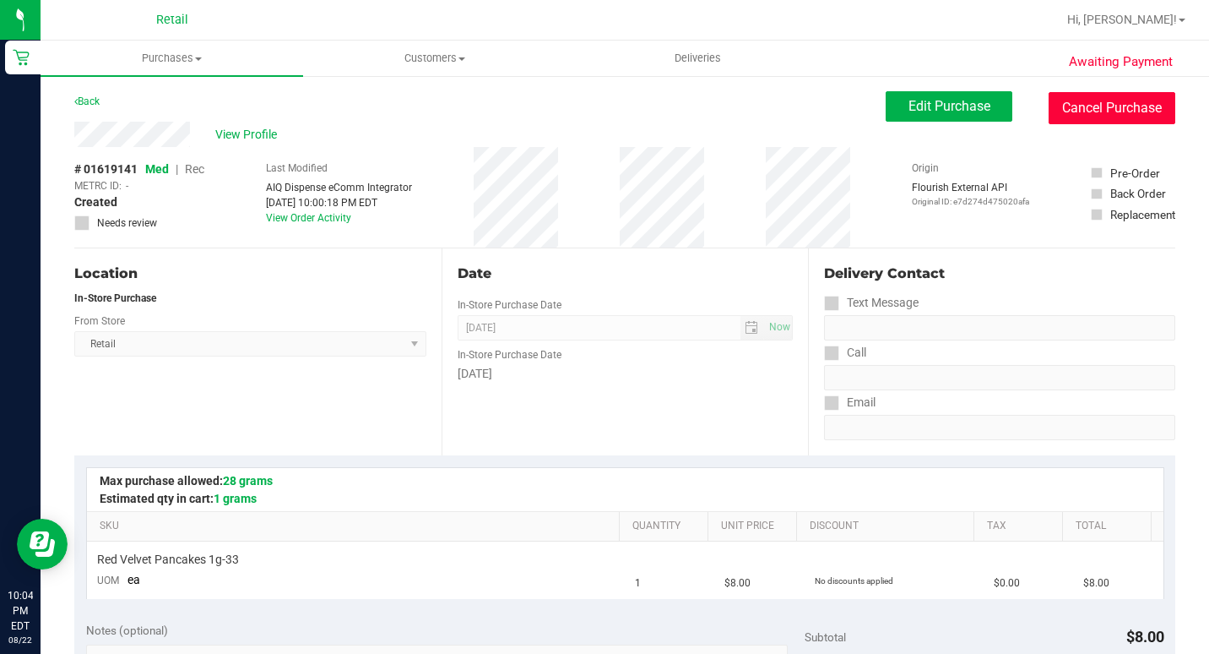
click at [1050, 109] on button "Cancel Purchase" at bounding box center [1112, 108] width 127 height 32
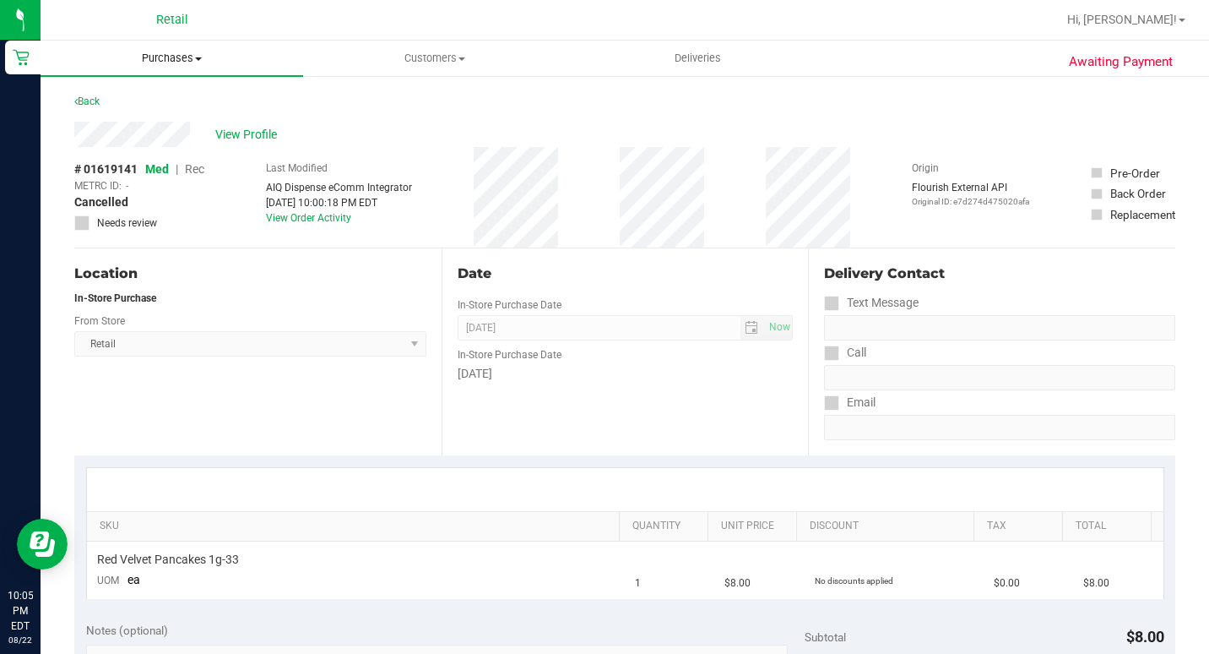
click at [182, 52] on span "Purchases" at bounding box center [172, 58] width 263 height 15
click at [185, 106] on span "Summary of purchases" at bounding box center [127, 102] width 173 height 14
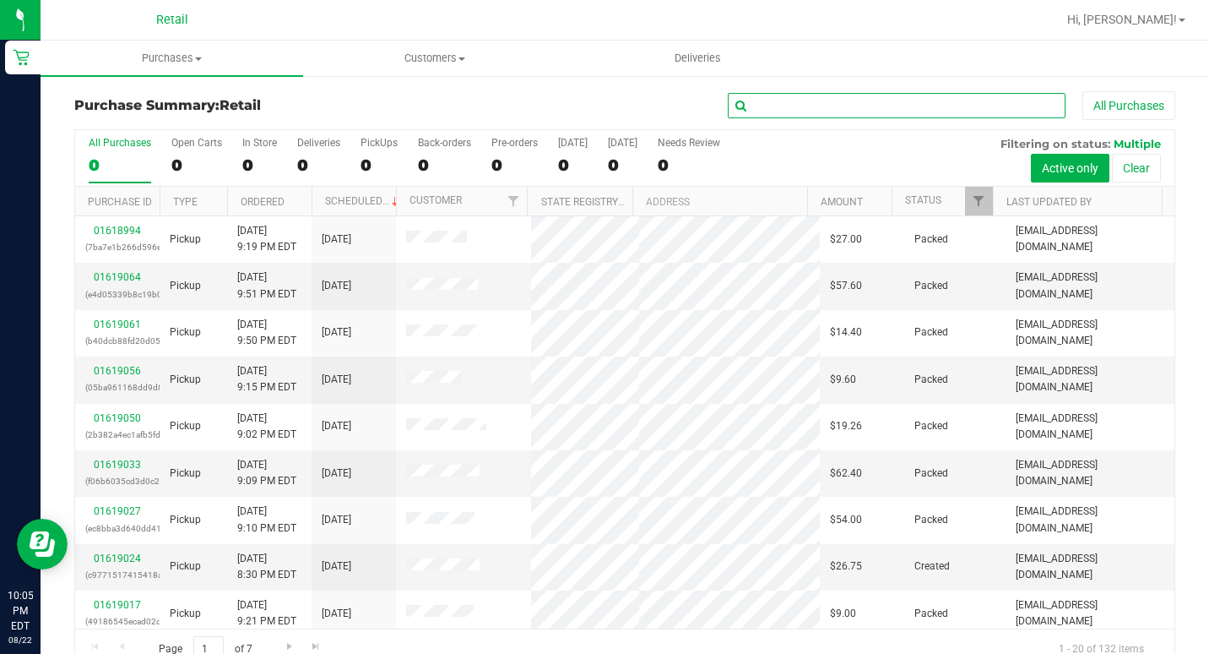
click at [960, 110] on input "text" at bounding box center [897, 105] width 338 height 25
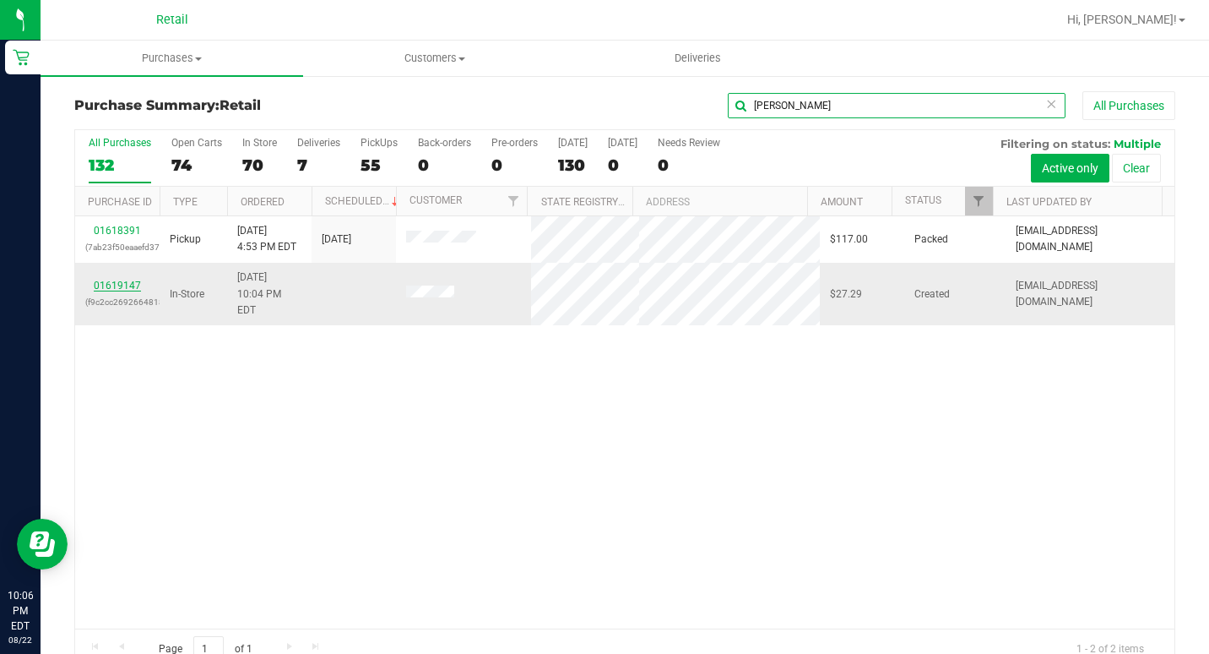
type input "[PERSON_NAME]"
click at [114, 279] on link "01619147" at bounding box center [117, 285] width 47 height 12
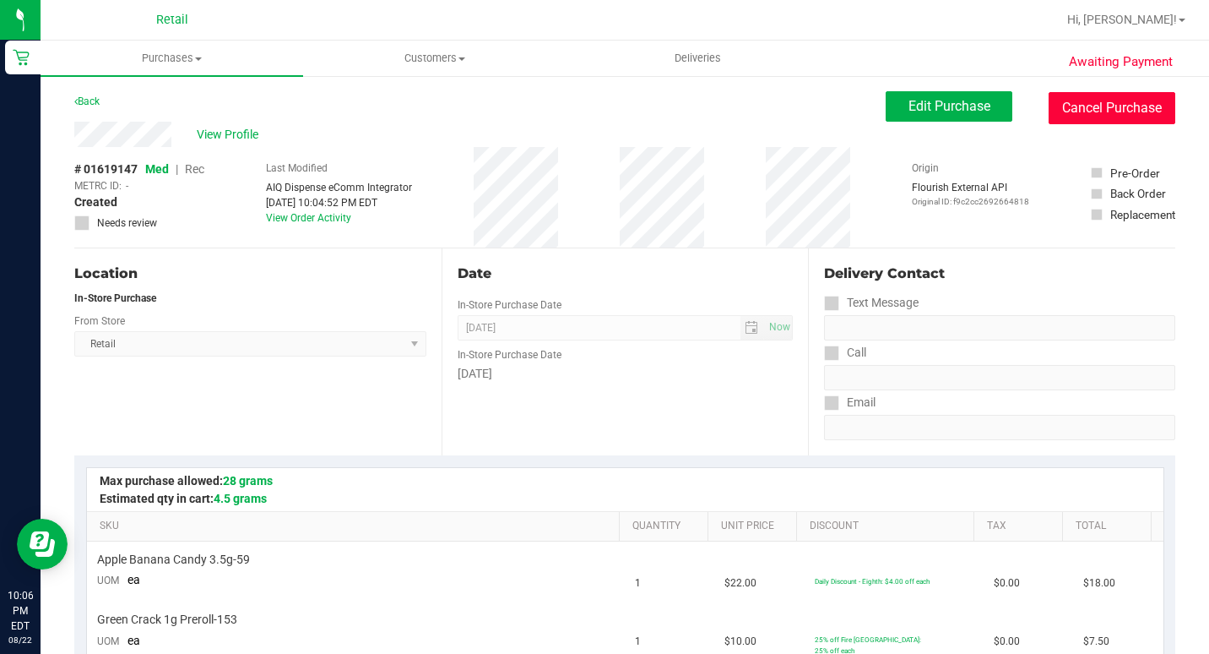
click at [1075, 110] on button "Cancel Purchase" at bounding box center [1112, 108] width 127 height 32
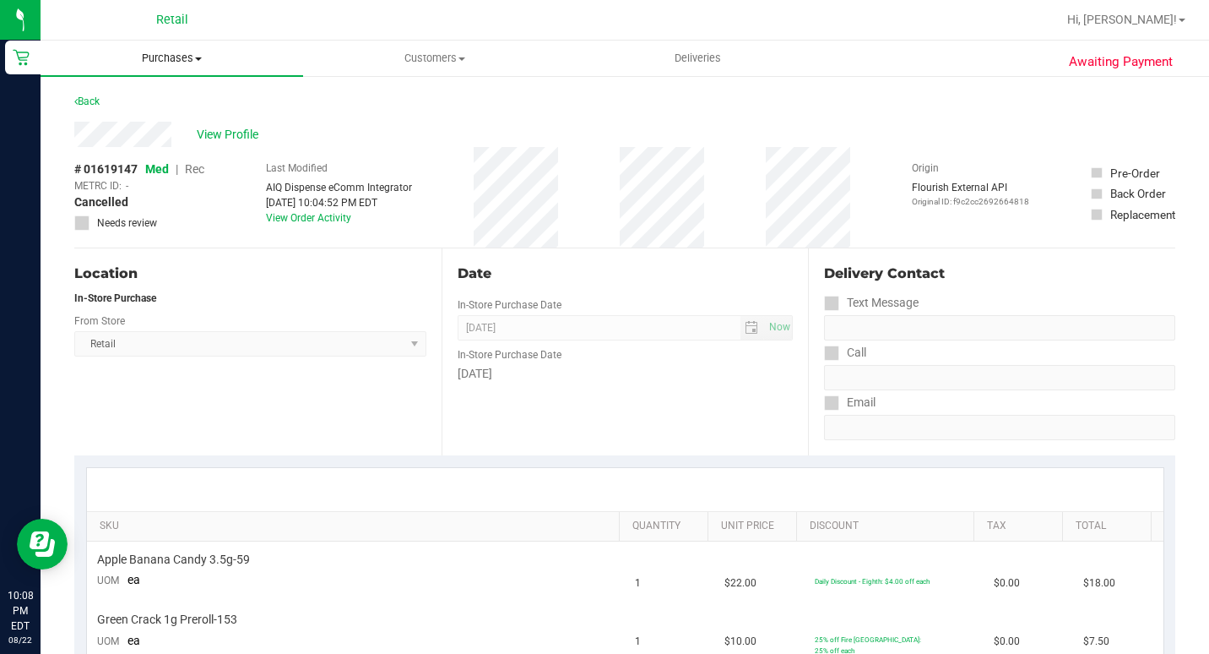
click at [166, 61] on span "Purchases" at bounding box center [172, 58] width 263 height 15
click at [177, 108] on span "Summary of purchases" at bounding box center [127, 102] width 173 height 14
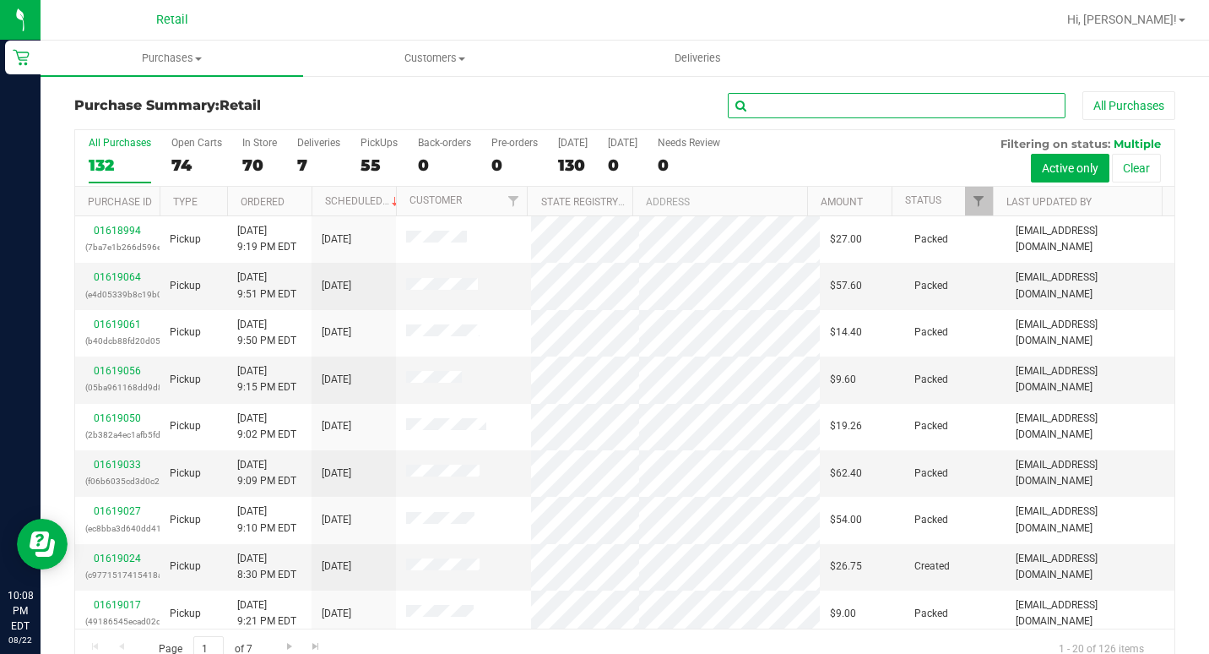
click at [828, 111] on input "text" at bounding box center [897, 105] width 338 height 25
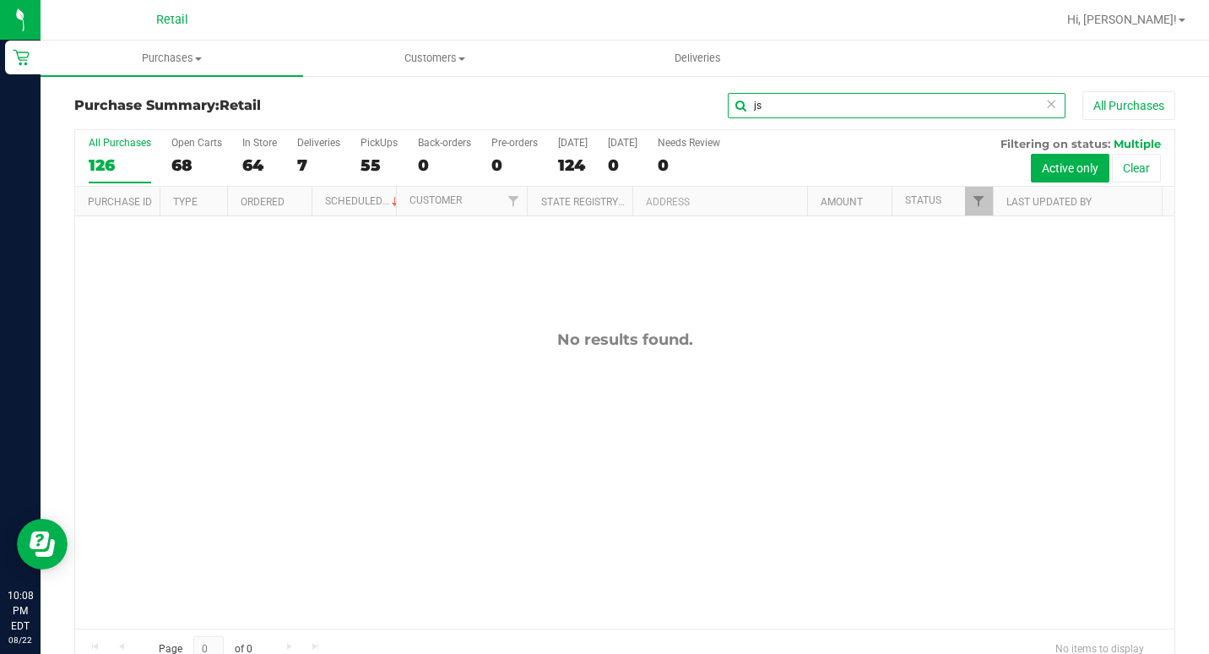
type input "j"
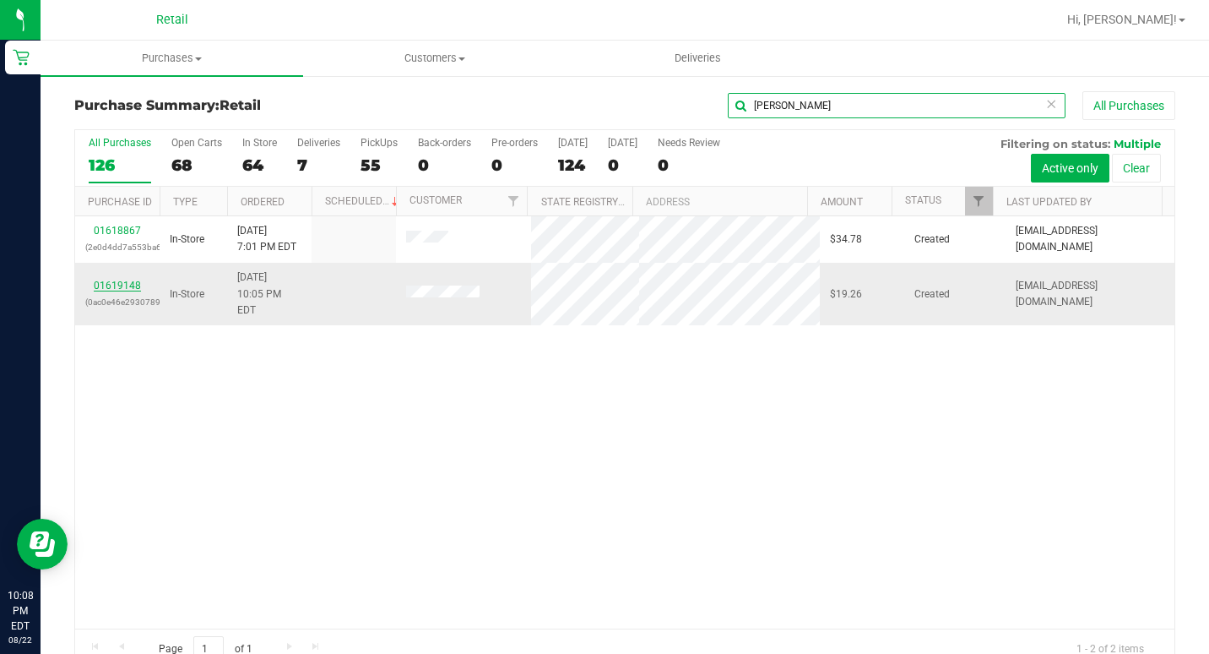
type input "[PERSON_NAME]"
click at [109, 279] on link "01619148" at bounding box center [117, 285] width 47 height 12
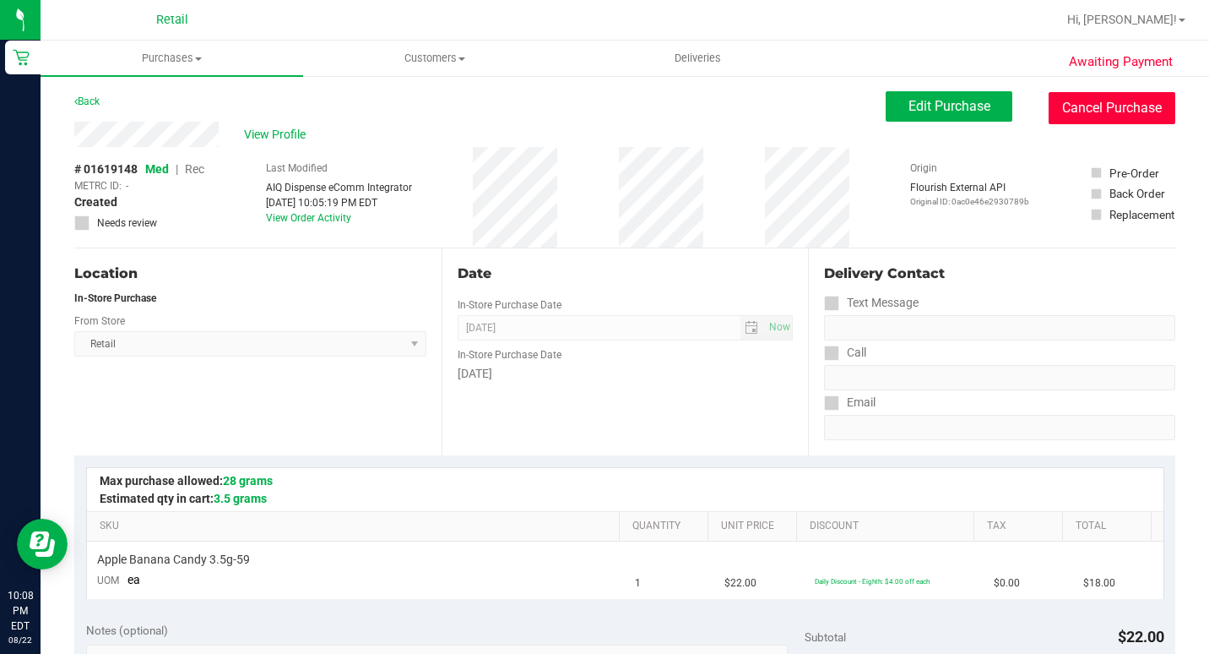
drag, startPoint x: 1130, startPoint y: 99, endPoint x: 692, endPoint y: 105, distance: 438.3
click at [1129, 100] on button "Cancel Purchase" at bounding box center [1112, 108] width 127 height 32
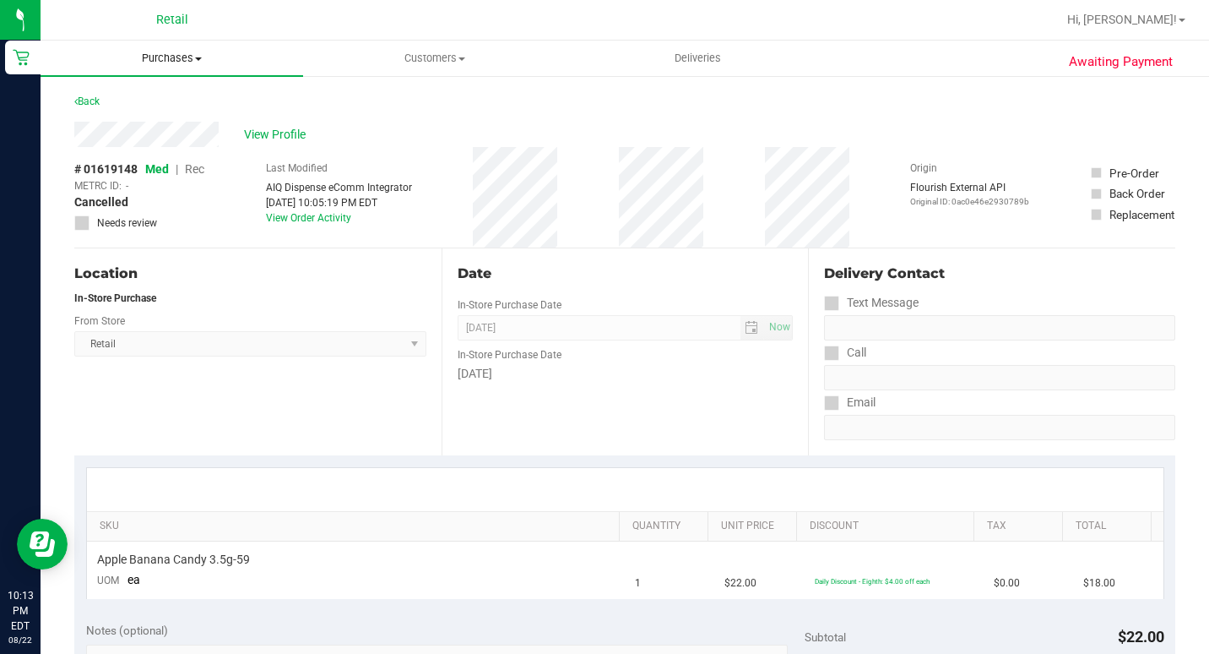
click at [179, 55] on span "Purchases" at bounding box center [172, 58] width 263 height 15
click at [147, 108] on span "Summary of purchases" at bounding box center [127, 102] width 173 height 14
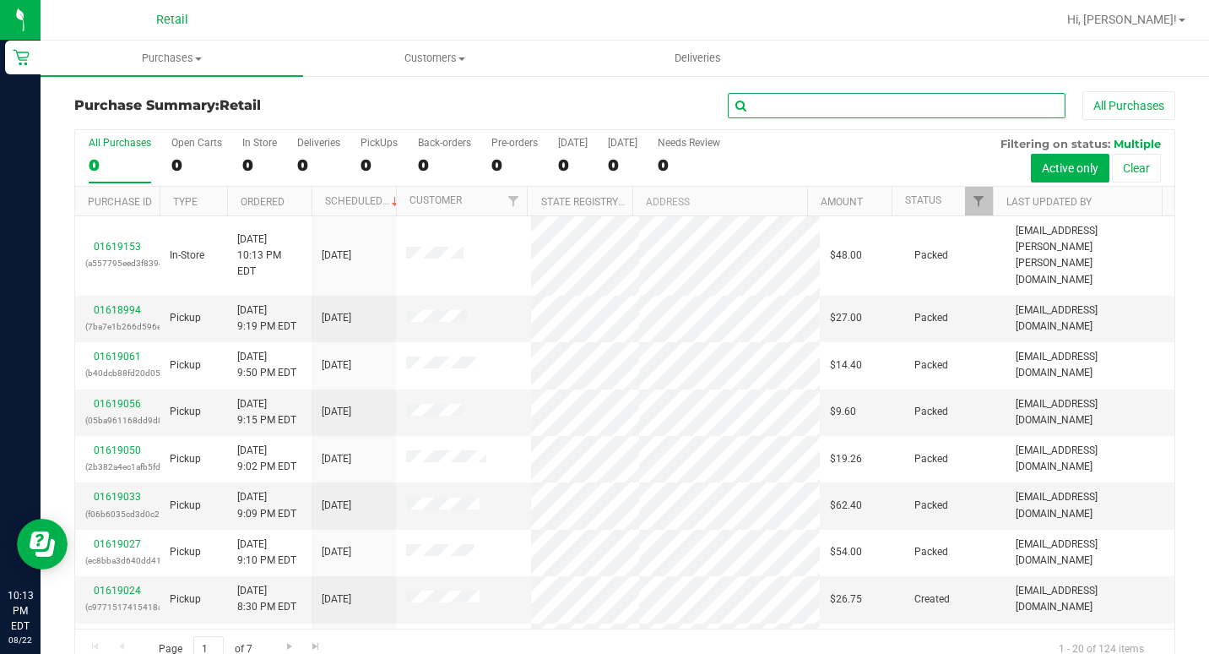
click at [850, 110] on input "text" at bounding box center [897, 105] width 338 height 25
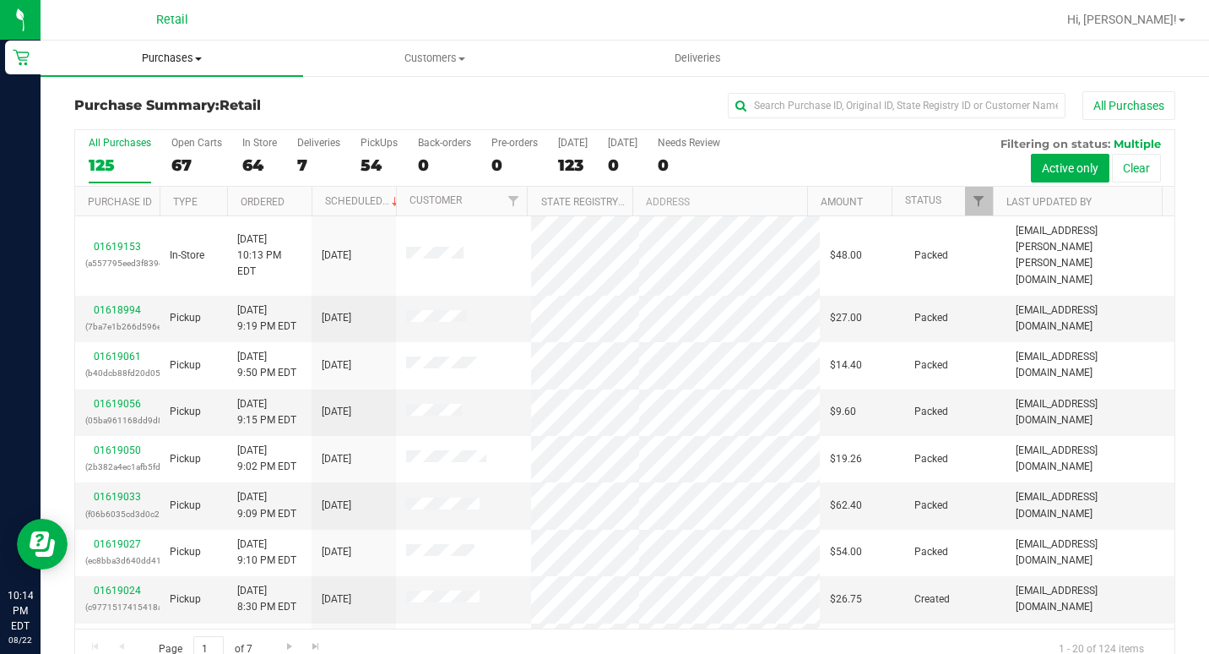
click at [201, 55] on span "Purchases" at bounding box center [172, 58] width 263 height 15
click at [163, 108] on span "Summary of purchases" at bounding box center [127, 102] width 173 height 14
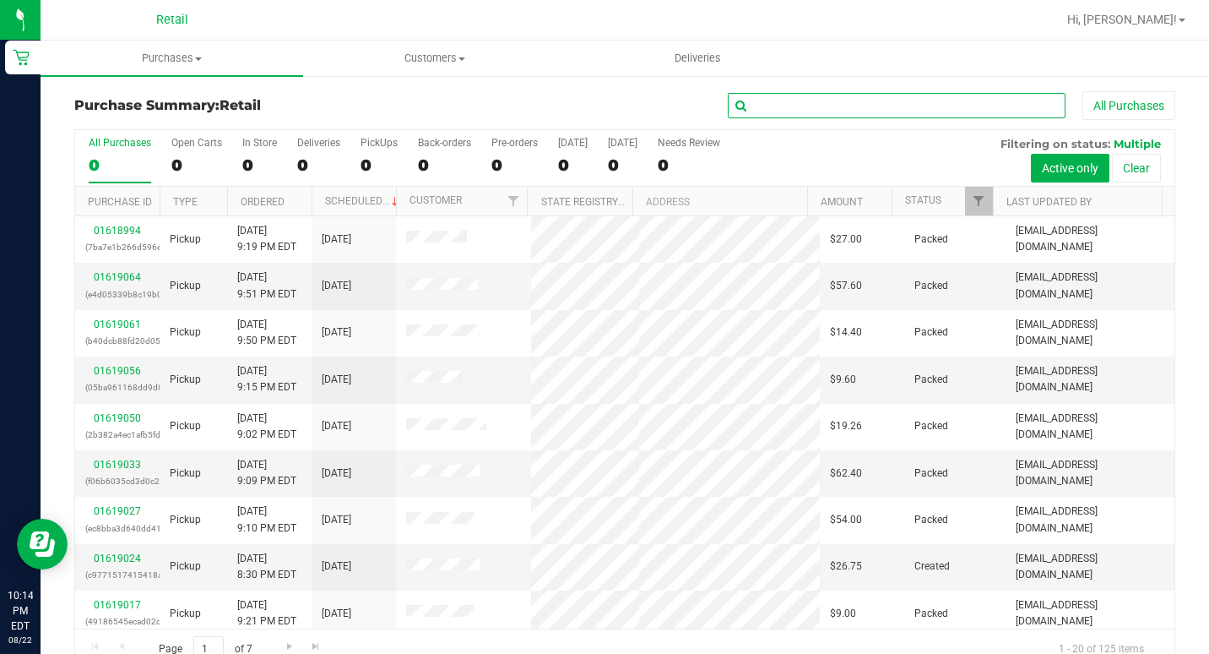
click at [751, 111] on input "text" at bounding box center [897, 105] width 338 height 25
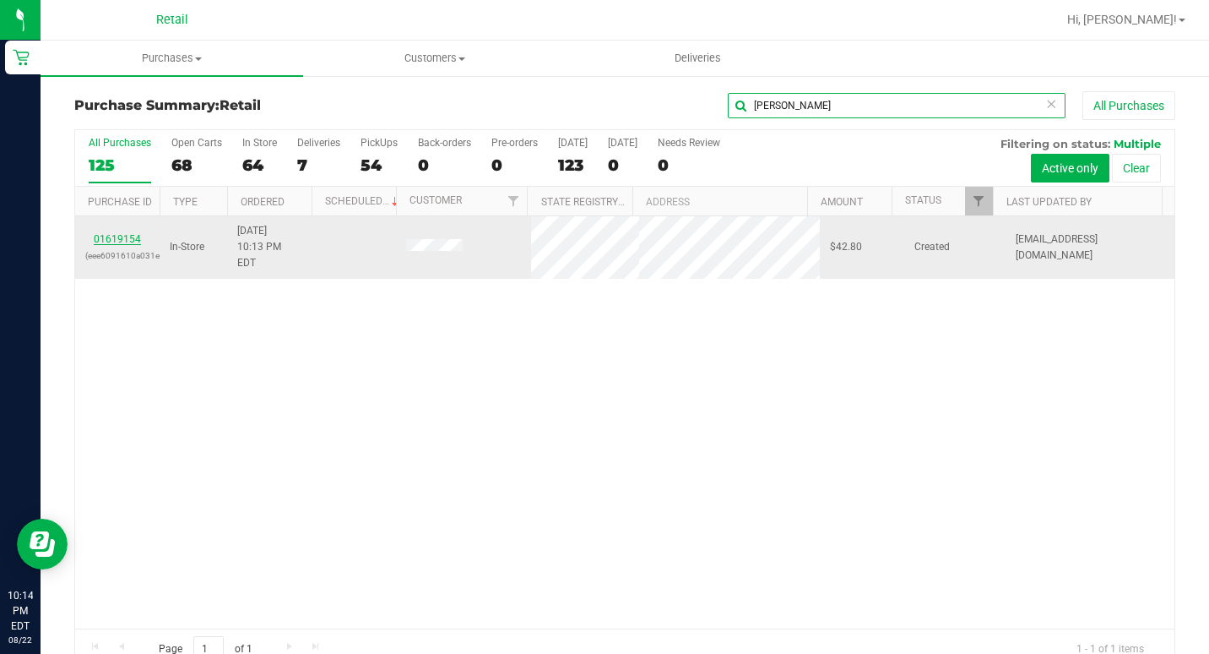
type input "[PERSON_NAME]"
click at [121, 233] on link "01619154" at bounding box center [117, 239] width 47 height 12
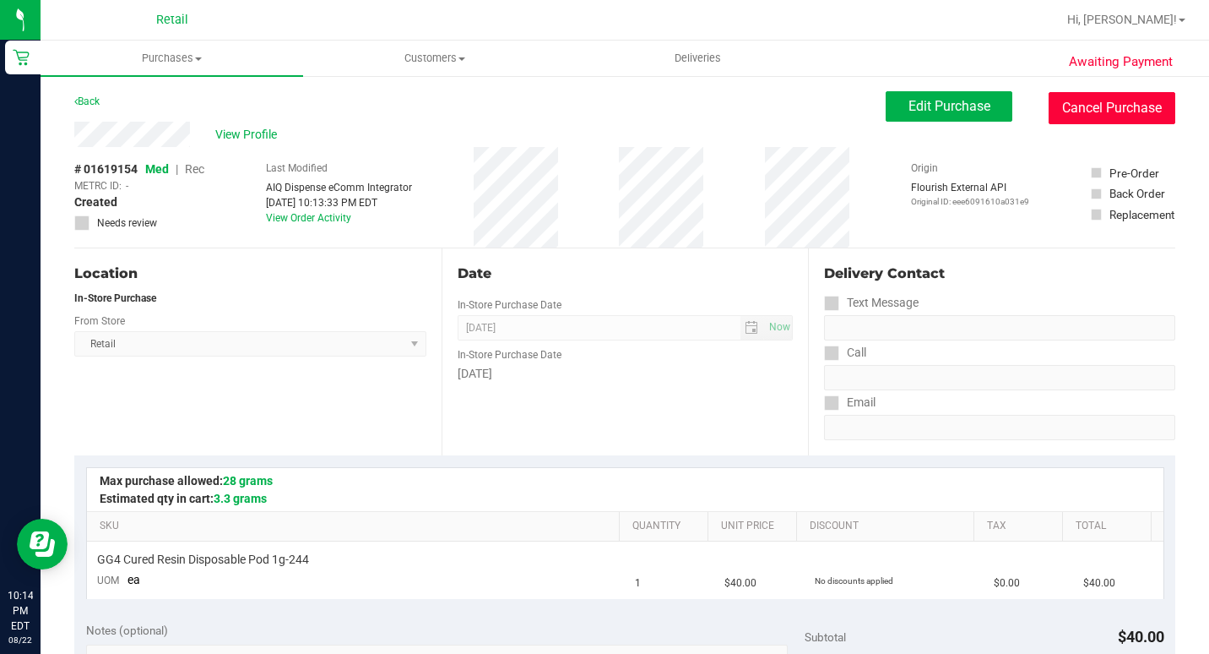
click at [1086, 116] on button "Cancel Purchase" at bounding box center [1112, 108] width 127 height 32
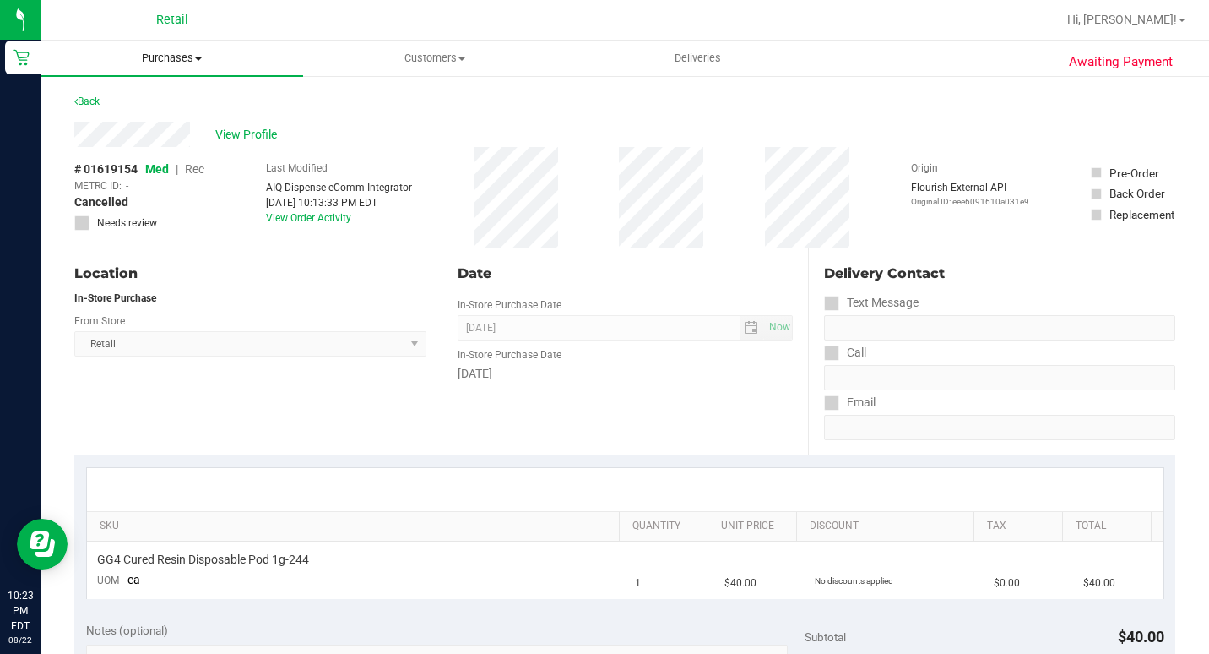
click at [168, 57] on span "Purchases" at bounding box center [172, 58] width 263 height 15
click at [161, 99] on span "Summary of purchases" at bounding box center [127, 102] width 173 height 14
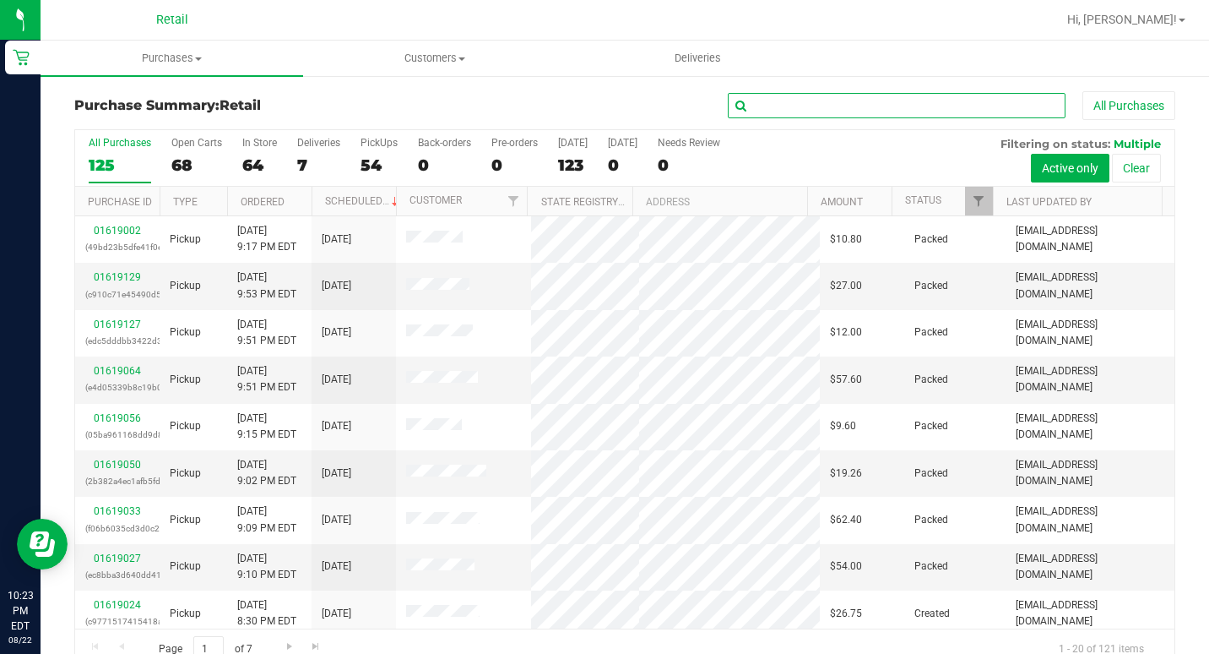
click at [770, 113] on input "text" at bounding box center [897, 105] width 338 height 25
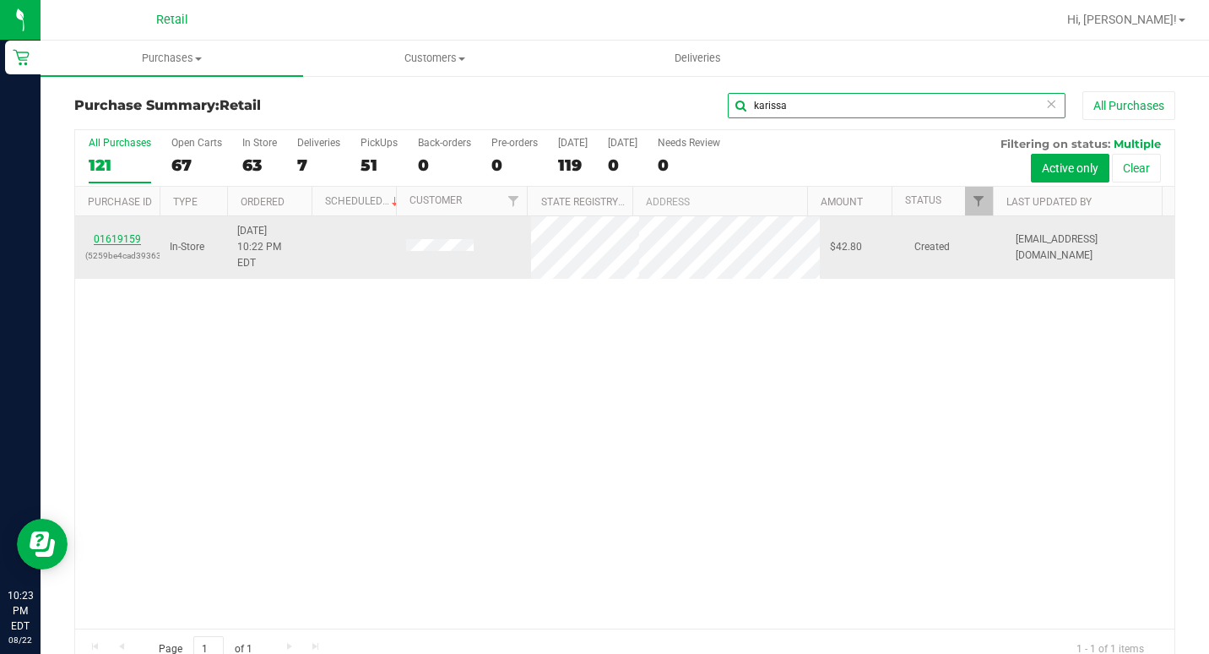
type input "karissa"
click at [135, 233] on link "01619159" at bounding box center [117, 239] width 47 height 12
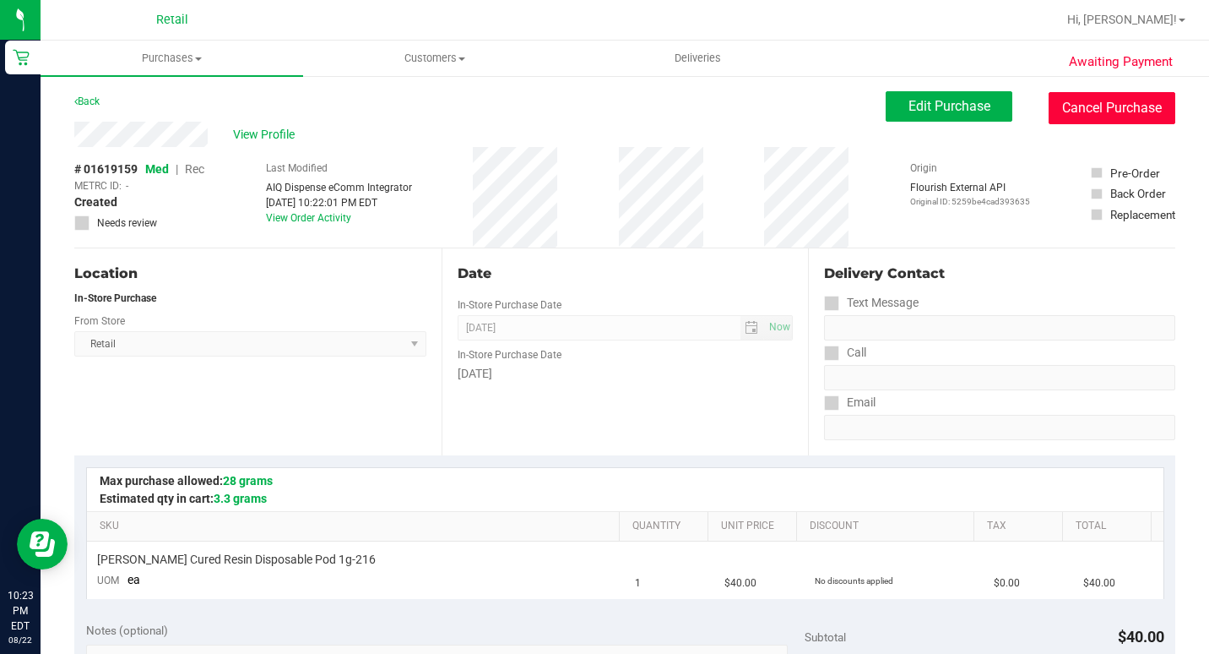
click at [1120, 122] on button "Cancel Purchase" at bounding box center [1112, 108] width 127 height 32
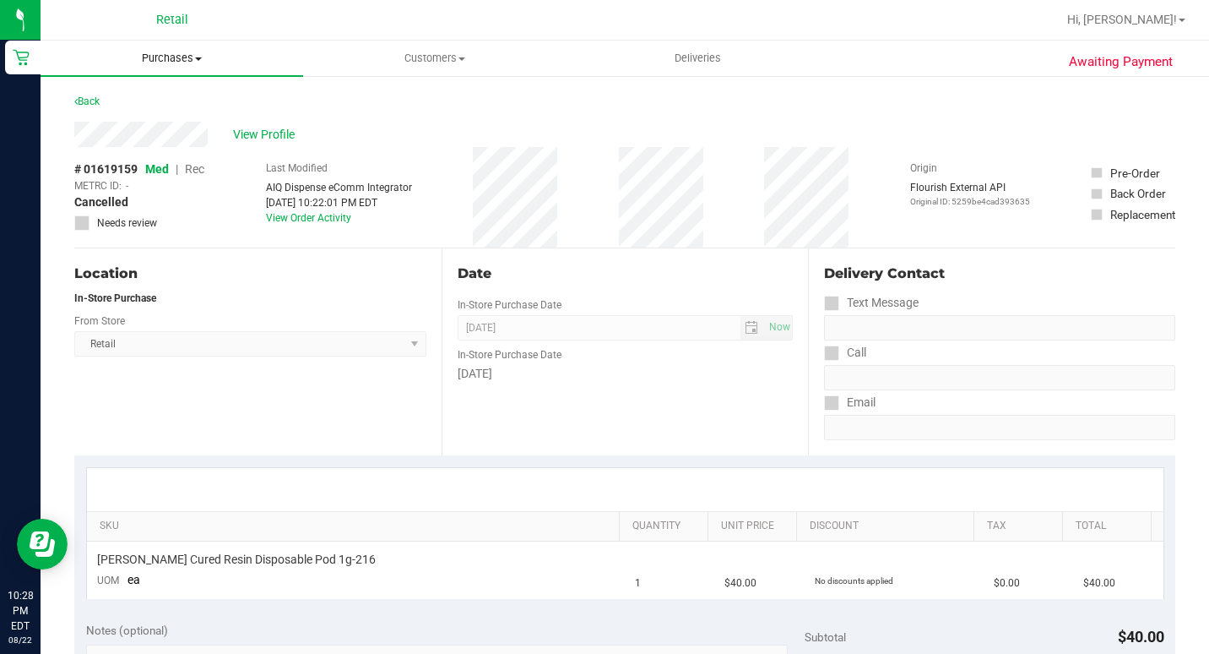
click at [181, 64] on span "Purchases" at bounding box center [172, 58] width 263 height 15
click at [174, 61] on span "Purchases" at bounding box center [172, 58] width 263 height 15
click at [177, 56] on span "Purchases" at bounding box center [172, 58] width 263 height 15
click at [160, 96] on span "Summary of purchases" at bounding box center [127, 102] width 173 height 14
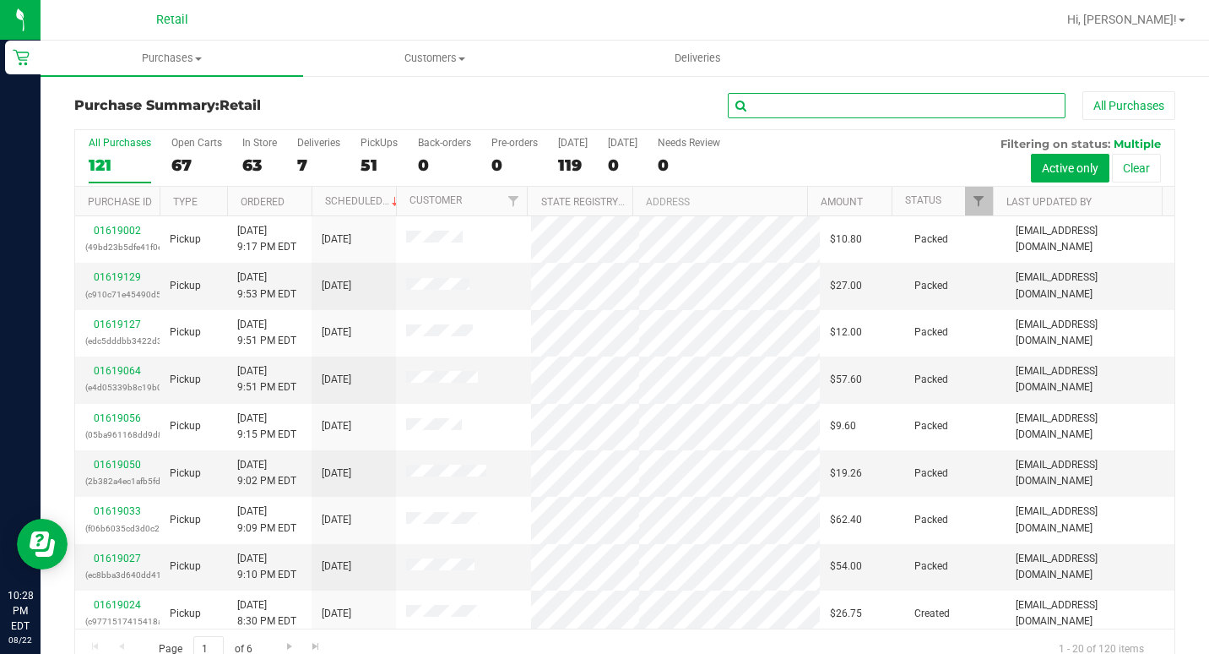
click at [896, 104] on input "text" at bounding box center [897, 105] width 338 height 25
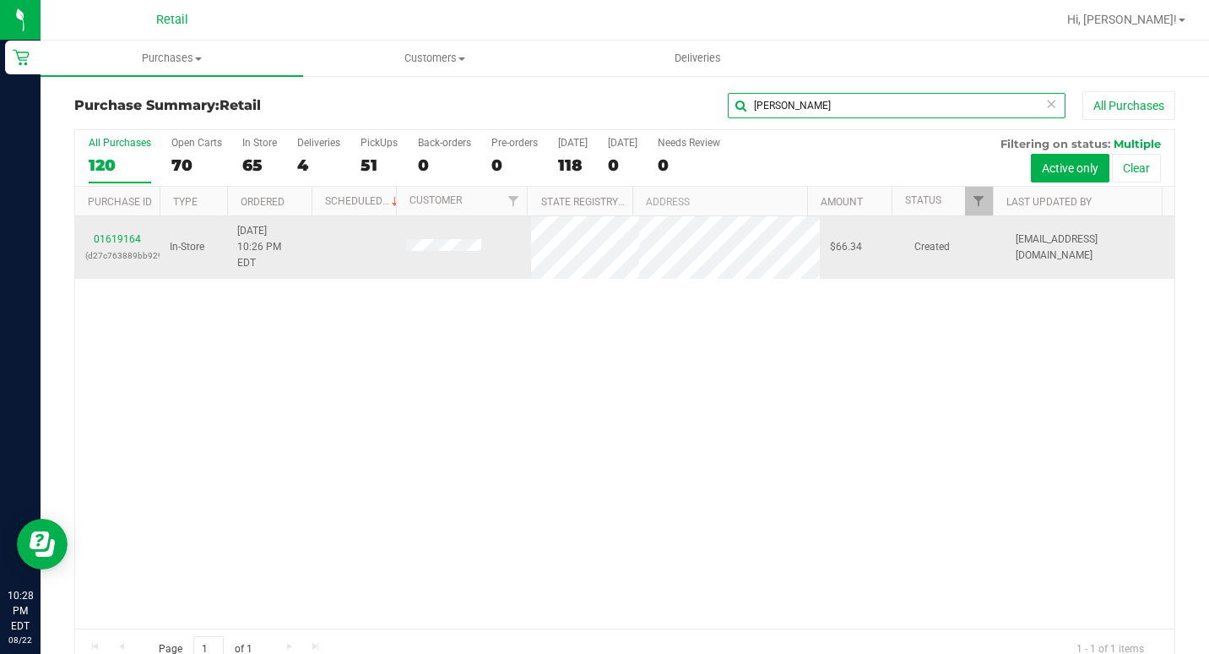
type input "[PERSON_NAME]"
click at [127, 231] on div "01619164 (d27c763889bb9295)" at bounding box center [117, 247] width 64 height 32
click at [123, 234] on link "01619164" at bounding box center [117, 239] width 47 height 12
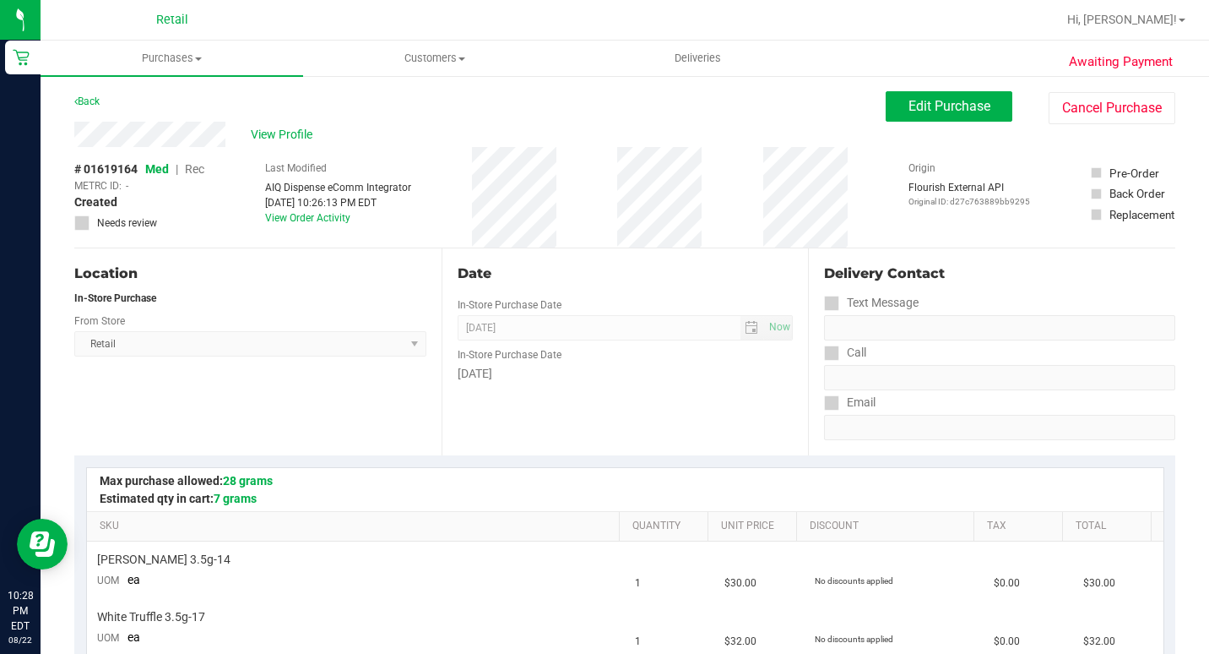
click at [1088, 108] on button "Cancel Purchase" at bounding box center [1112, 108] width 127 height 32
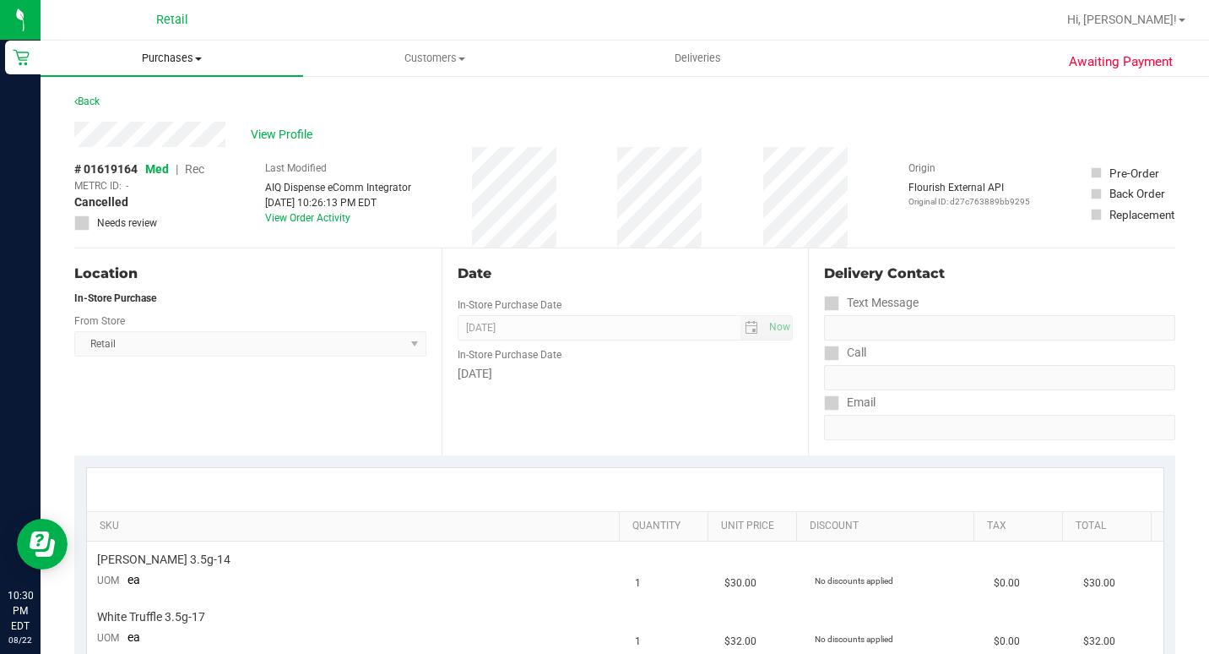
click at [165, 58] on span "Purchases" at bounding box center [172, 58] width 263 height 15
click at [194, 99] on span "Summary of purchases" at bounding box center [127, 102] width 173 height 14
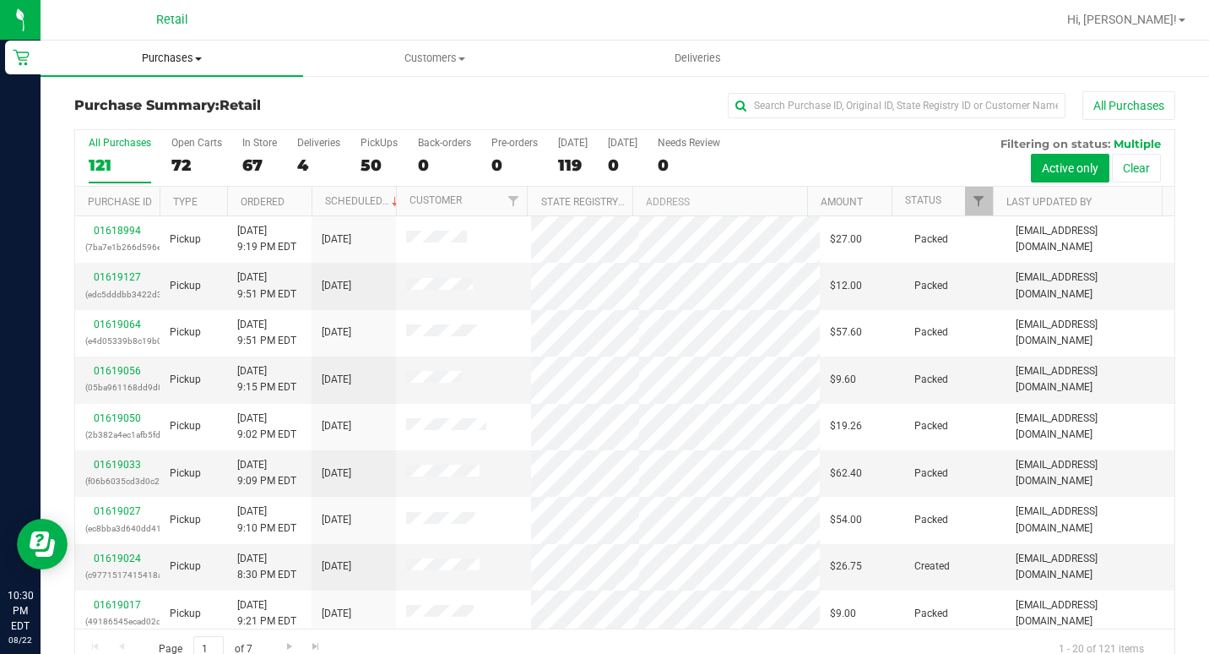
click at [203, 57] on span "Purchases" at bounding box center [172, 58] width 263 height 15
click at [157, 103] on span "Summary of purchases" at bounding box center [127, 102] width 173 height 14
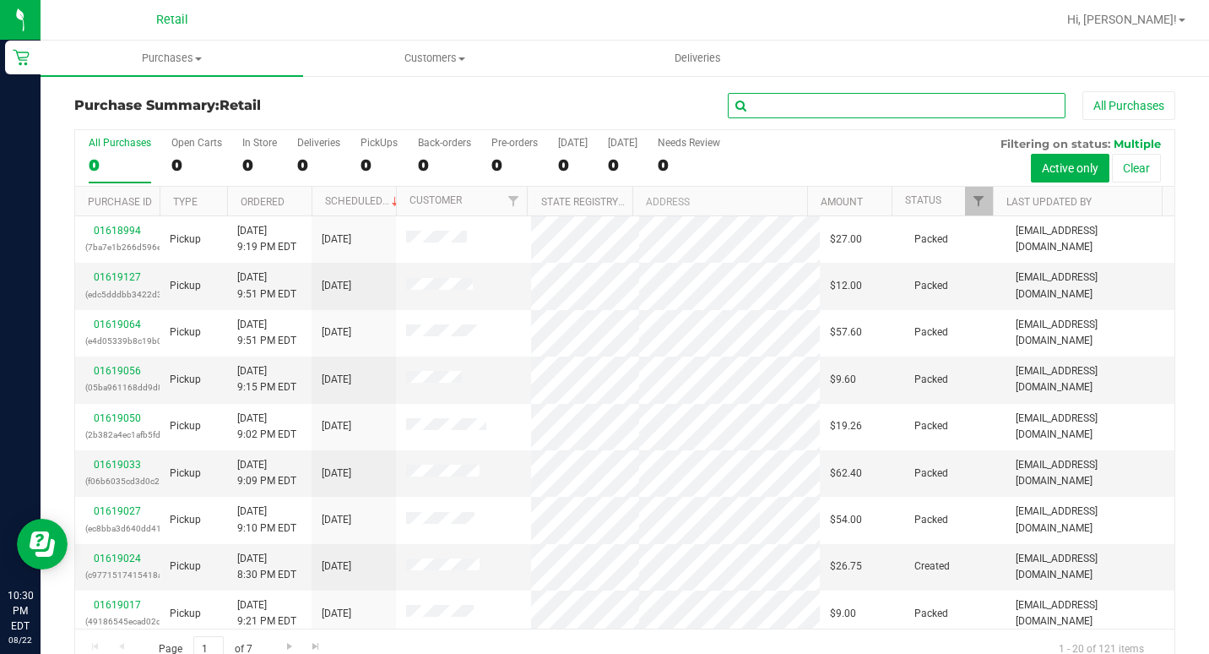
click at [762, 113] on input "text" at bounding box center [897, 105] width 338 height 25
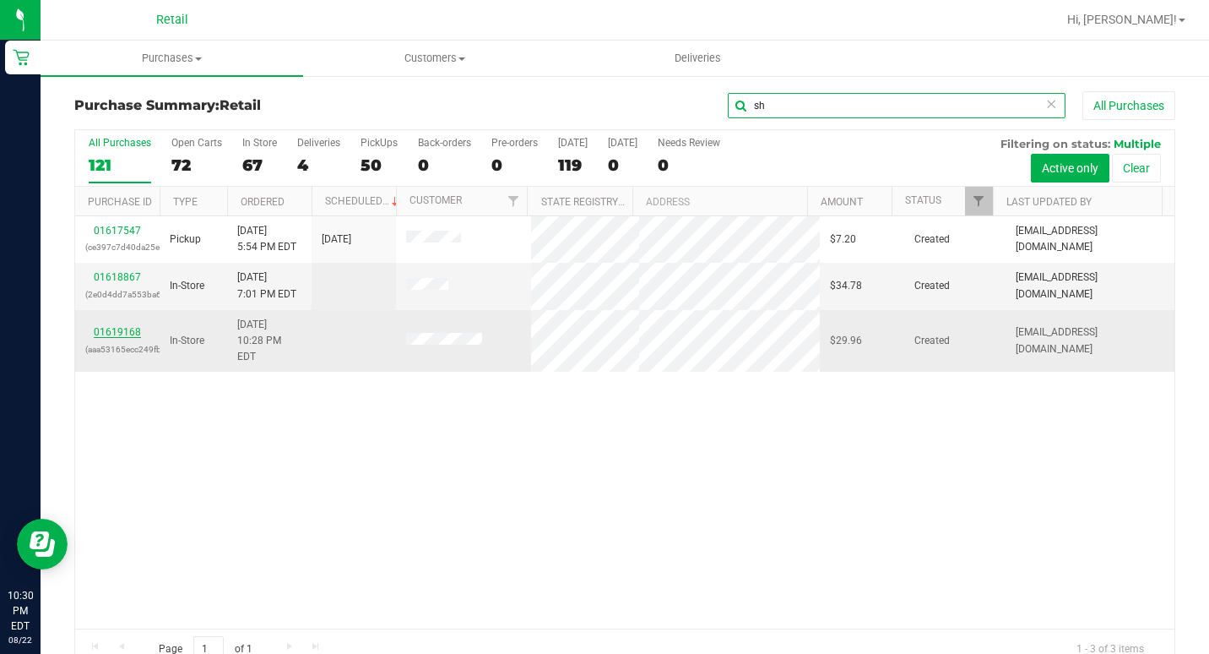
type input "sh"
click at [130, 326] on link "01619168" at bounding box center [117, 332] width 47 height 12
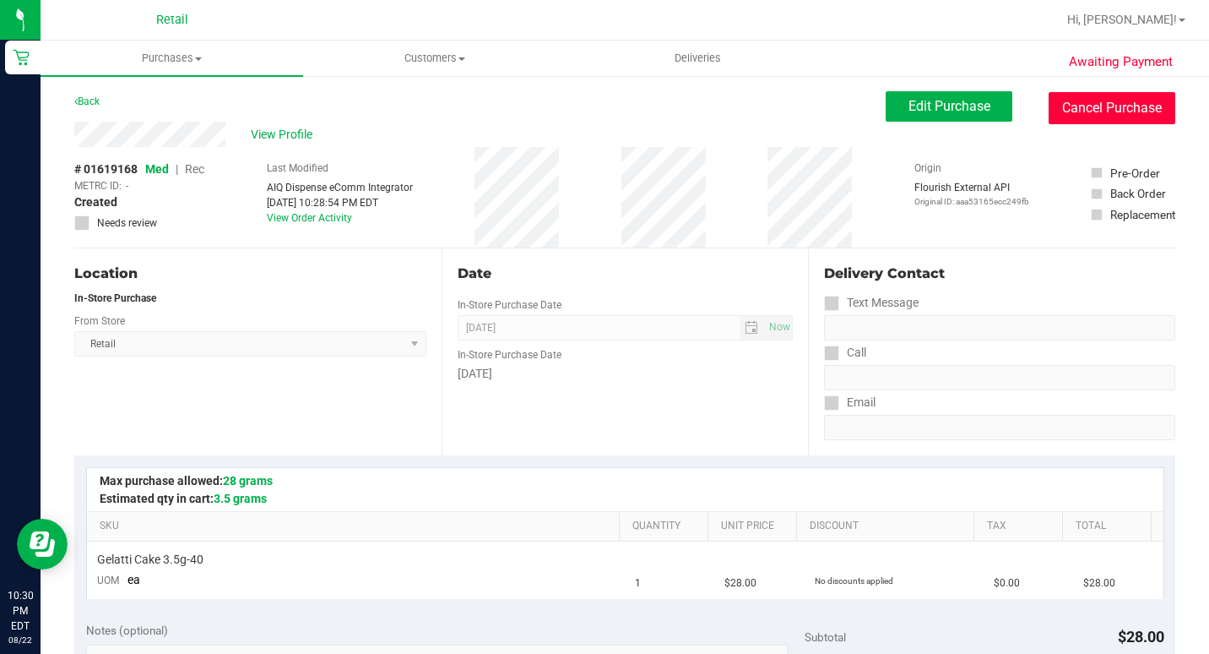
click at [1087, 103] on button "Cancel Purchase" at bounding box center [1112, 108] width 127 height 32
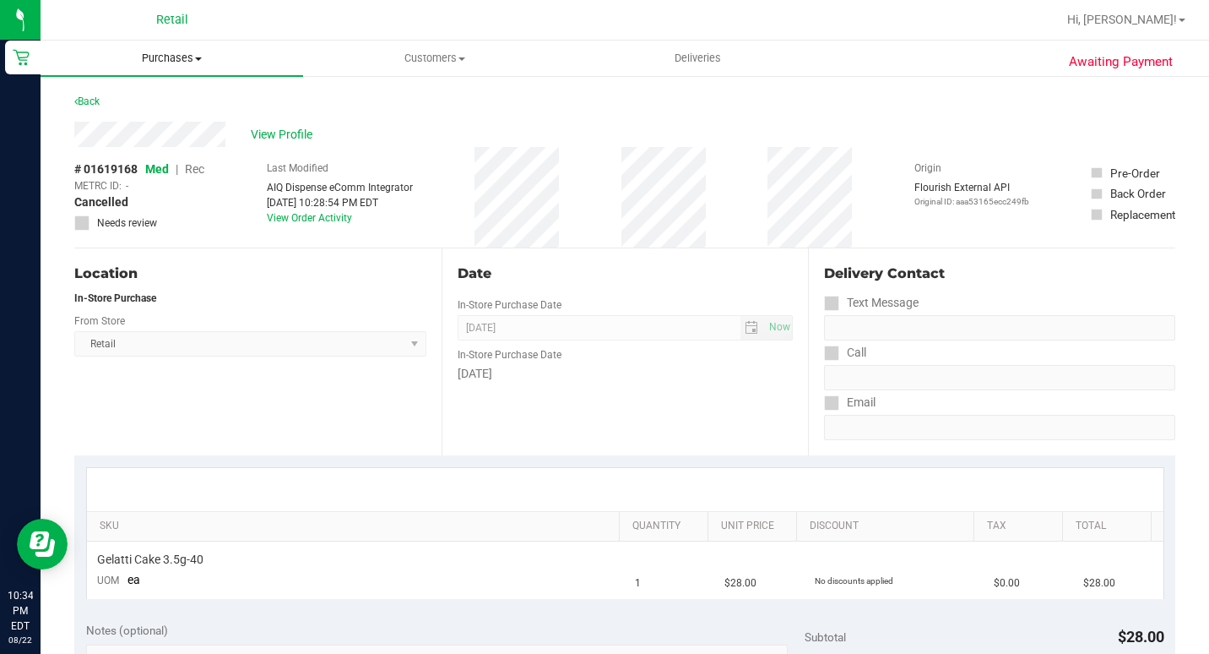
click at [193, 61] on span "Purchases" at bounding box center [172, 58] width 263 height 15
click at [167, 97] on span "Summary of purchases" at bounding box center [127, 102] width 173 height 14
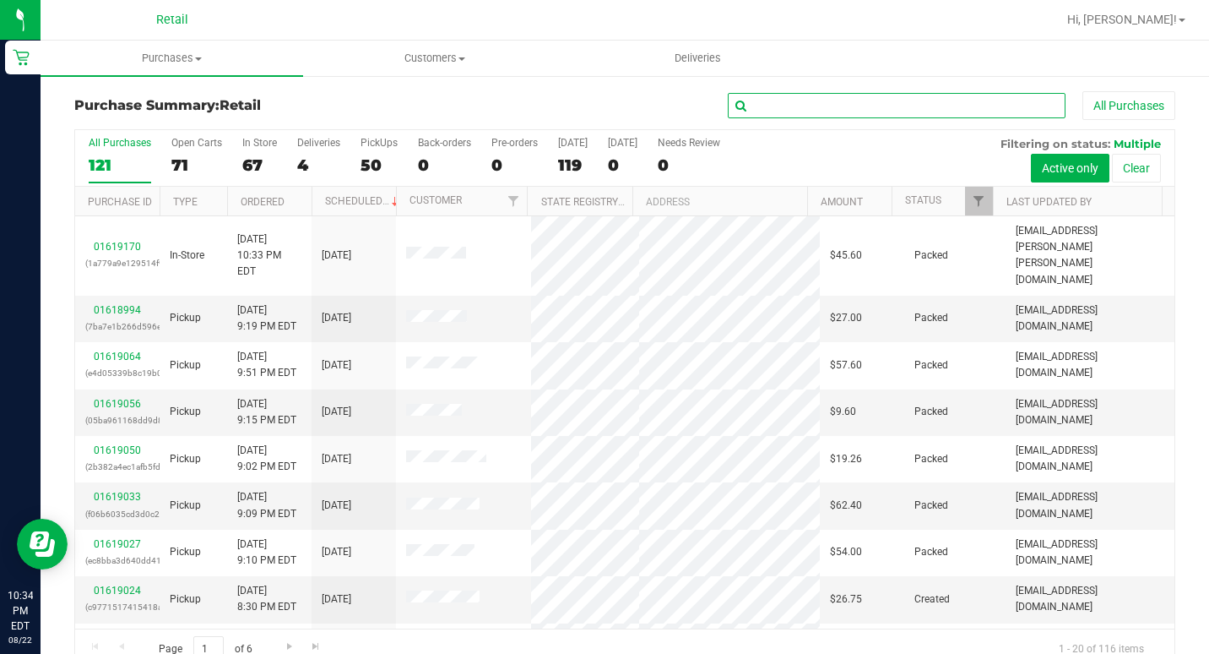
click at [791, 99] on input "text" at bounding box center [897, 105] width 338 height 25
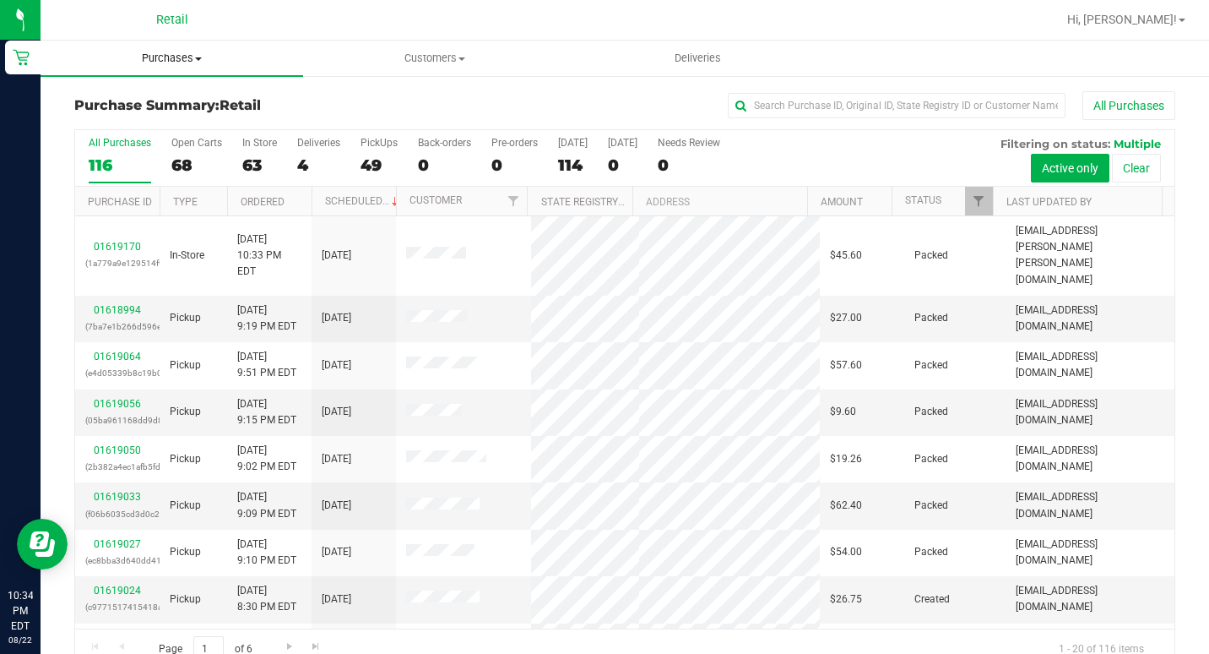
click at [198, 59] on span at bounding box center [198, 58] width 7 height 3
click at [184, 96] on span "Summary of purchases" at bounding box center [127, 102] width 173 height 14
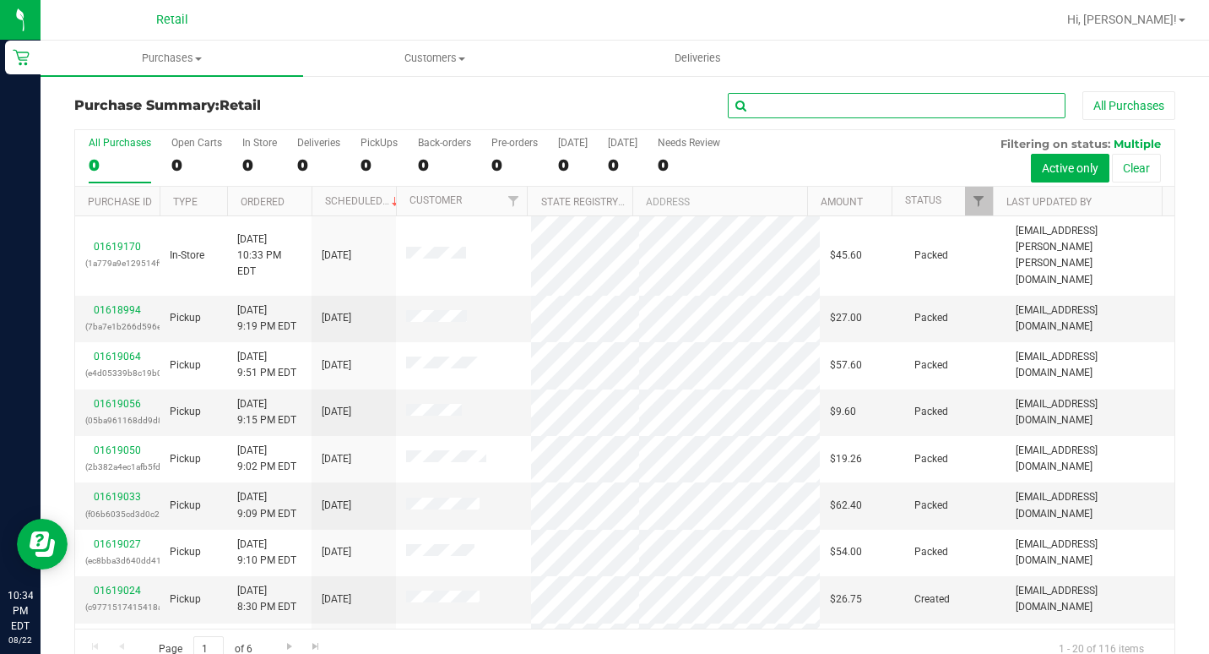
click at [798, 101] on input "text" at bounding box center [897, 105] width 338 height 25
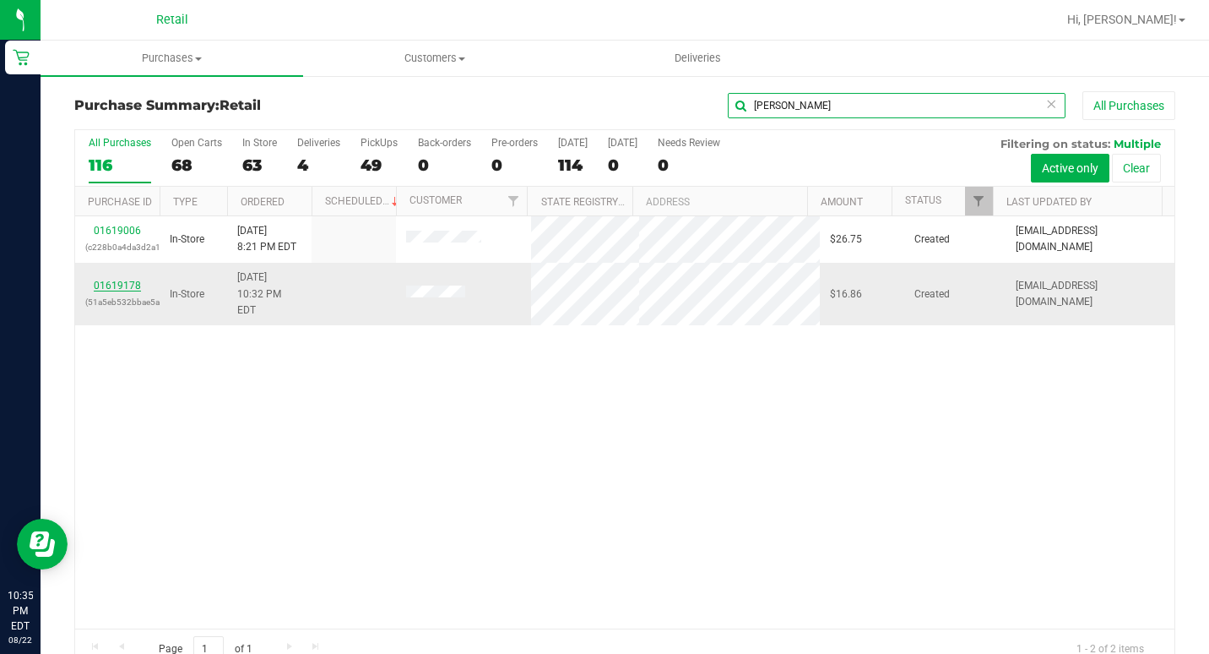
type input "[PERSON_NAME]"
click at [126, 279] on link "01619178" at bounding box center [117, 285] width 47 height 12
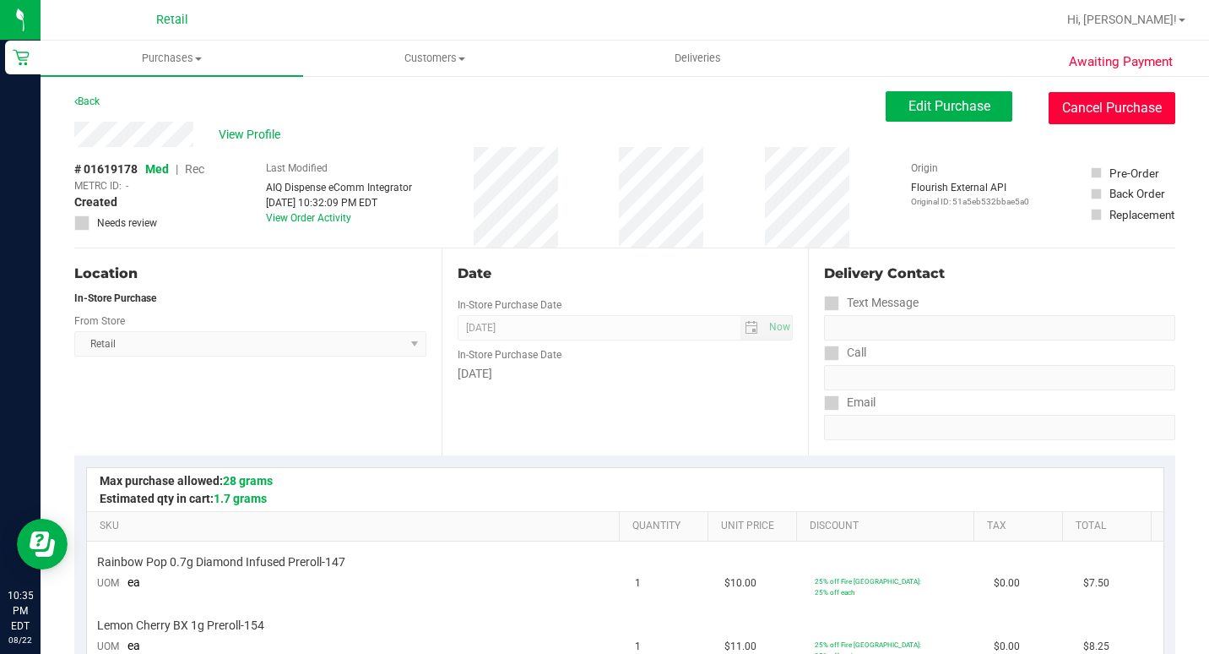
click at [1060, 117] on button "Cancel Purchase" at bounding box center [1112, 108] width 127 height 32
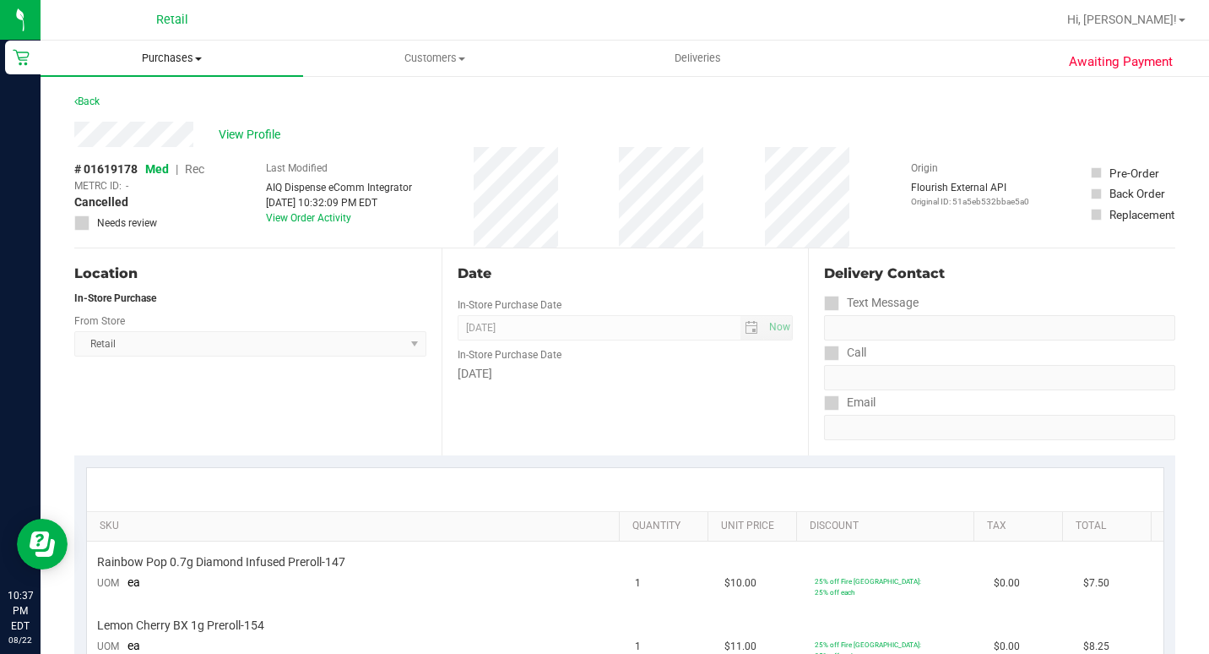
click at [183, 64] on span "Purchases" at bounding box center [172, 58] width 263 height 15
click at [172, 95] on span "Summary of purchases" at bounding box center [127, 102] width 173 height 14
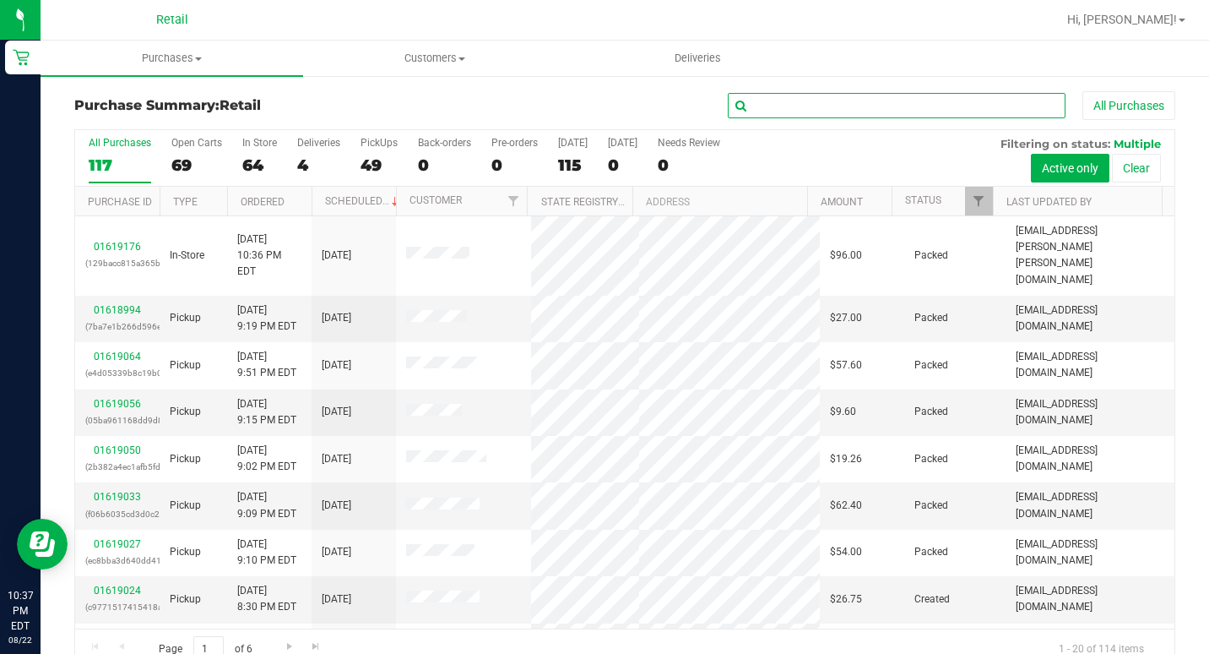
click at [760, 103] on input "text" at bounding box center [897, 105] width 338 height 25
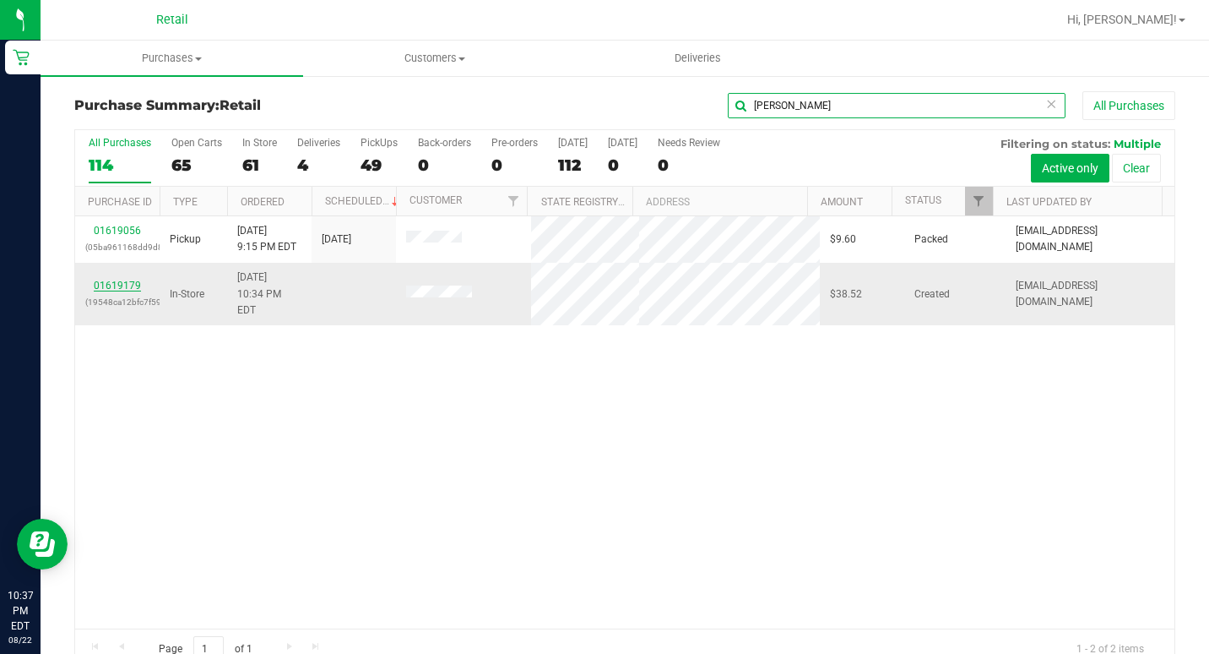
type input "[PERSON_NAME]"
click at [108, 279] on link "01619179" at bounding box center [117, 285] width 47 height 12
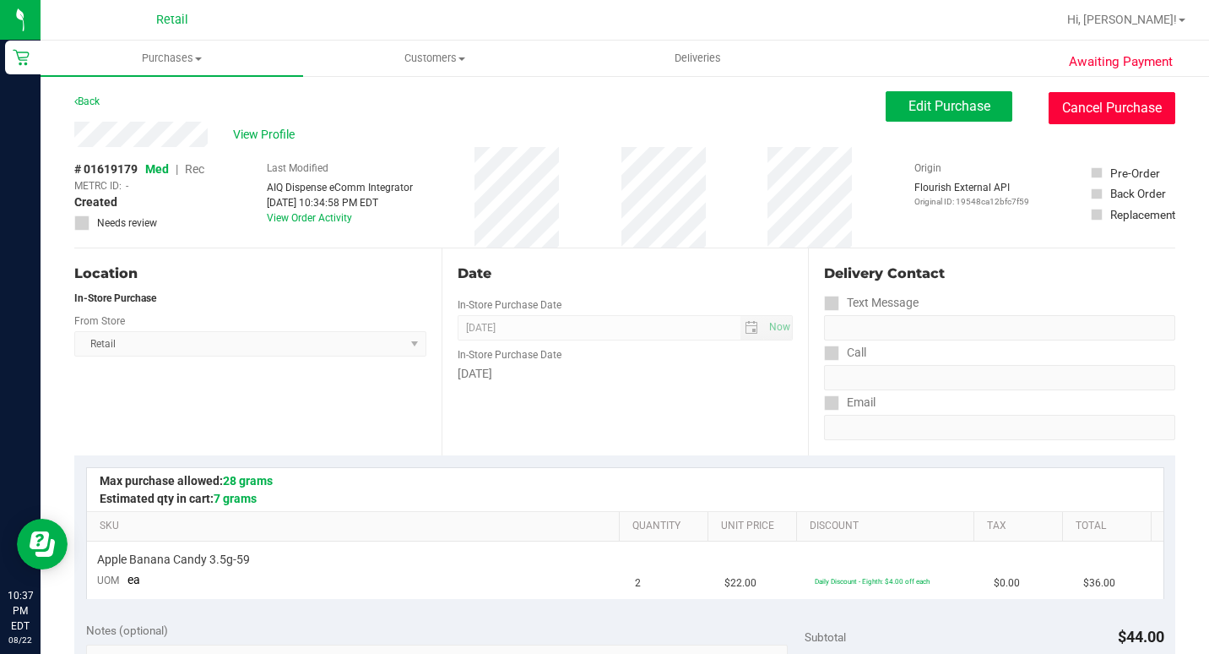
click at [1103, 98] on button "Cancel Purchase" at bounding box center [1112, 108] width 127 height 32
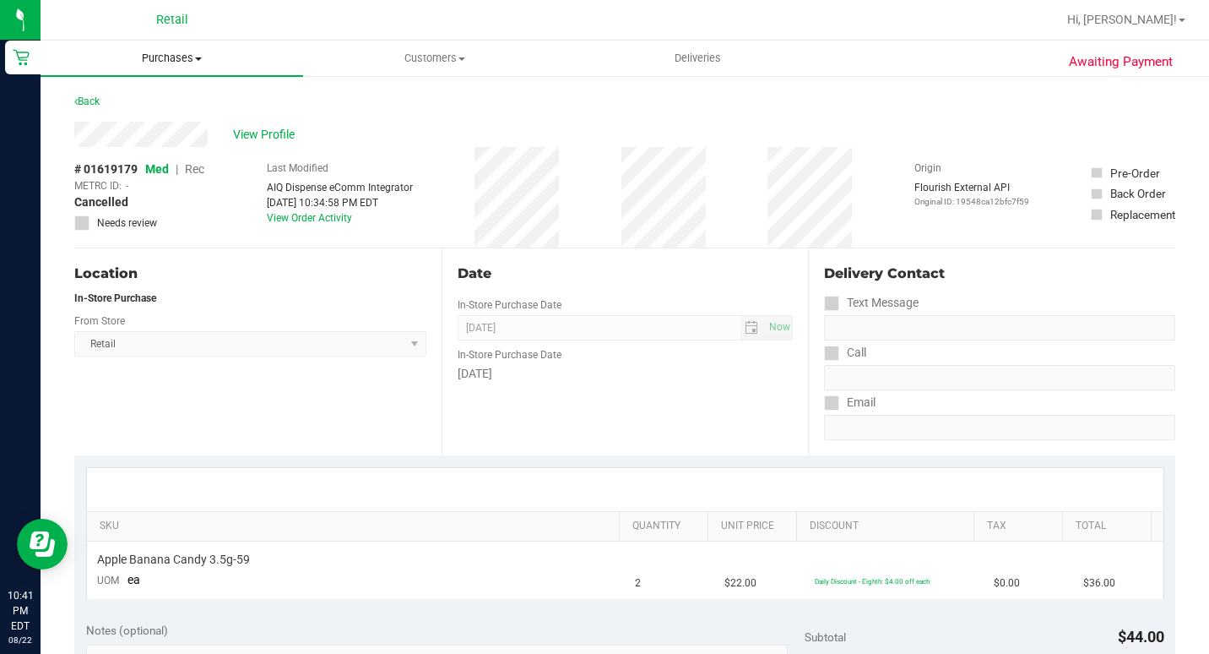
click at [167, 51] on span "Purchases" at bounding box center [172, 58] width 263 height 15
click at [162, 101] on span "Summary of purchases" at bounding box center [127, 102] width 173 height 14
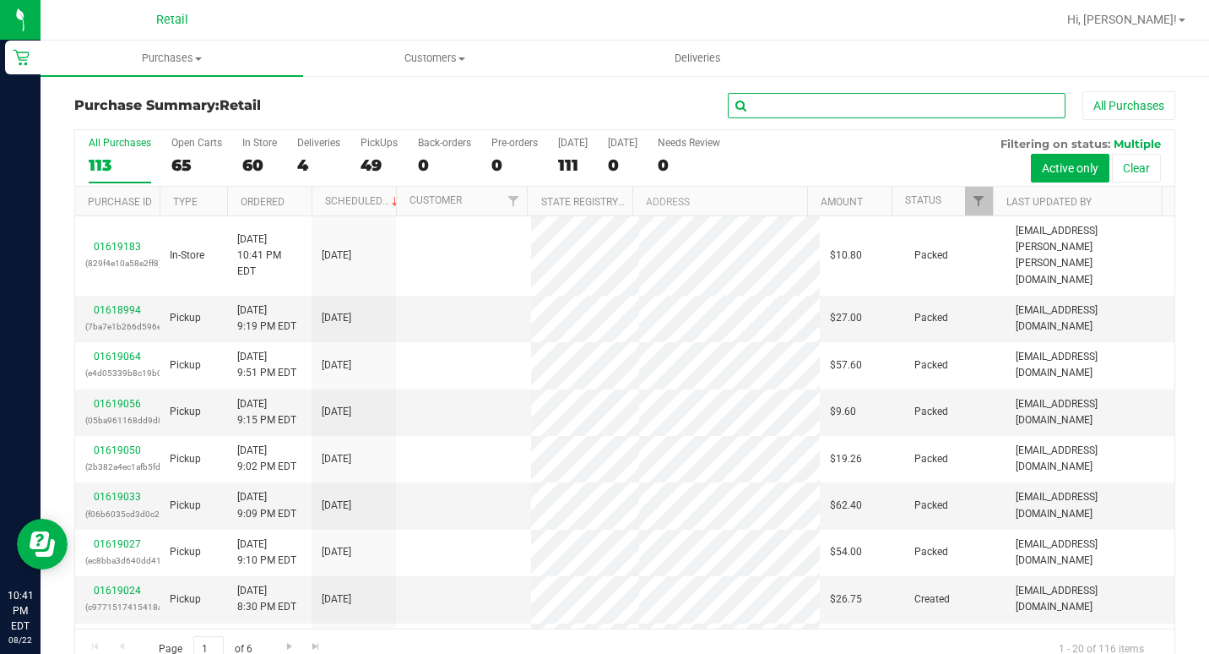
click at [881, 100] on input "text" at bounding box center [897, 105] width 338 height 25
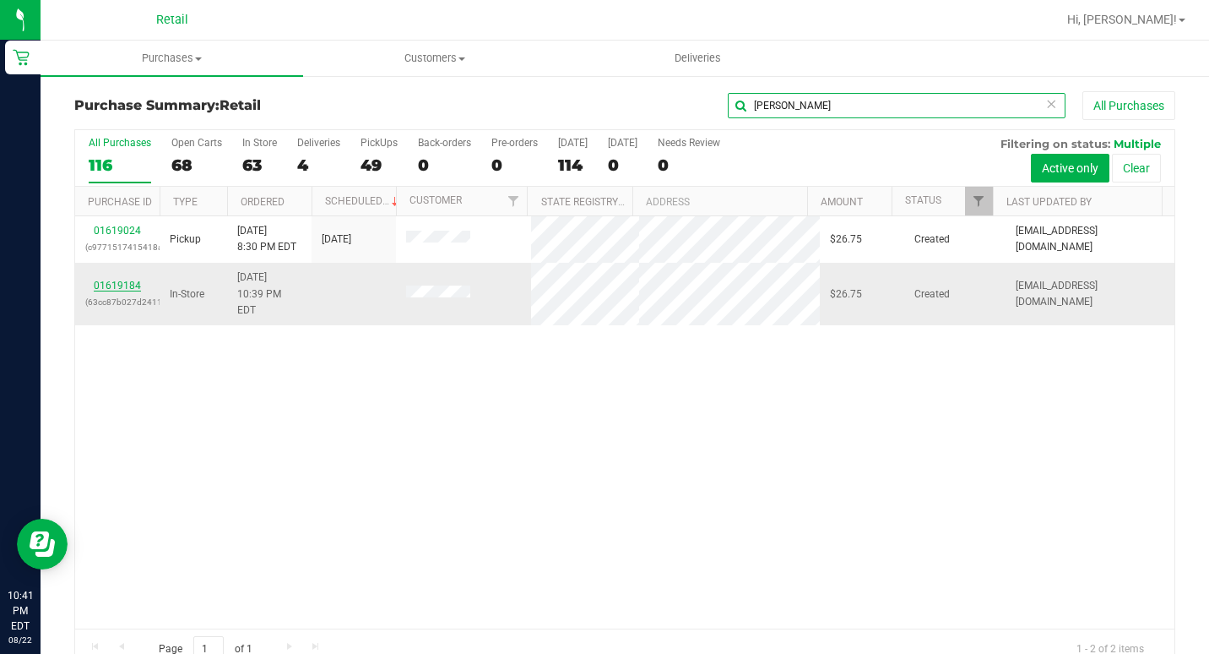
type input "[PERSON_NAME]"
click at [127, 279] on link "01619184" at bounding box center [117, 285] width 47 height 12
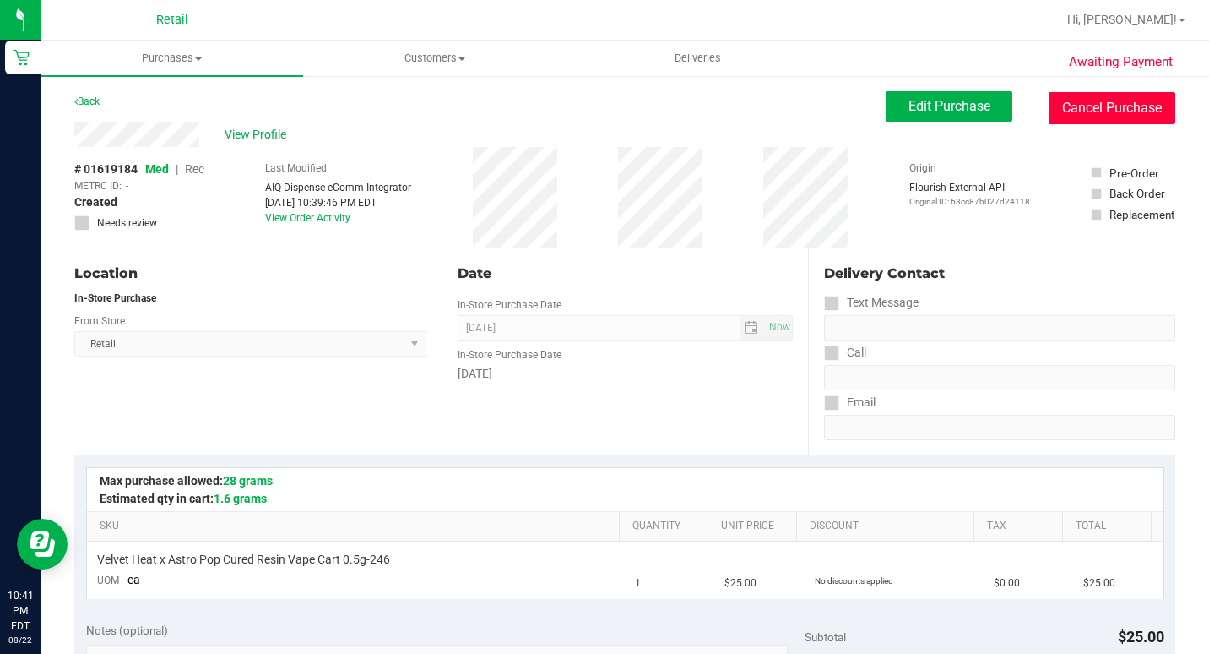
click at [1102, 100] on button "Cancel Purchase" at bounding box center [1112, 108] width 127 height 32
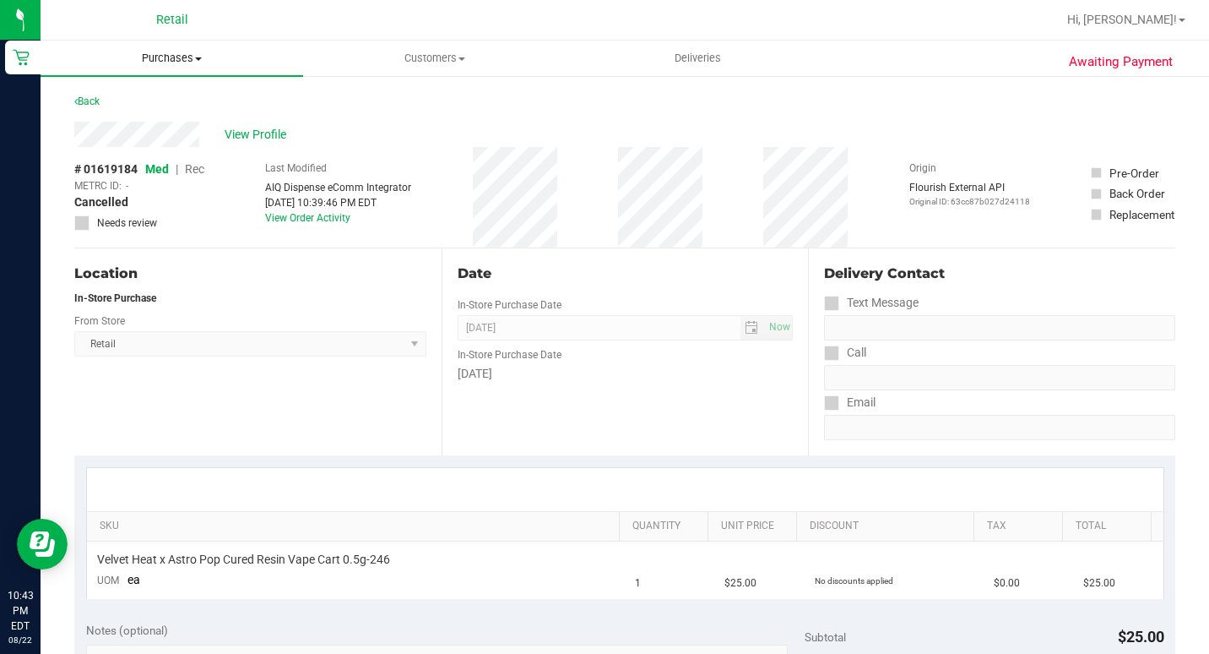
click at [185, 62] on span "Purchases" at bounding box center [172, 58] width 263 height 15
click at [163, 106] on span "Summary of purchases" at bounding box center [127, 102] width 173 height 14
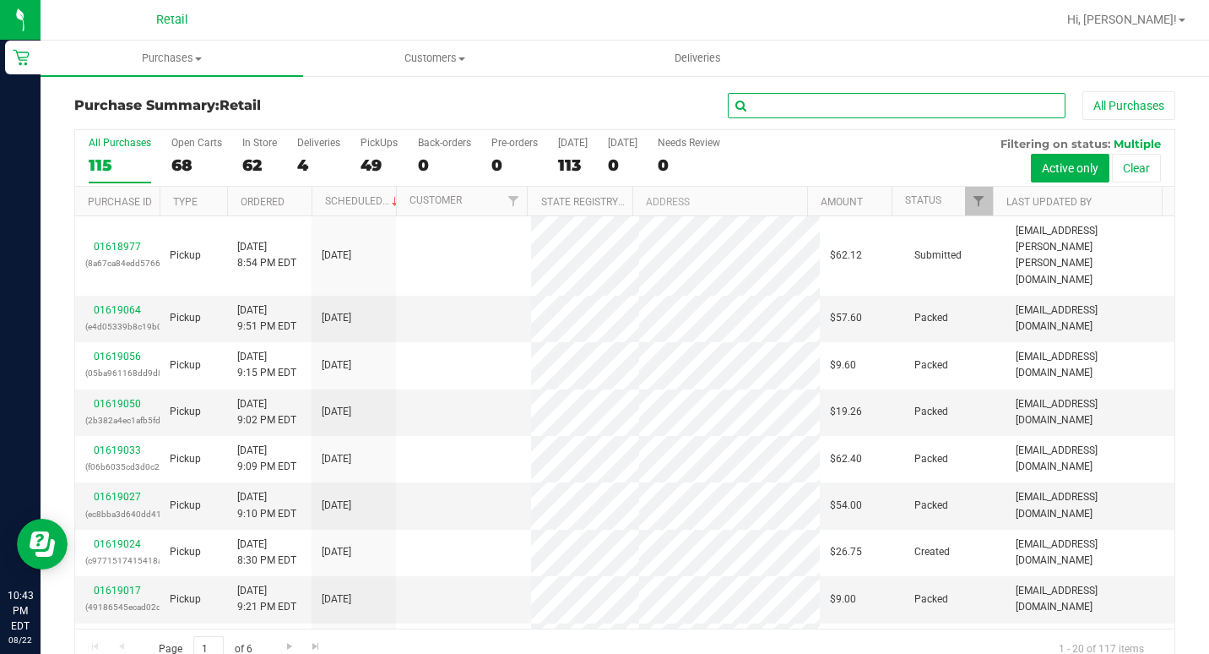
click at [797, 113] on input "text" at bounding box center [897, 105] width 338 height 25
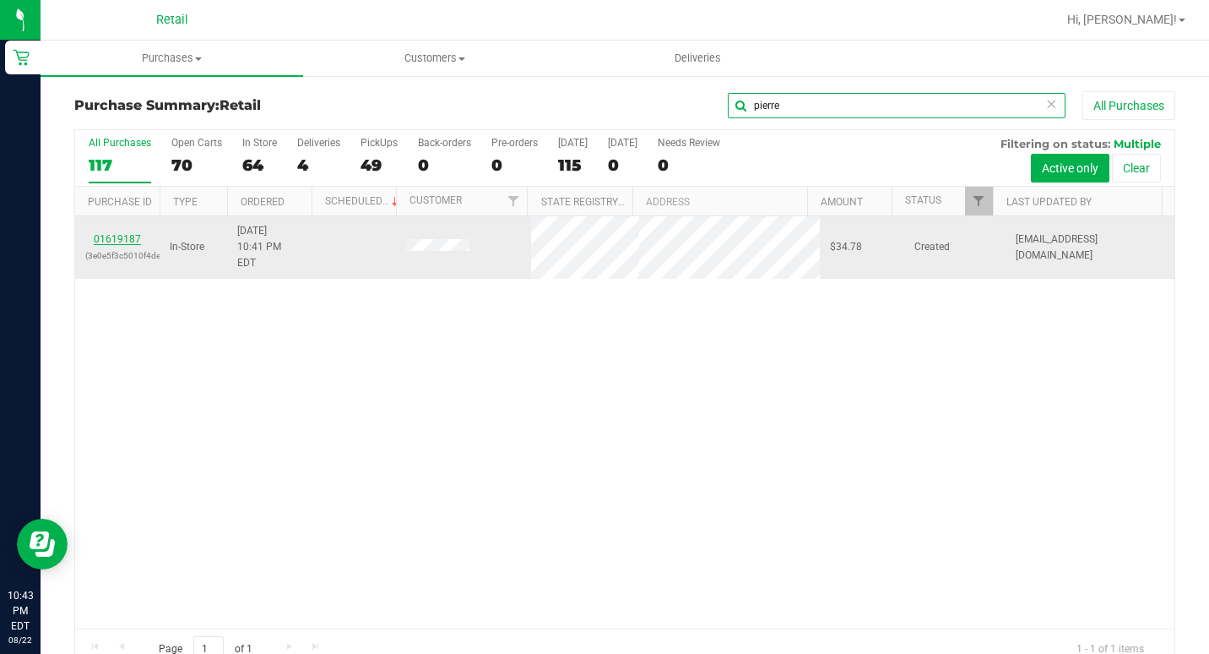
type input "pierre"
click at [123, 233] on link "01619187" at bounding box center [117, 239] width 47 height 12
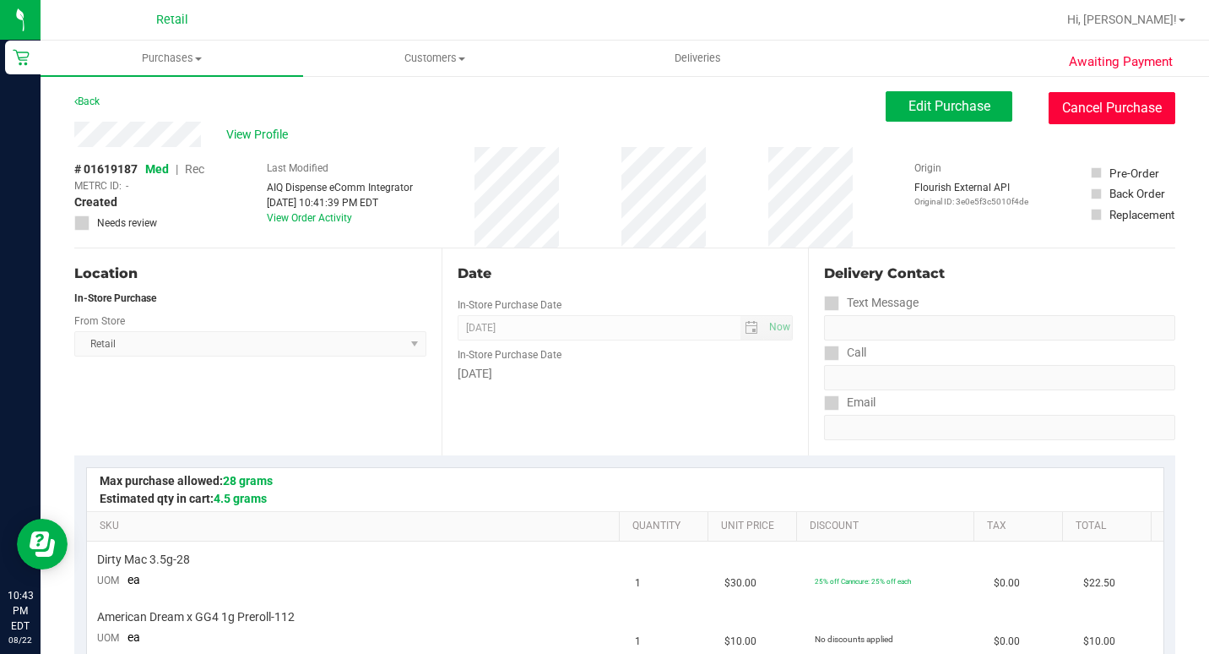
click at [1133, 111] on button "Cancel Purchase" at bounding box center [1112, 108] width 127 height 32
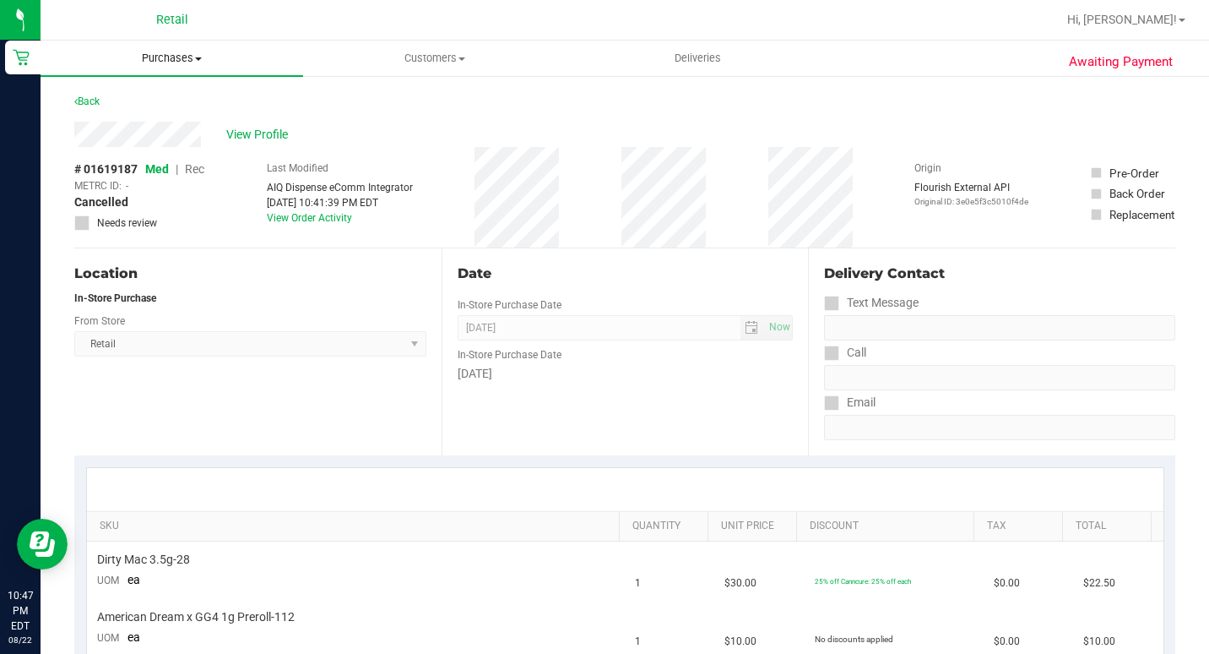
click at [160, 62] on span "Purchases" at bounding box center [172, 58] width 263 height 15
click at [146, 106] on span "Summary of purchases" at bounding box center [127, 102] width 173 height 14
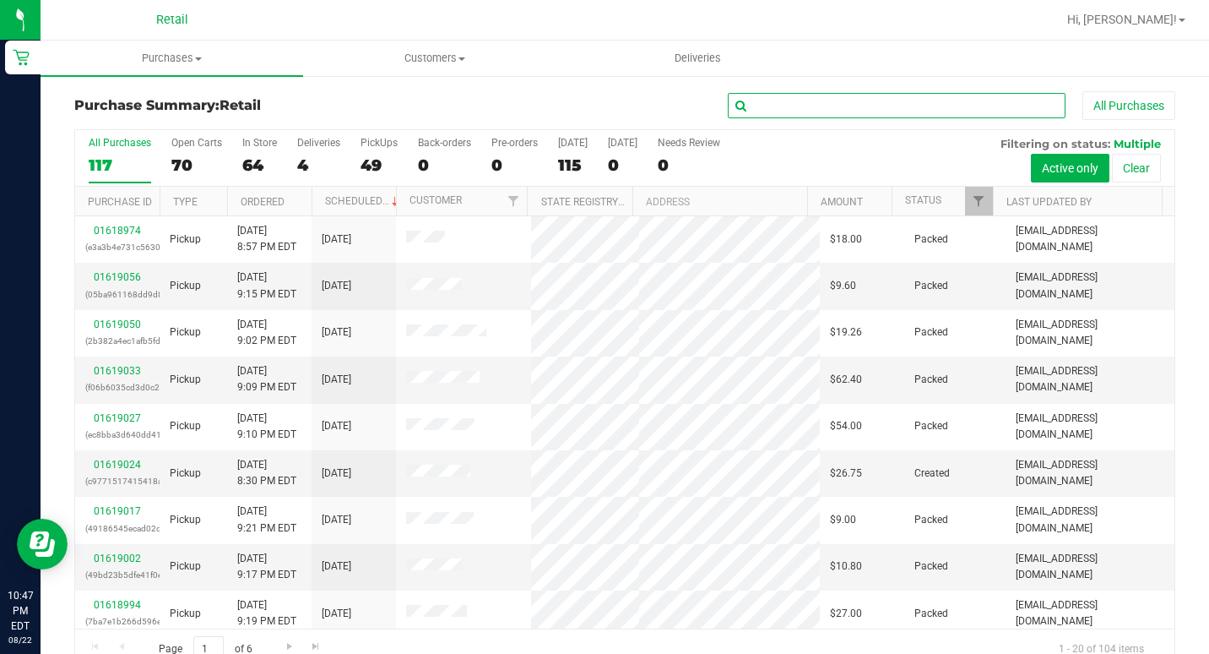
click at [821, 111] on input "text" at bounding box center [897, 105] width 338 height 25
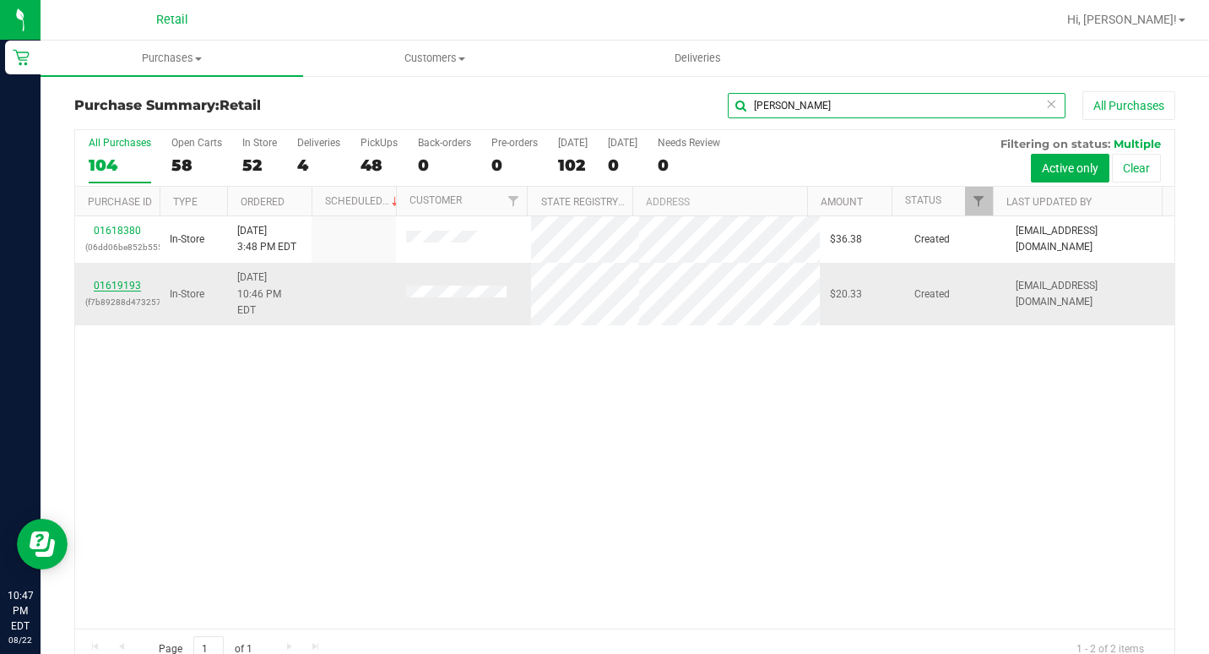
type input "[PERSON_NAME]"
click at [100, 279] on link "01619193" at bounding box center [117, 285] width 47 height 12
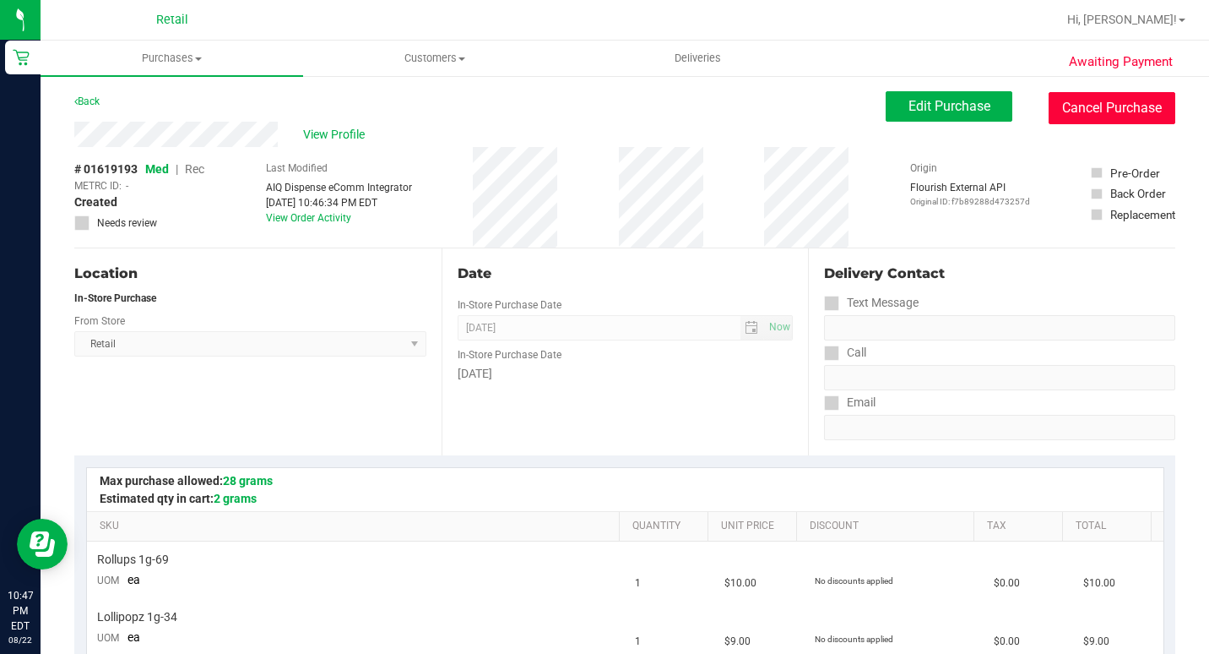
click at [1061, 117] on button "Cancel Purchase" at bounding box center [1112, 108] width 127 height 32
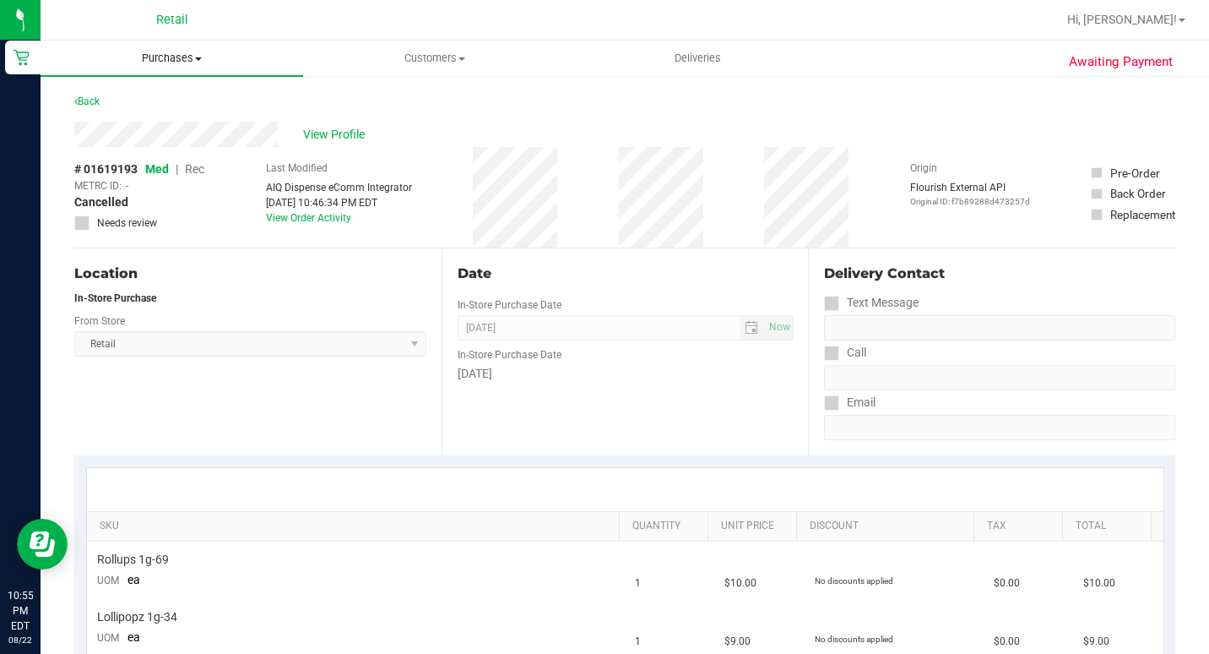
click at [172, 60] on span "Purchases" at bounding box center [172, 58] width 263 height 15
click at [158, 100] on span "Summary of purchases" at bounding box center [127, 102] width 173 height 14
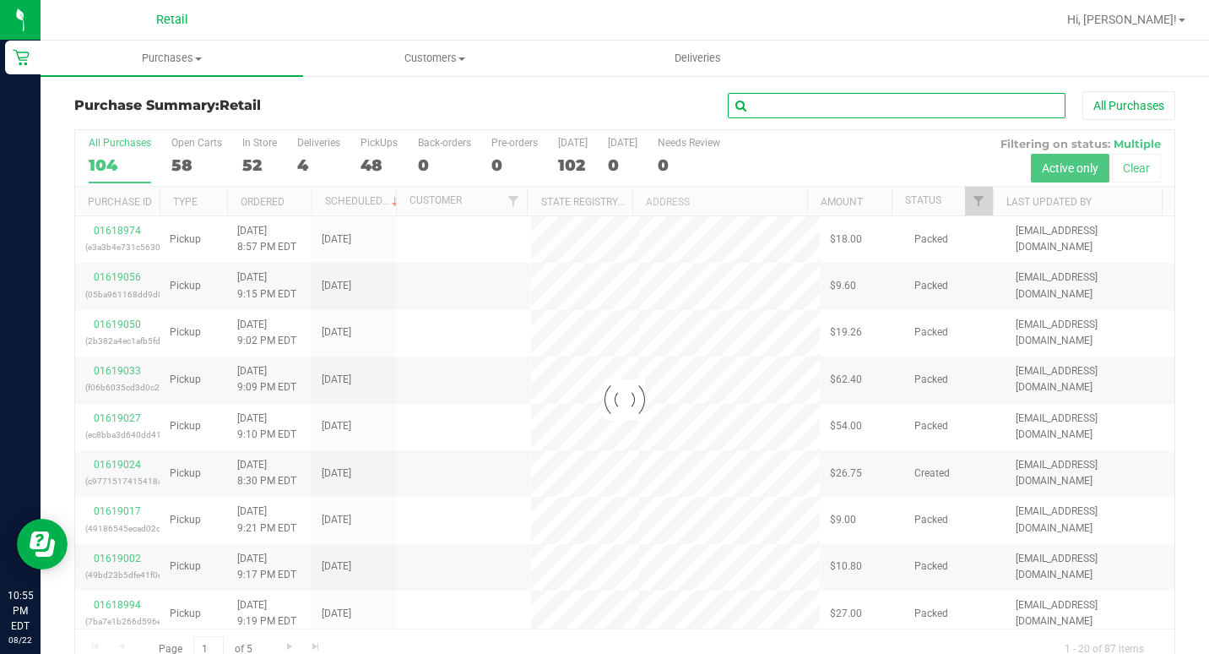
click at [803, 108] on input "text" at bounding box center [897, 105] width 338 height 25
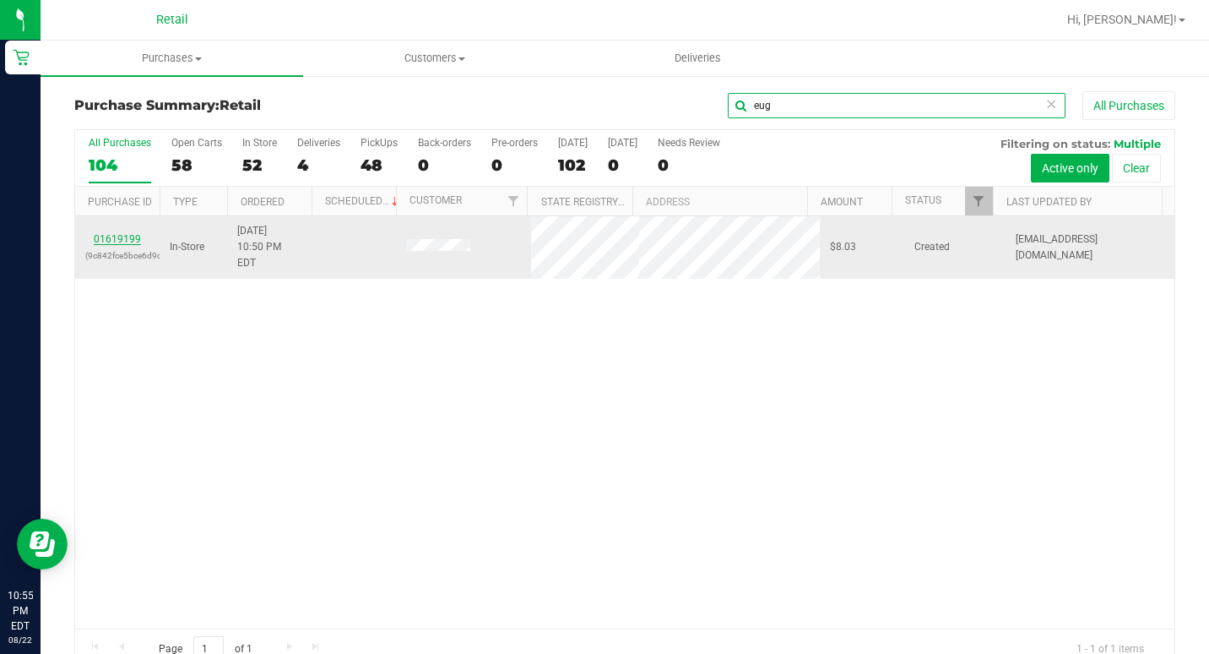
type input "eug"
click at [134, 233] on link "01619199" at bounding box center [117, 239] width 47 height 12
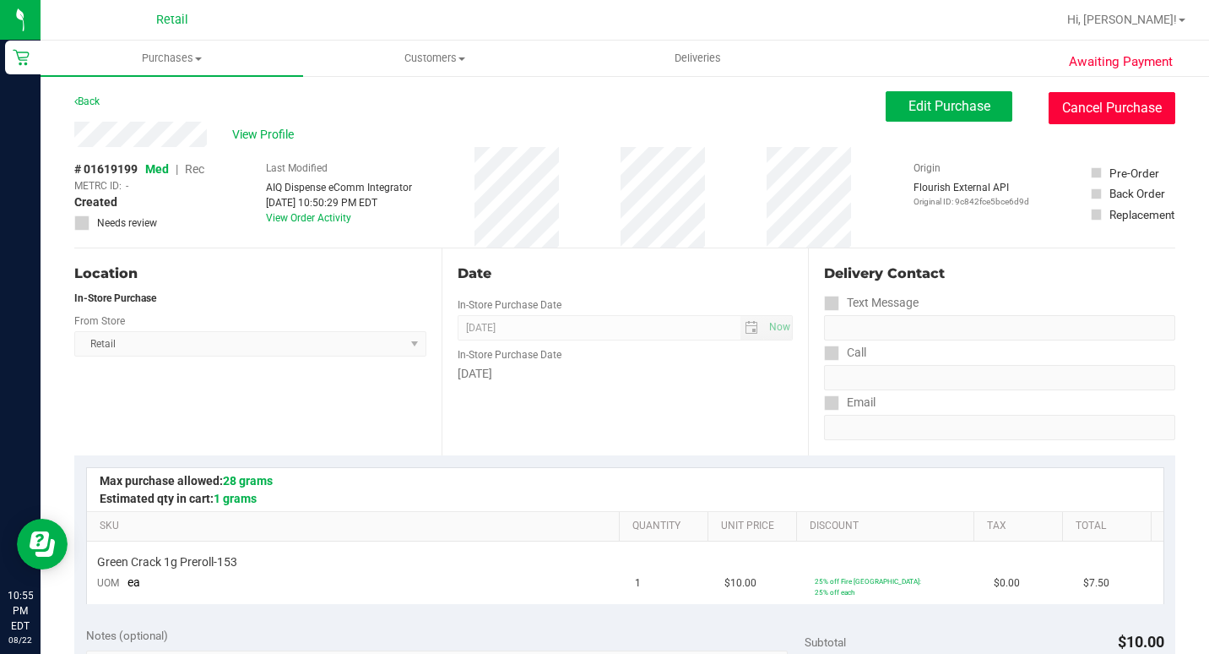
click at [1083, 99] on button "Cancel Purchase" at bounding box center [1112, 108] width 127 height 32
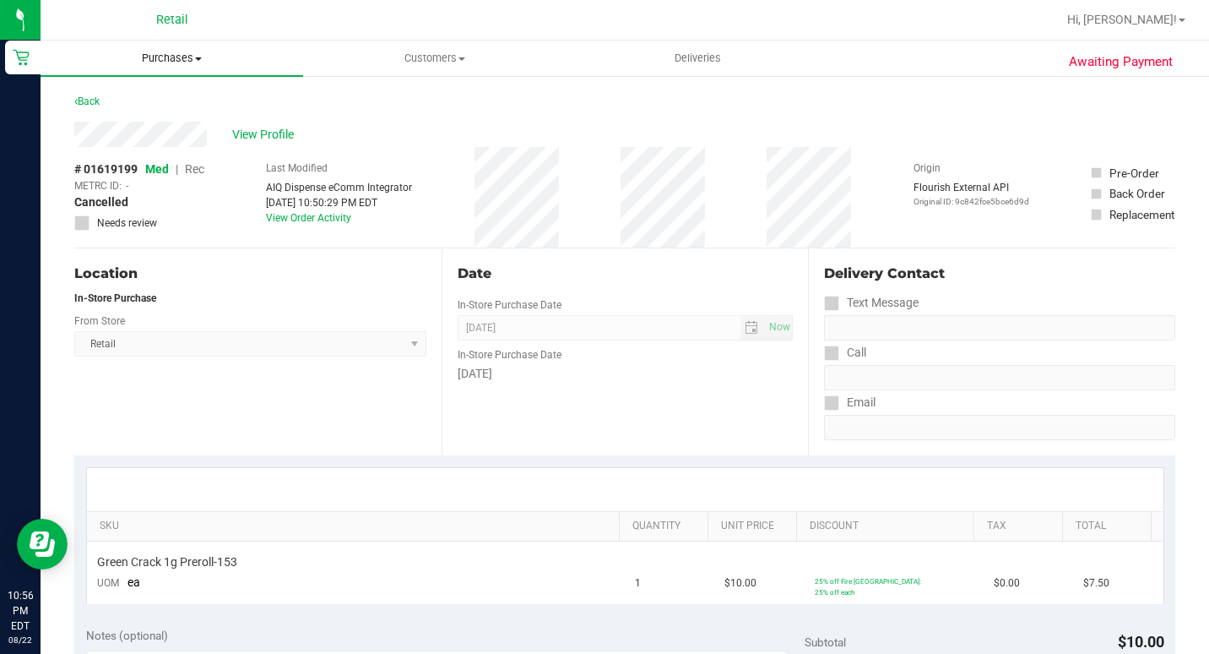
click at [165, 51] on span "Purchases" at bounding box center [172, 58] width 263 height 15
click at [149, 99] on span "Summary of purchases" at bounding box center [127, 102] width 173 height 14
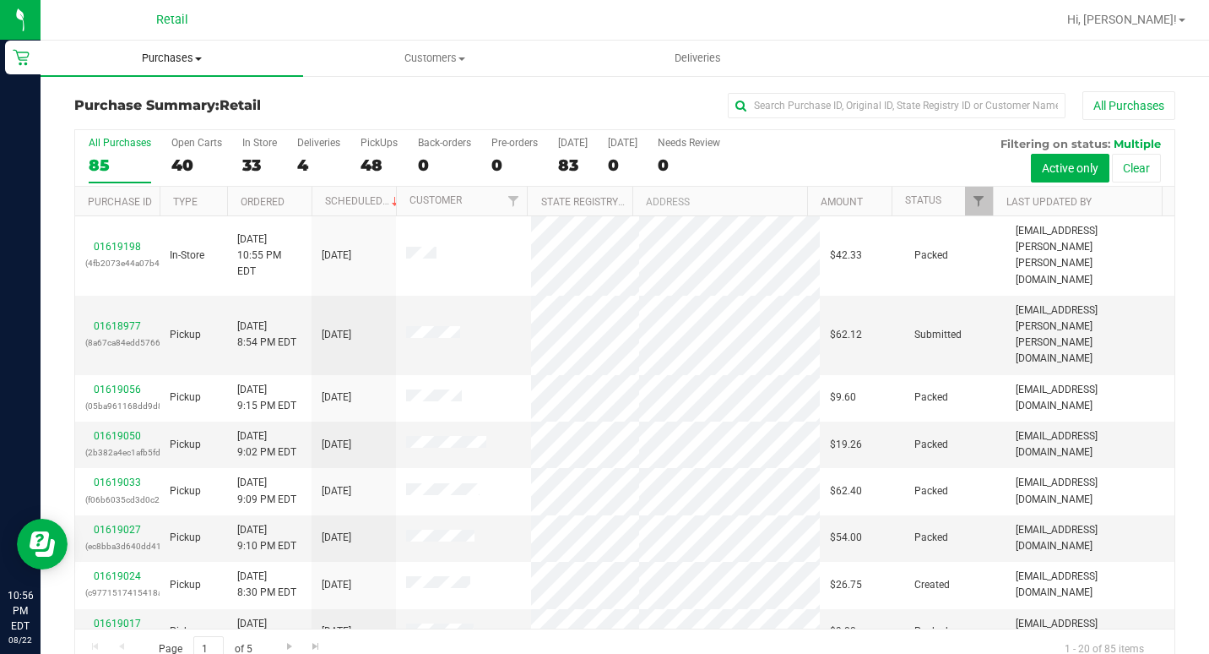
click at [183, 54] on span "Purchases" at bounding box center [172, 58] width 263 height 15
click at [128, 109] on span "Summary of purchases" at bounding box center [127, 102] width 173 height 14
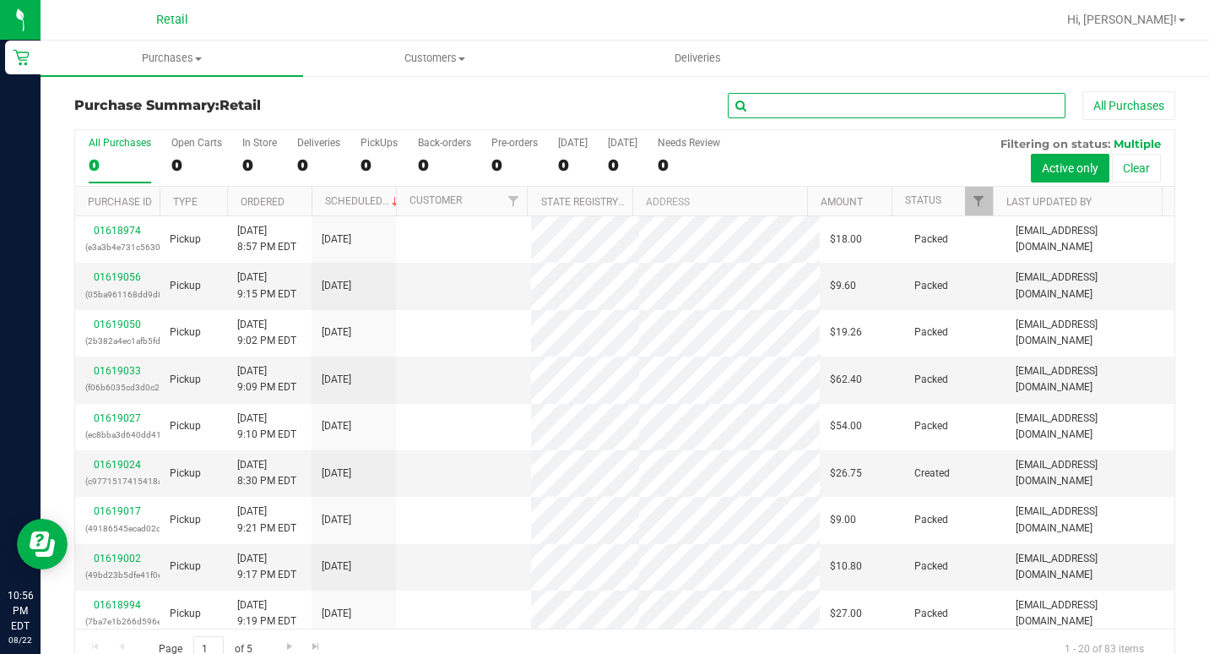
click at [782, 109] on input "text" at bounding box center [897, 105] width 338 height 25
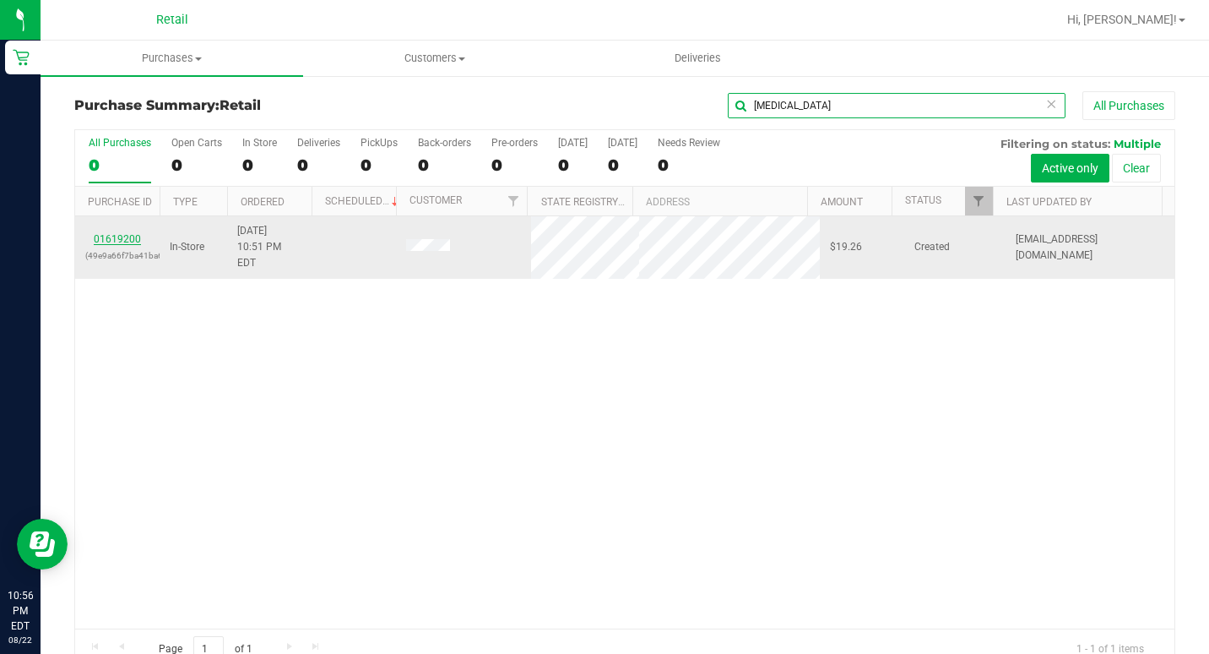
type input "[MEDICAL_DATA]"
click at [127, 233] on link "01619200" at bounding box center [117, 239] width 47 height 12
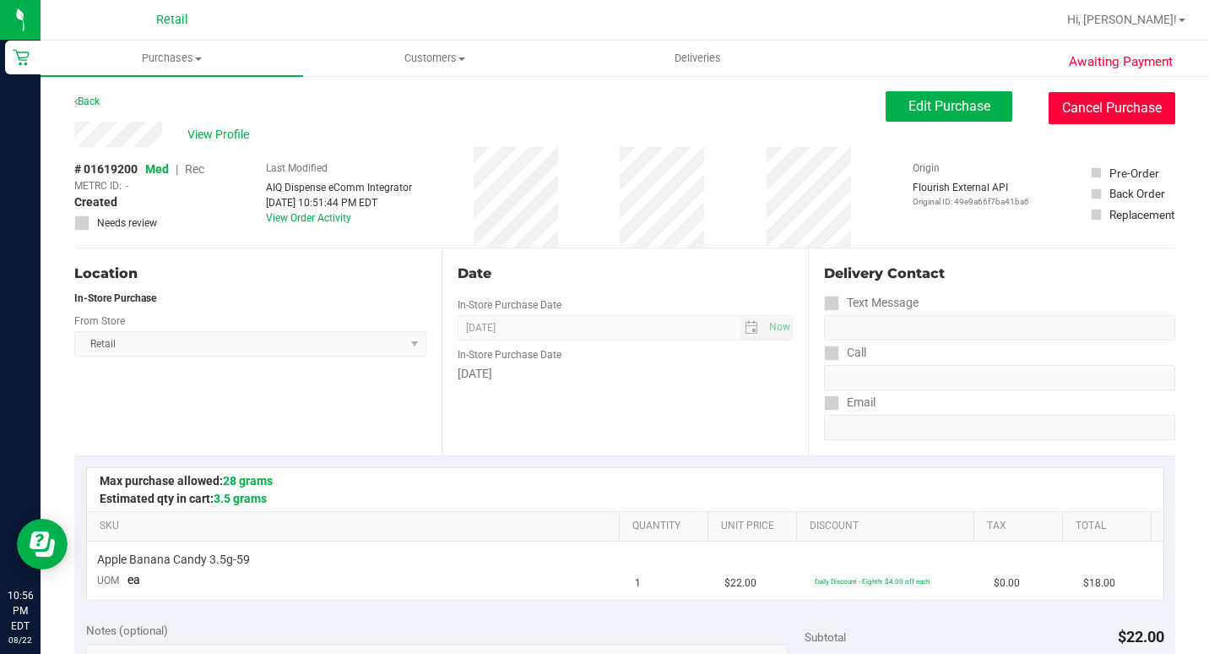
click at [1091, 99] on button "Cancel Purchase" at bounding box center [1112, 108] width 127 height 32
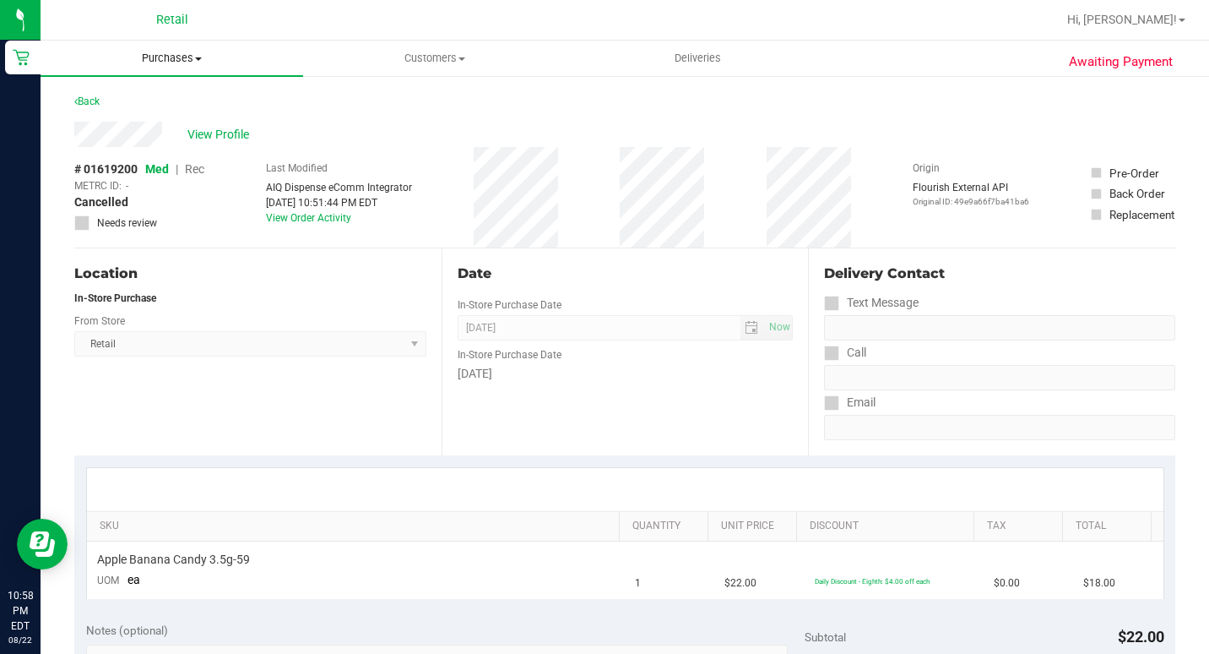
click at [189, 58] on span "Purchases" at bounding box center [172, 58] width 263 height 15
click at [166, 92] on li "Summary of purchases" at bounding box center [172, 102] width 263 height 20
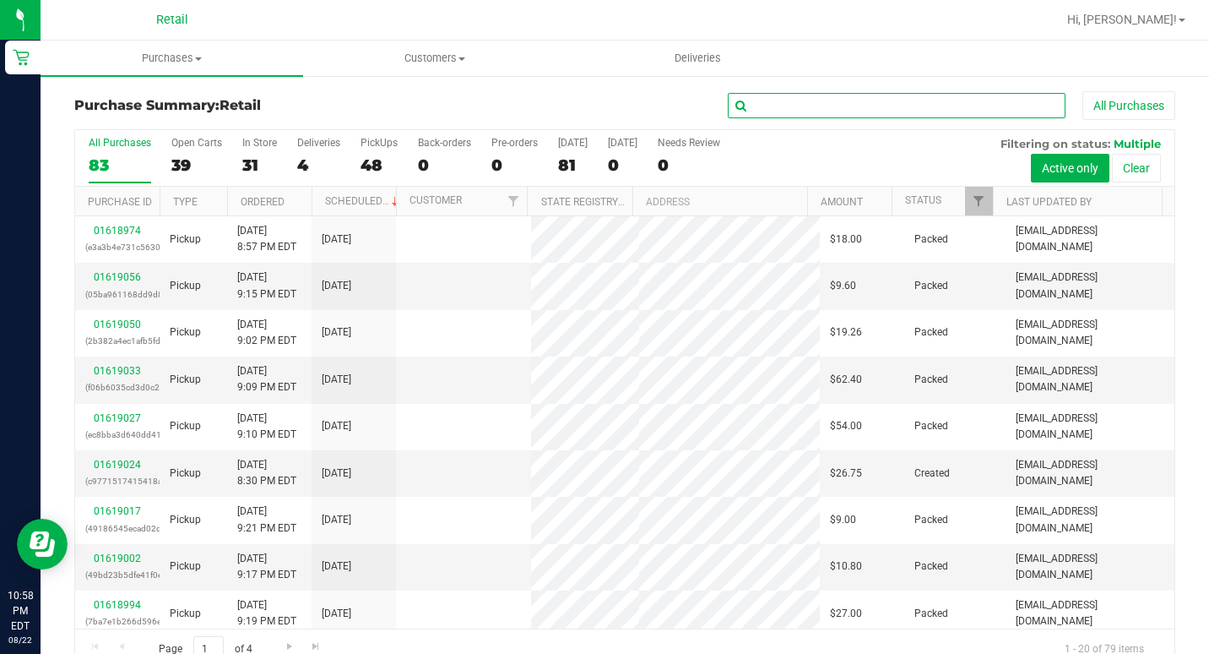
click at [868, 114] on input "text" at bounding box center [897, 105] width 338 height 25
type input "h"
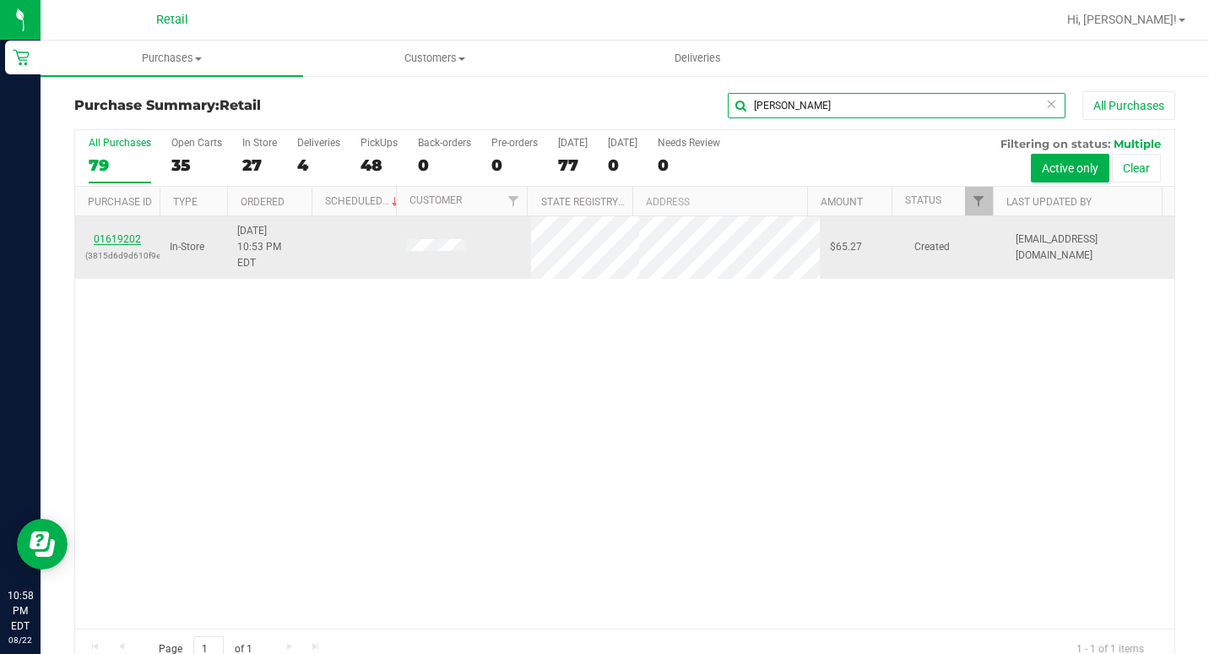
type input "[PERSON_NAME]"
click at [113, 233] on link "01619202" at bounding box center [117, 239] width 47 height 12
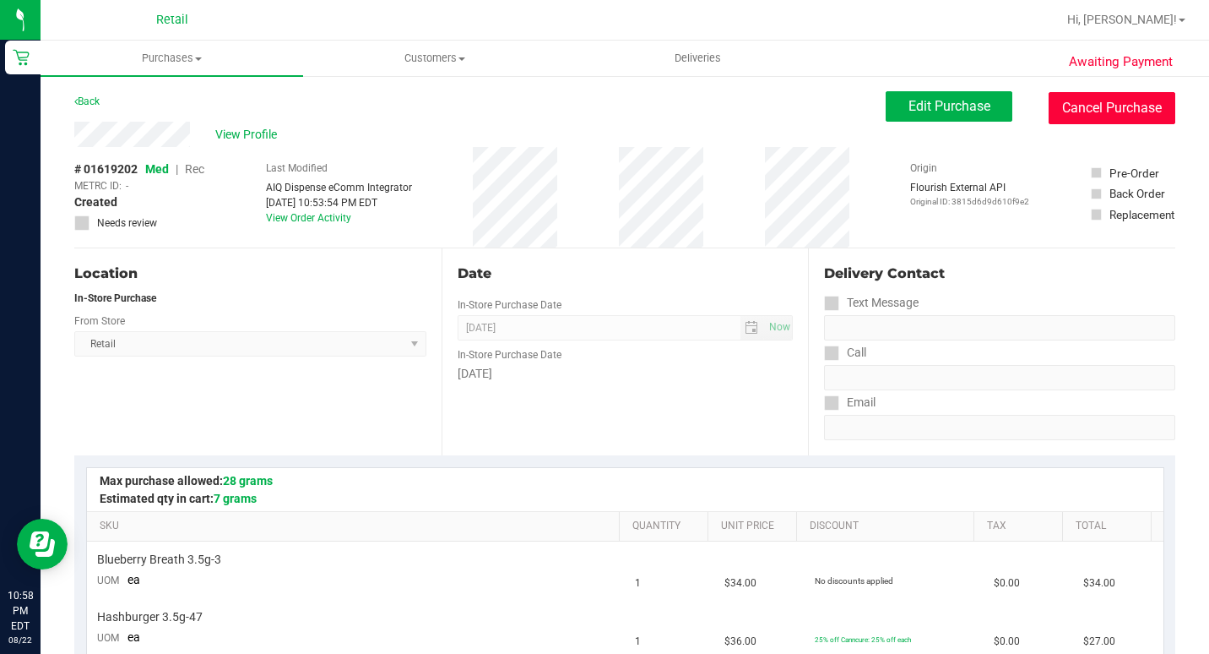
click at [1061, 111] on button "Cancel Purchase" at bounding box center [1112, 108] width 127 height 32
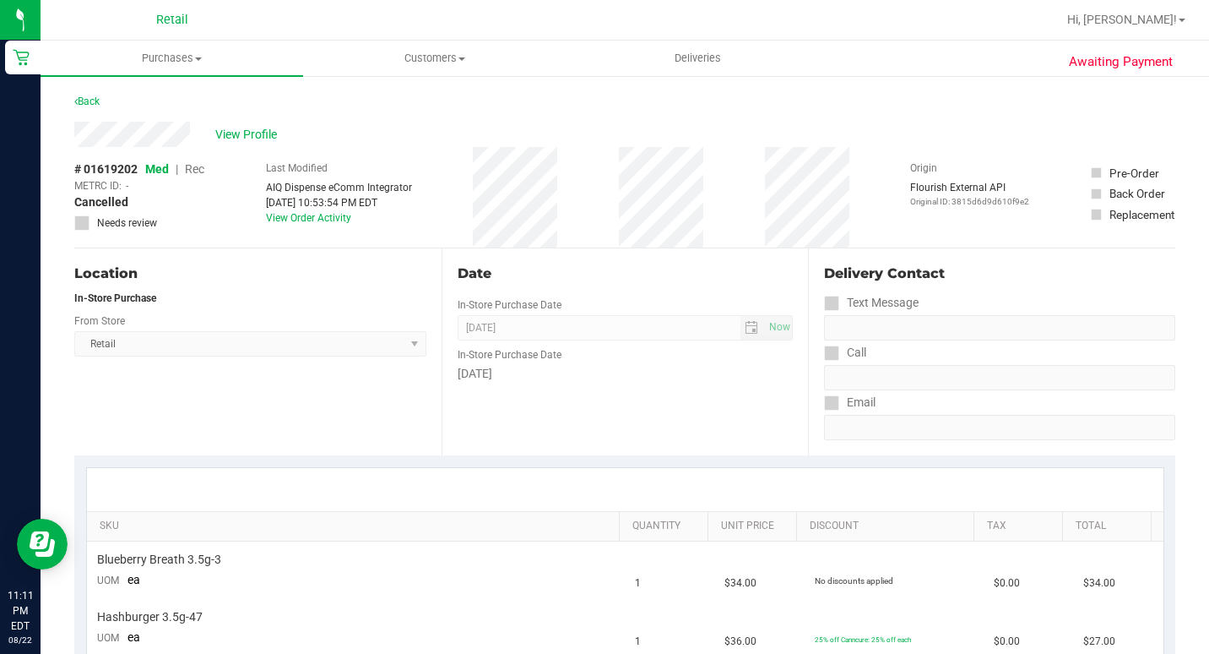
click at [1126, 9] on div "Hi, [PERSON_NAME]!" at bounding box center [1127, 20] width 132 height 30
click at [1126, 14] on span "Hi, [PERSON_NAME]!" at bounding box center [1122, 20] width 110 height 14
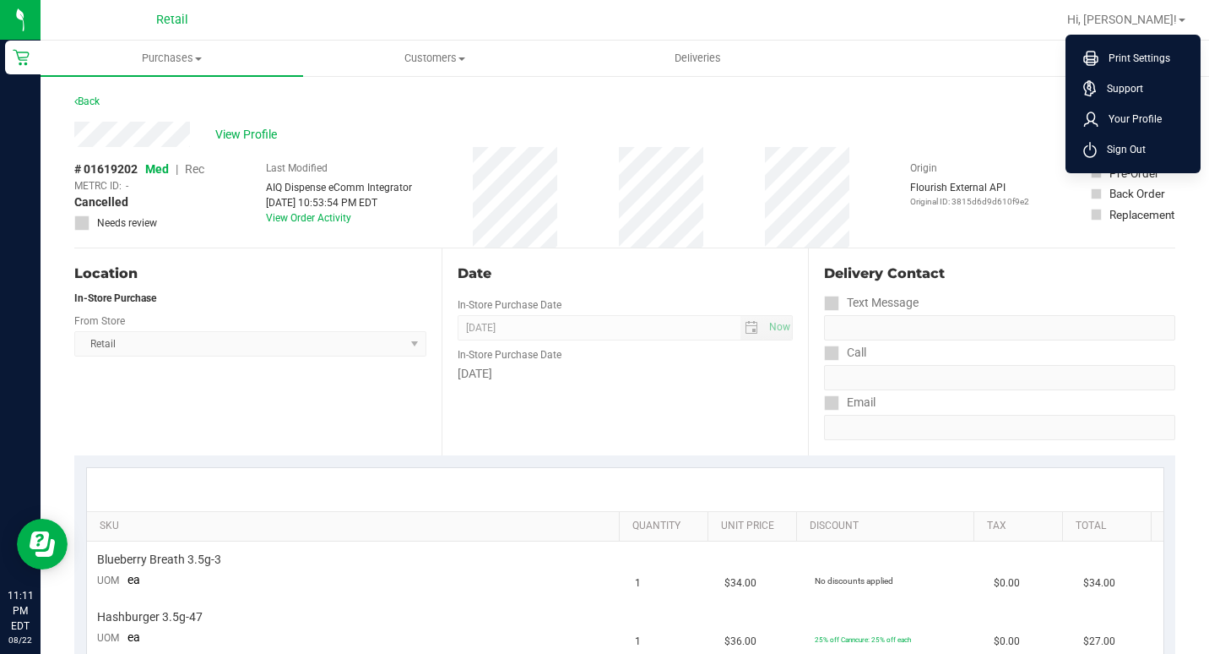
click at [1114, 140] on li "Sign Out" at bounding box center [1133, 149] width 127 height 30
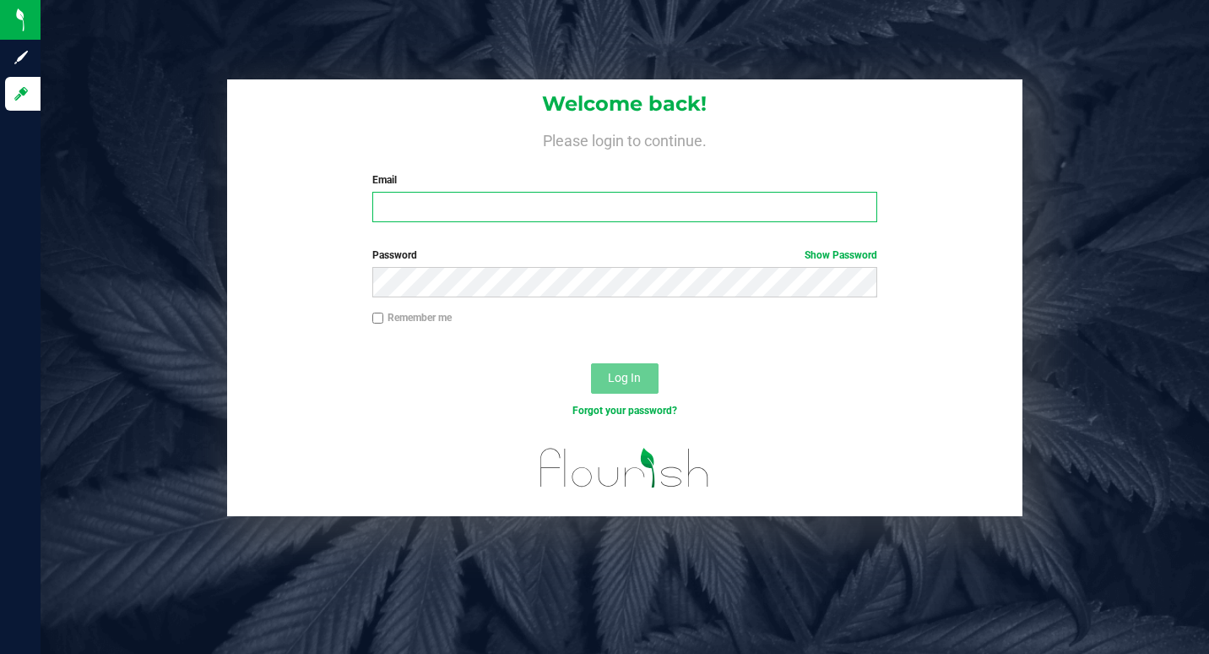
type input "[EMAIL_ADDRESS][DOMAIN_NAME]"
